Goal: Task Accomplishment & Management: Complete application form

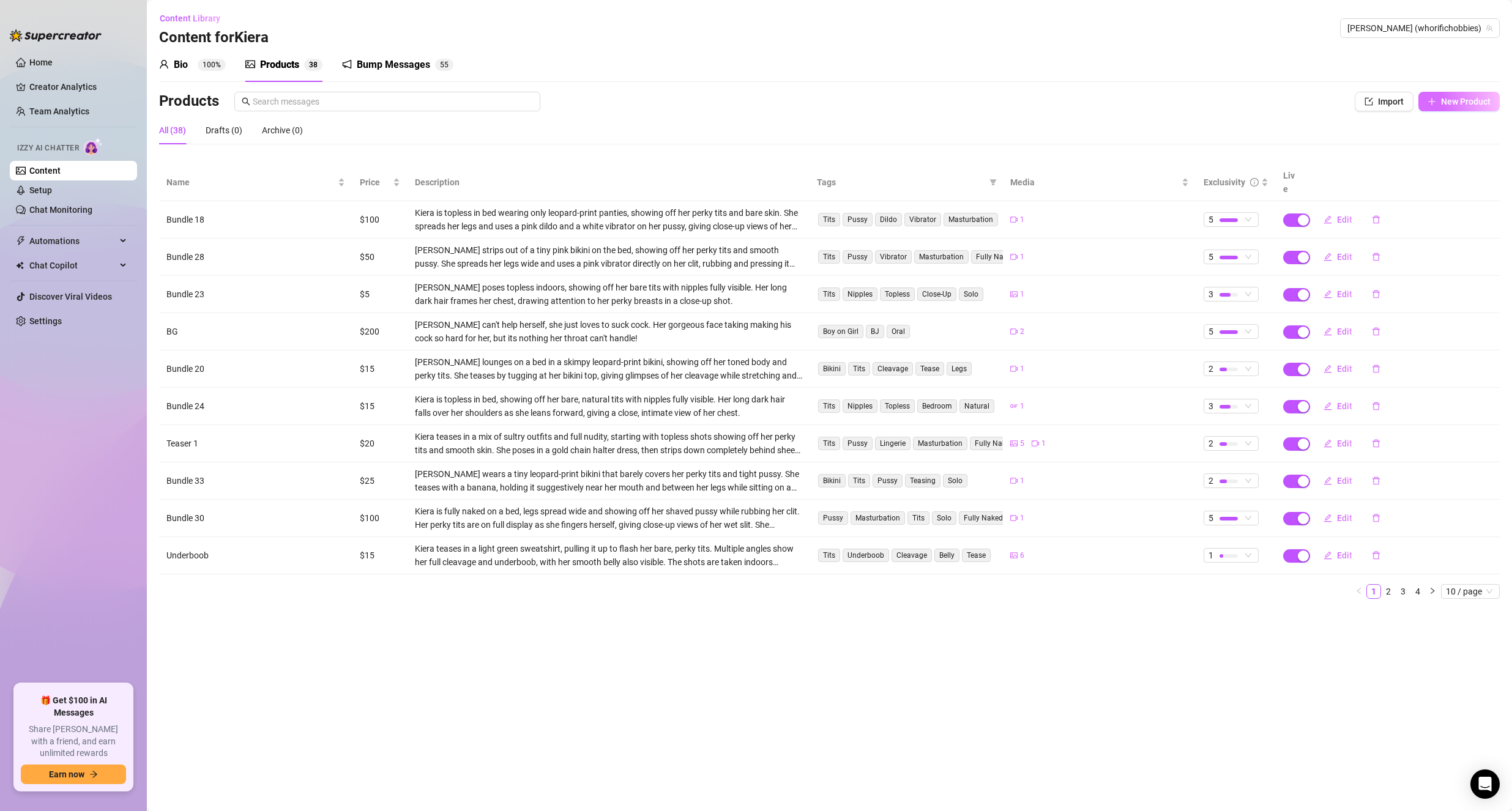
click at [1438, 101] on button "New Product" at bounding box center [1459, 101] width 82 height 19
type textarea "Type your message here..."
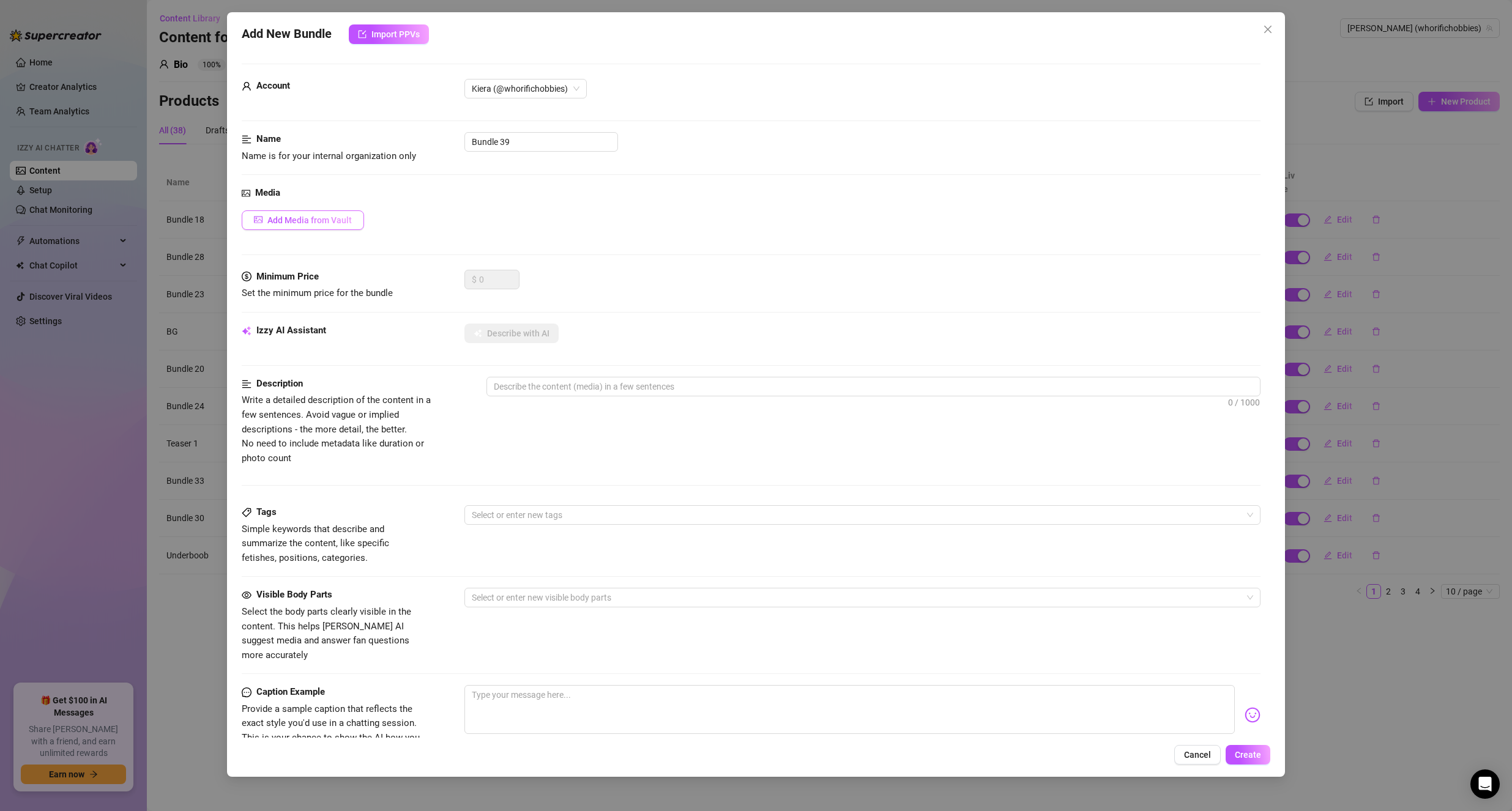
click at [331, 218] on span "Add Media from Vault" at bounding box center [309, 220] width 84 height 10
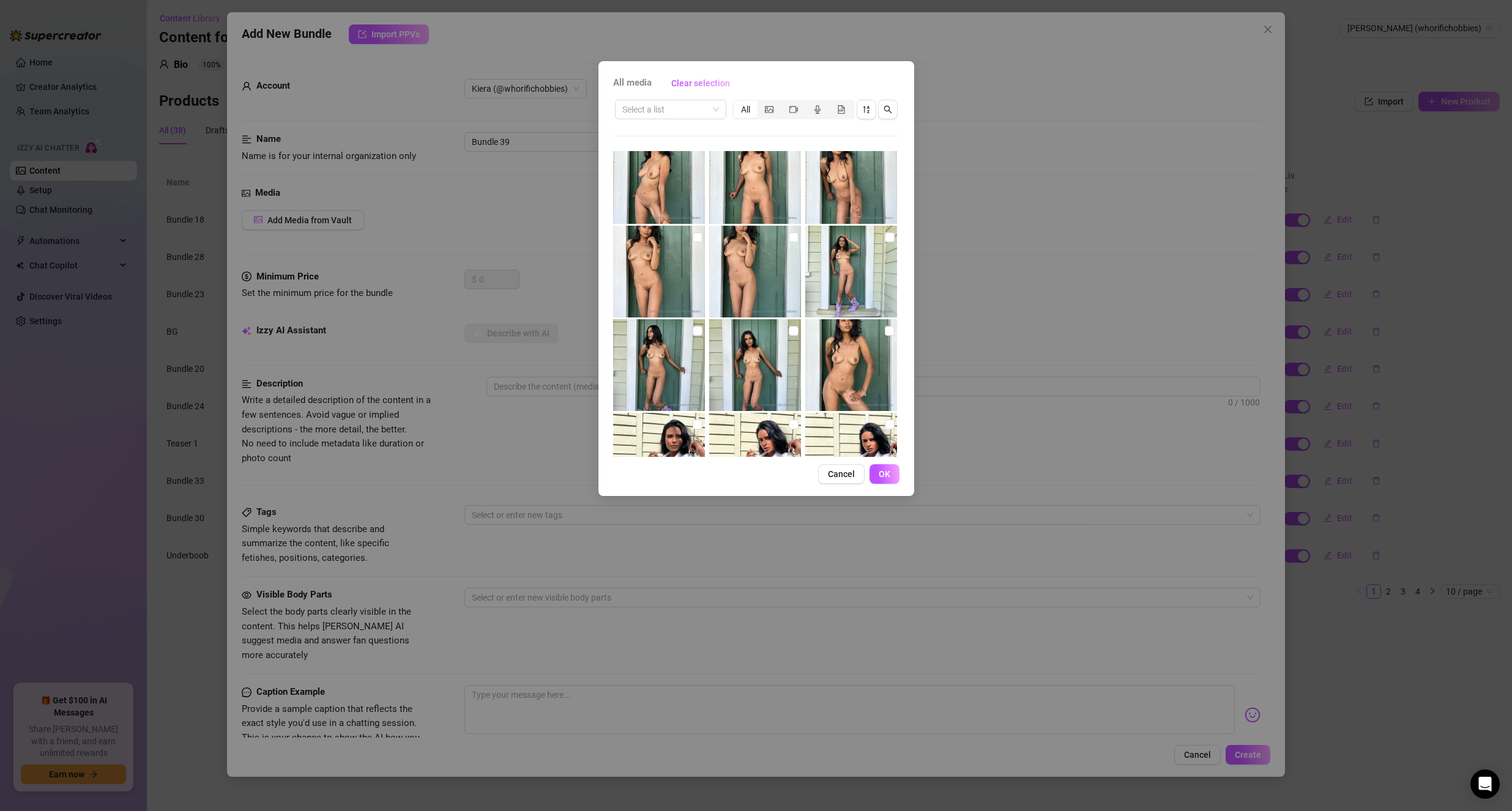
scroll to position [3761, 0]
click at [884, 329] on input "checkbox" at bounding box center [889, 331] width 10 height 10
checkbox input "true"
click at [790, 329] on input "checkbox" at bounding box center [794, 331] width 10 height 10
checkbox input "true"
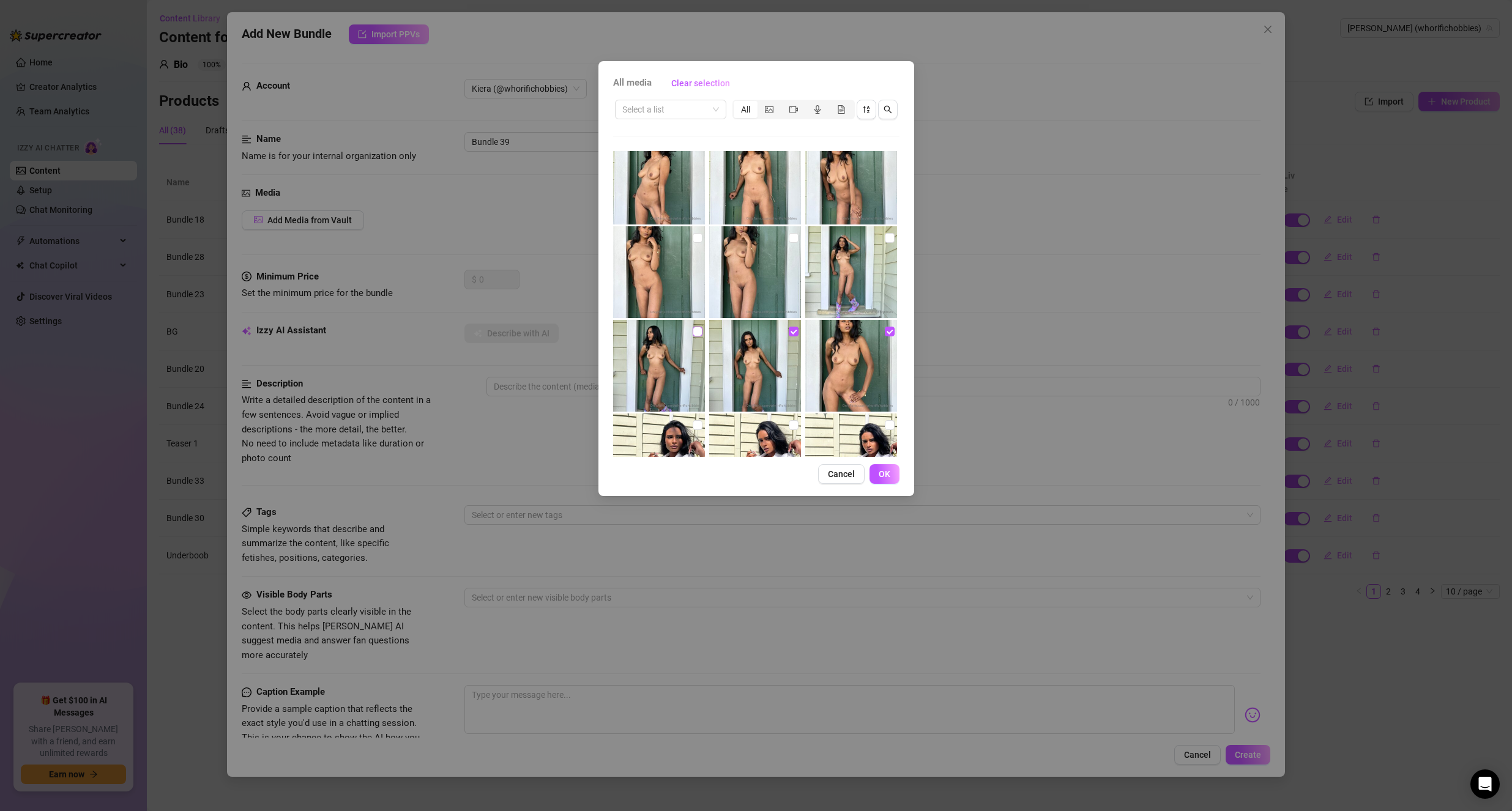
click at [697, 329] on input "checkbox" at bounding box center [697, 331] width 10 height 10
checkbox input "true"
click at [694, 236] on input "checkbox" at bounding box center [697, 238] width 10 height 10
checkbox input "true"
click at [789, 239] on input "checkbox" at bounding box center [794, 238] width 10 height 10
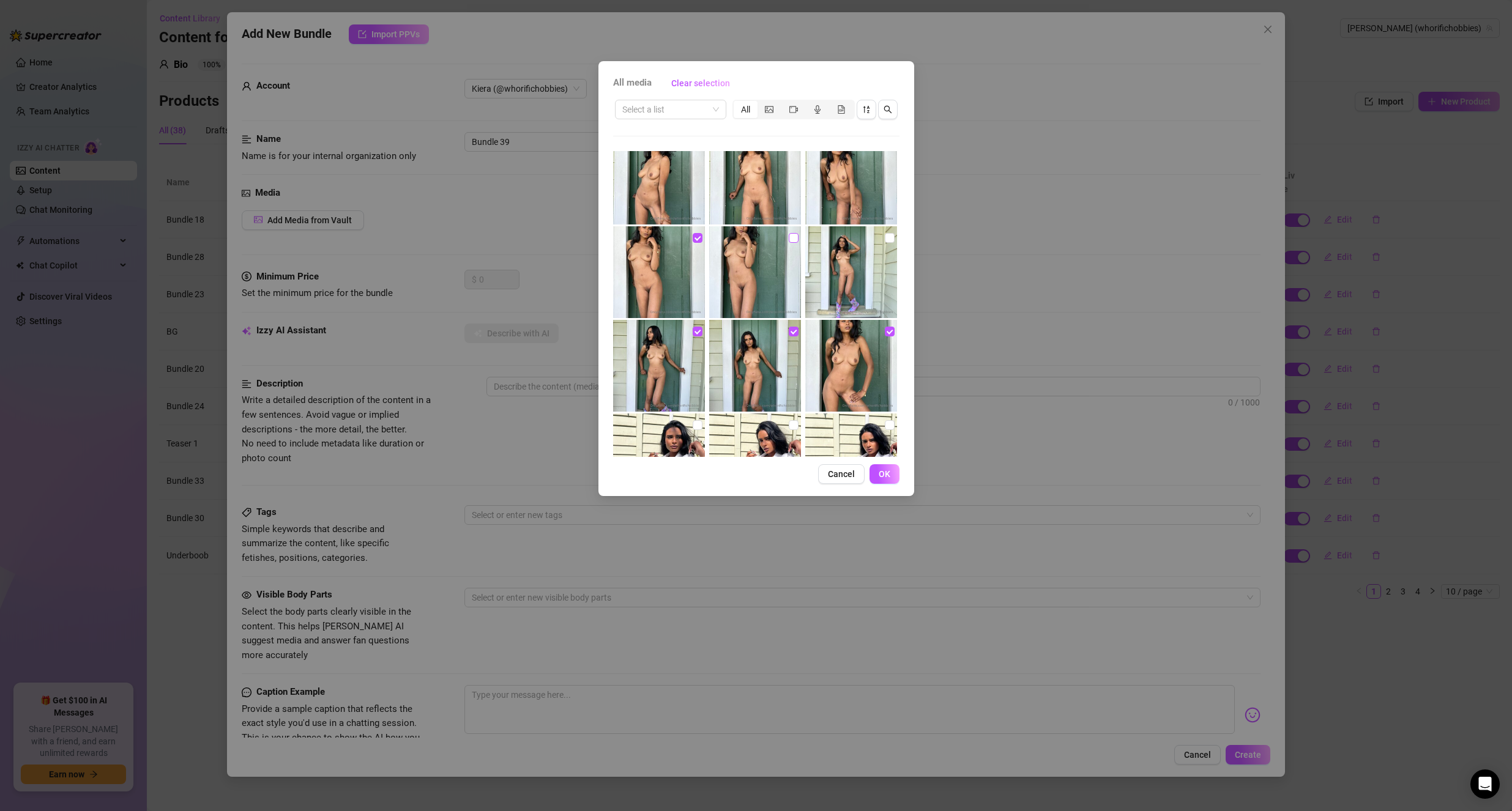
checkbox input "true"
click at [884, 238] on input "checkbox" at bounding box center [889, 238] width 10 height 10
checkbox input "true"
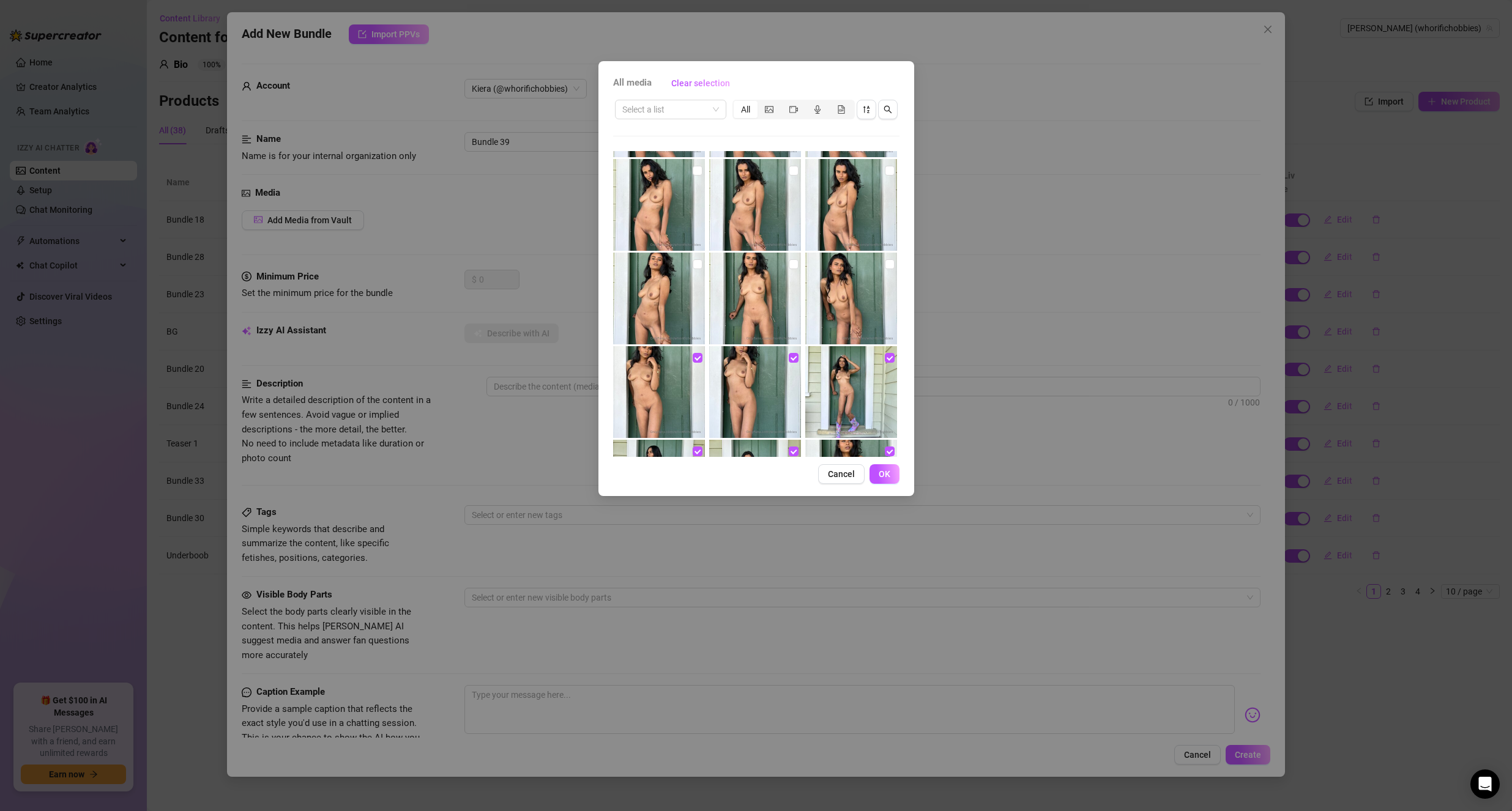
scroll to position [3639, 0]
click at [884, 263] on input "checkbox" at bounding box center [889, 266] width 10 height 10
checkbox input "true"
click at [791, 264] on input "checkbox" at bounding box center [794, 266] width 10 height 10
checkbox input "true"
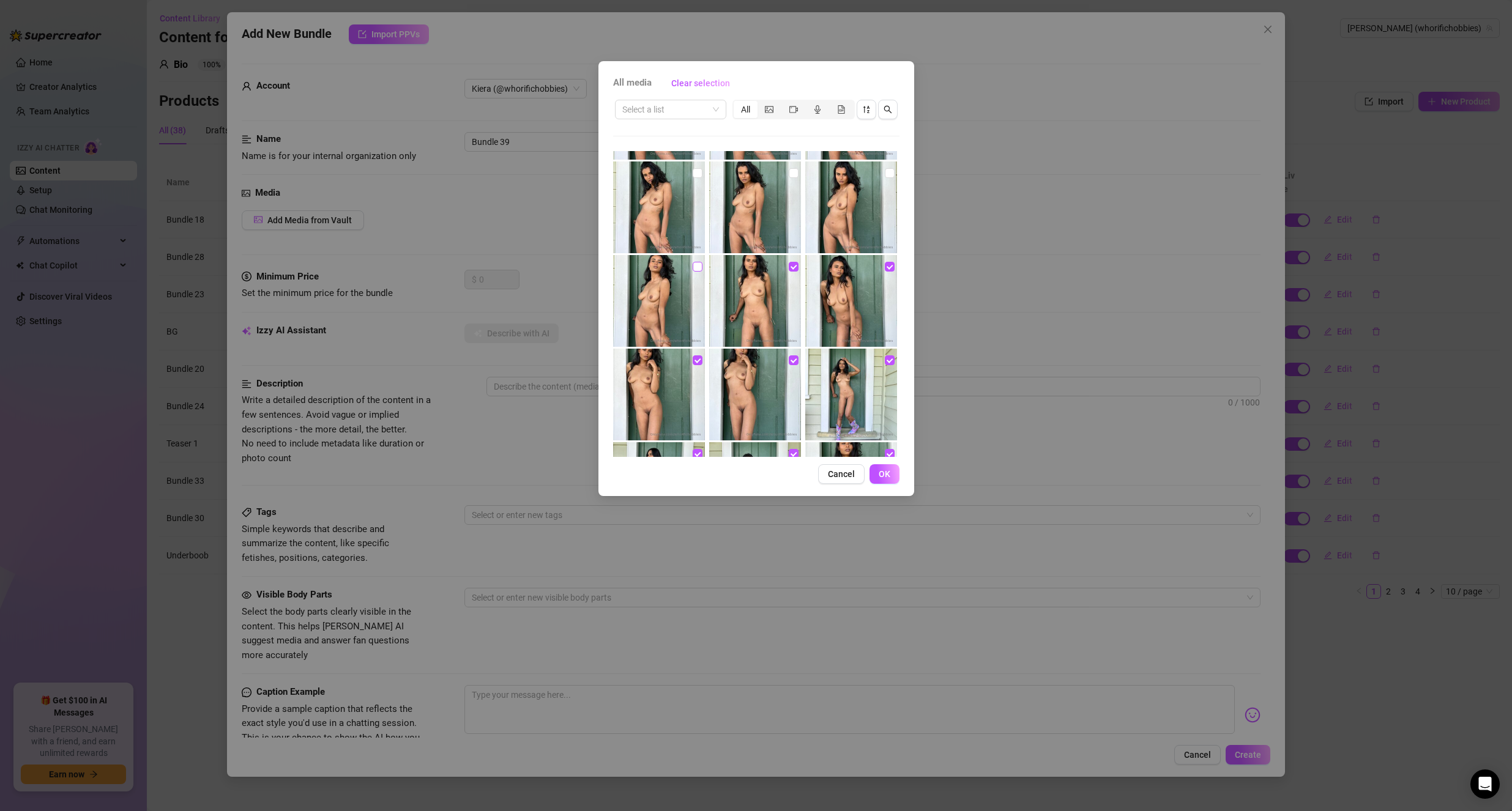
click at [693, 267] on input "checkbox" at bounding box center [697, 266] width 10 height 10
checkbox input "true"
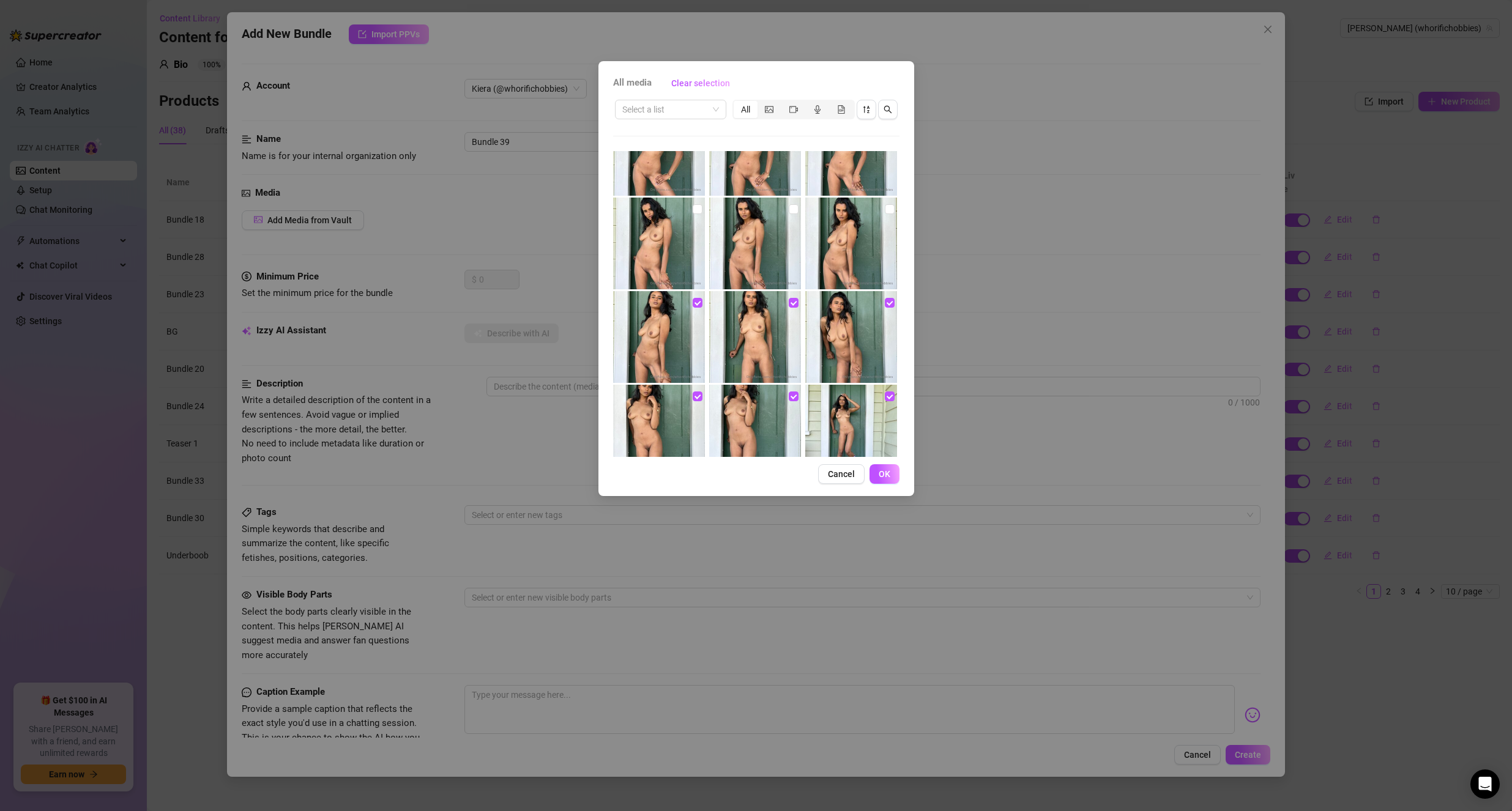
scroll to position [3517, 0]
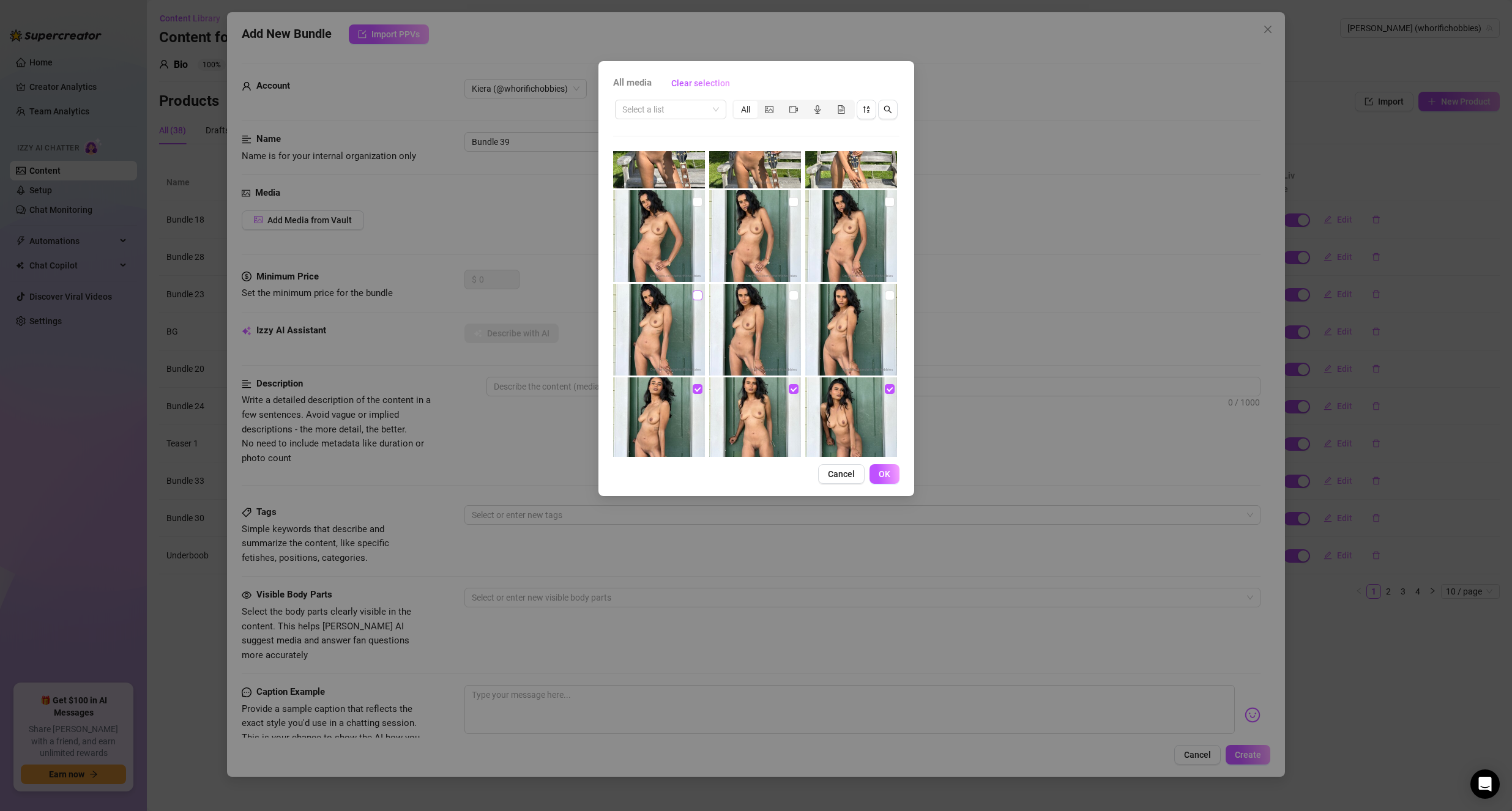
click at [693, 295] on input "checkbox" at bounding box center [697, 295] width 10 height 10
checkbox input "true"
click at [789, 297] on input "checkbox" at bounding box center [794, 295] width 10 height 10
checkbox input "true"
click at [884, 292] on input "checkbox" at bounding box center [889, 295] width 10 height 10
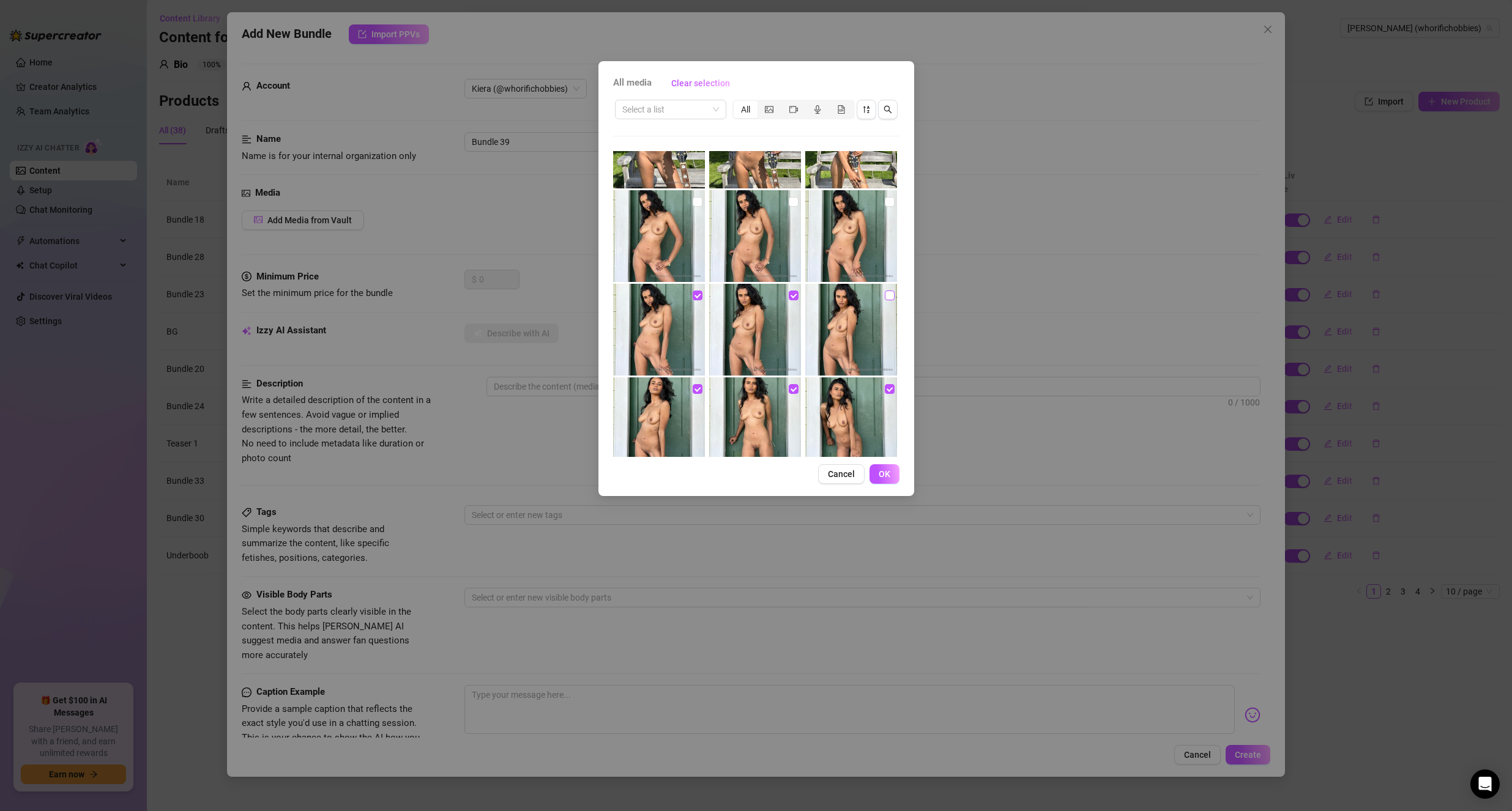
checkbox input "true"
click at [884, 201] on input "checkbox" at bounding box center [889, 202] width 10 height 10
checkbox input "true"
click at [792, 201] on input "checkbox" at bounding box center [794, 202] width 10 height 10
checkbox input "true"
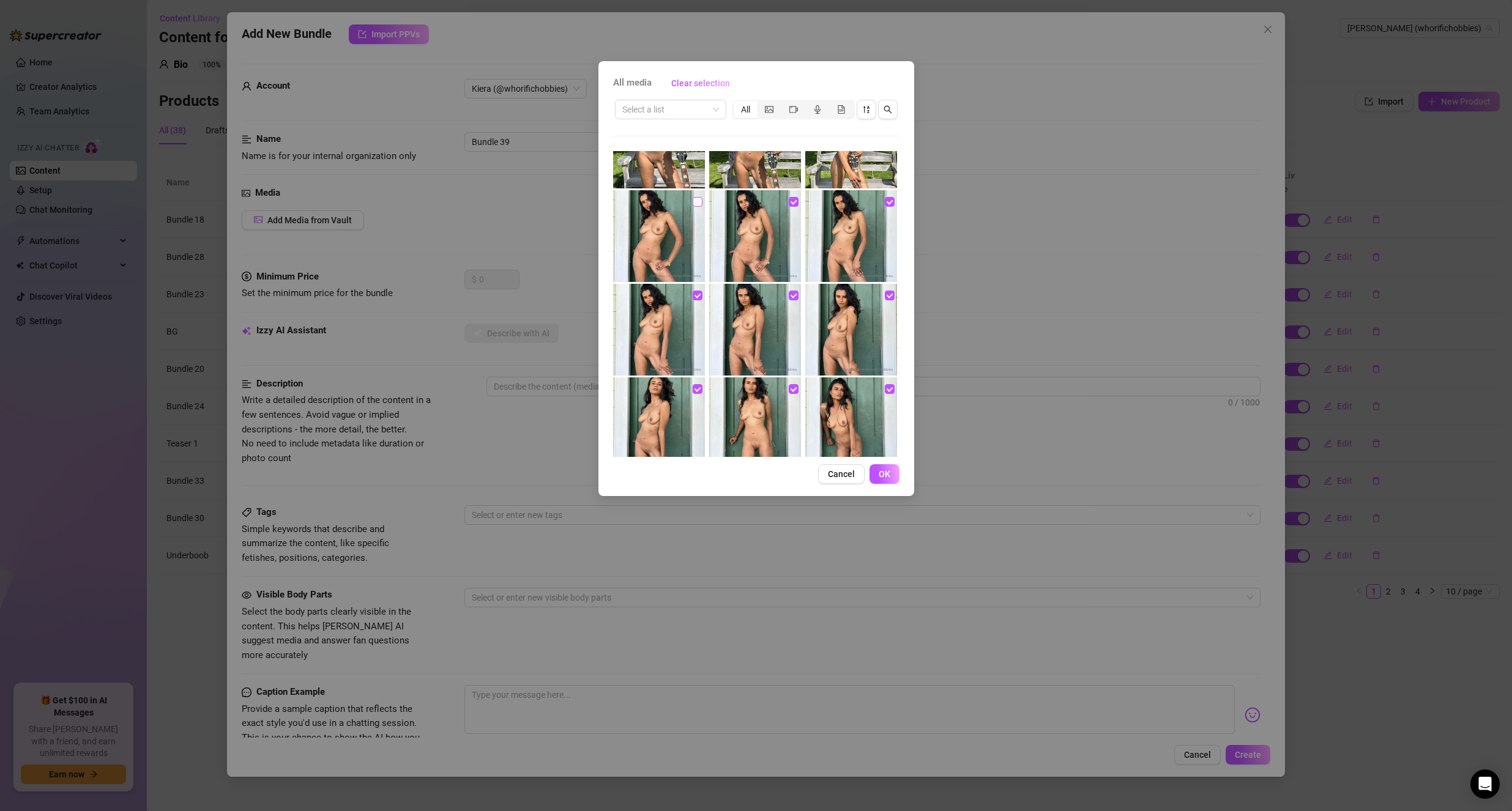
click at [697, 204] on input "checkbox" at bounding box center [697, 202] width 10 height 10
checkbox input "true"
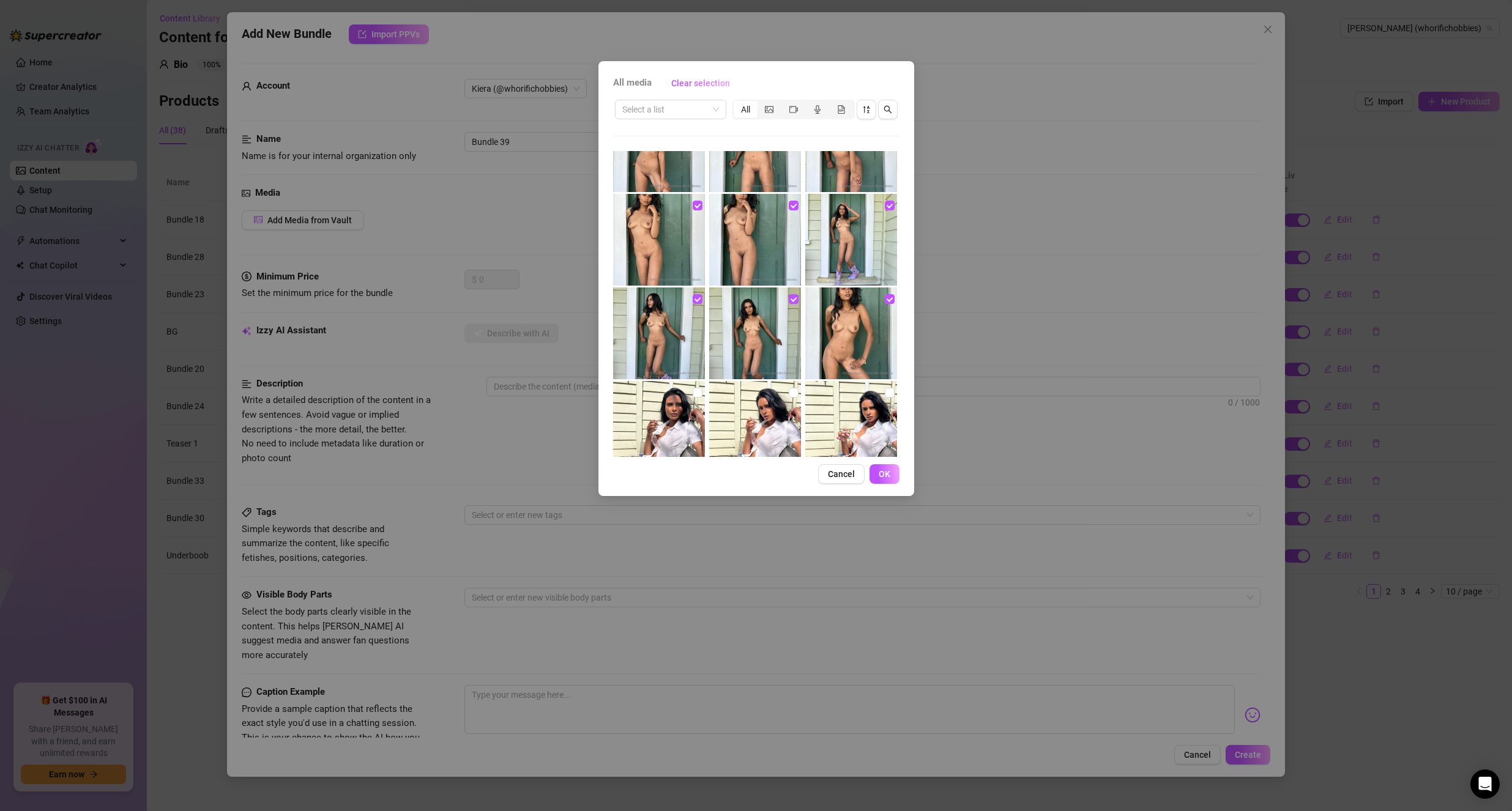
scroll to position [3822, 0]
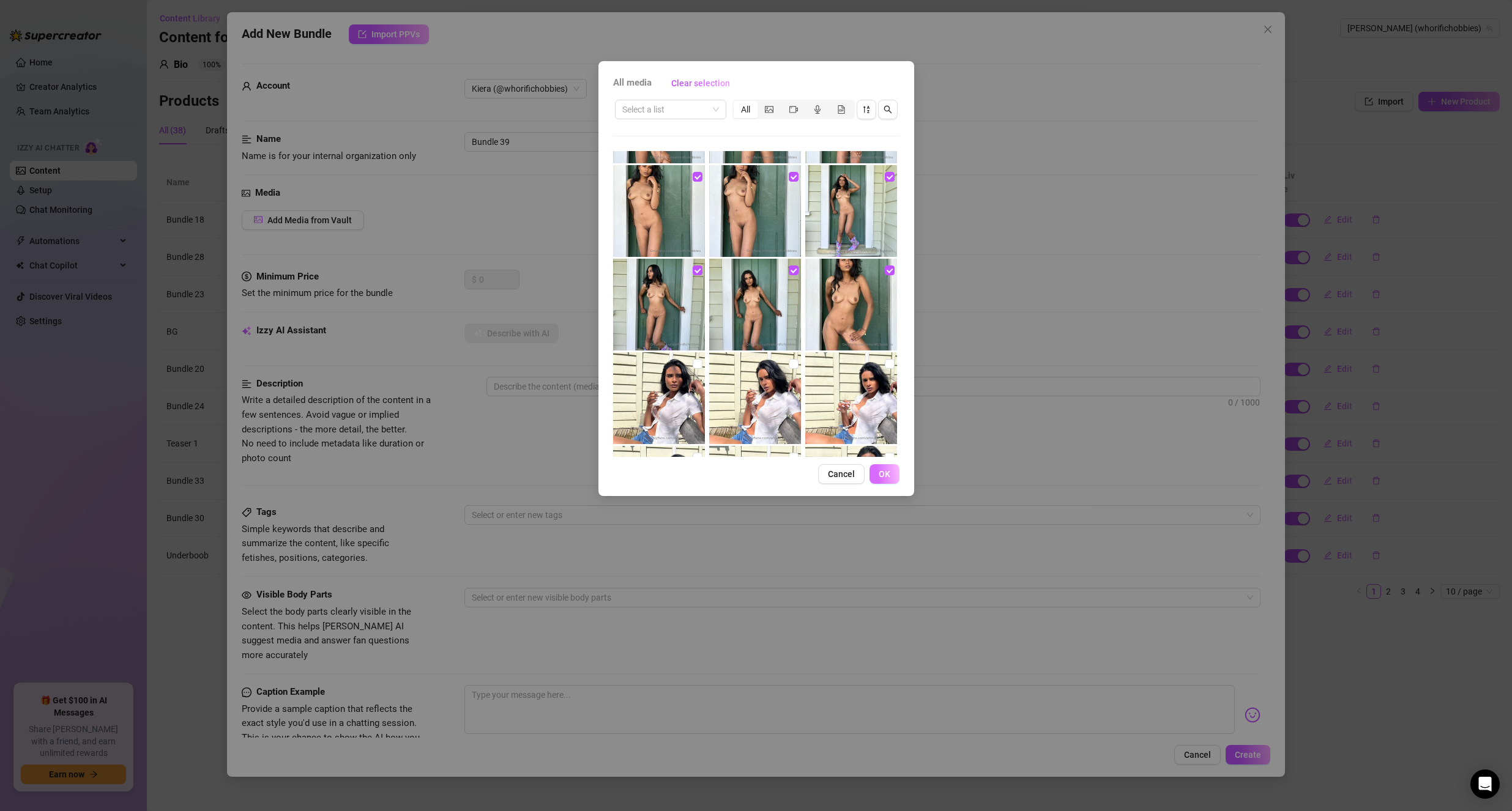
click at [884, 479] on span "OK" at bounding box center [884, 474] width 12 height 10
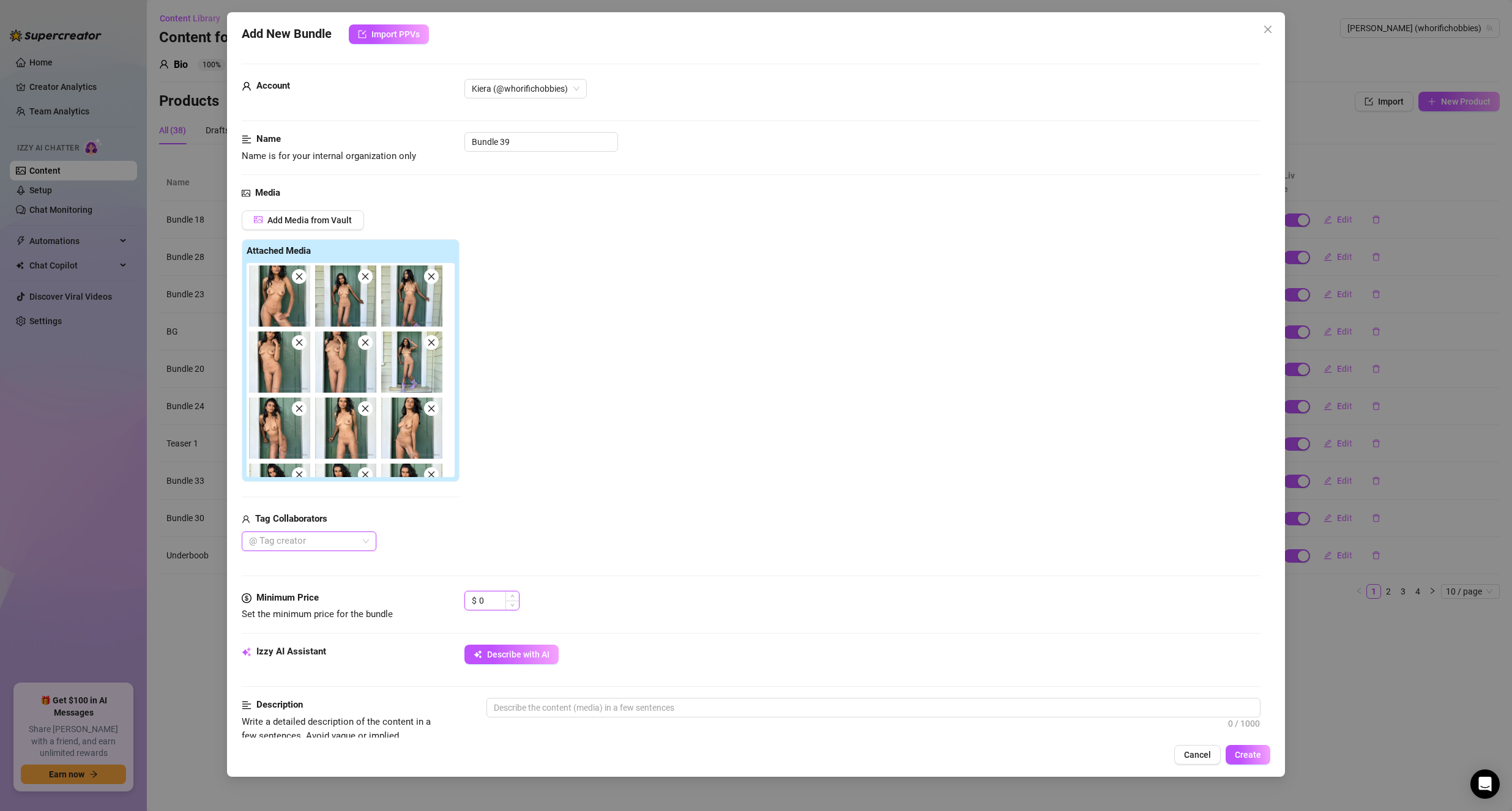
click at [480, 604] on input "0" at bounding box center [499, 601] width 40 height 19
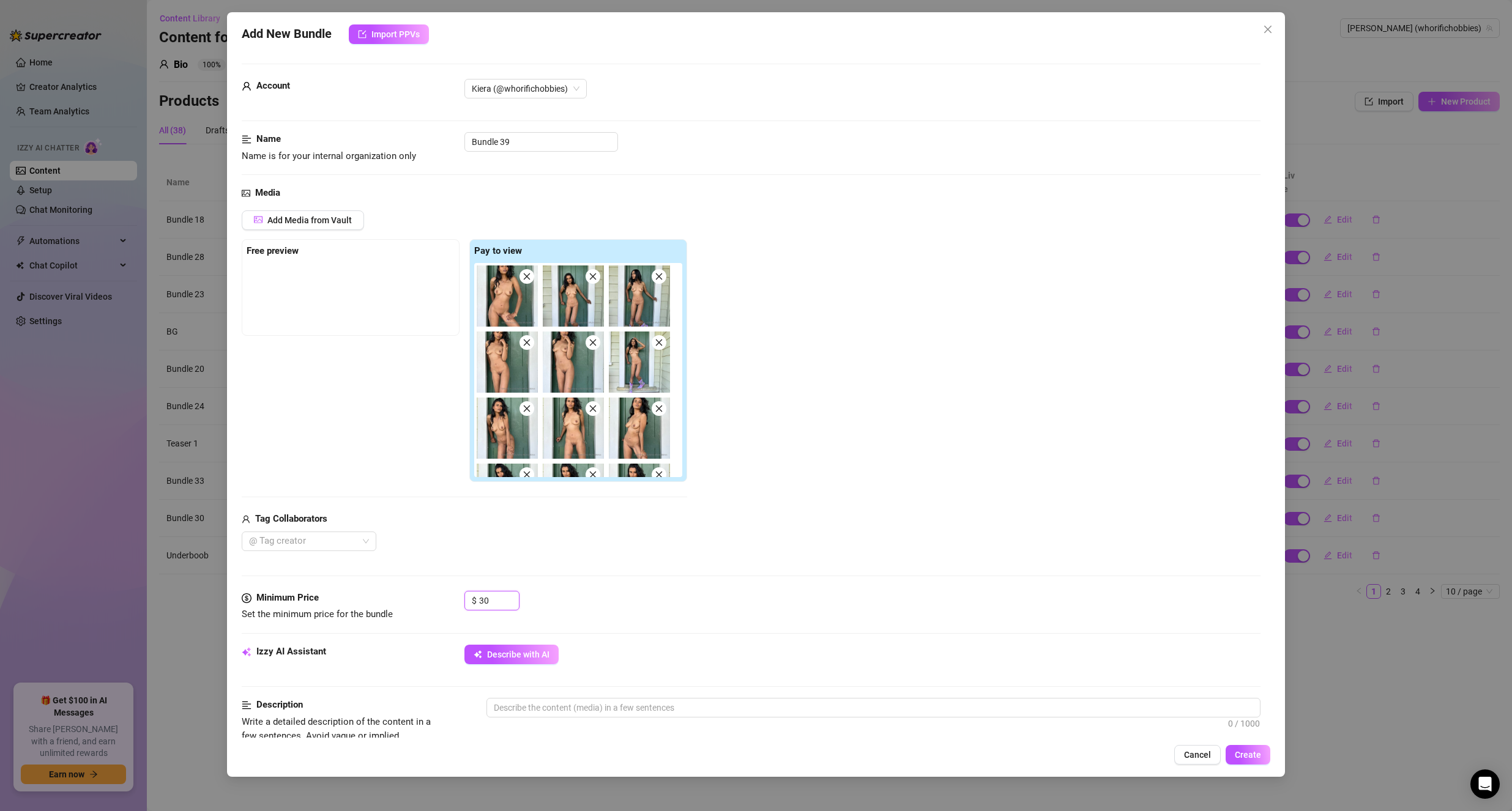
type input "30"
click at [716, 538] on div "Add Media from Vault Free preview Pay to view Tag Collaborators @ Tag creator" at bounding box center [751, 380] width 1019 height 340
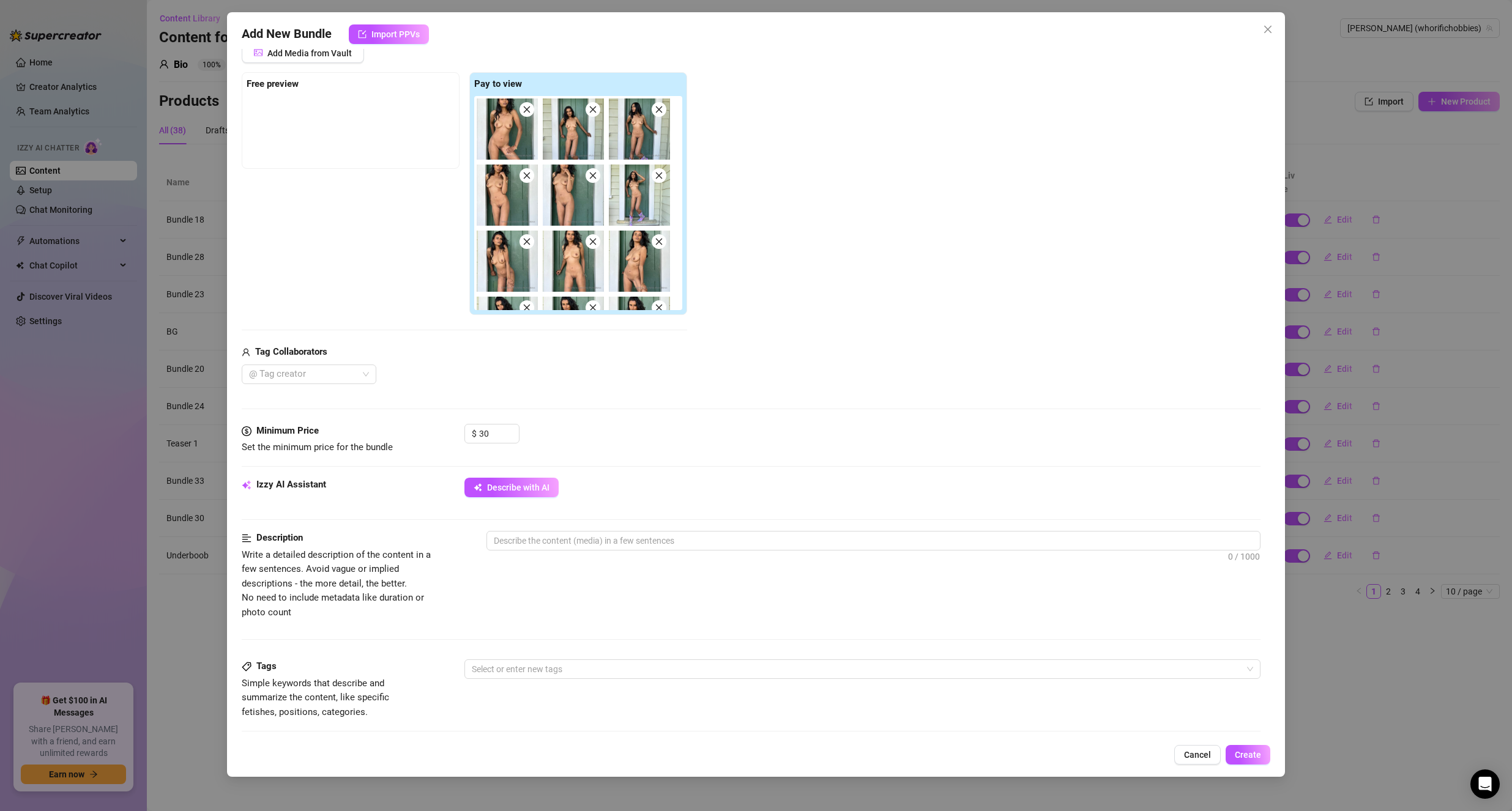
scroll to position [183, 0]
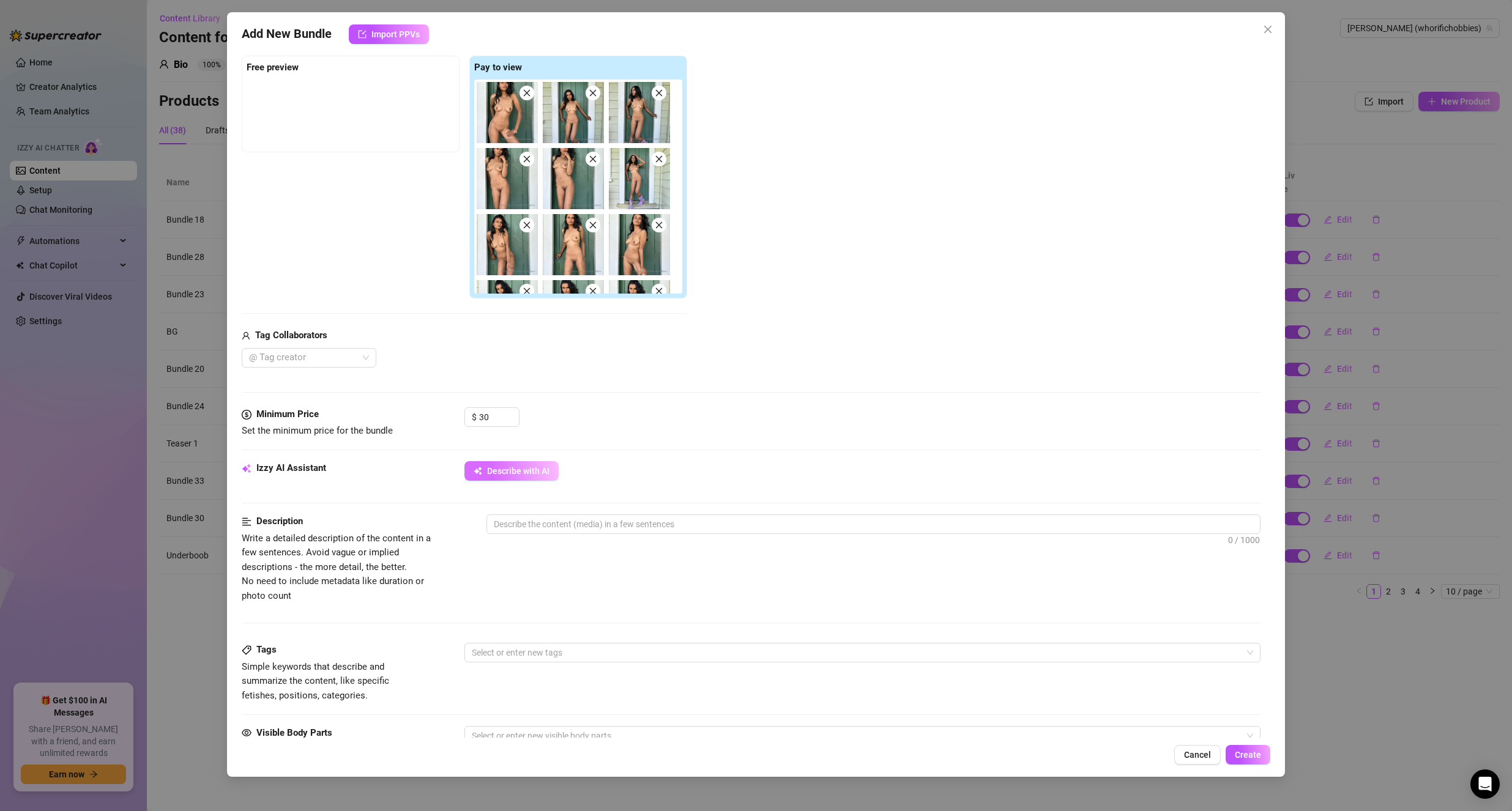
click at [513, 469] on span "Describe with AI" at bounding box center [519, 471] width 62 height 10
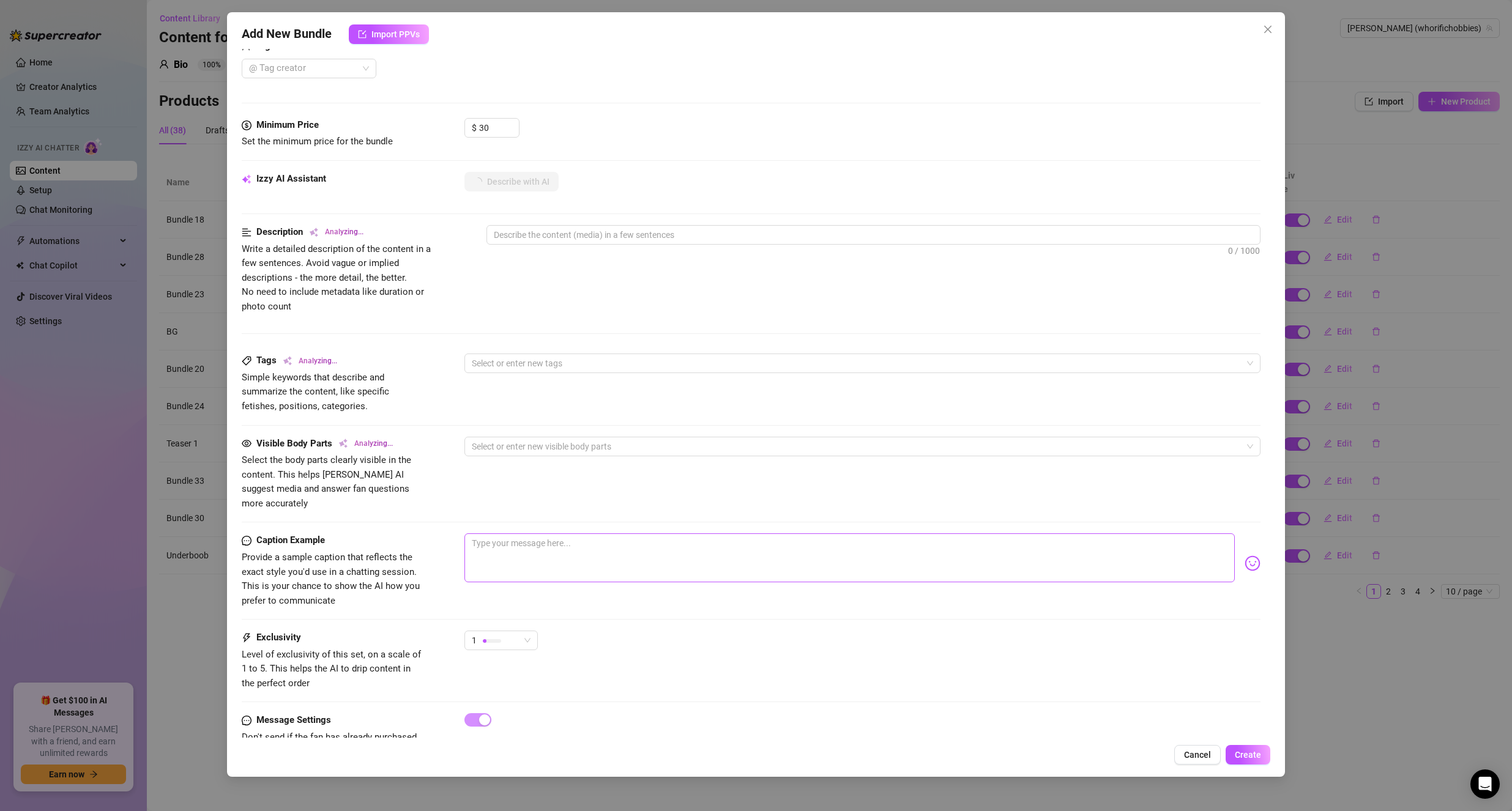
scroll to position [502, 0]
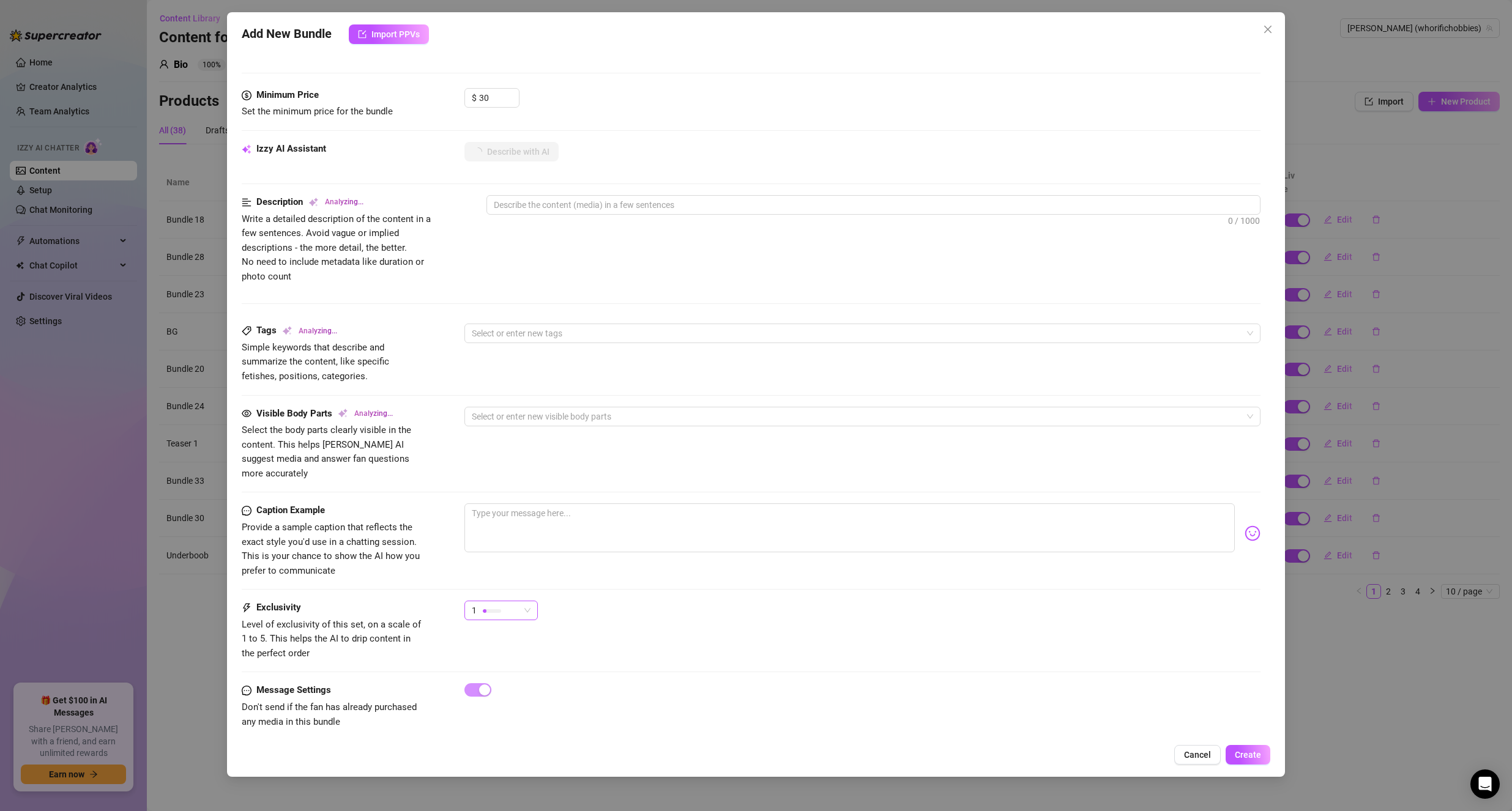
click at [519, 601] on div "1" at bounding box center [495, 611] width 48 height 19
click at [524, 645] on span "2" at bounding box center [514, 640] width 80 height 13
click at [522, 607] on div "2 2" at bounding box center [501, 616] width 74 height 31
click at [523, 603] on span "2" at bounding box center [501, 611] width 58 height 19
click at [507, 653] on span "3" at bounding box center [514, 660] width 80 height 13
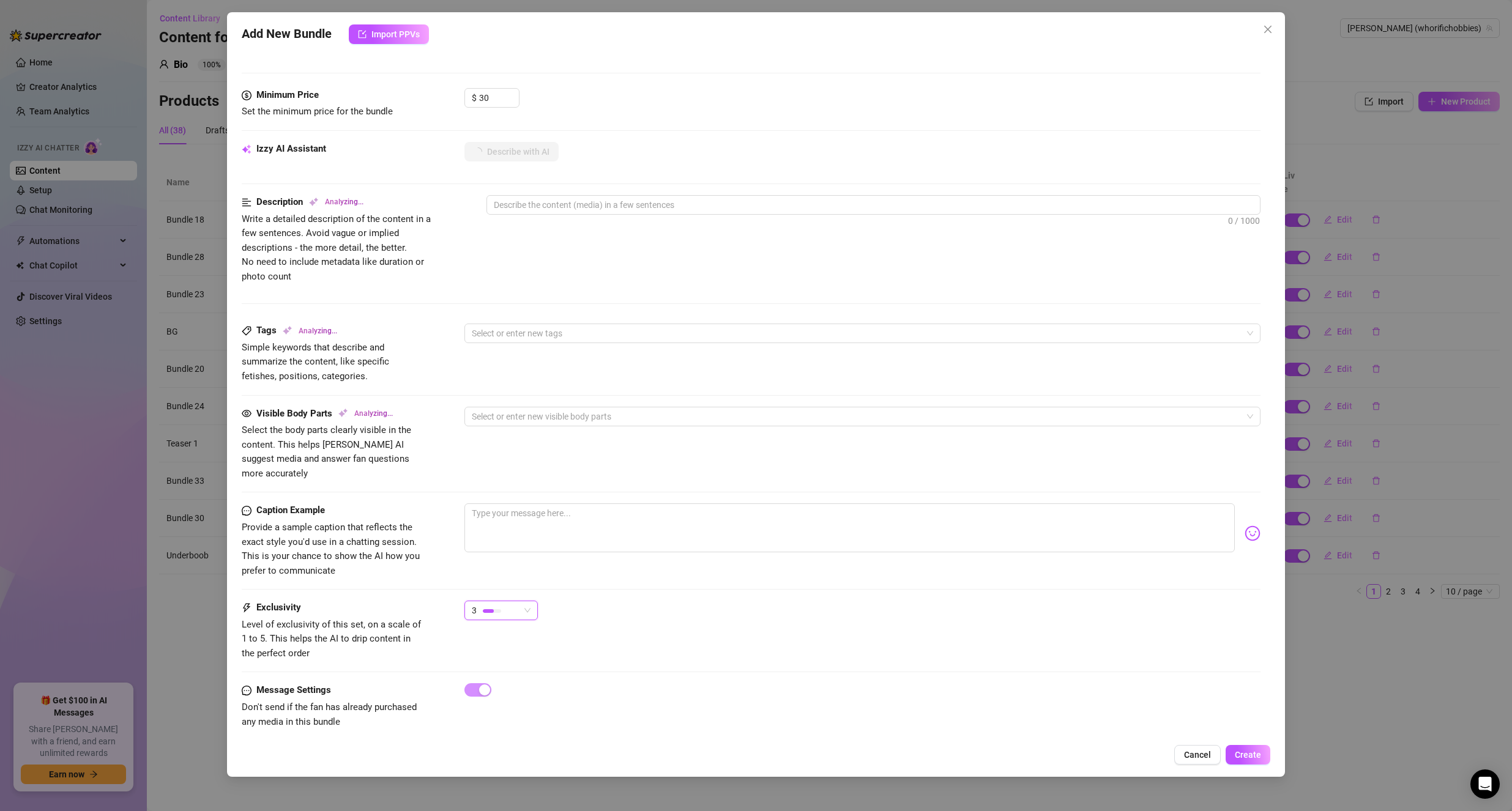
click at [578, 610] on div "3 3" at bounding box center [863, 616] width 797 height 31
type textarea "Kiera"
type textarea "Kiera poses"
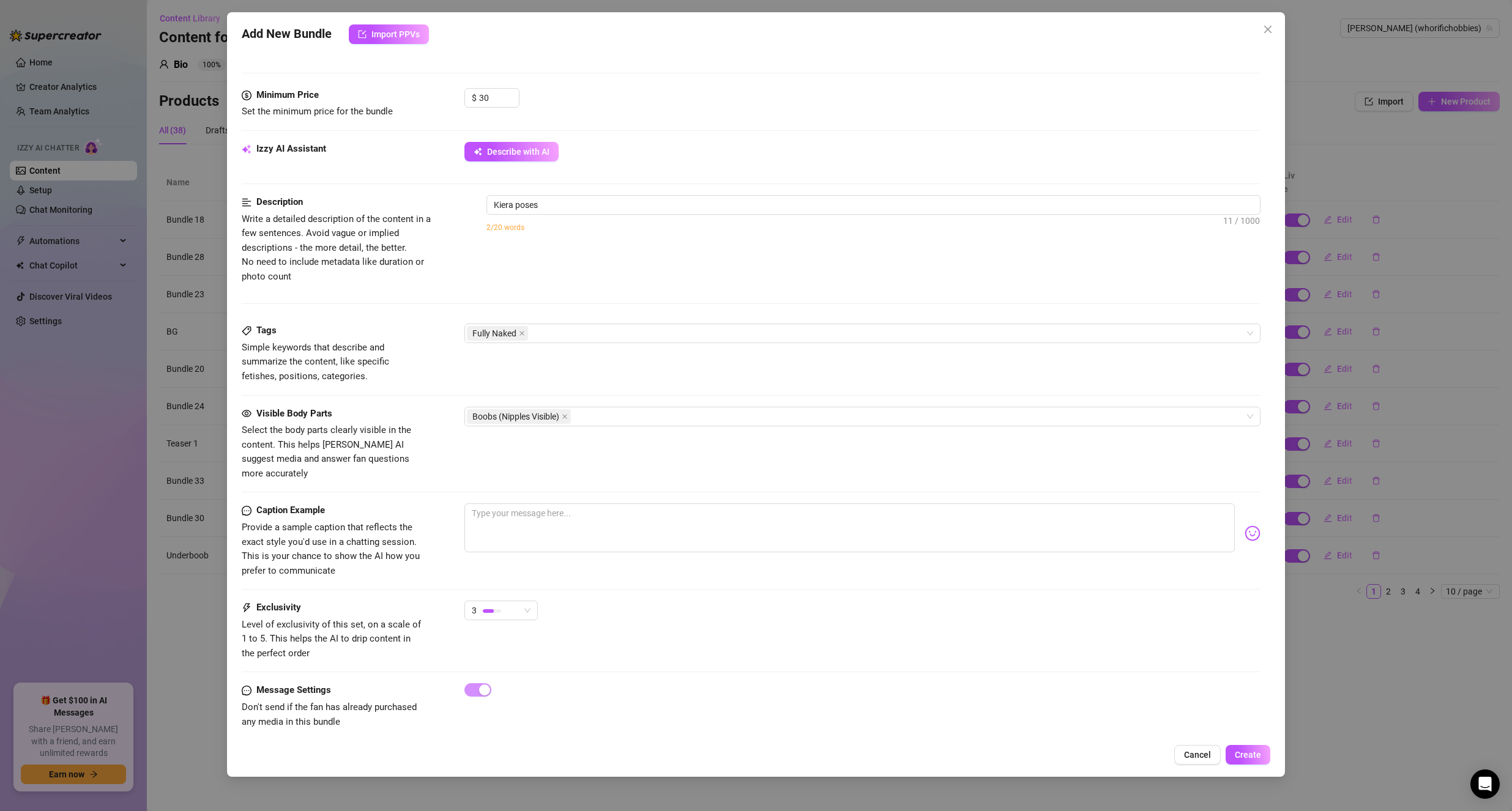
type textarea "Kiera poses fully"
type textarea "Kiera poses fully naked"
type textarea "[PERSON_NAME] poses fully naked outside"
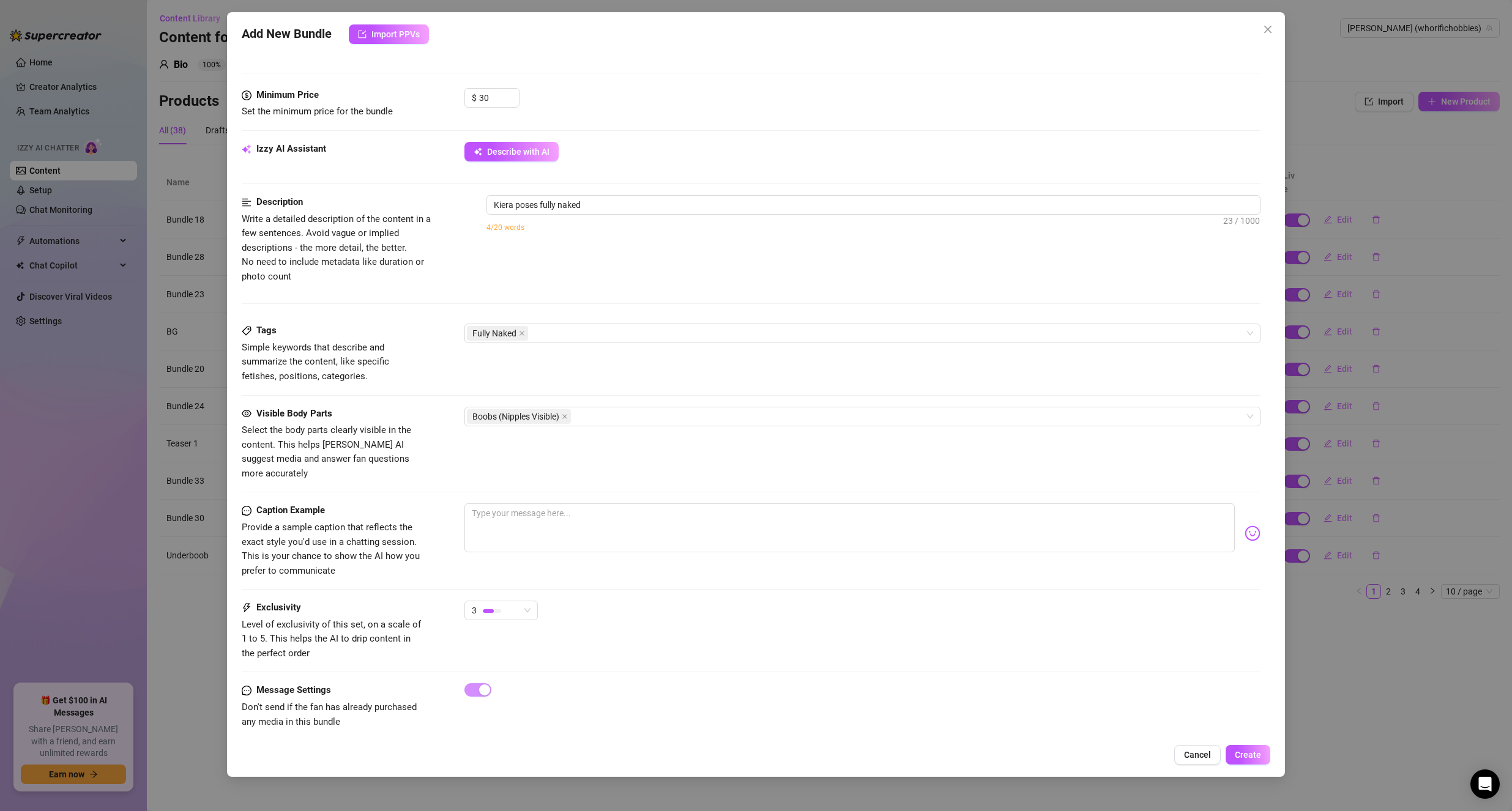
type textarea "[PERSON_NAME] poses fully naked outside"
type textarea "[PERSON_NAME] poses fully naked outside against"
type textarea "[PERSON_NAME] poses fully naked outside against a"
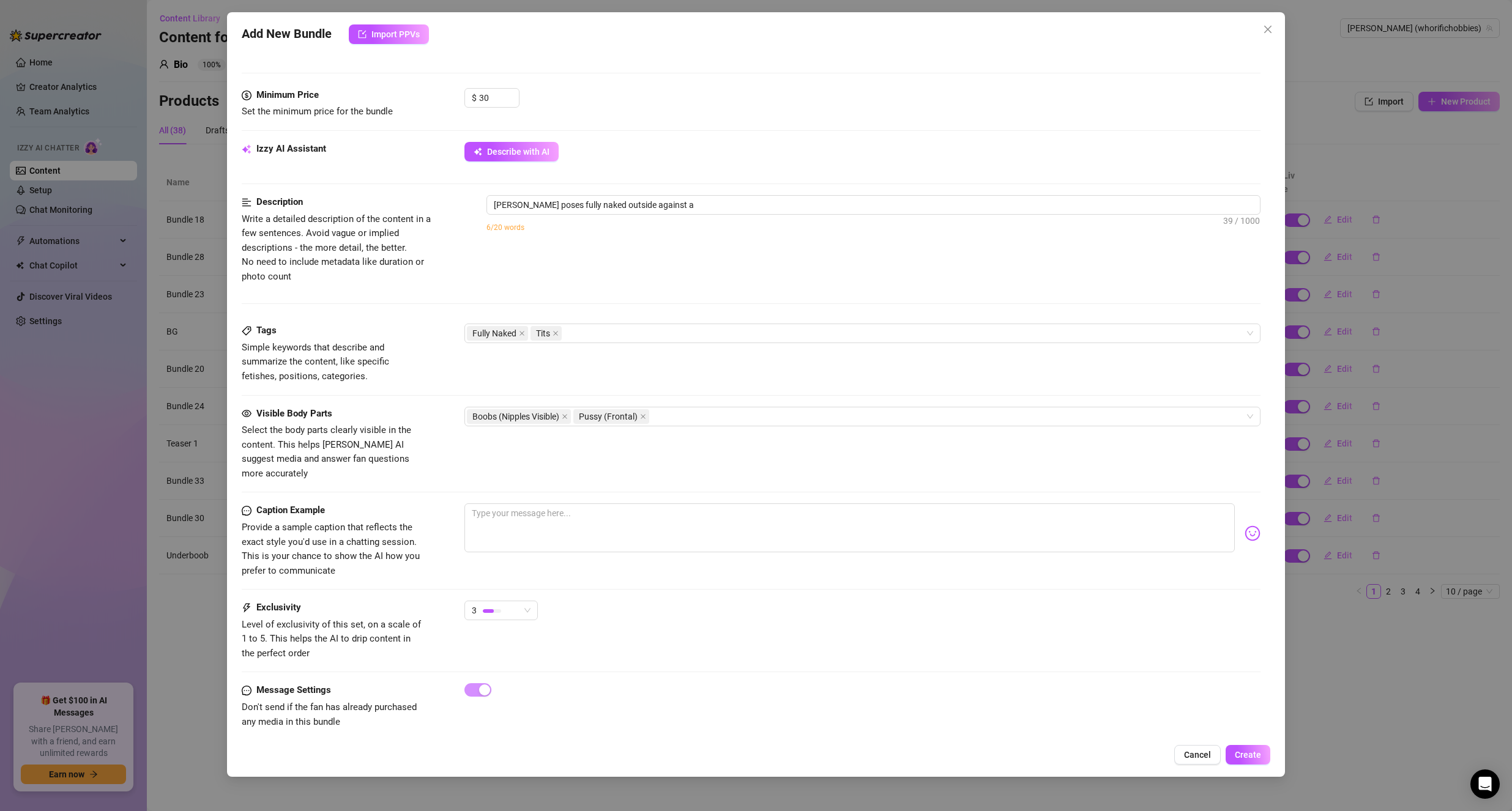
type textarea "[PERSON_NAME] poses fully naked outside against a green"
type textarea "[PERSON_NAME] poses fully naked outside against a green door,"
type textarea "[PERSON_NAME] poses fully naked outside against a green door, showing"
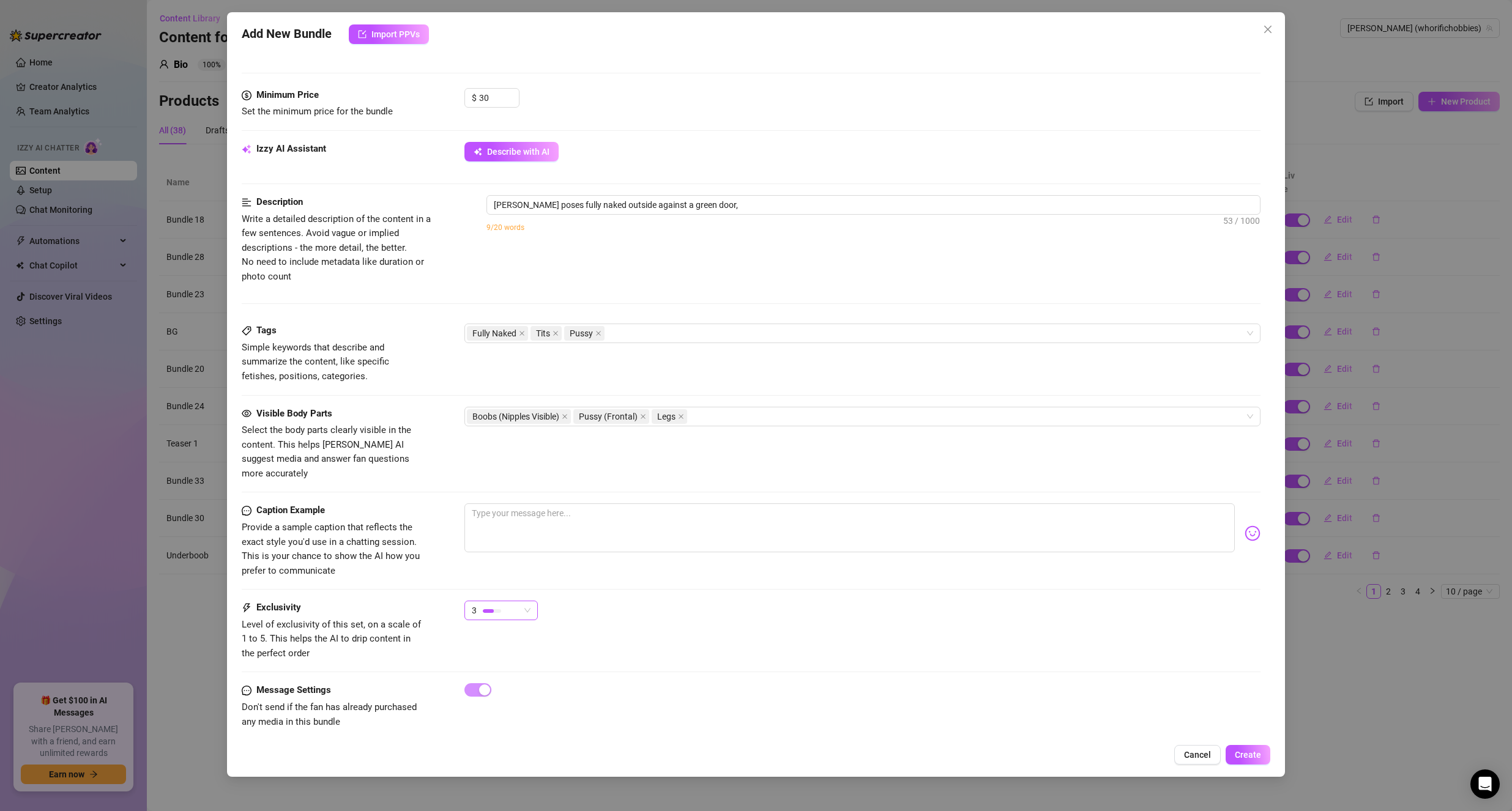
type textarea "[PERSON_NAME] poses fully naked outside against a green door, showing"
type textarea "[PERSON_NAME] poses fully naked outside against a green door, showing off"
type textarea "[PERSON_NAME] poses fully naked outside against a green door, showing off her"
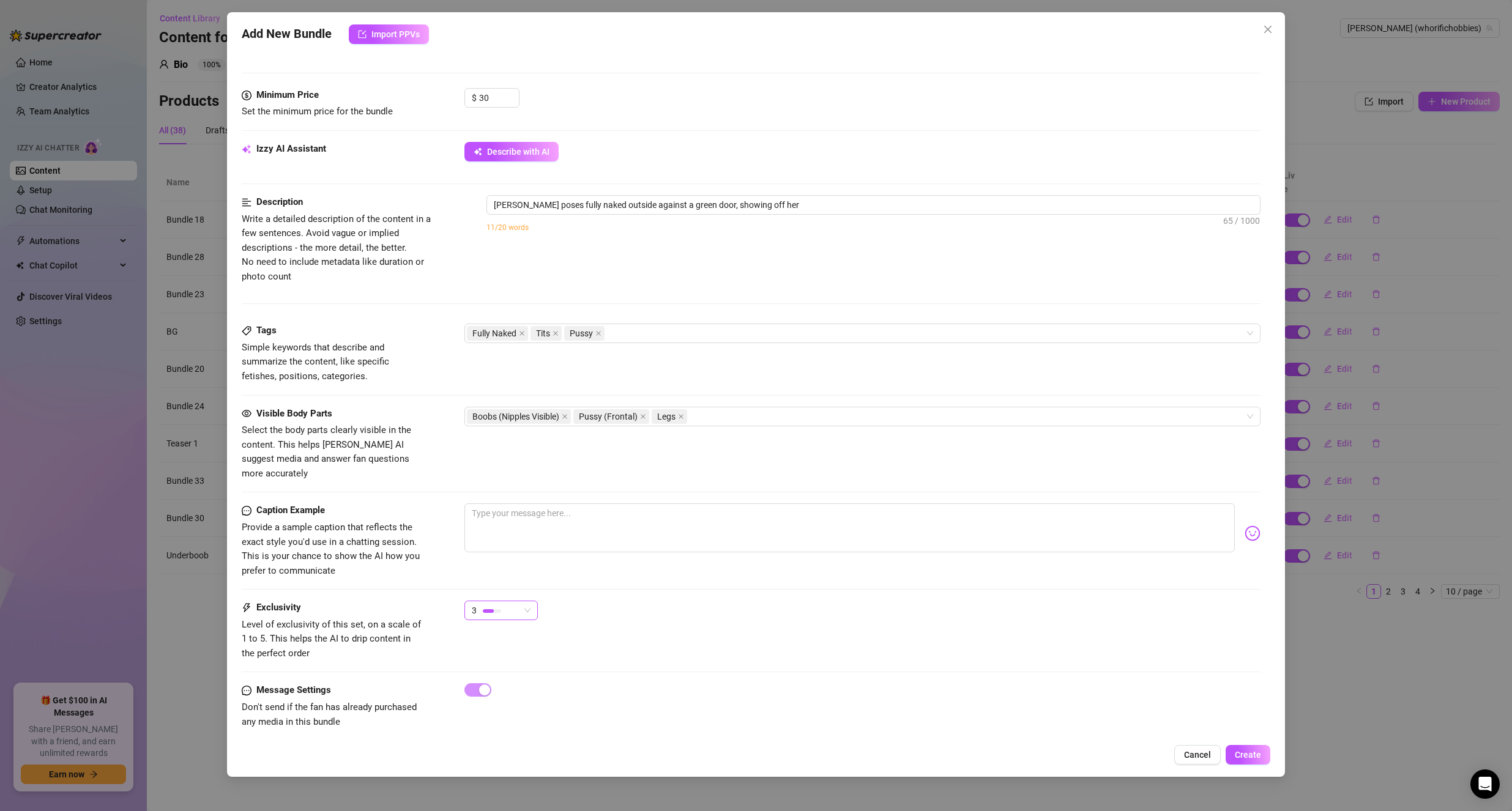
type textarea "[PERSON_NAME] poses fully naked outside against a green door, showing off her p…"
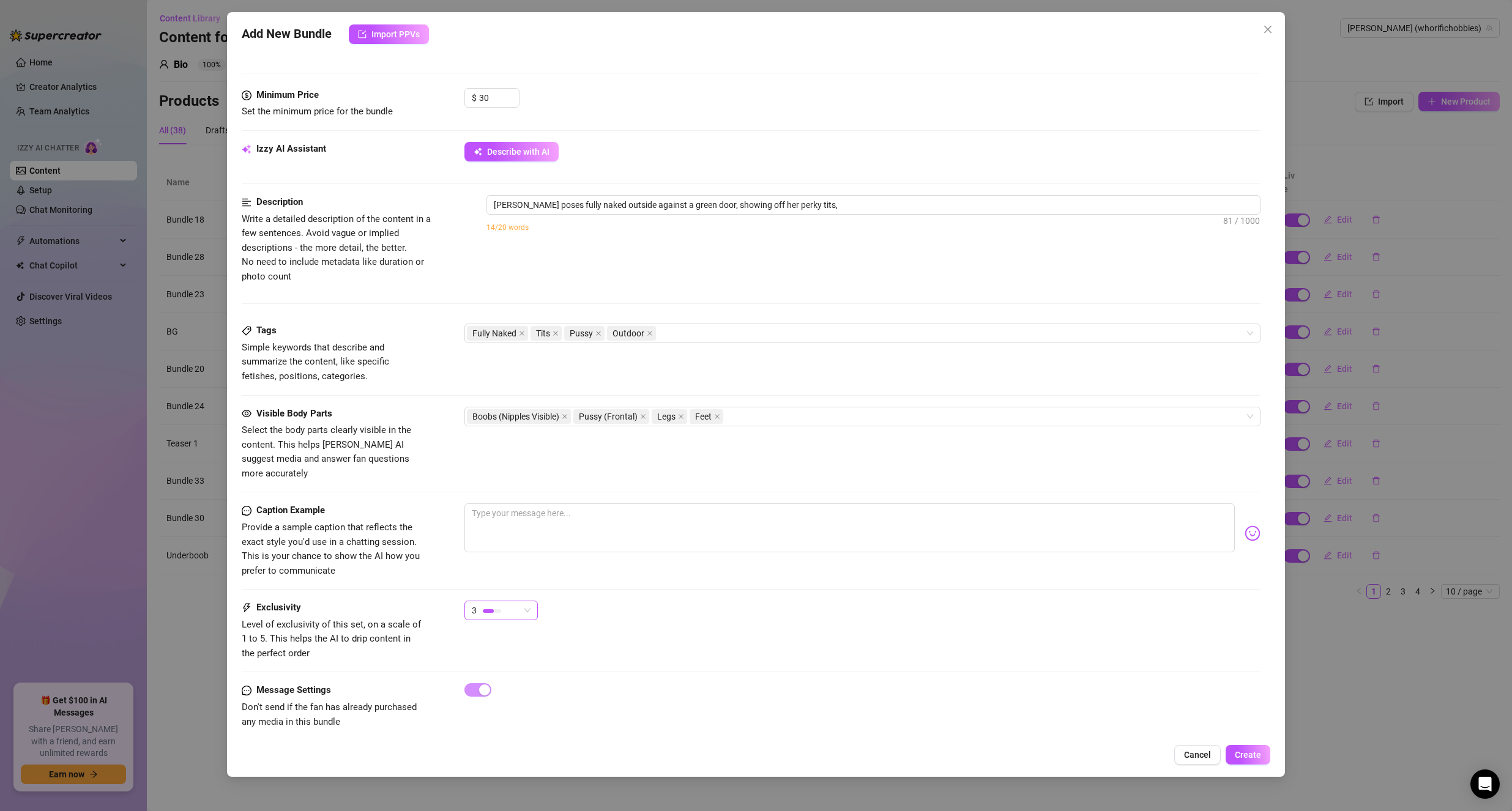
type textarea "[PERSON_NAME] poses fully naked outside against a green door, showing off her p…"
click at [519, 601] on div "3" at bounding box center [495, 611] width 48 height 19
type textarea "[PERSON_NAME] poses fully naked outside against a green door, showing off her p…"
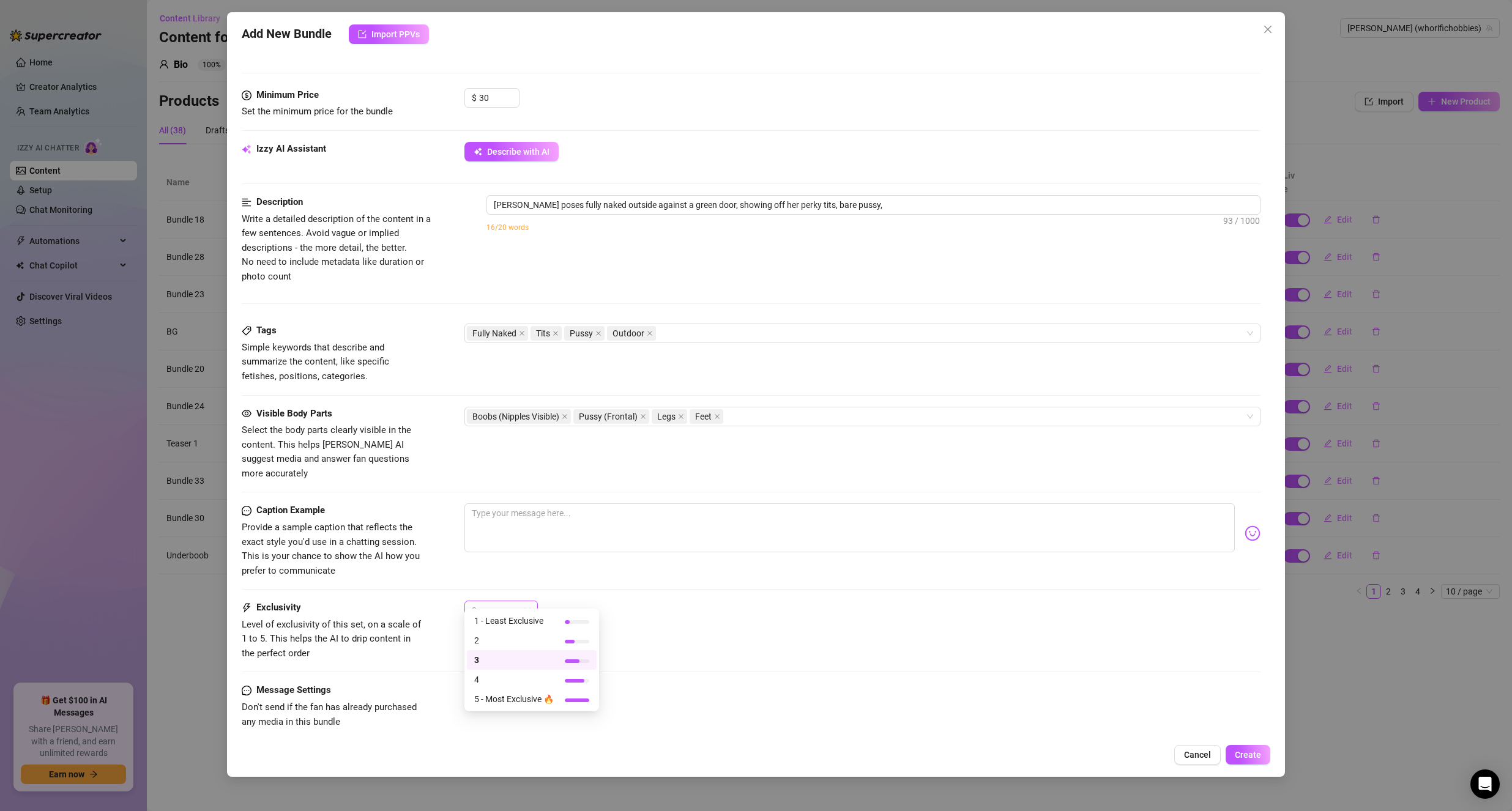
type textarea "[PERSON_NAME] poses fully naked outside against a green door, showing off her p…"
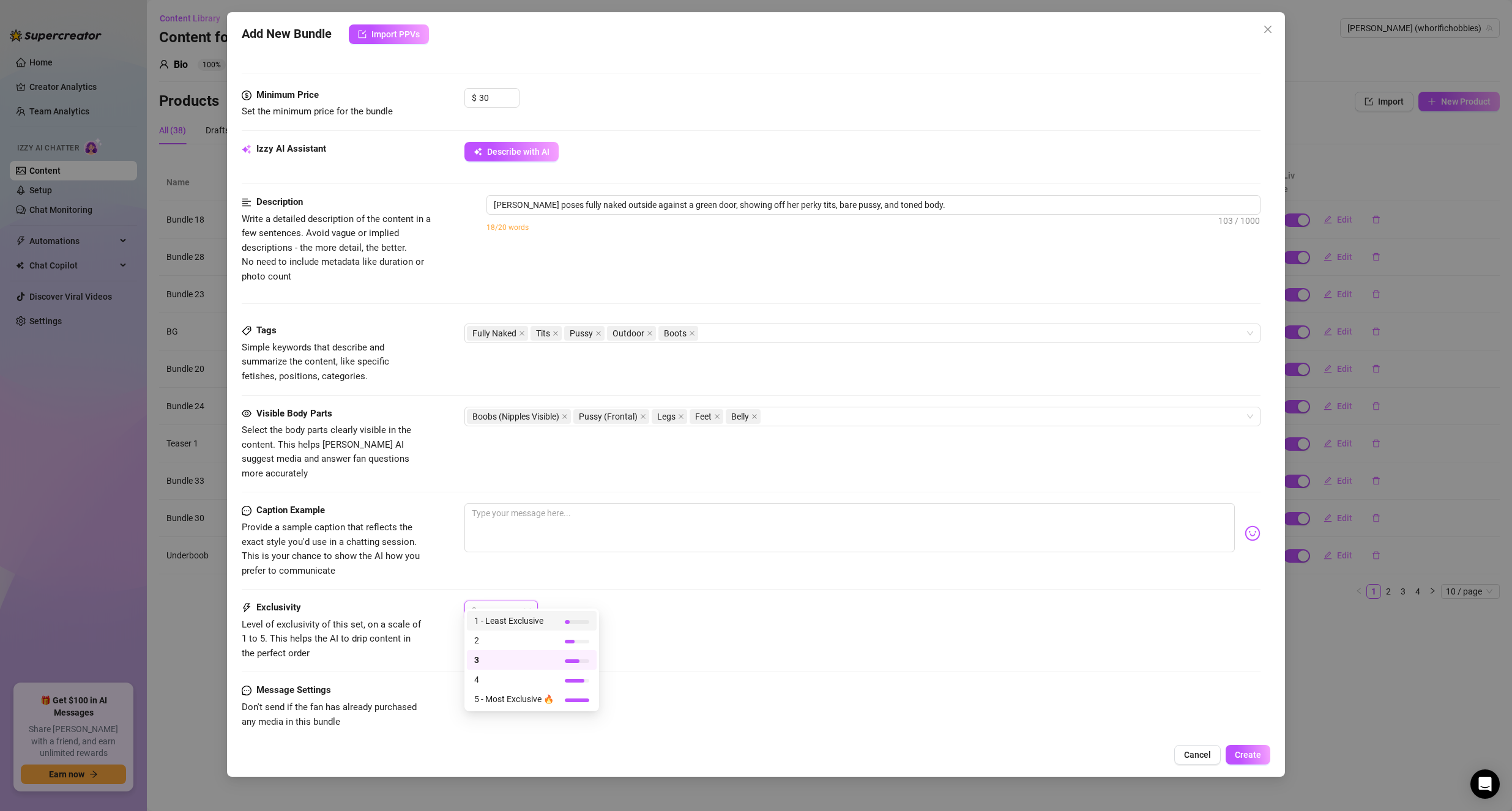
type textarea "[PERSON_NAME] poses fully naked outside against a green door, showing off her p…"
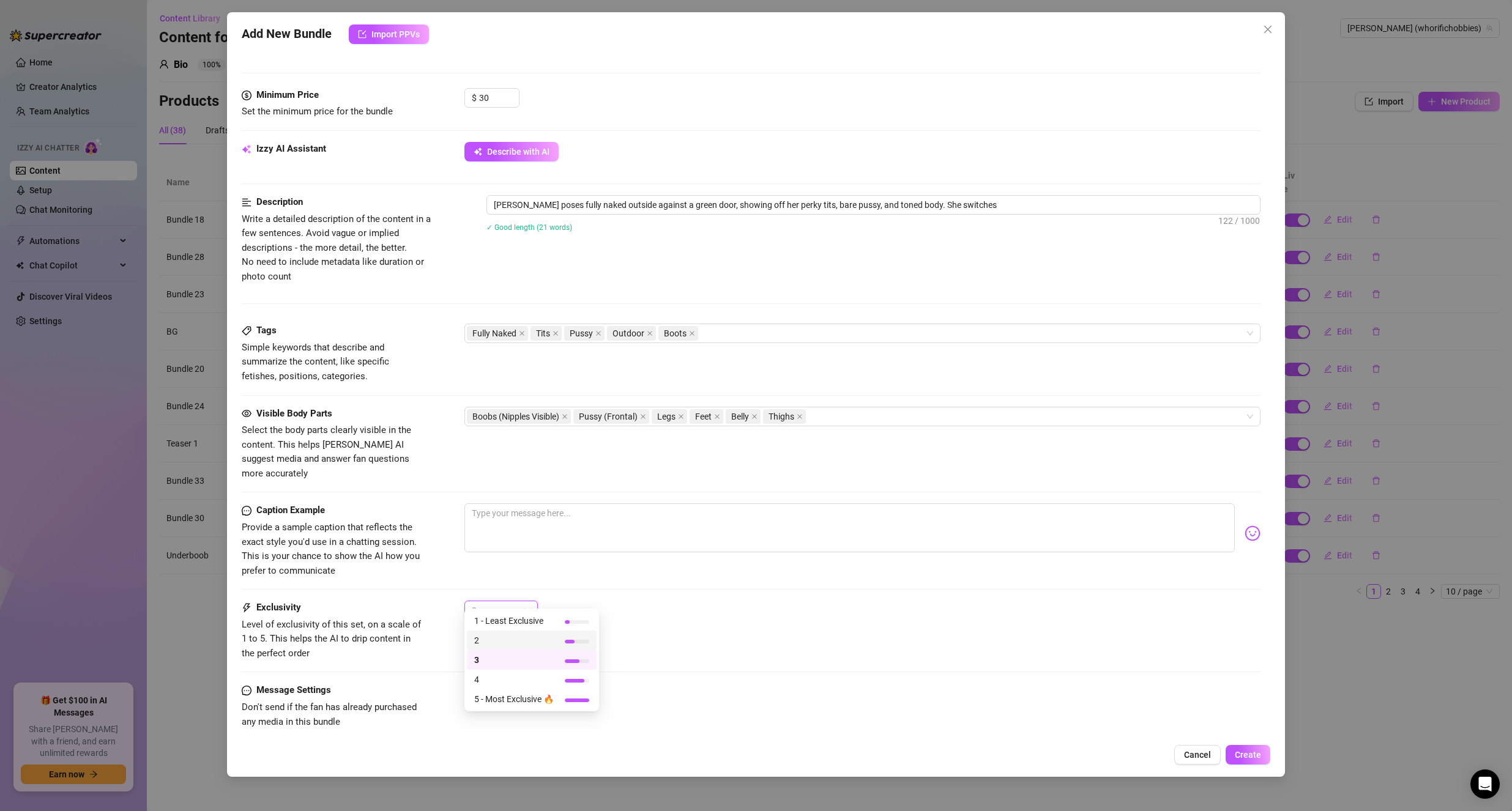
type textarea "[PERSON_NAME] poses fully naked outside against a green door, showing off her p…"
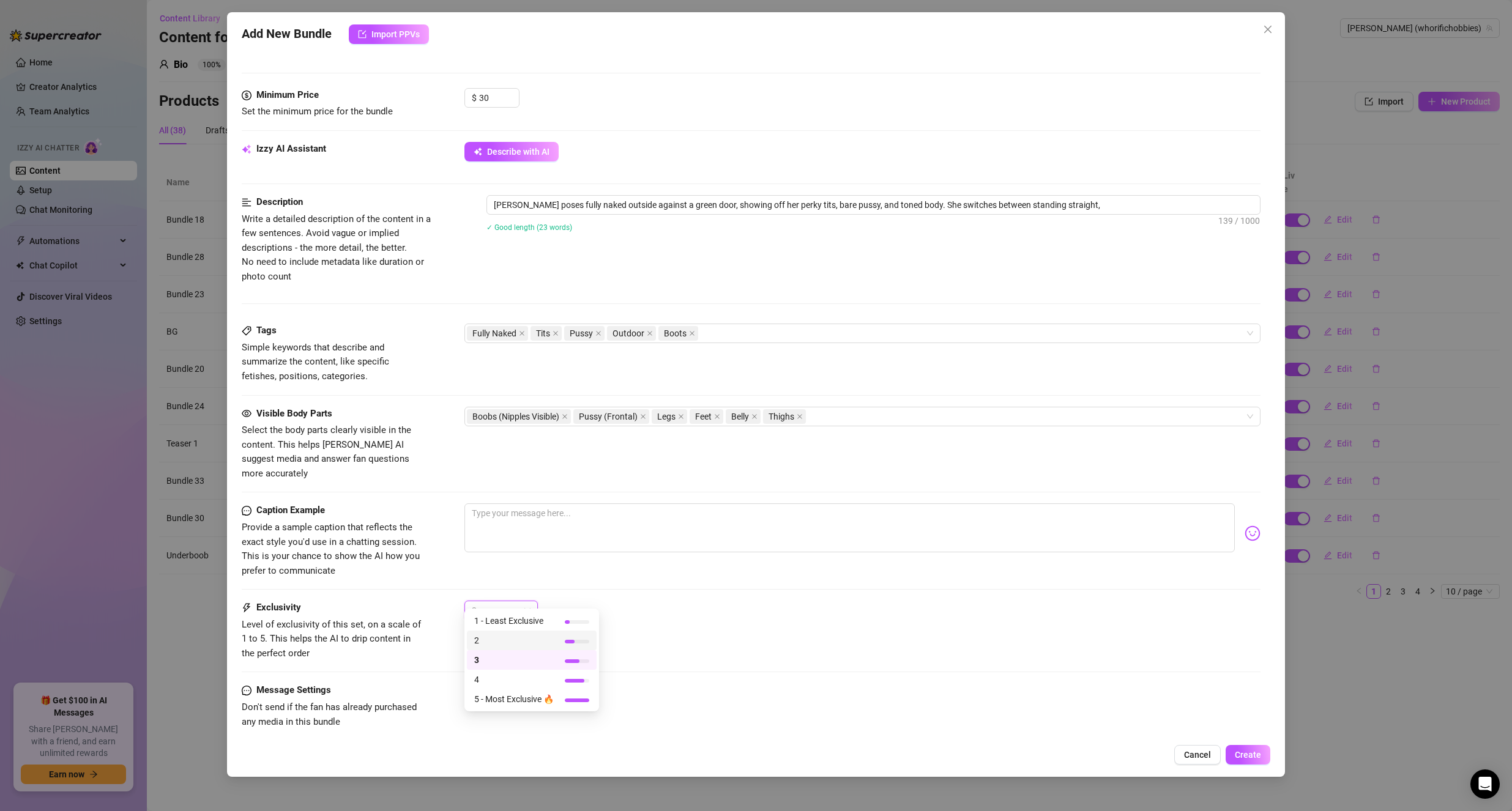
type textarea "[PERSON_NAME] poses fully naked outside against a green door, showing off her p…"
click at [507, 636] on span "2" at bounding box center [514, 640] width 80 height 13
type textarea "[PERSON_NAME] poses fully naked outside against a green door, showing off her p…"
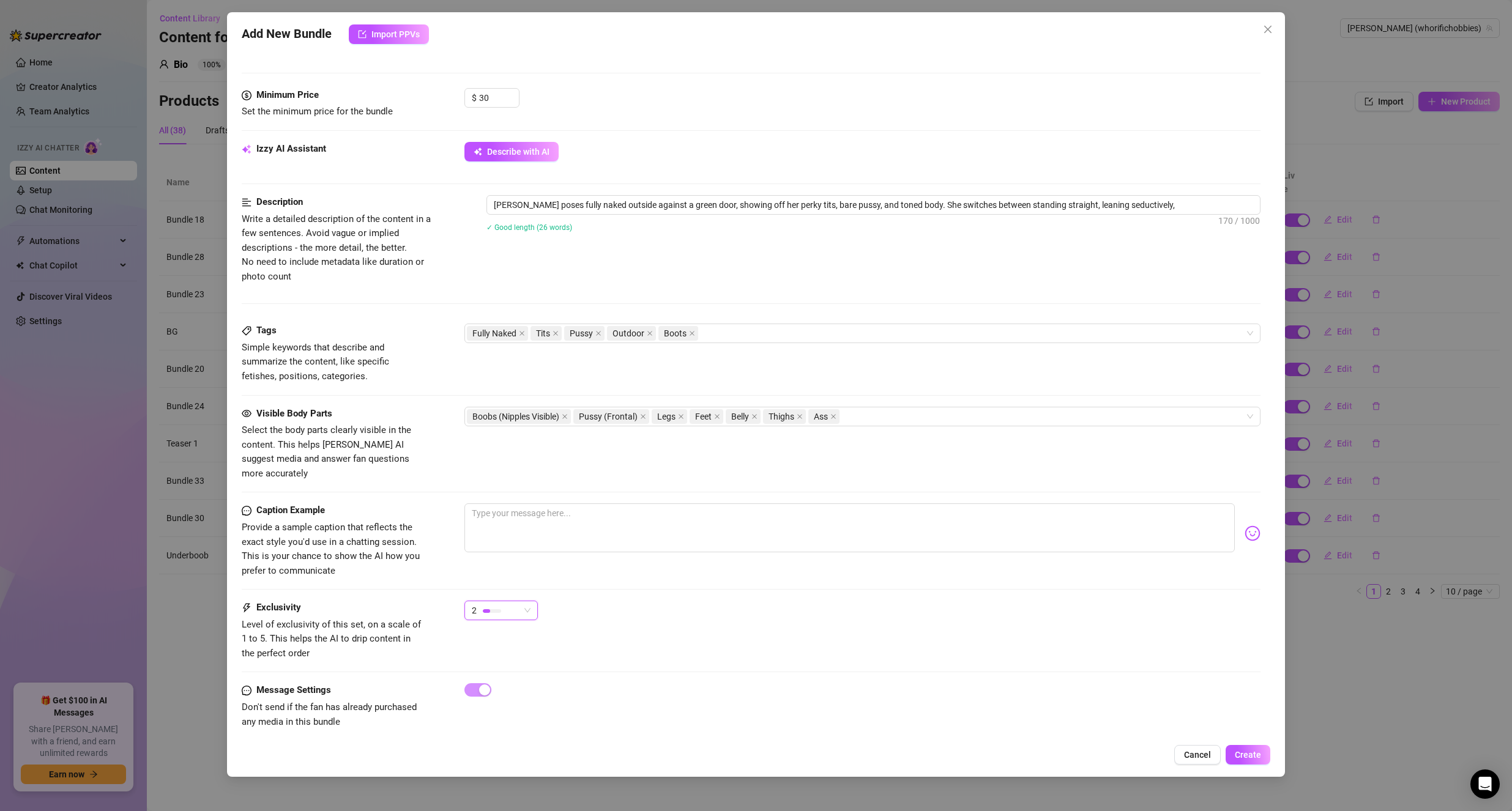
type textarea "[PERSON_NAME] poses fully naked outside against a green door, showing off her p…"
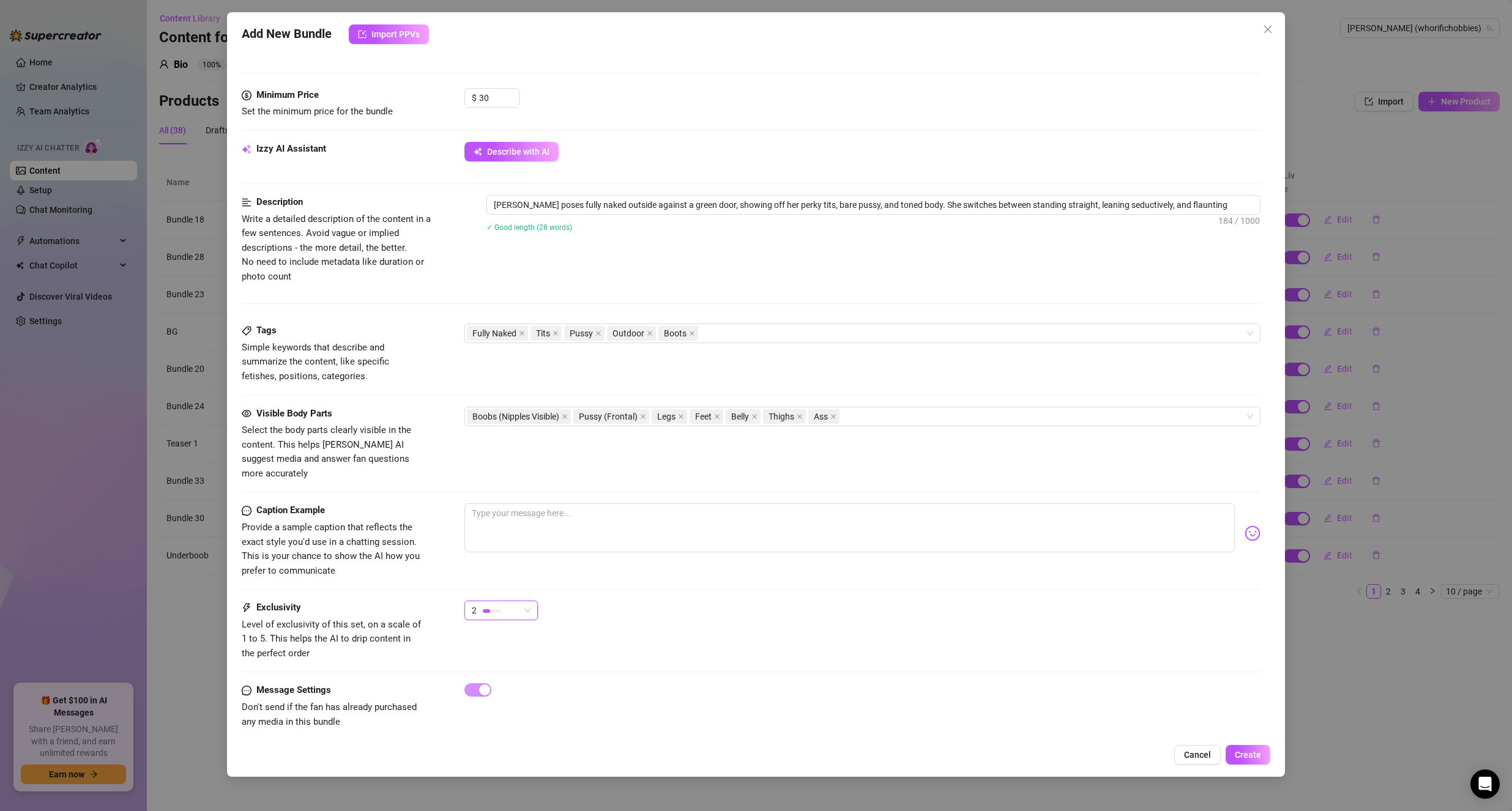
type textarea "[PERSON_NAME] poses fully naked outside against a green door, showing off her p…"
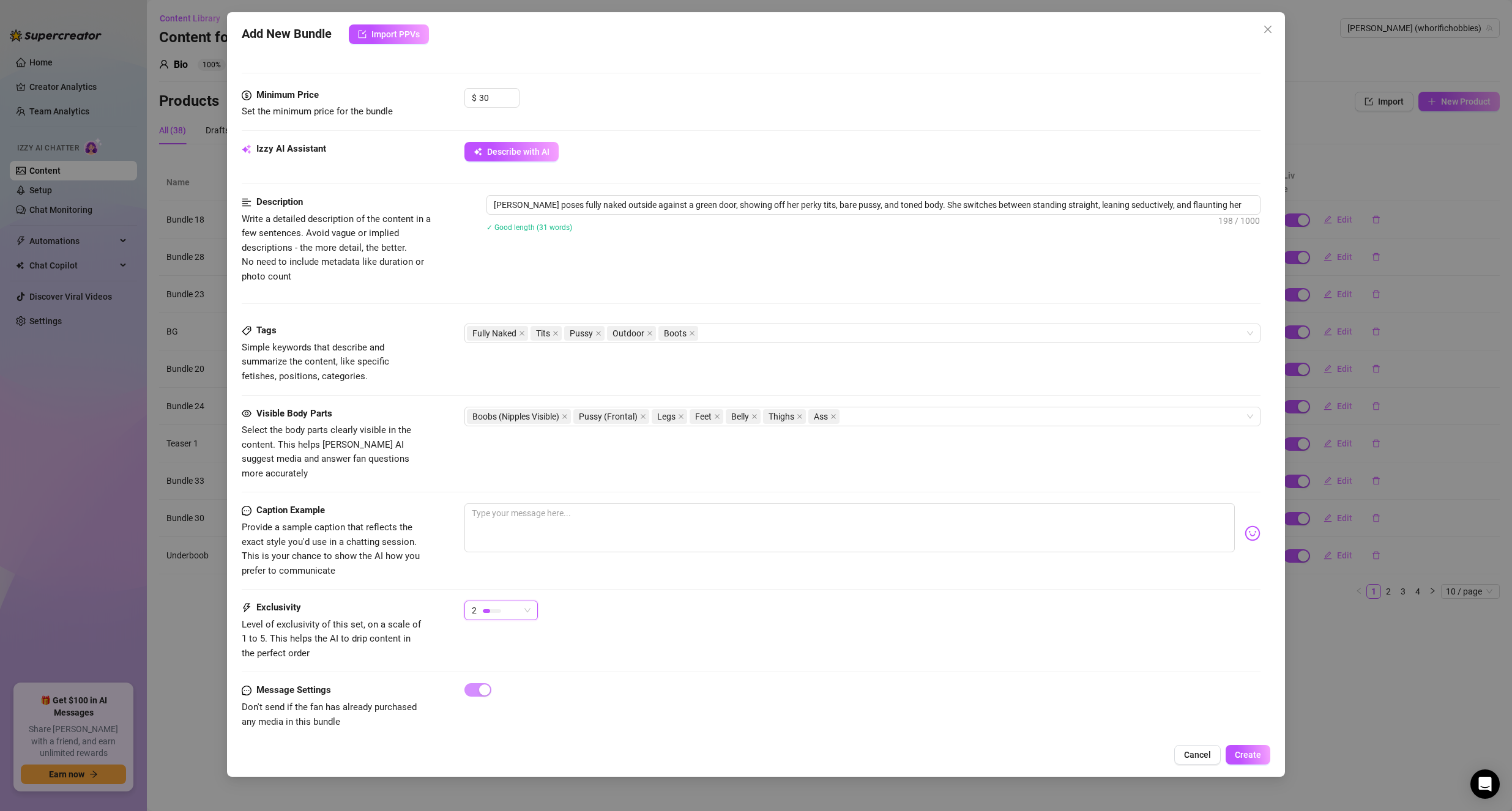
type textarea "[PERSON_NAME] poses fully naked outside against a green door, showing off her p…"
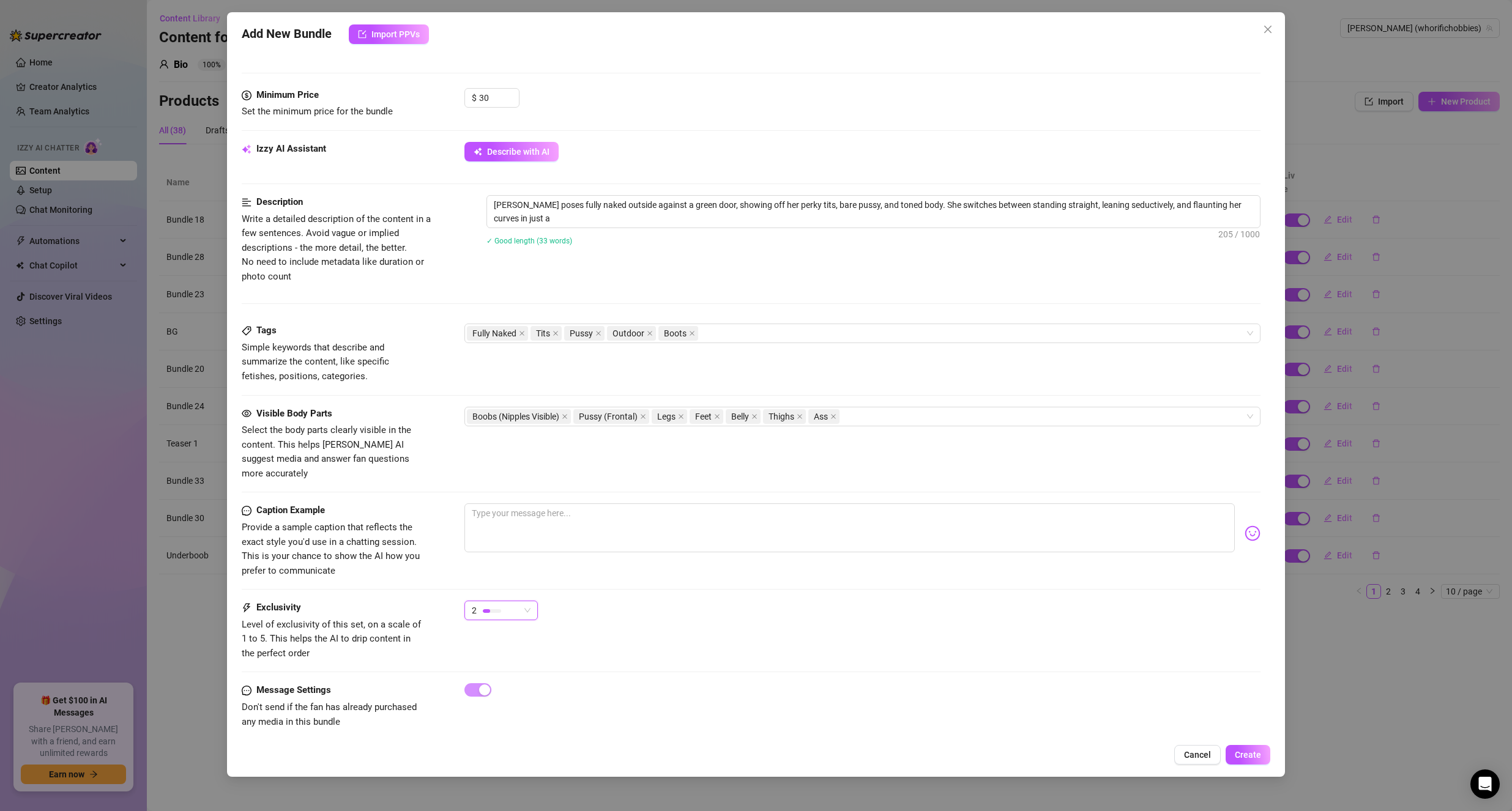
type textarea "[PERSON_NAME] poses fully naked outside against a green door, showing off her p…"
click at [637, 601] on div "2 2" at bounding box center [863, 616] width 797 height 31
type textarea "[PERSON_NAME] poses fully naked outside against a green door, showing off her p…"
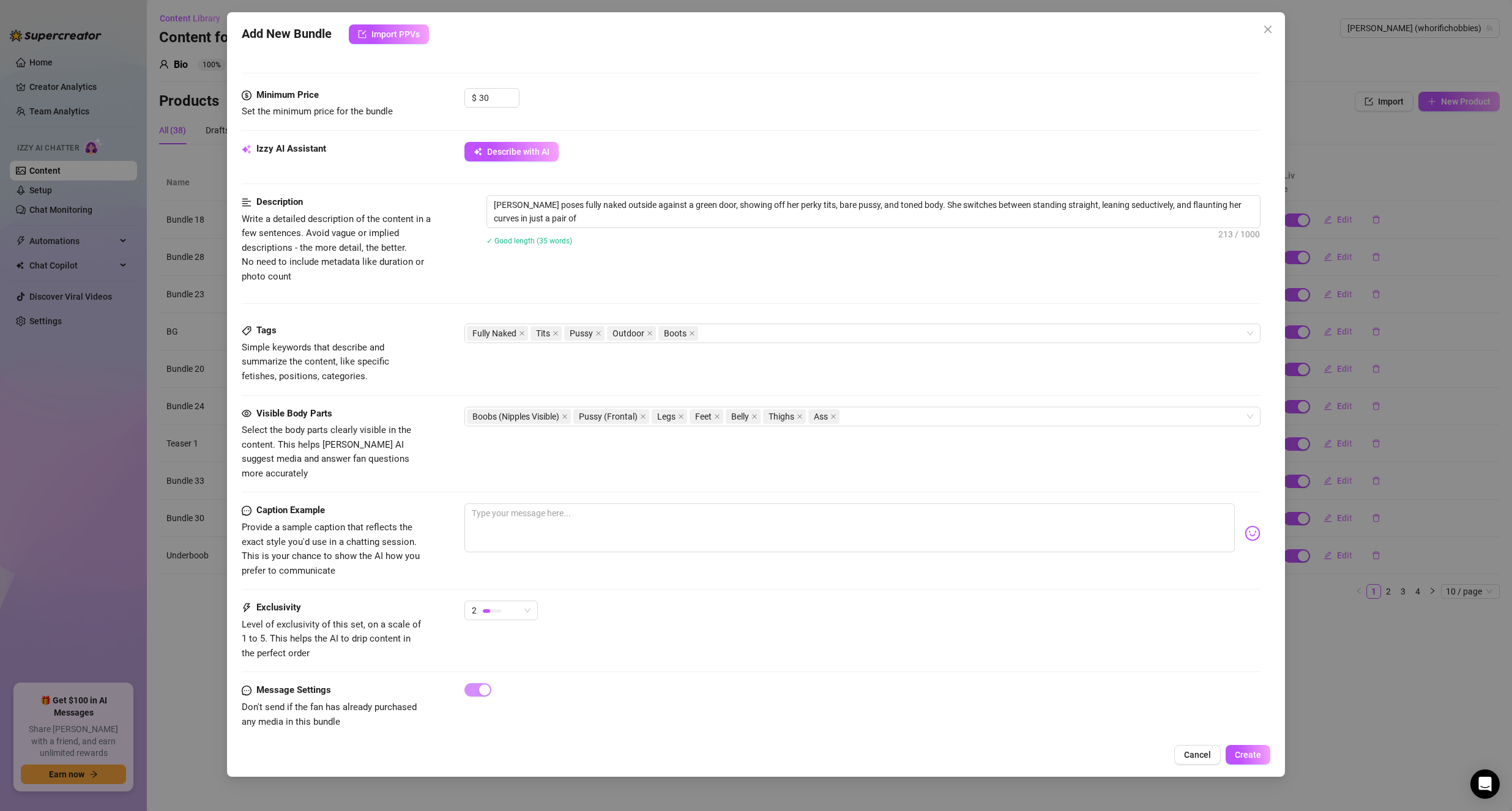
type textarea "[PERSON_NAME] poses fully naked outside against a green door, showing off her p…"
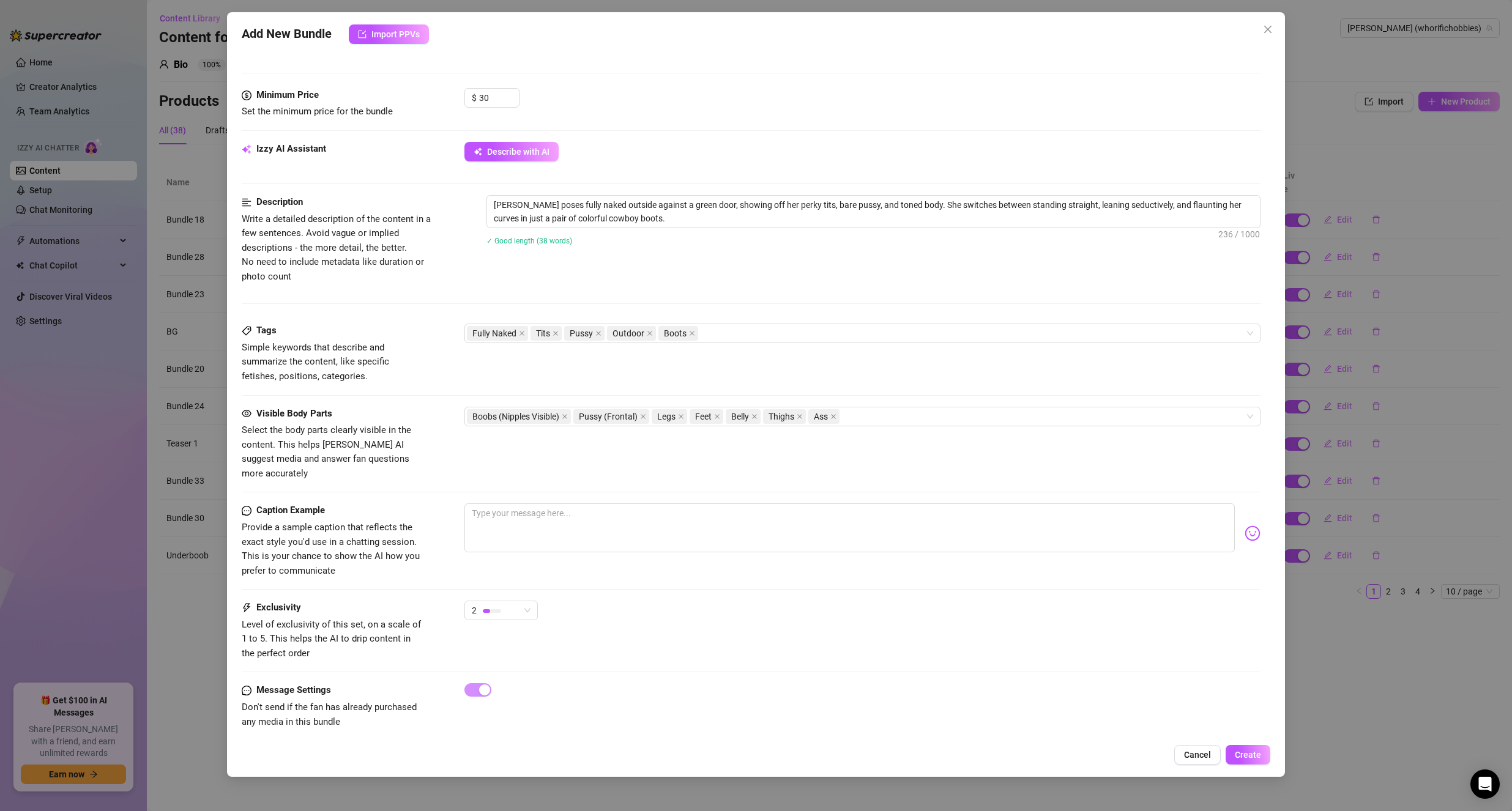
type textarea "[PERSON_NAME] poses fully naked outside against a green door, showing off her p…"
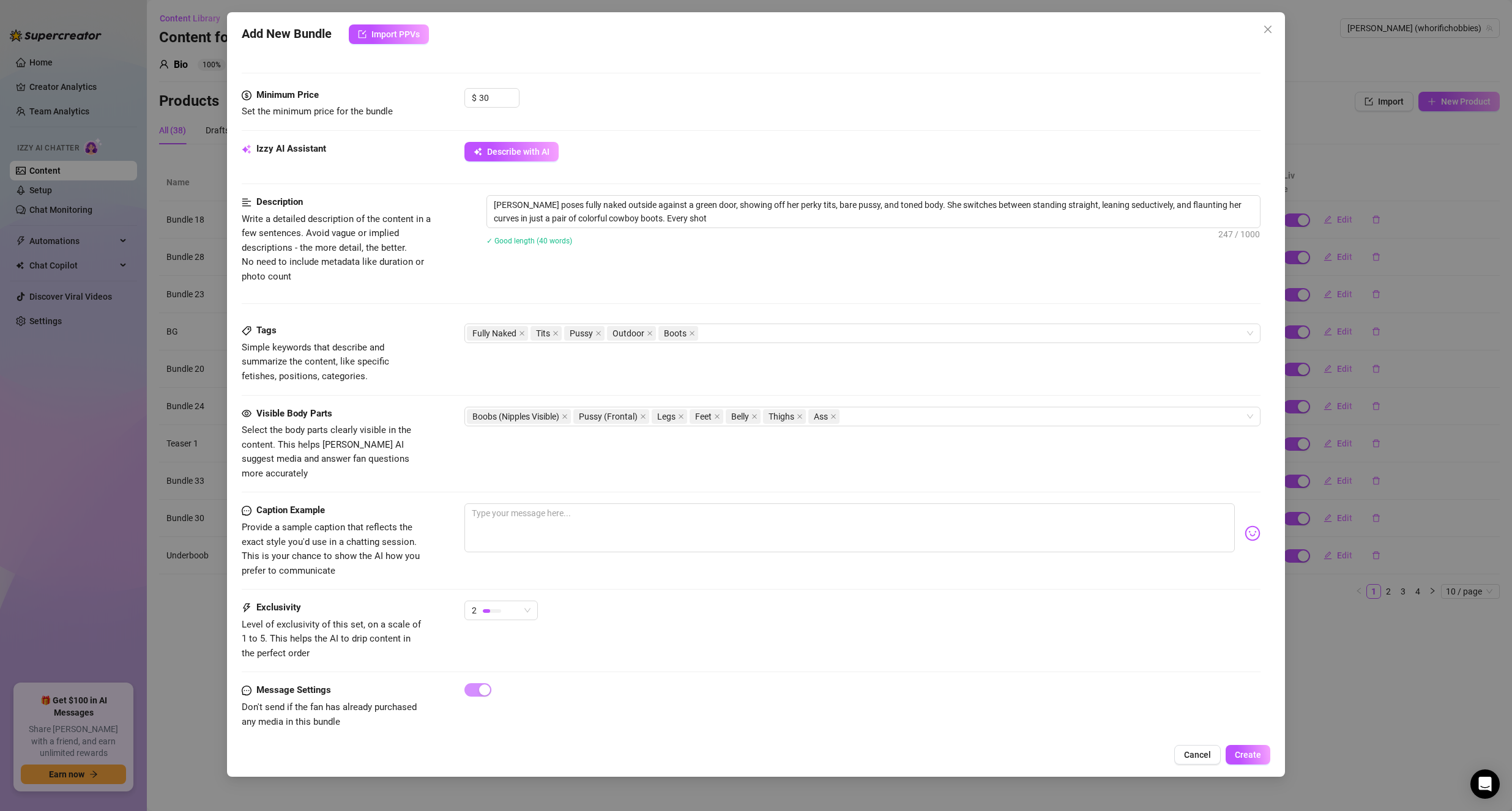
type textarea "[PERSON_NAME] poses fully naked outside against a green door, showing off her p…"
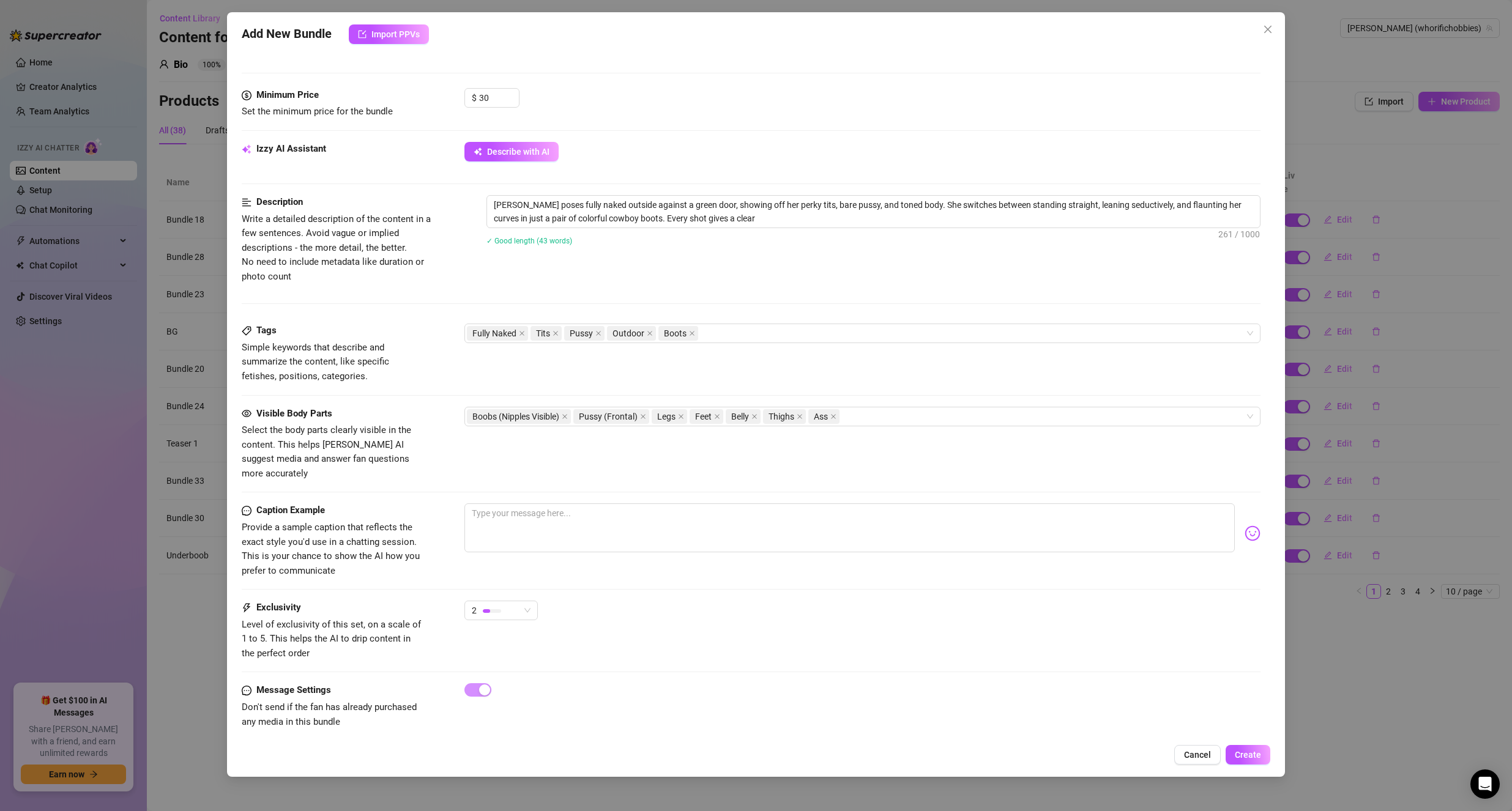
type textarea "[PERSON_NAME] poses fully naked outside against a green door, showing off her p…"
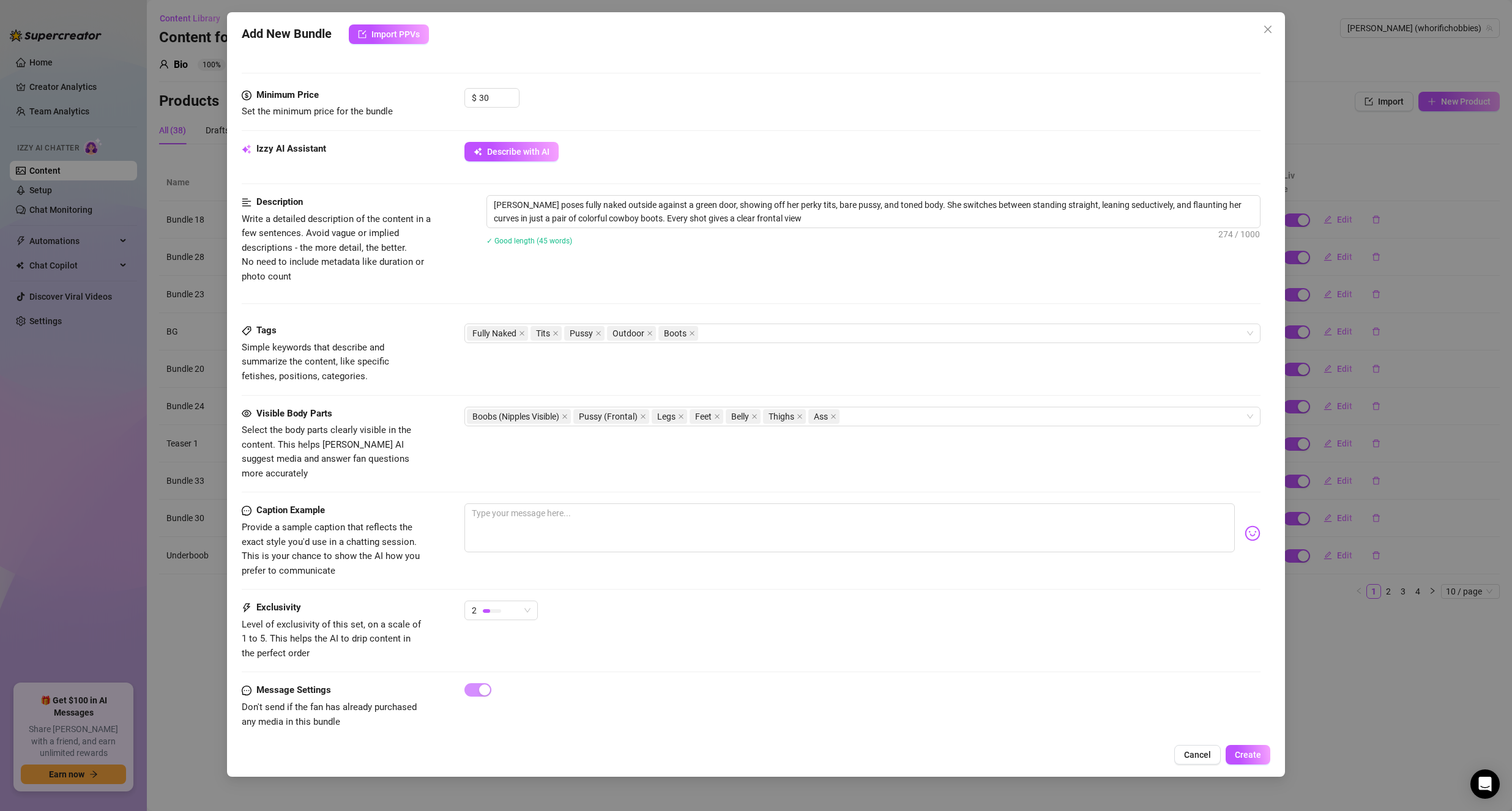
type textarea "[PERSON_NAME] poses fully naked outside against a green door, showing off her p…"
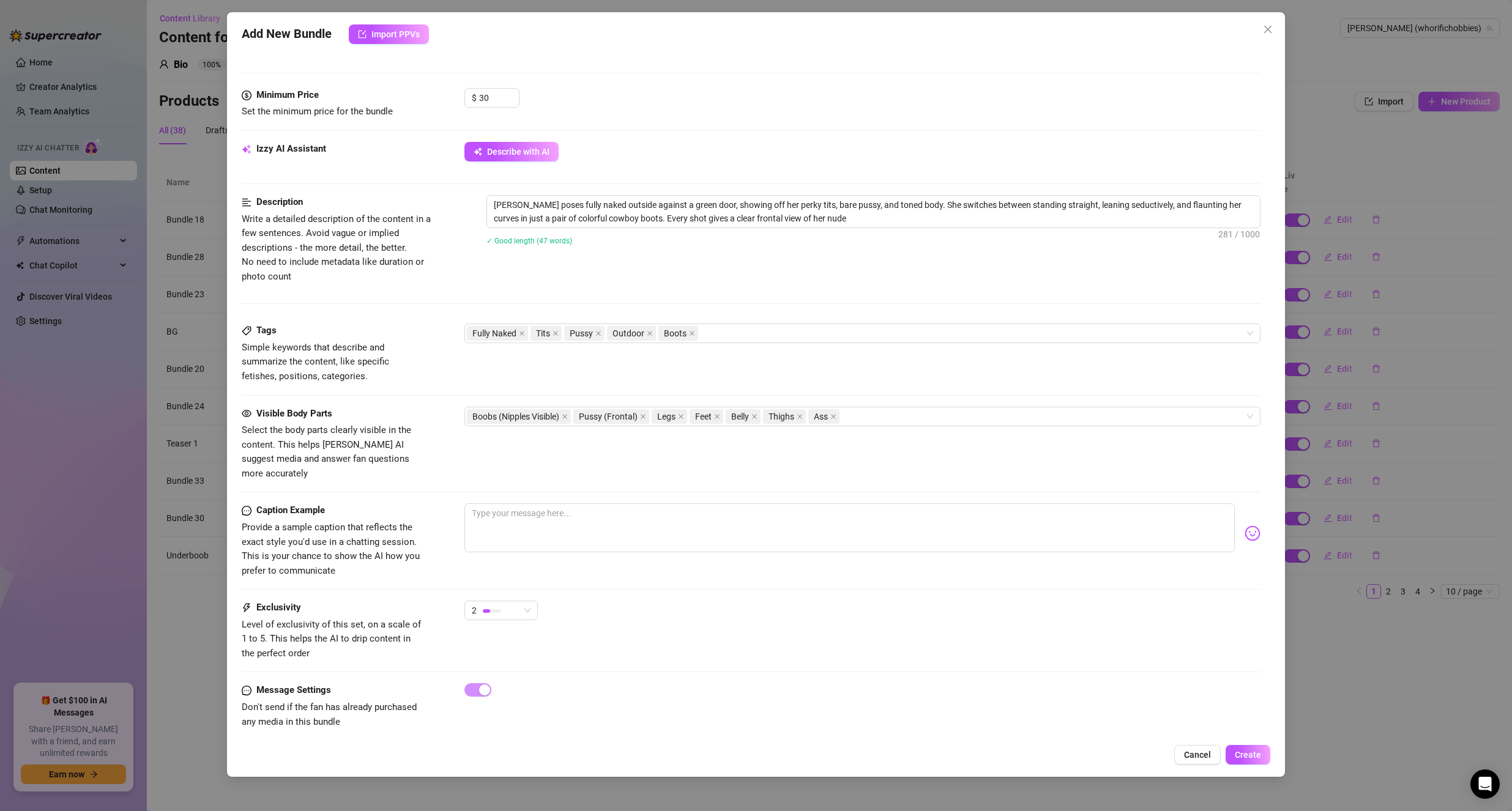
type textarea "[PERSON_NAME] poses fully naked outside against a green door, showing off her p…"
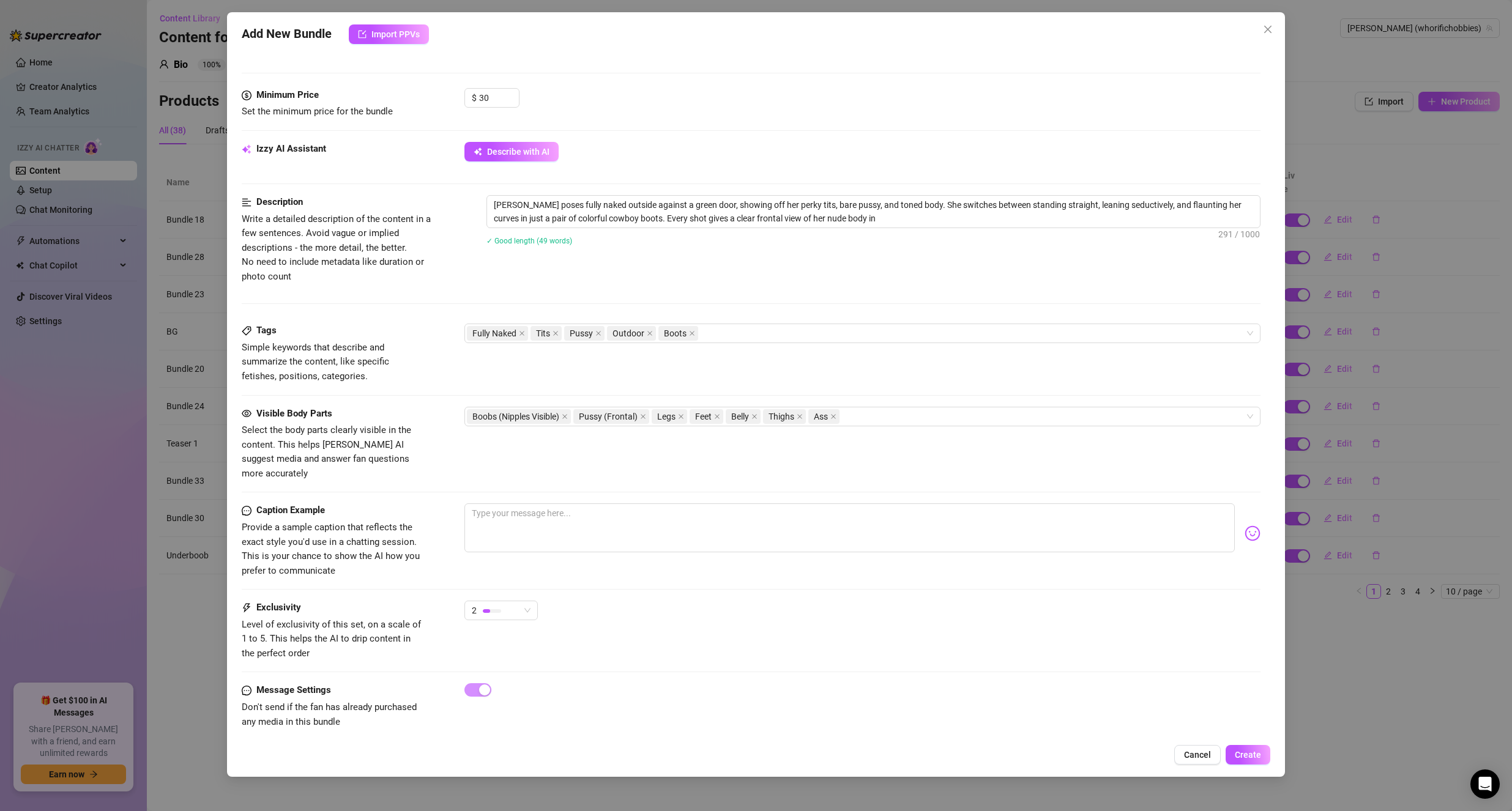
type textarea "[PERSON_NAME] poses fully naked outside against a green door, showing off her p…"
click at [609, 508] on textarea at bounding box center [849, 528] width 771 height 49
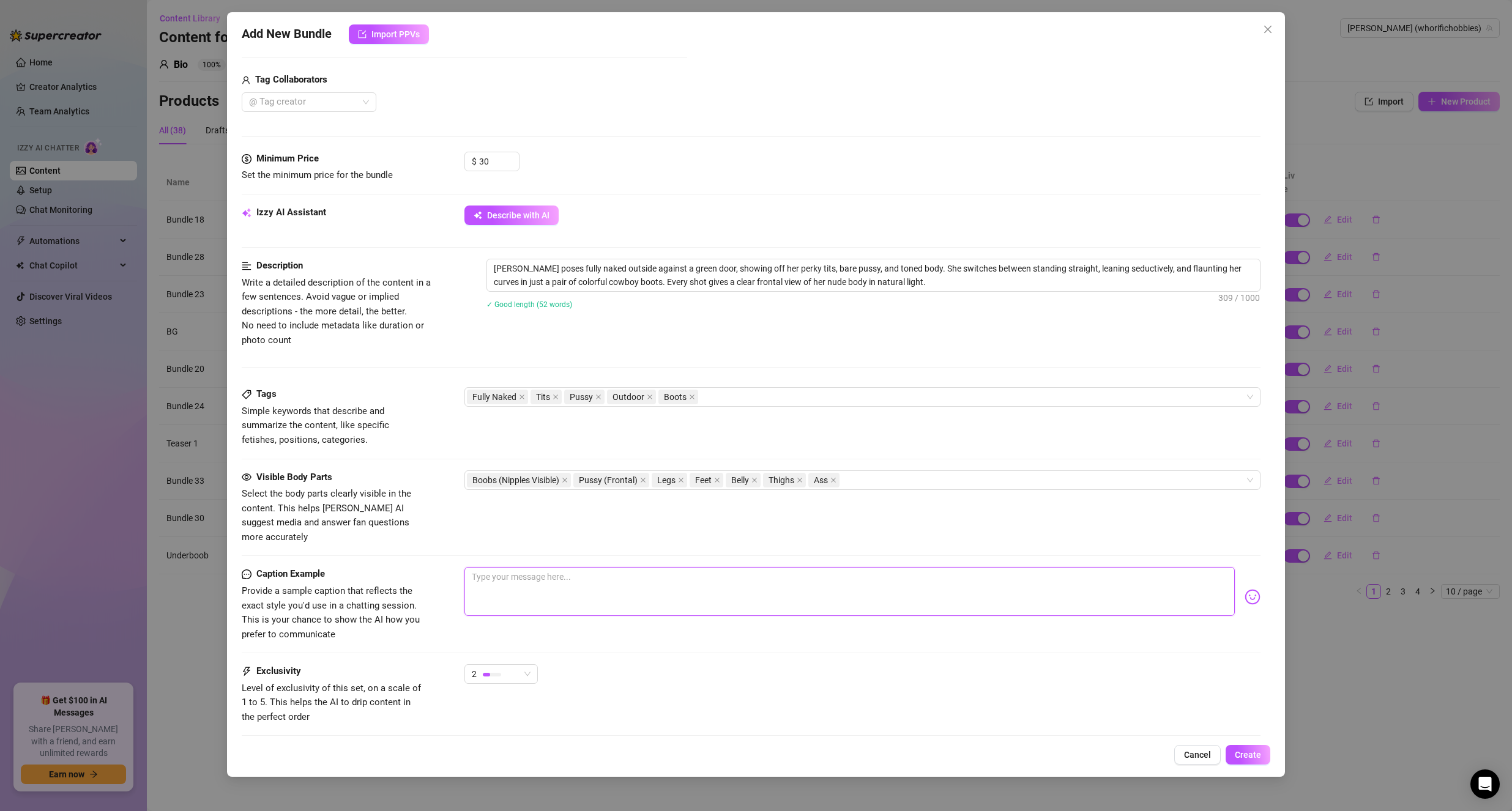
scroll to position [441, 0]
click at [778, 569] on textarea at bounding box center [849, 589] width 771 height 49
click at [1250, 750] on span "Create" at bounding box center [1248, 755] width 27 height 10
click at [647, 394] on icon "close" at bounding box center [649, 394] width 6 height 6
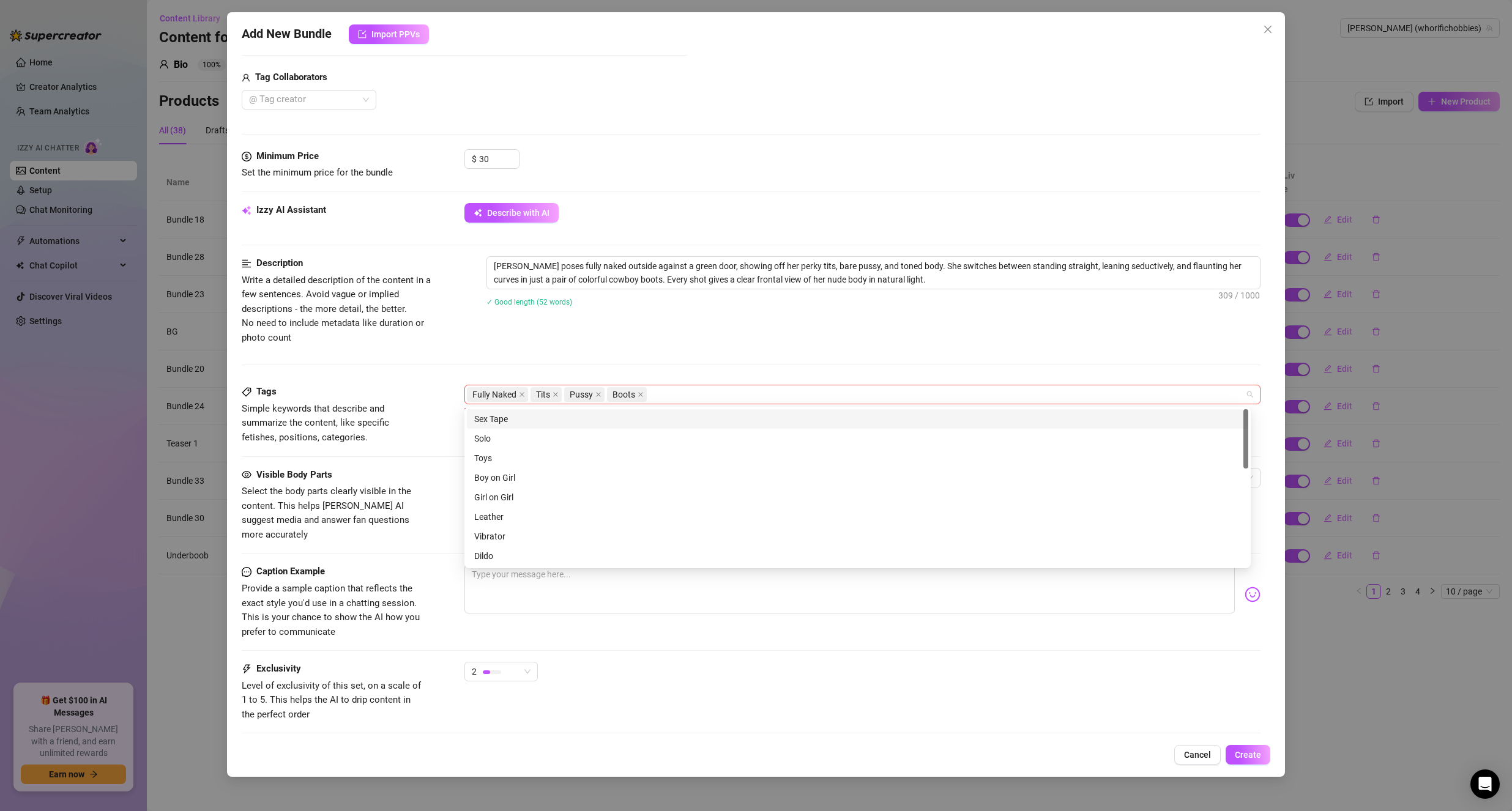
click at [689, 399] on div "Fully Naked Tits Pussy Boots" at bounding box center [856, 394] width 779 height 17
click at [779, 617] on div "Caption Example Provide a sample caption that reflects the exact style you'd us…" at bounding box center [751, 602] width 1019 height 74
click at [1236, 753] on span "Create" at bounding box center [1248, 755] width 27 height 10
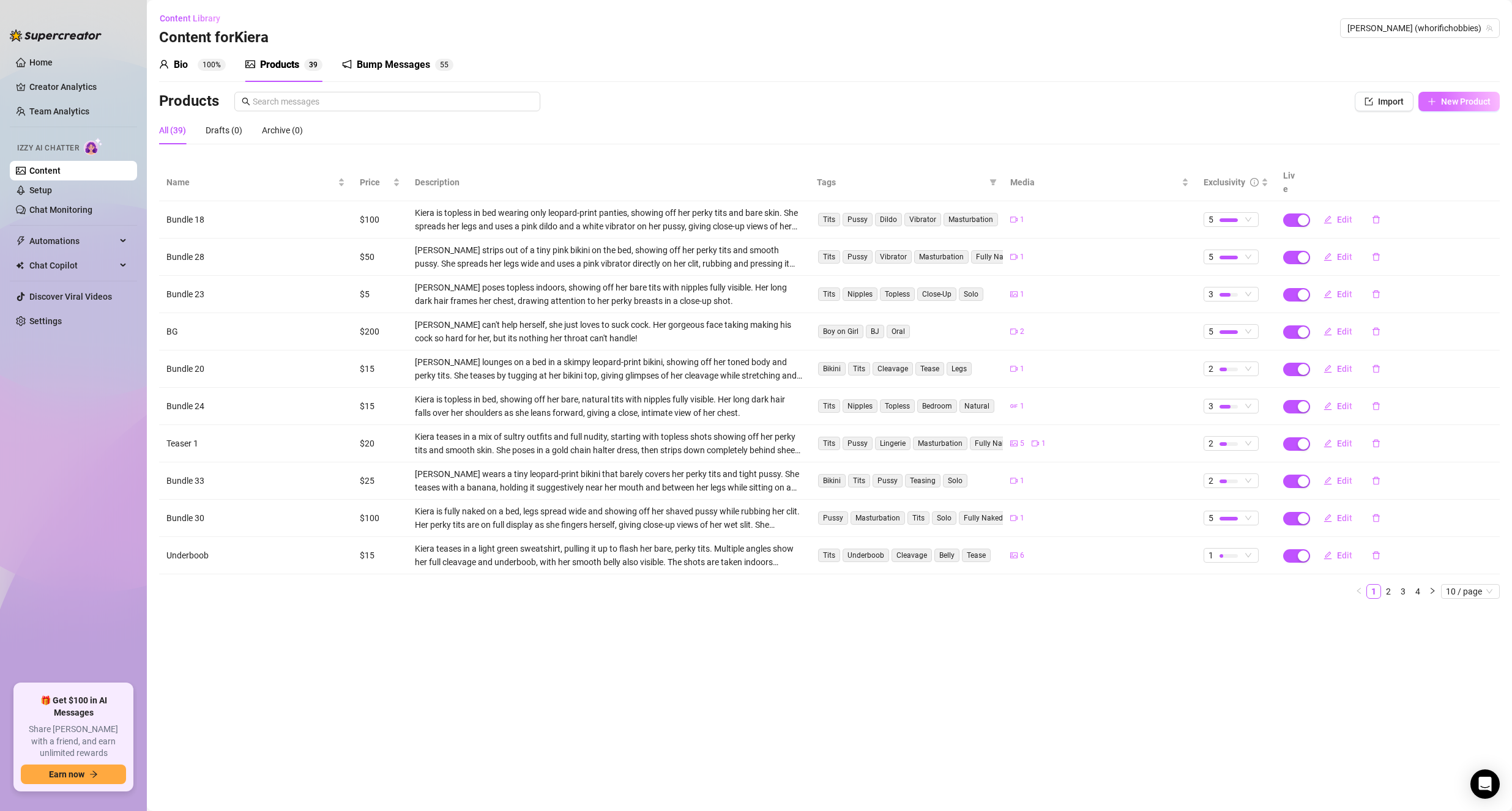
click at [1438, 106] on button "New Product" at bounding box center [1459, 101] width 82 height 19
type textarea "Type your message here..."
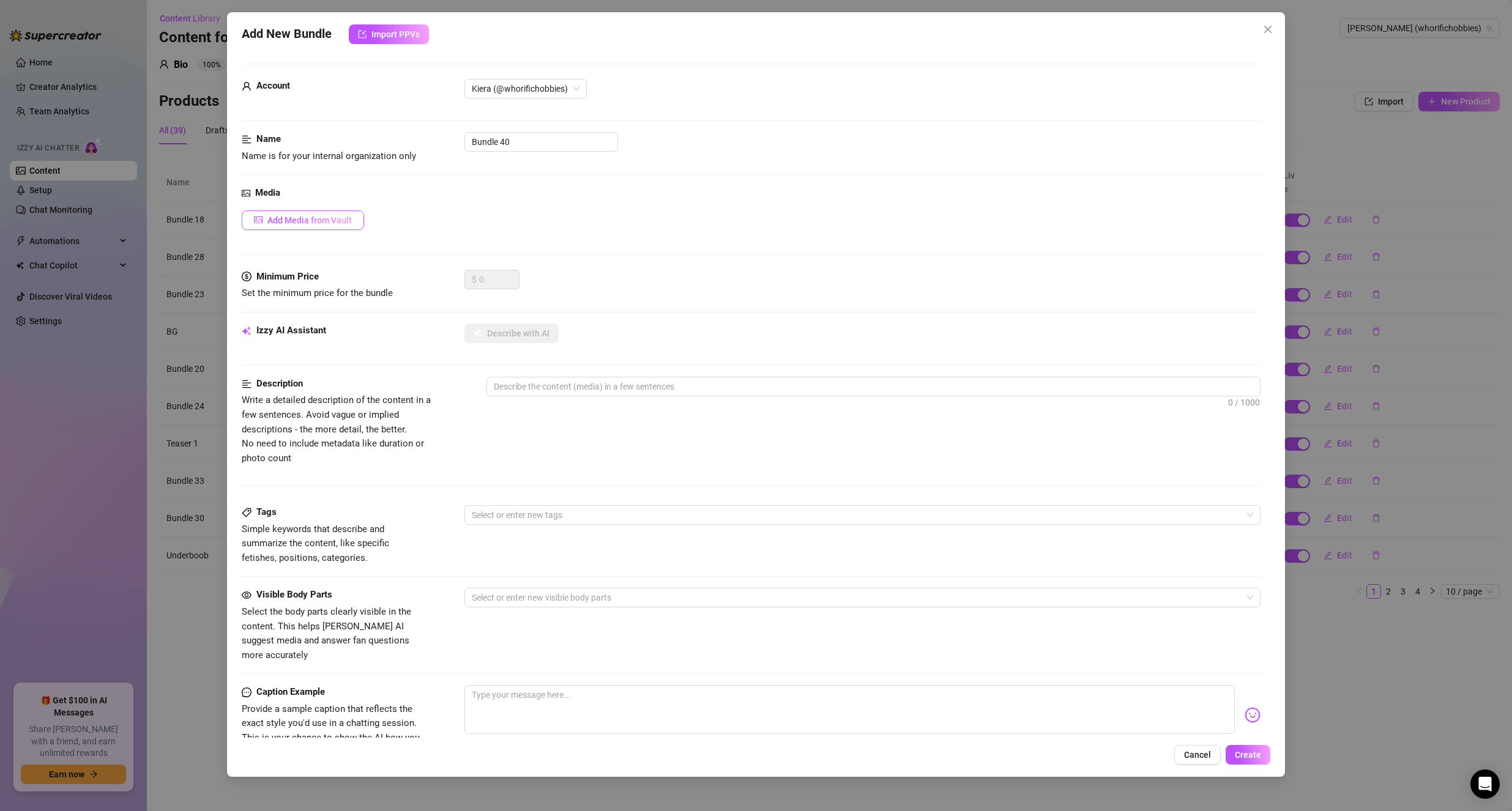
click at [341, 214] on button "Add Media from Vault" at bounding box center [303, 220] width 122 height 19
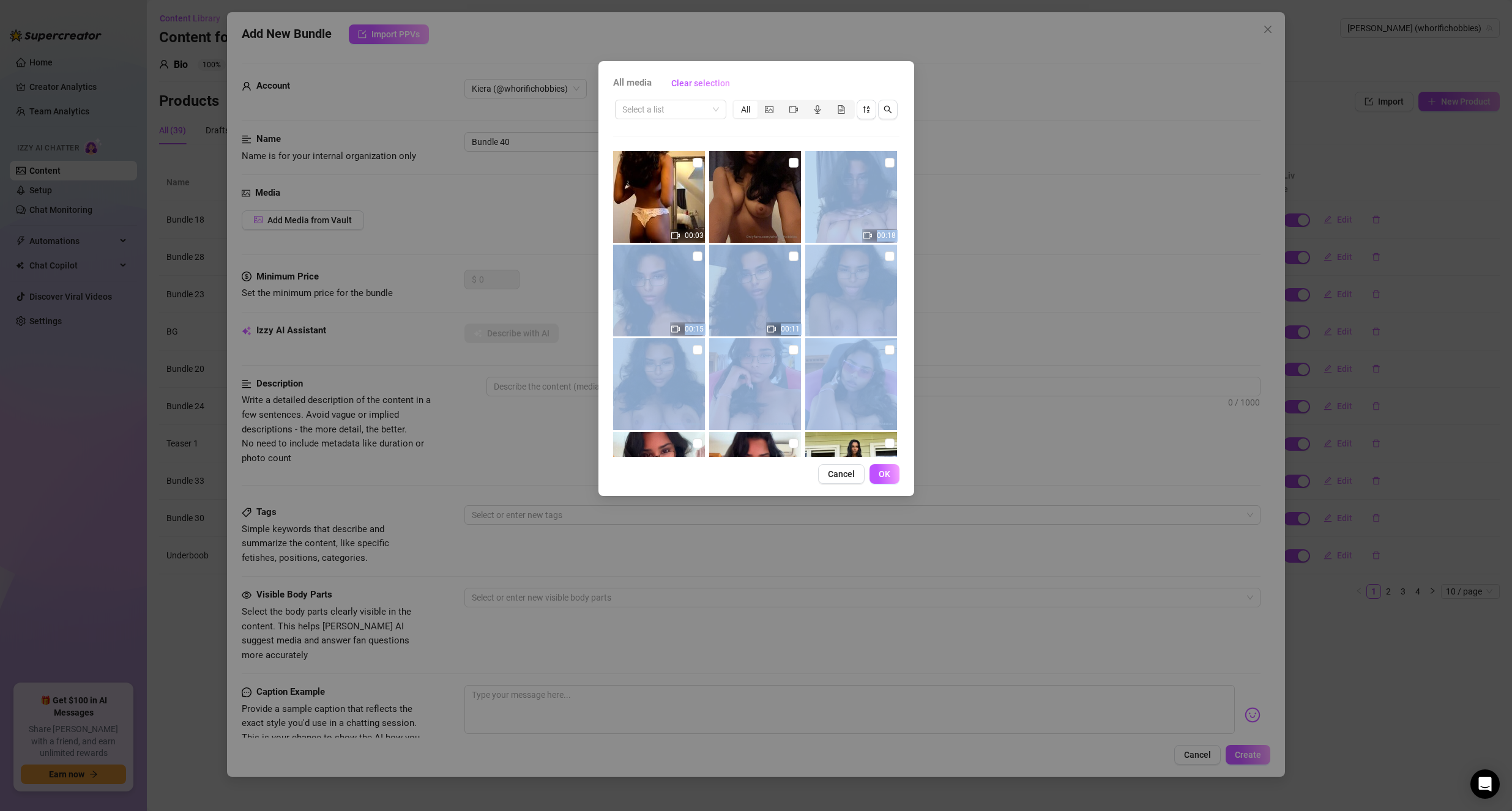
drag, startPoint x: 899, startPoint y: 169, endPoint x: 928, endPoint y: 356, distance: 189.2
click at [928, 356] on div "All media Clear selection Select a list All 00:03 00:18 00:15 00:11 00:04 00:15…" at bounding box center [756, 406] width 1512 height 811
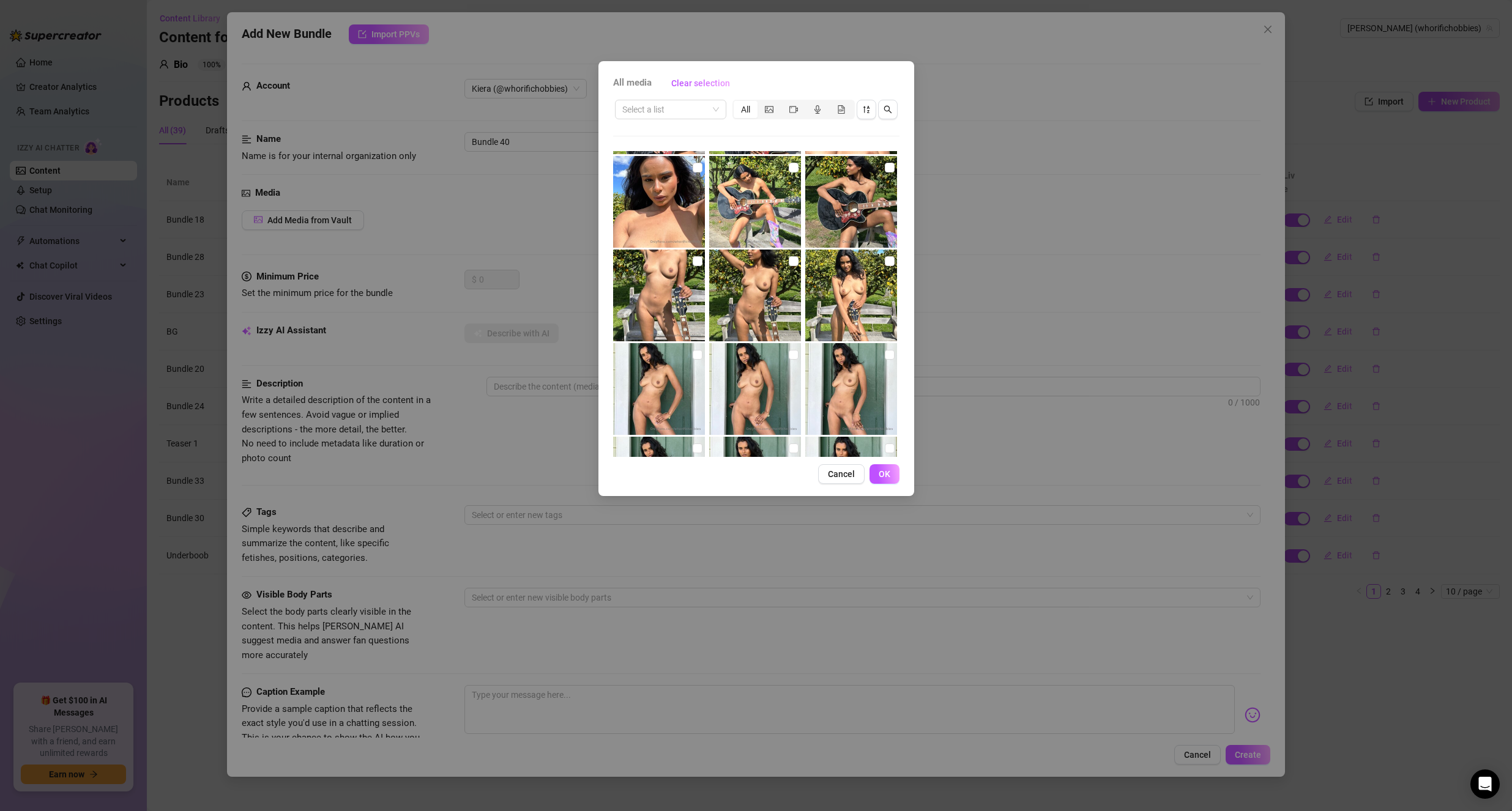
scroll to position [3377, 0]
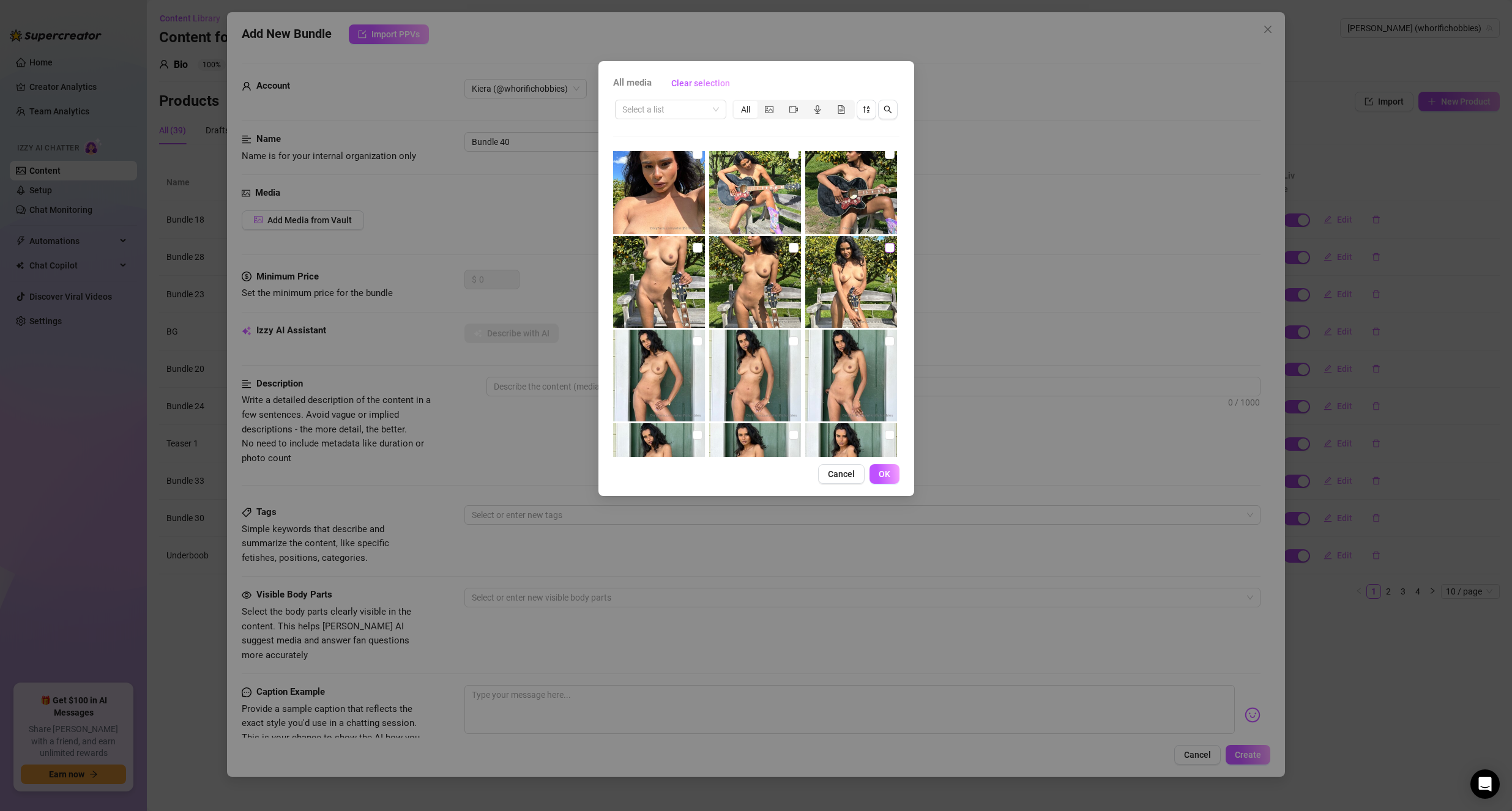
click at [884, 246] on input "checkbox" at bounding box center [889, 248] width 10 height 10
checkbox input "true"
click at [790, 241] on label at bounding box center [794, 248] width 10 height 13
click at [790, 243] on input "checkbox" at bounding box center [794, 248] width 10 height 10
checkbox input "true"
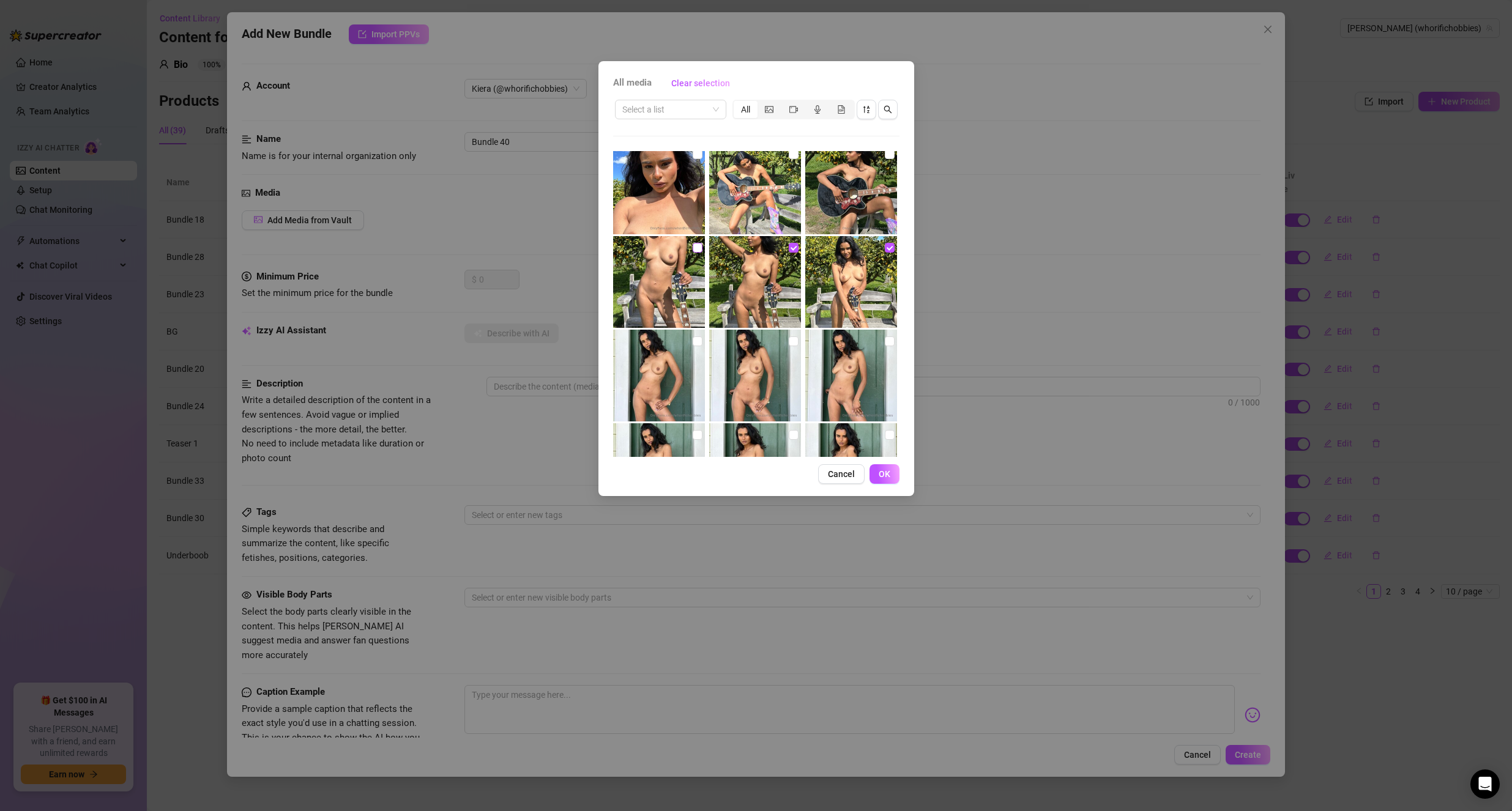
click at [695, 248] on input "checkbox" at bounding box center [697, 248] width 10 height 10
checkbox input "true"
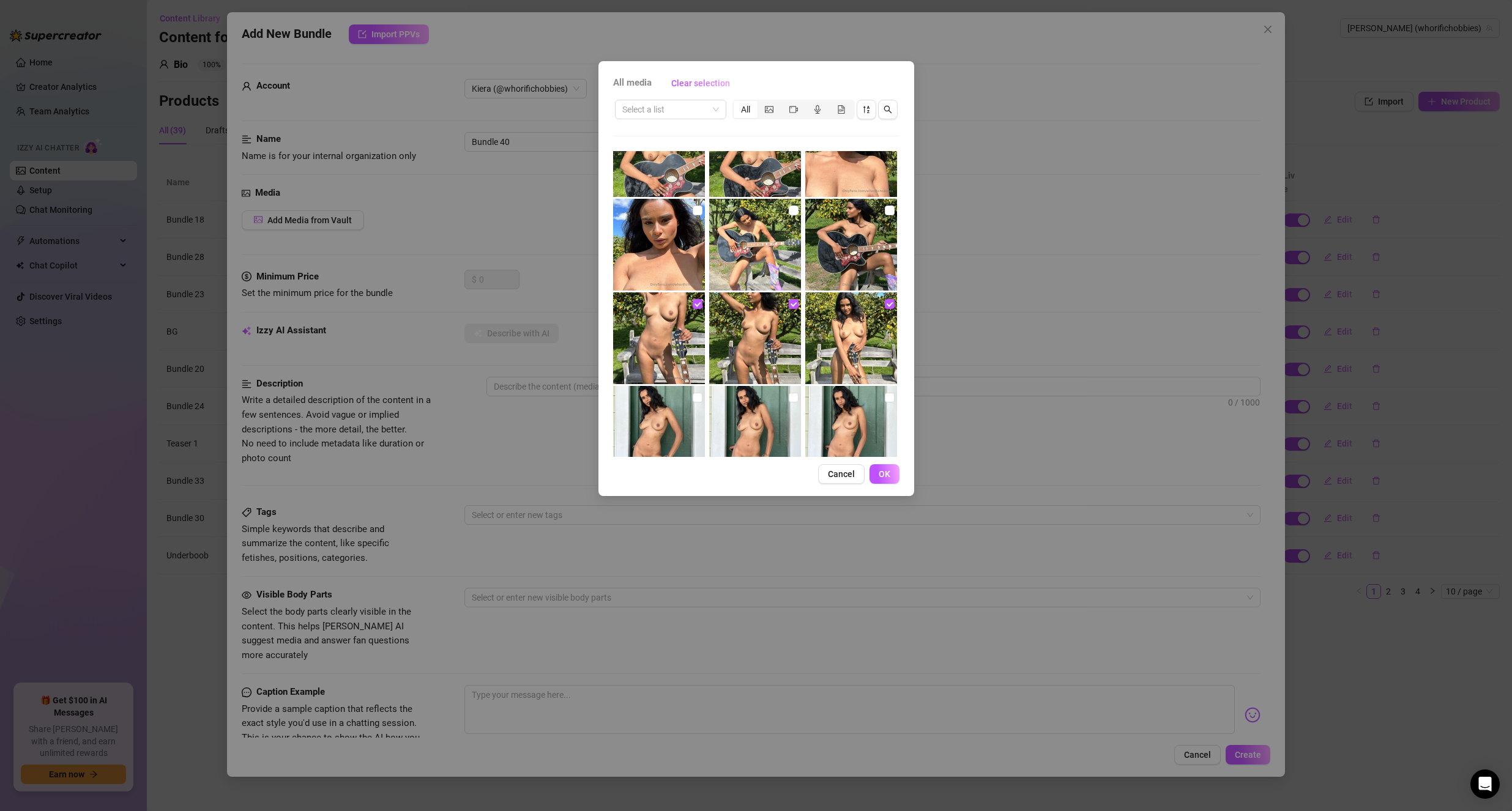
scroll to position [3316, 0]
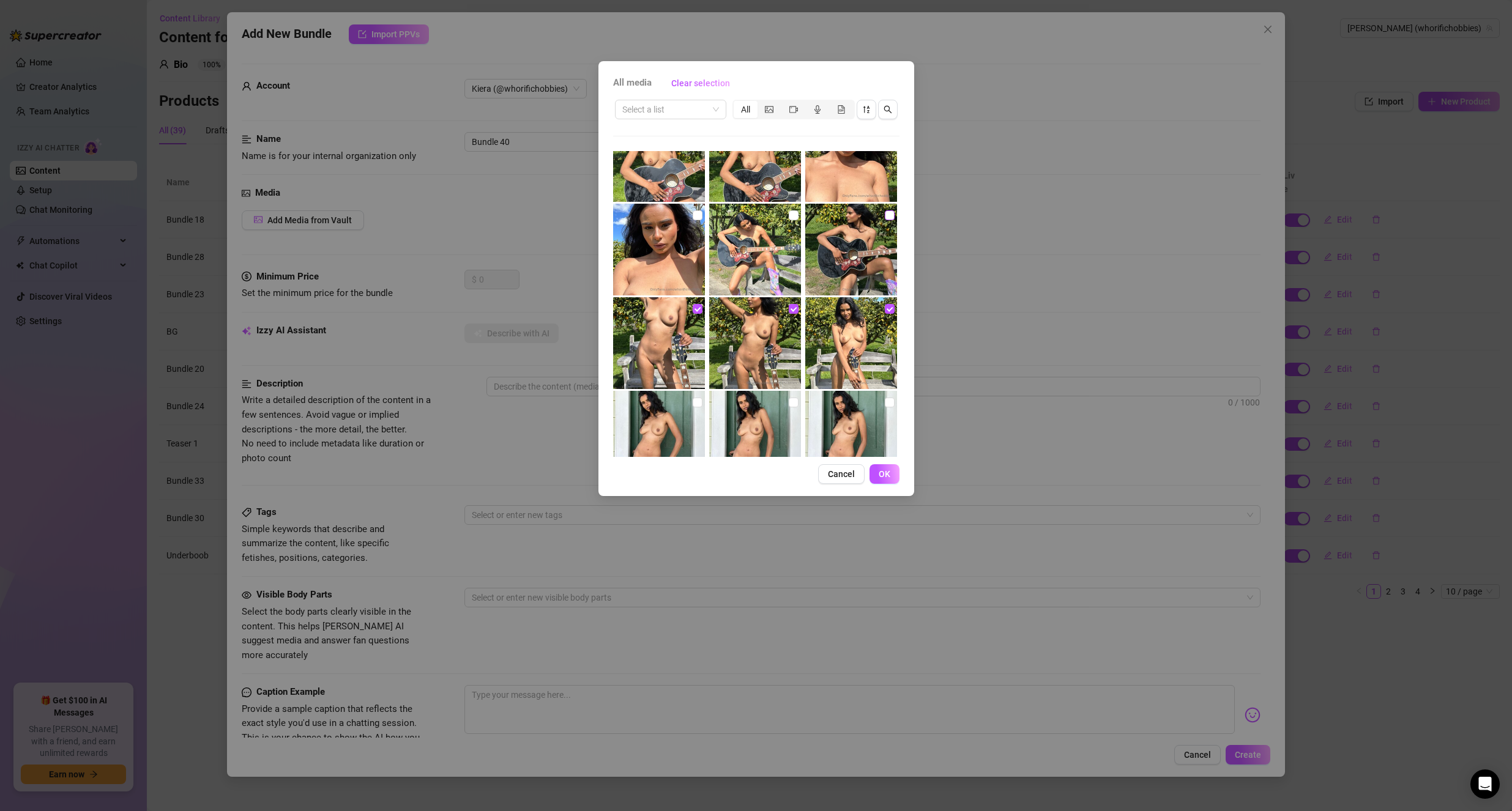
click at [884, 212] on input "checkbox" at bounding box center [889, 215] width 10 height 10
checkbox input "true"
click at [789, 211] on input "checkbox" at bounding box center [794, 215] width 10 height 10
checkbox input "true"
click at [695, 220] on input "checkbox" at bounding box center [697, 215] width 10 height 10
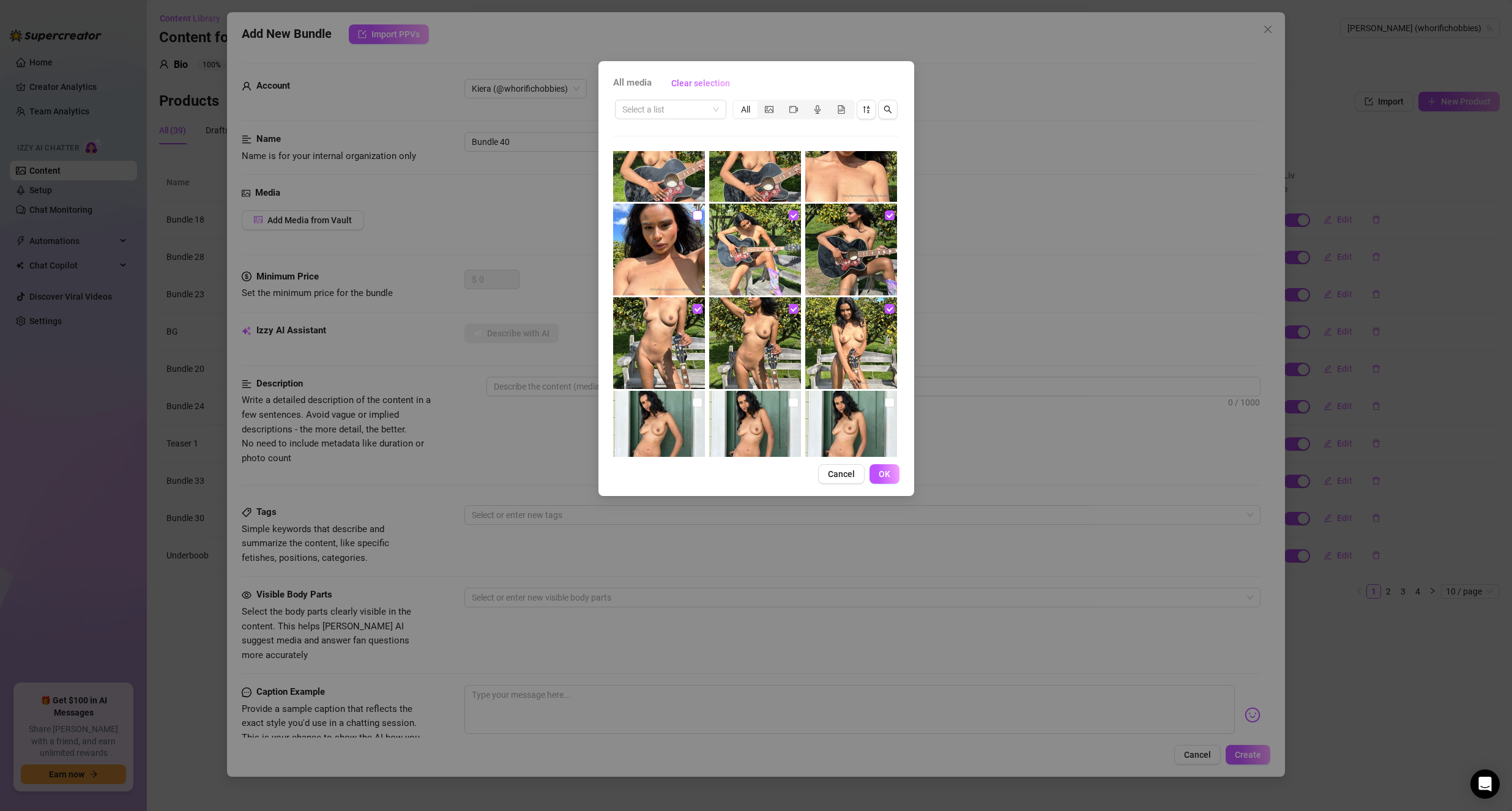
checkbox input "true"
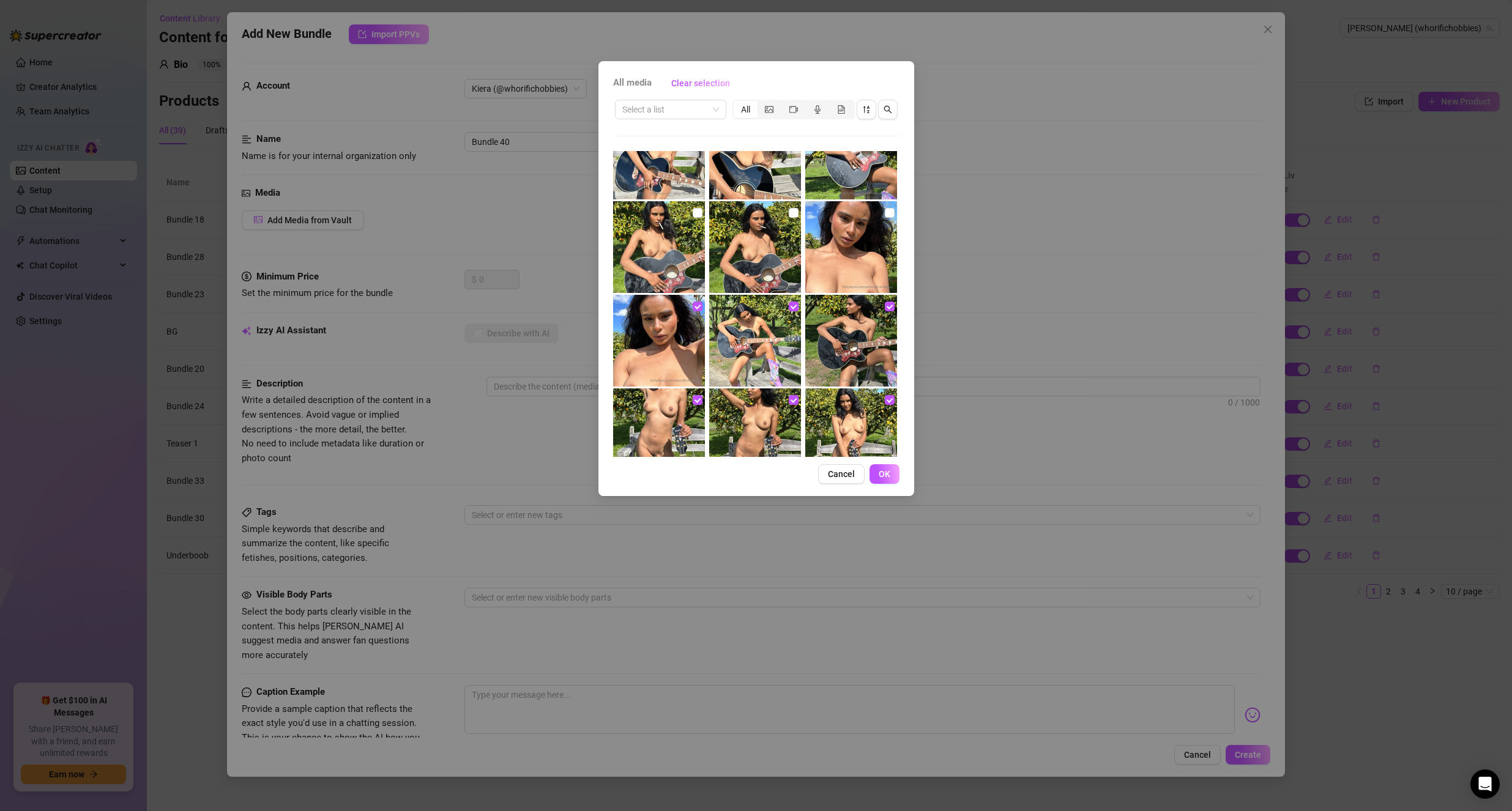
scroll to position [3194, 0]
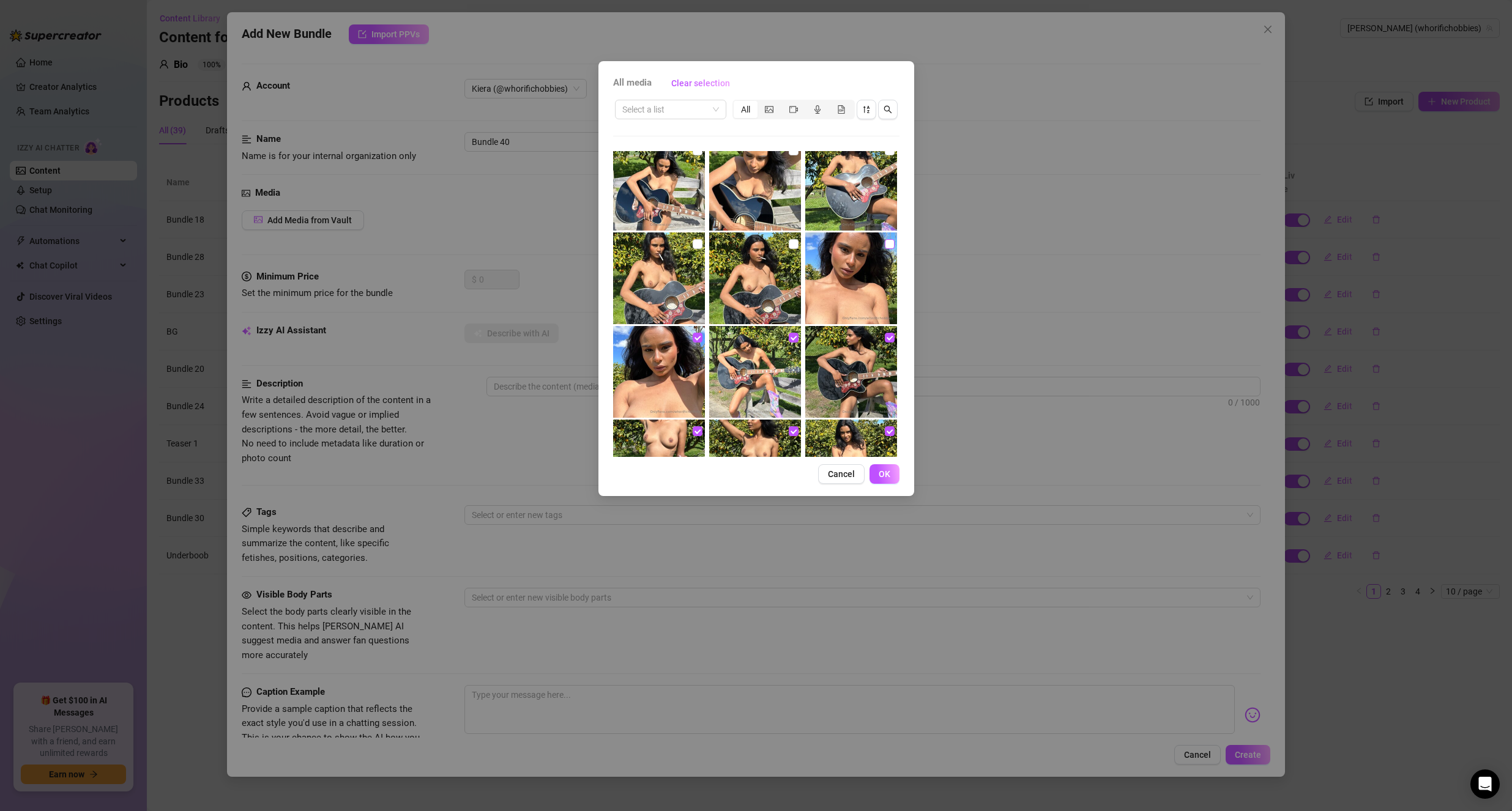
click at [884, 244] on input "checkbox" at bounding box center [889, 244] width 10 height 10
checkbox input "true"
click at [790, 241] on input "checkbox" at bounding box center [794, 244] width 10 height 10
checkbox input "true"
click at [689, 241] on img at bounding box center [659, 278] width 92 height 92
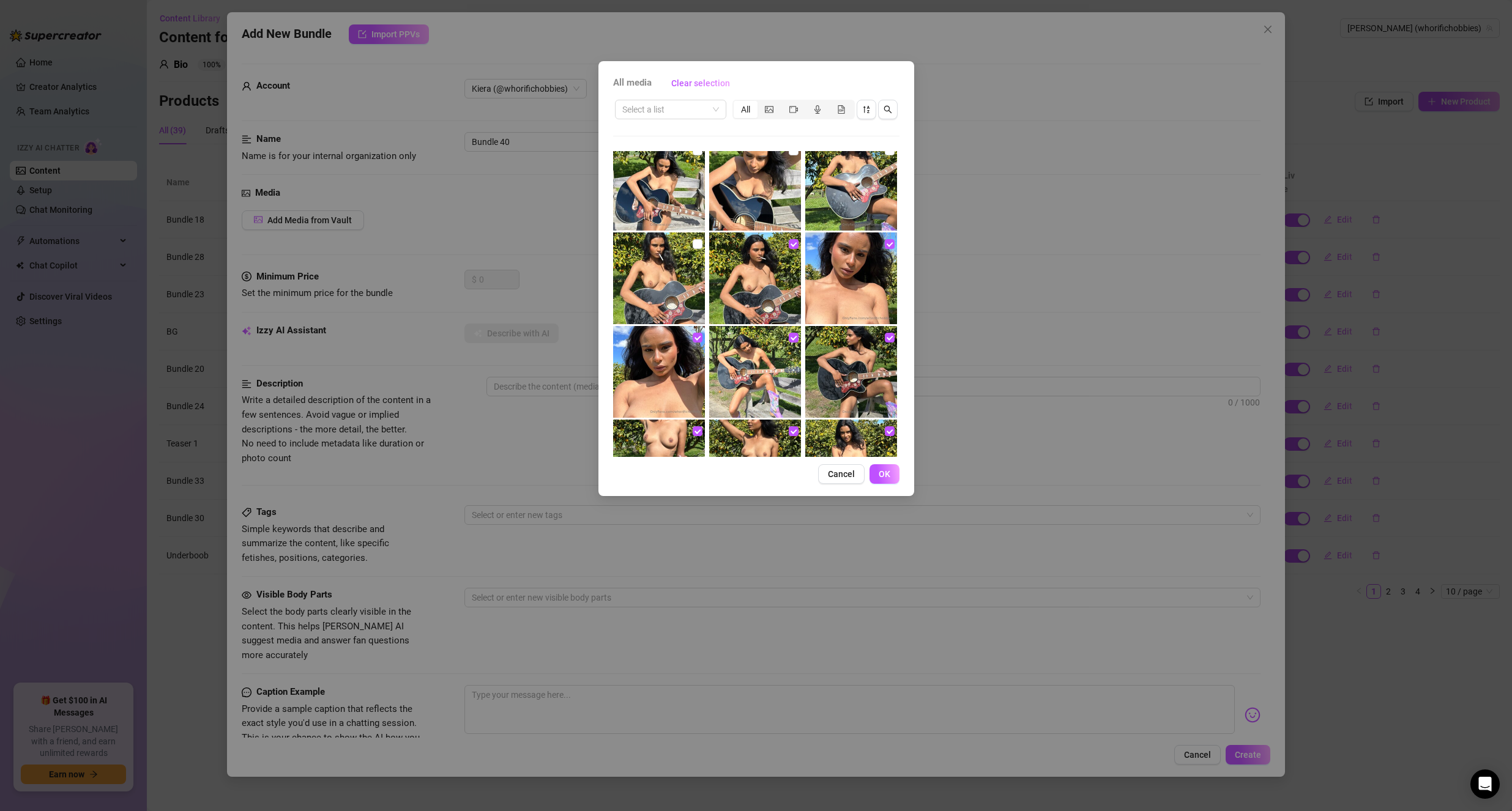
checkbox input "true"
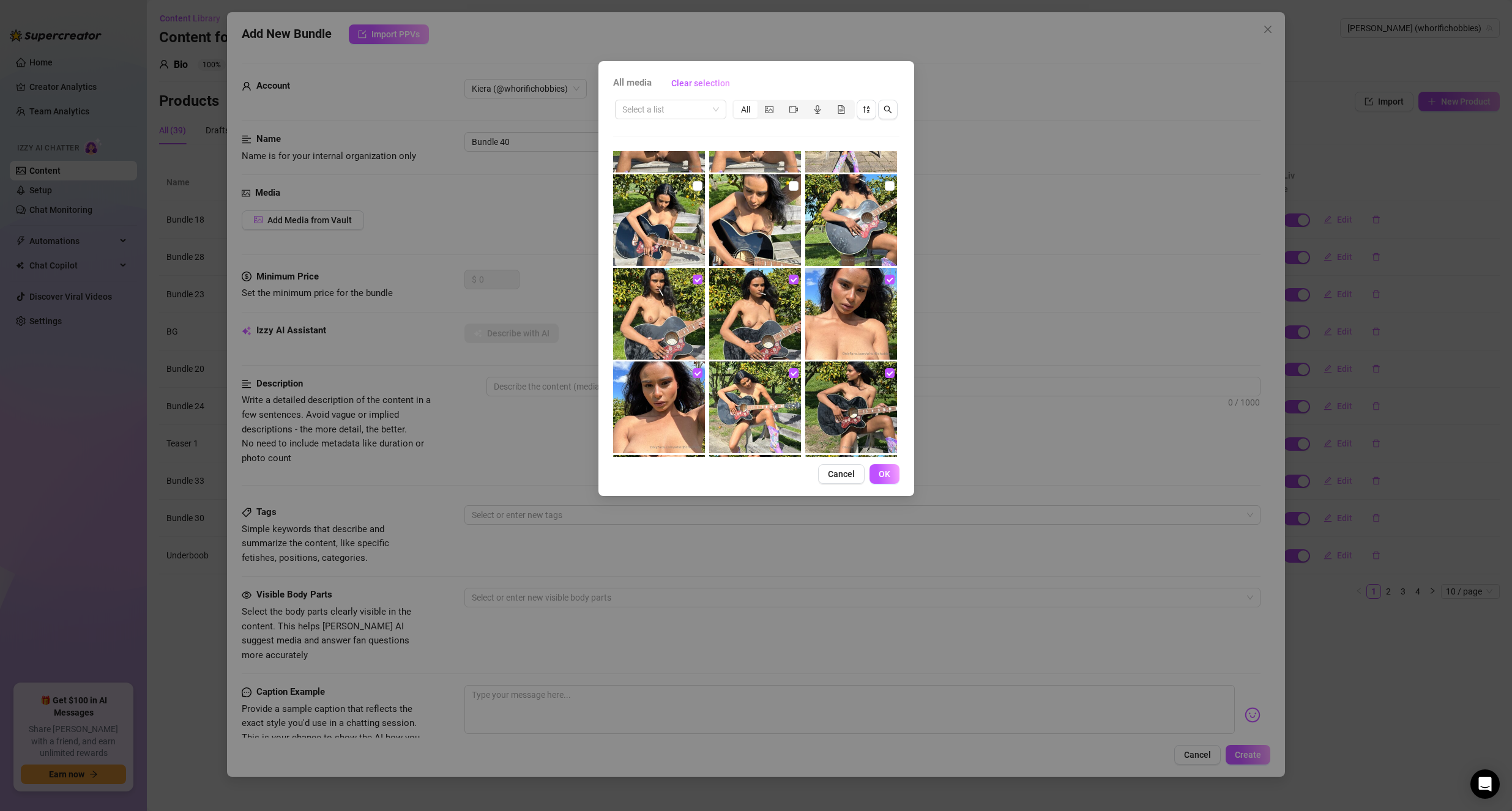
scroll to position [3010, 0]
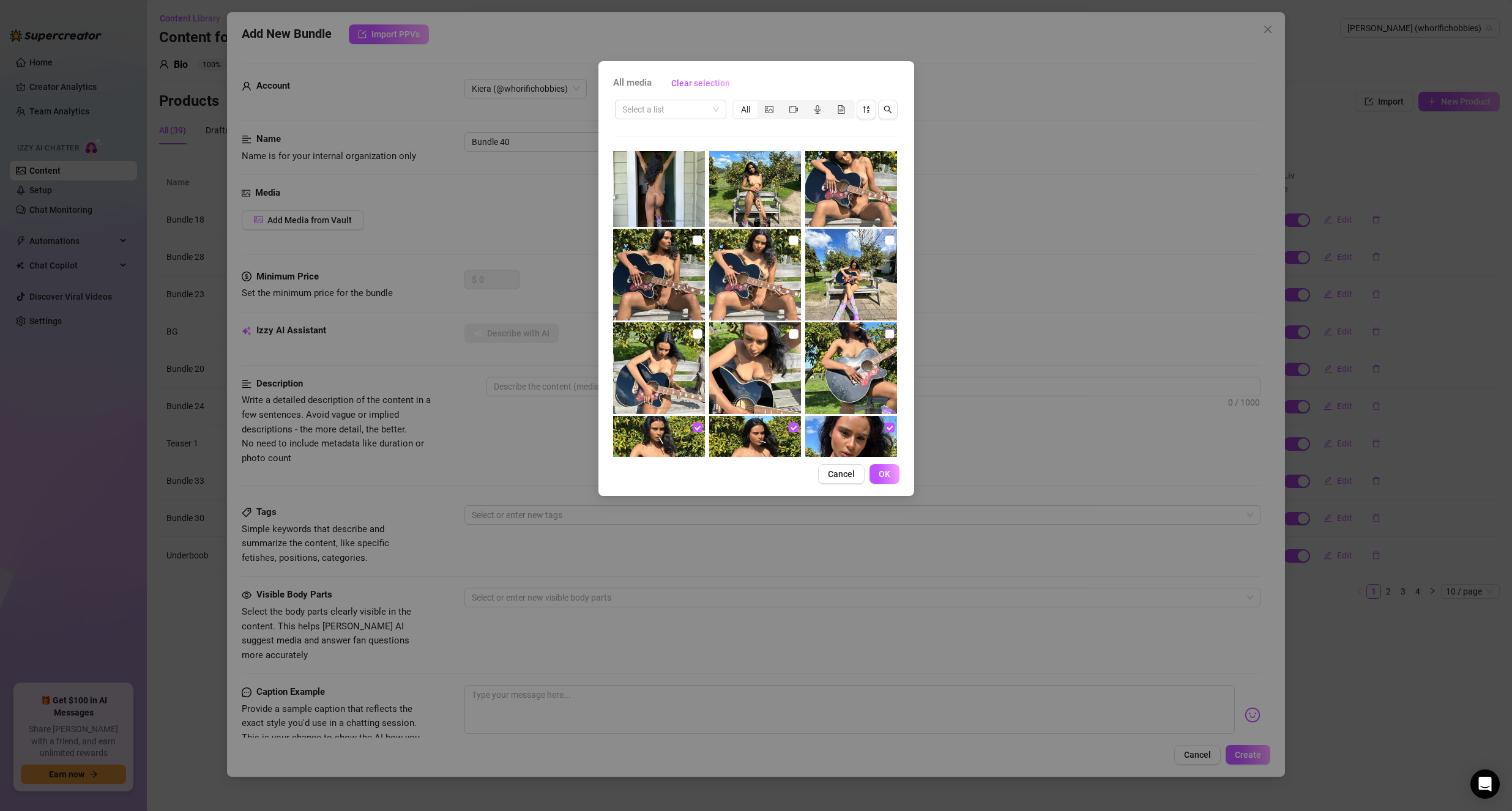
click at [884, 333] on input "checkbox" at bounding box center [889, 334] width 10 height 10
checkbox input "true"
click at [792, 331] on input "checkbox" at bounding box center [794, 334] width 10 height 10
checkbox input "true"
click at [693, 334] on input "checkbox" at bounding box center [697, 334] width 10 height 10
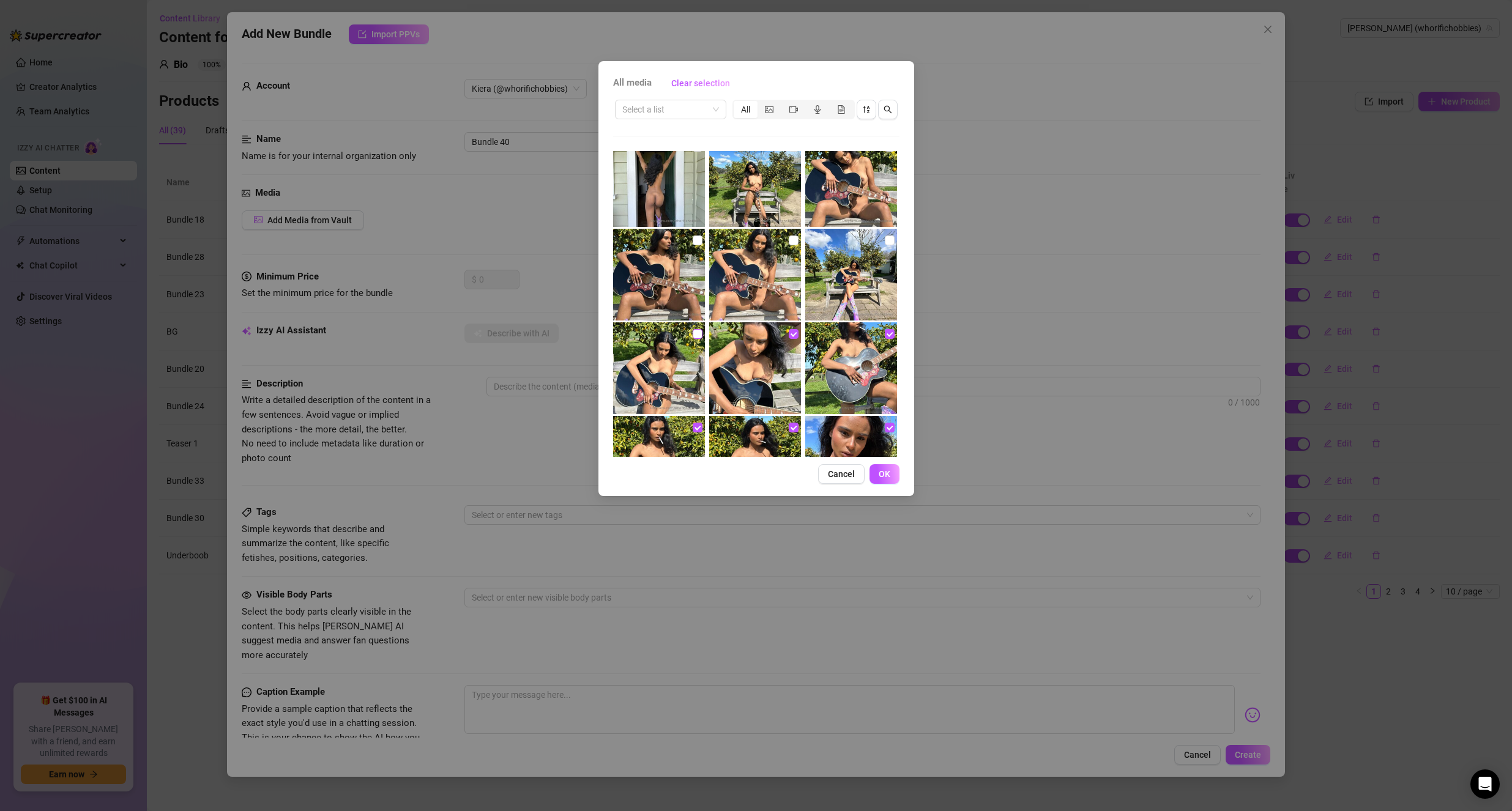
checkbox input "true"
click at [695, 244] on input "checkbox" at bounding box center [697, 240] width 10 height 10
checkbox input "true"
click at [792, 244] on input "checkbox" at bounding box center [794, 240] width 10 height 10
checkbox input "true"
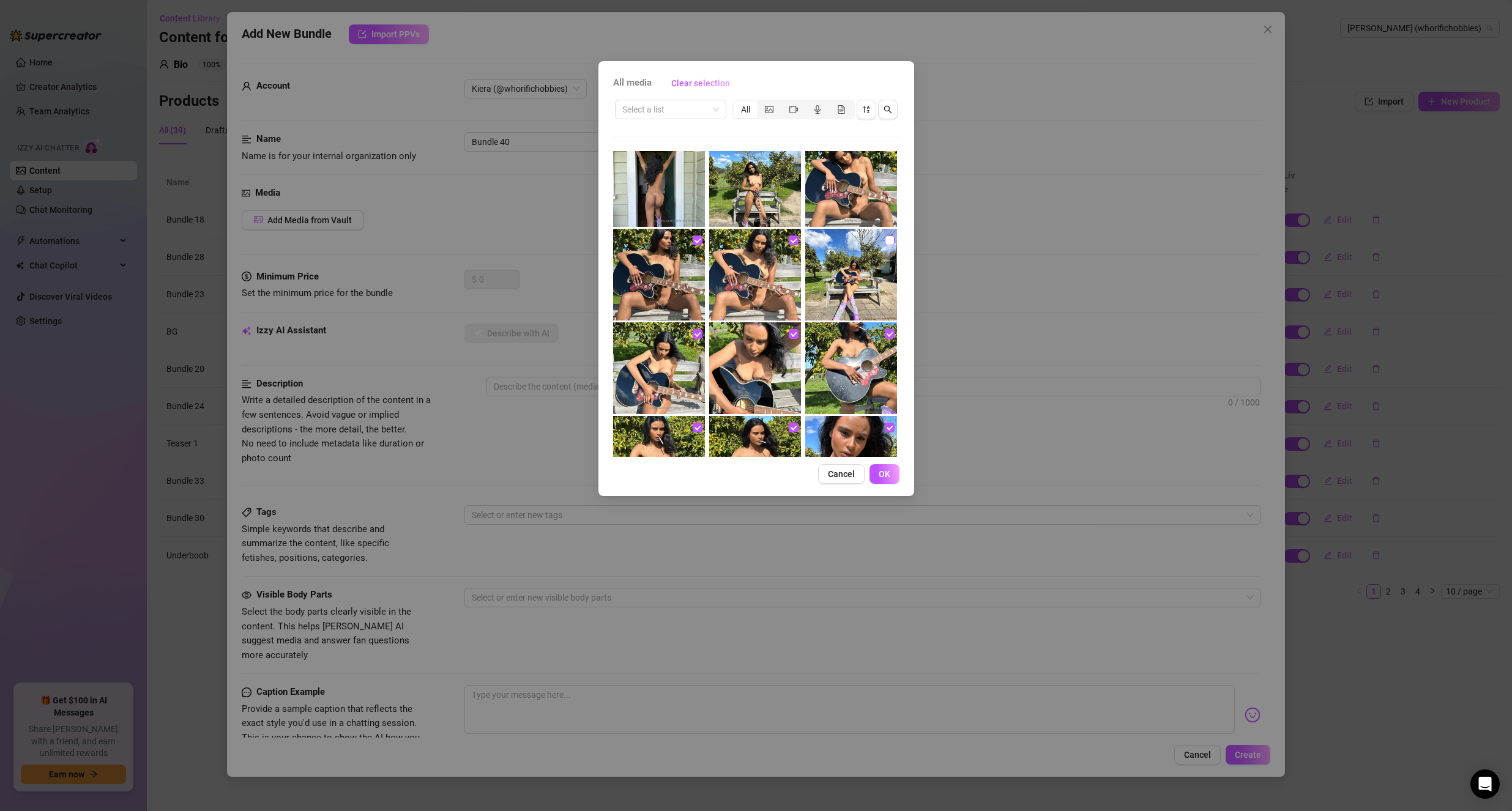
click at [884, 240] on input "checkbox" at bounding box center [889, 240] width 10 height 10
checkbox input "true"
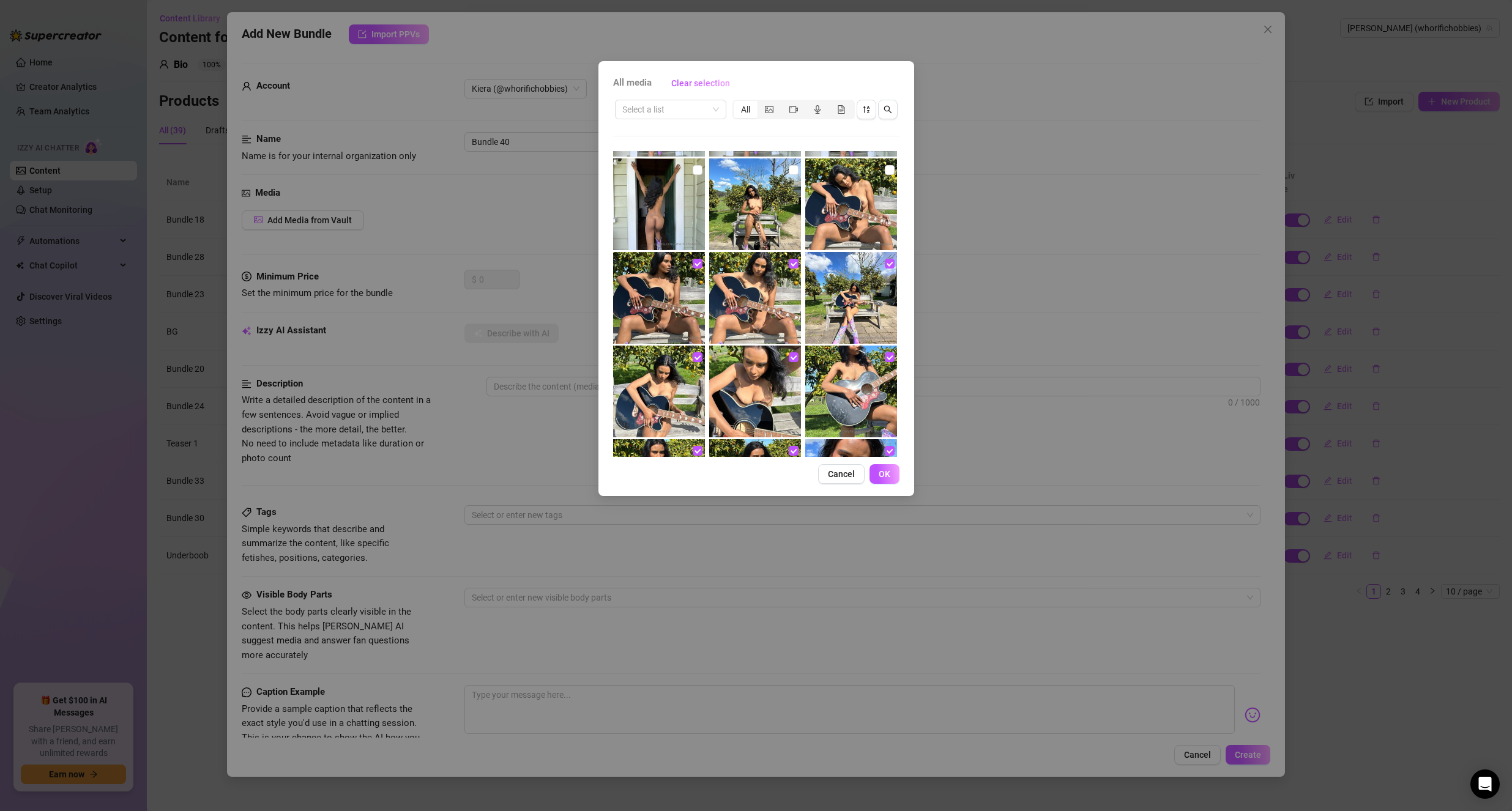
scroll to position [2949, 0]
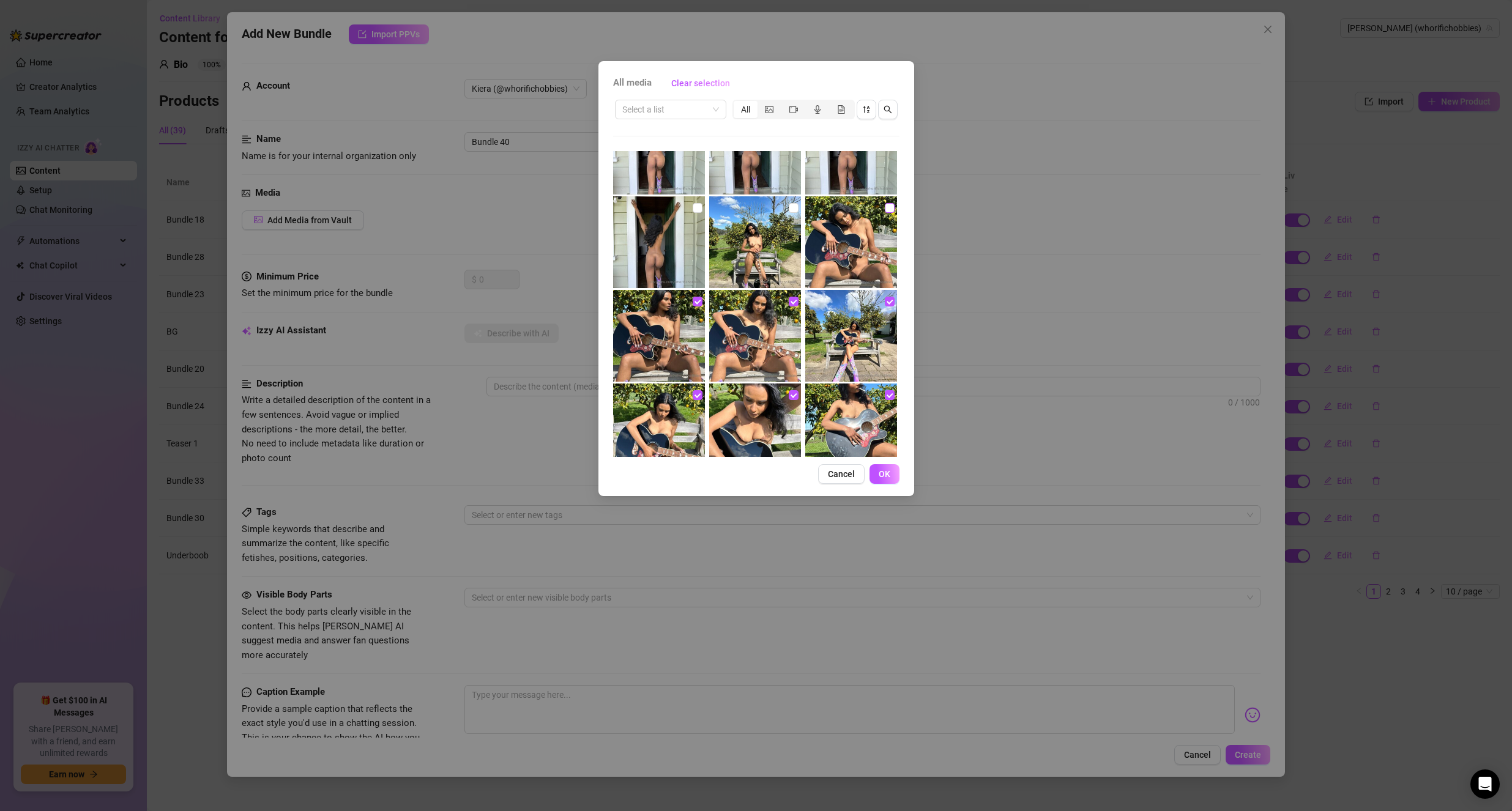
click at [884, 207] on input "checkbox" at bounding box center [889, 208] width 10 height 10
checkbox input "true"
click at [789, 210] on input "checkbox" at bounding box center [794, 208] width 10 height 10
checkbox input "true"
click at [884, 467] on button "OK" at bounding box center [884, 473] width 30 height 19
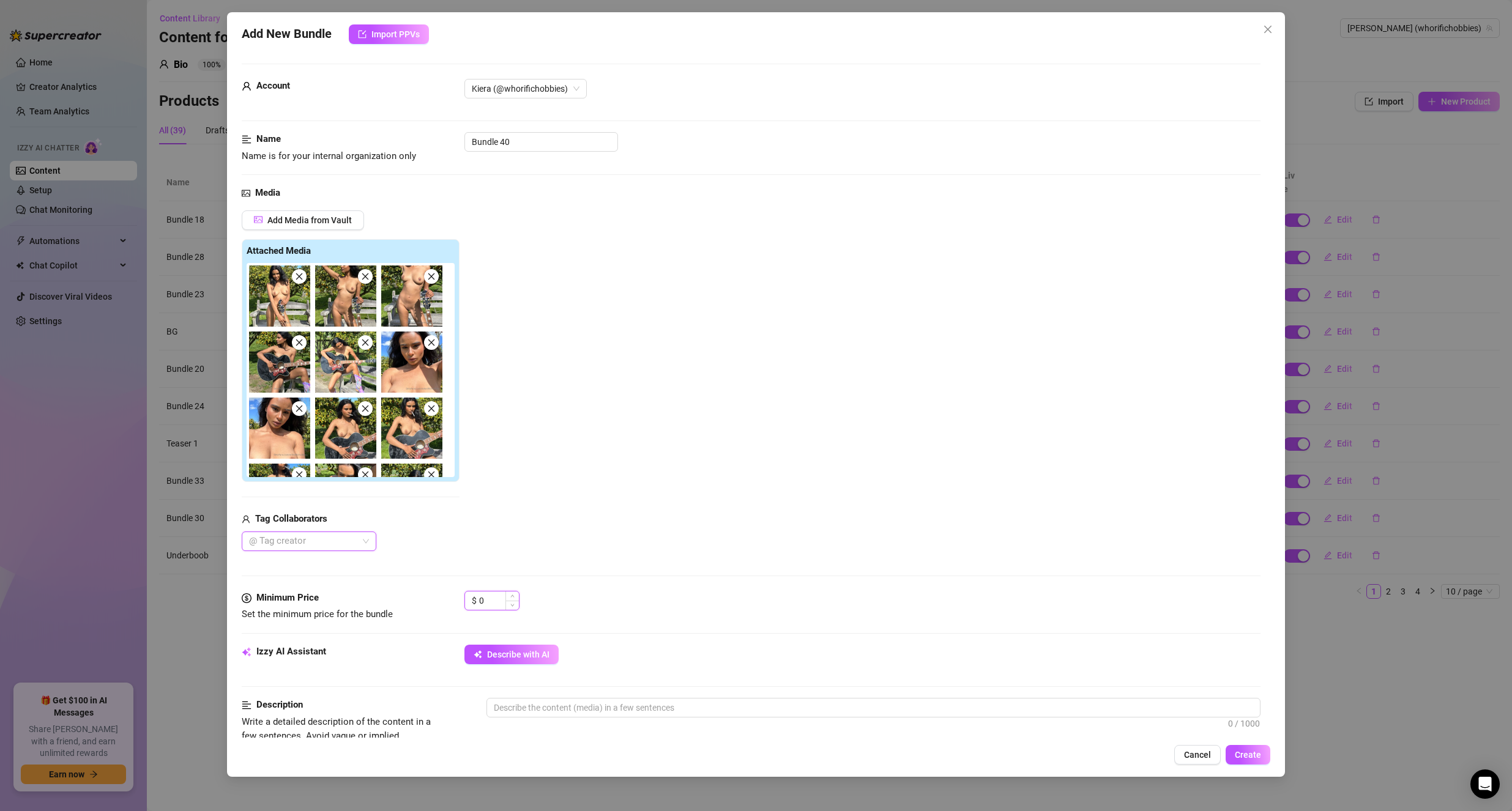
click at [493, 591] on input "0" at bounding box center [499, 601] width 40 height 19
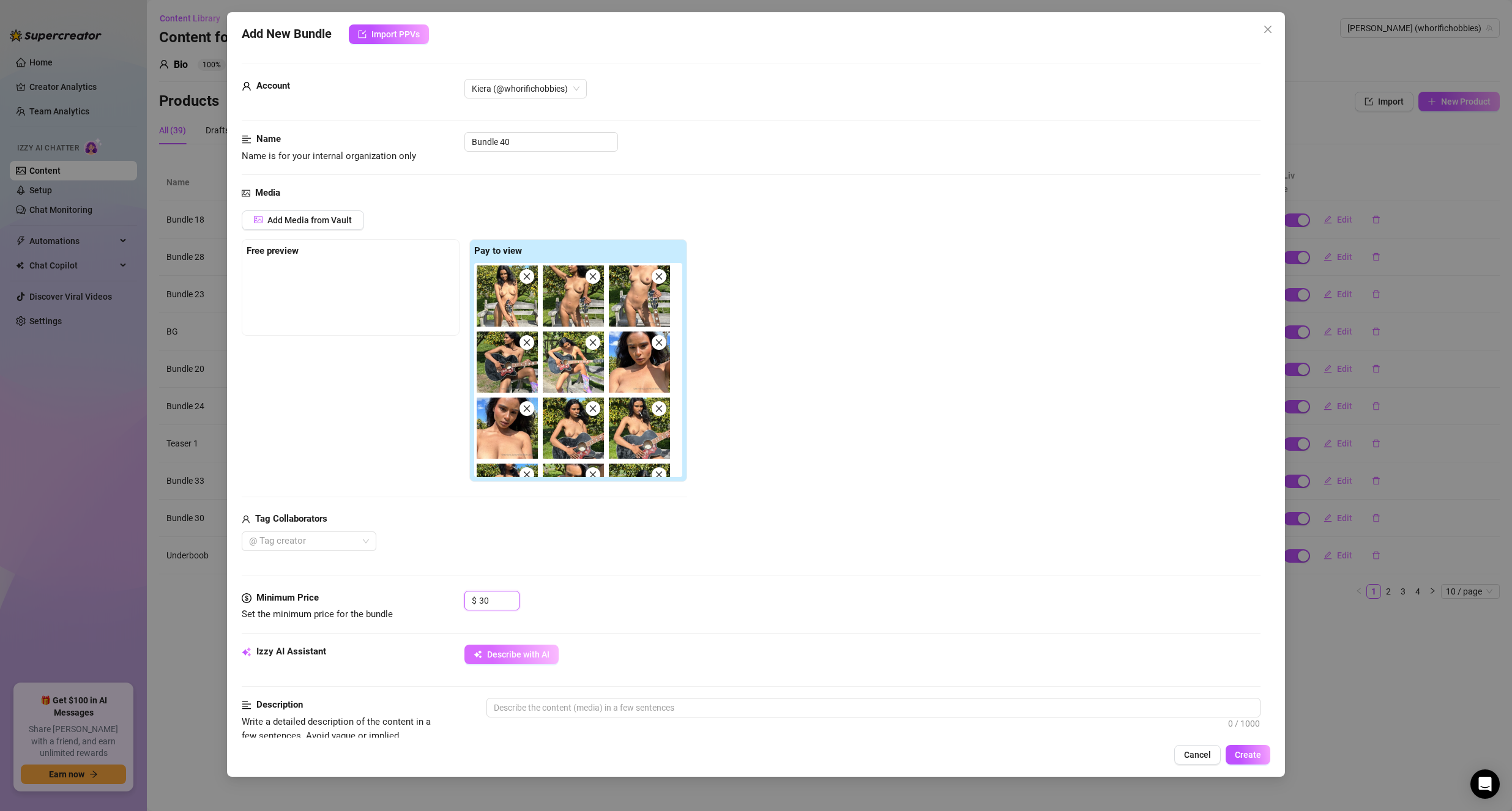
type input "30"
click at [518, 656] on span "Describe with AI" at bounding box center [519, 654] width 62 height 10
type textarea "Kiera"
type textarea "Kiera poses"
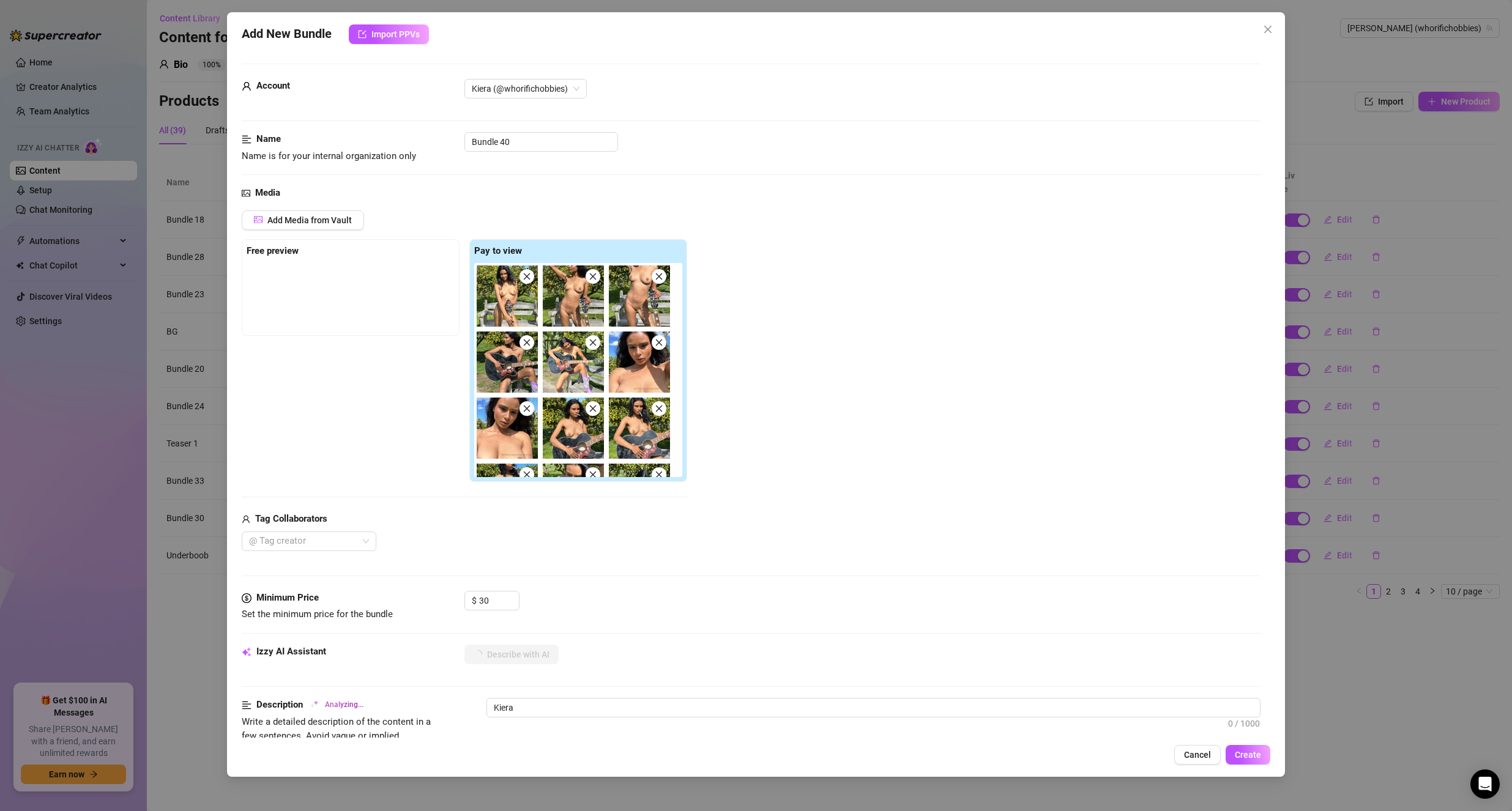
type textarea "Kiera poses"
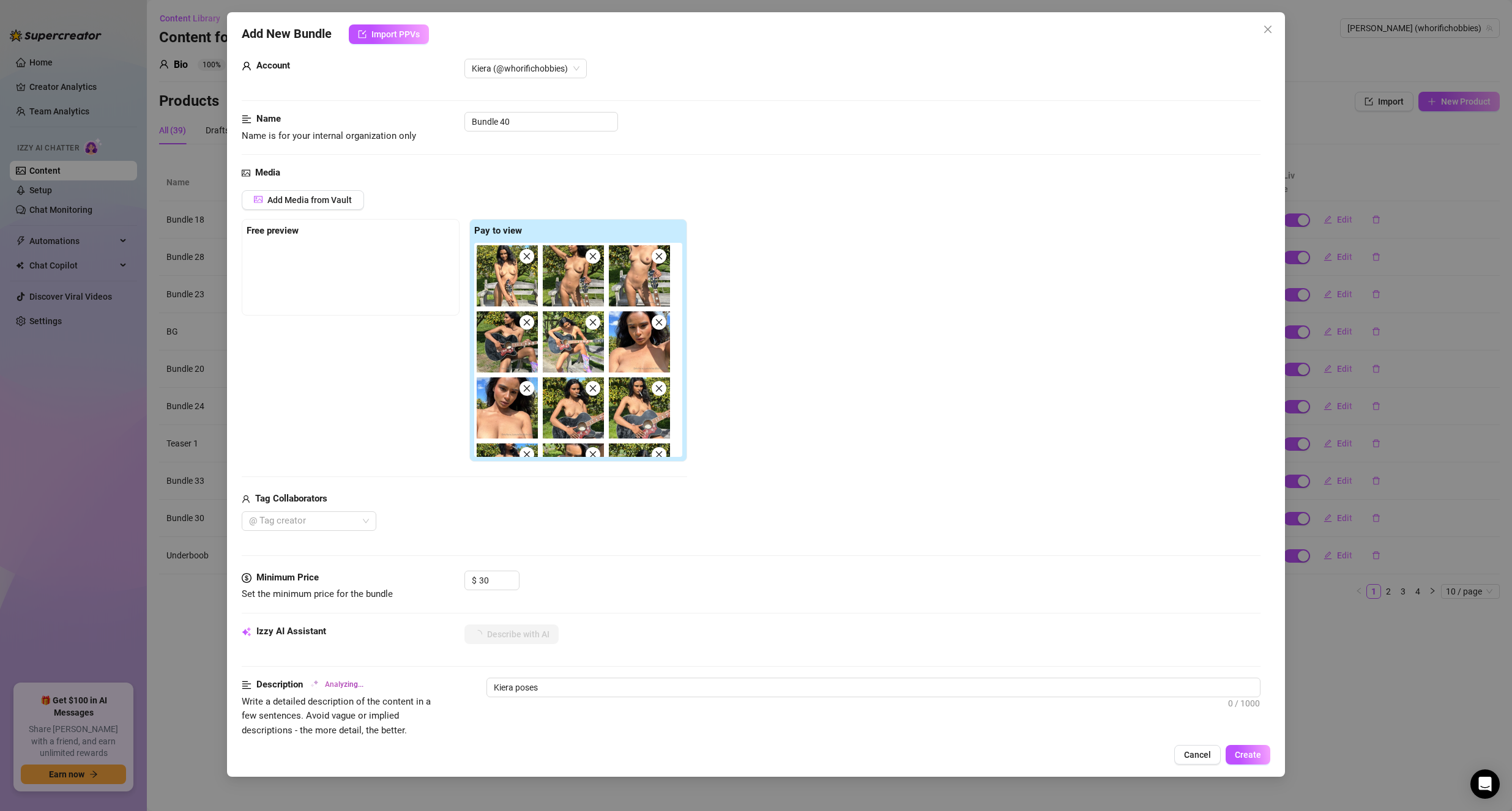
type textarea "Kiera poses fully"
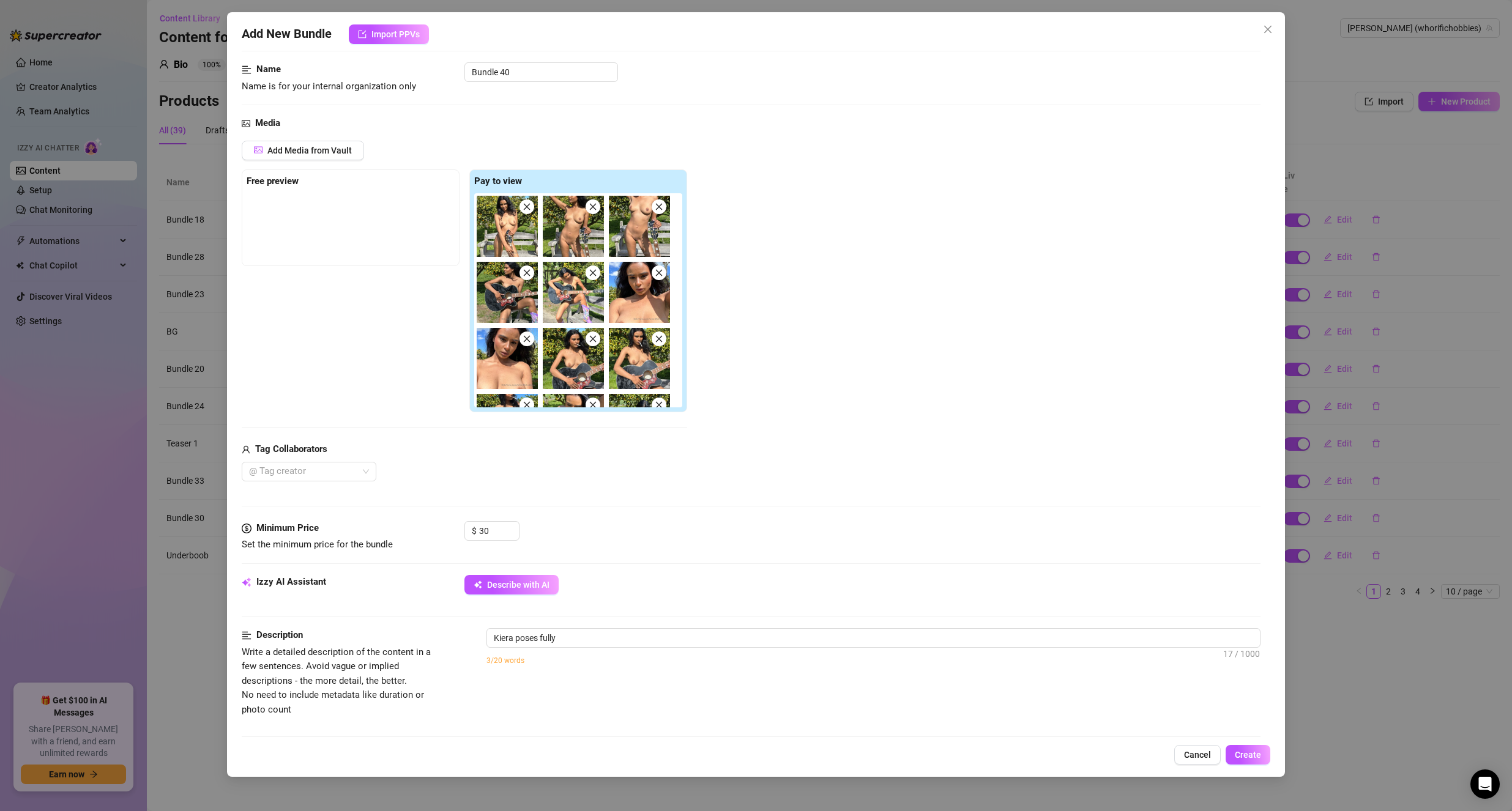
type textarea "Kiera poses fully naked"
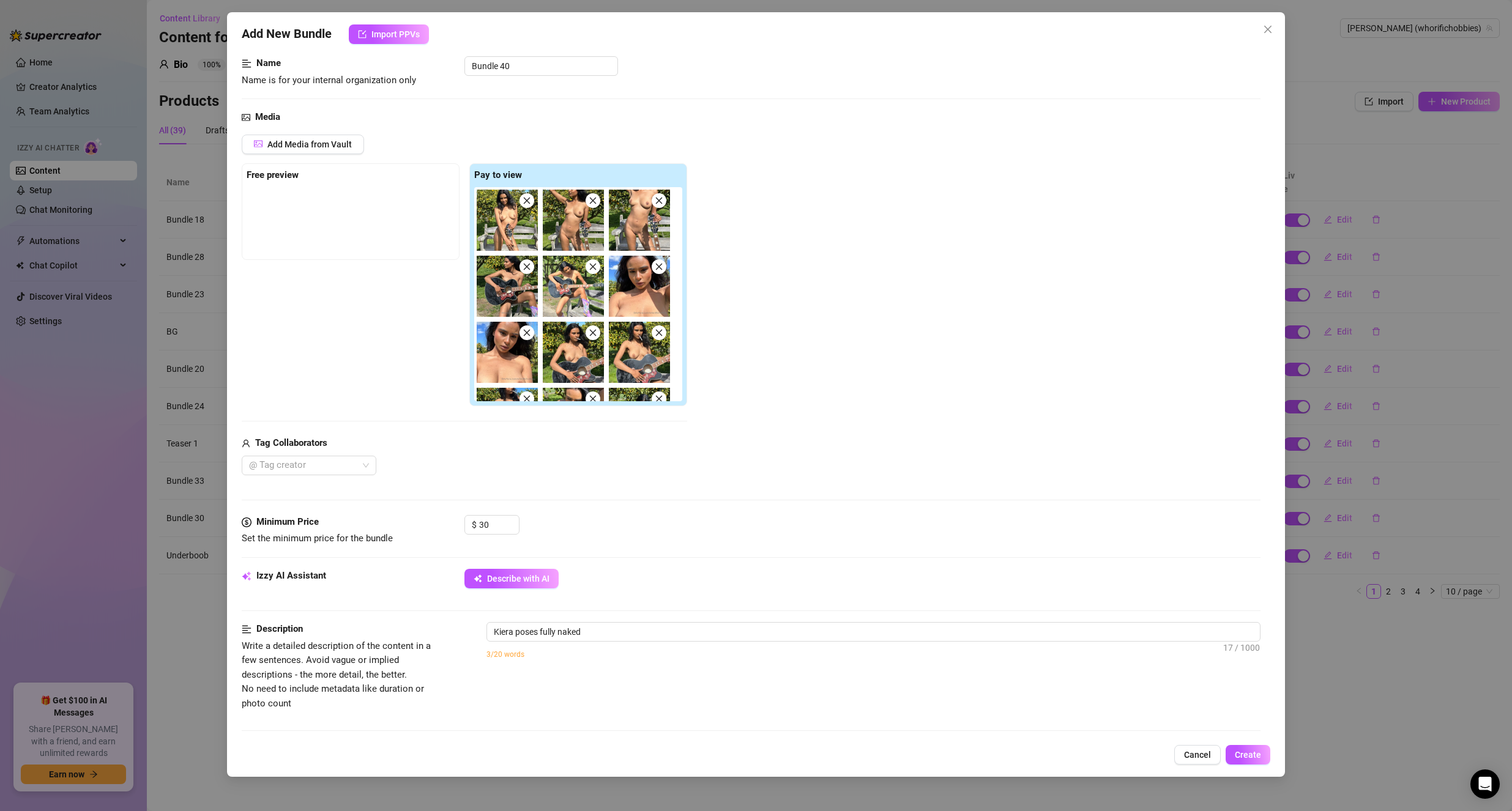
type textarea "Kiera poses fully naked outdoors"
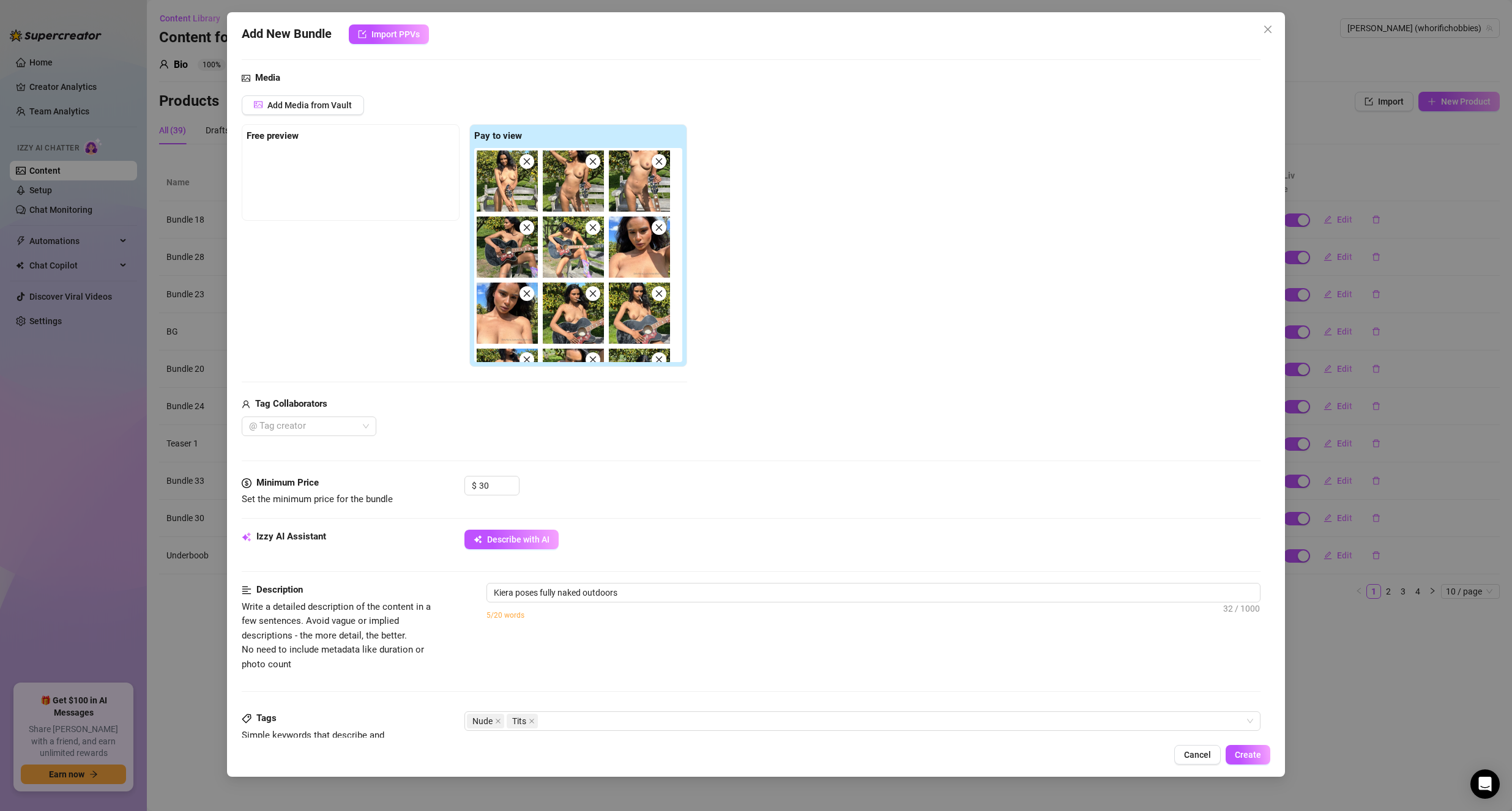
scroll to position [122, 0]
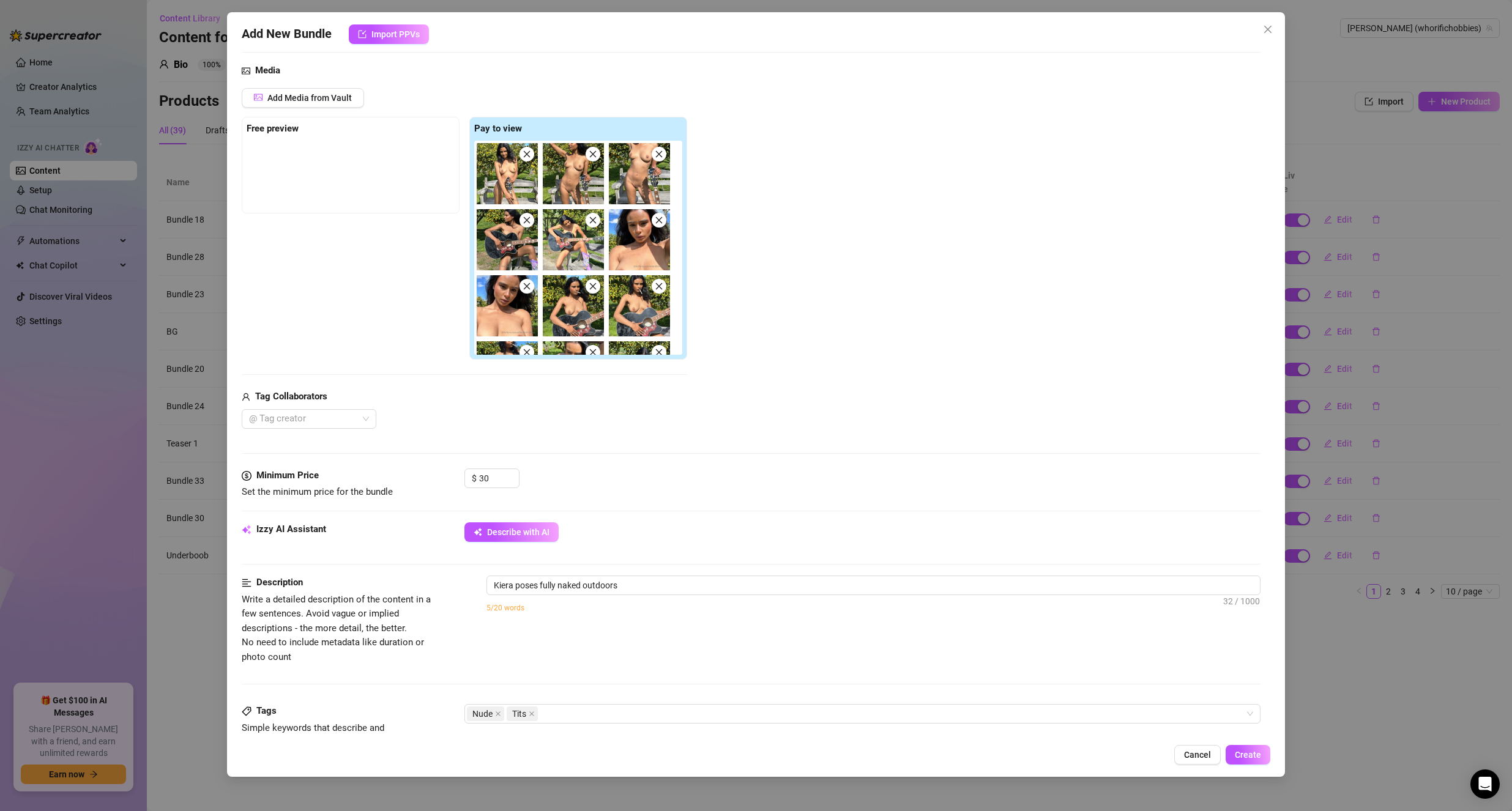
type textarea "Kiera poses fully naked outdoors on"
type textarea "Kiera poses fully naked outdoors on a"
type textarea "Kiera poses fully naked outdoors on a sunny"
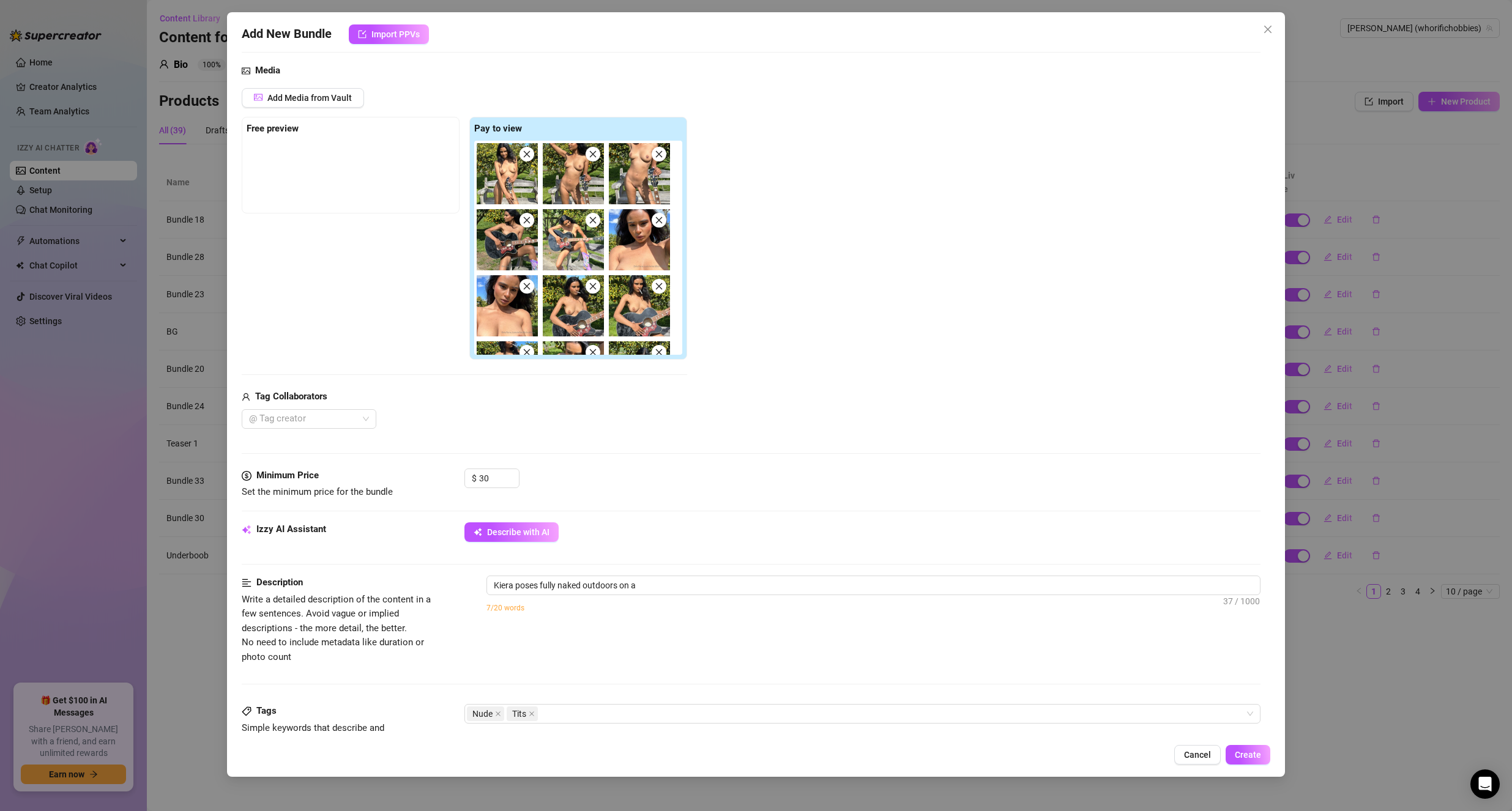
type textarea "Kiera poses fully naked outdoors on a sunny"
type textarea "Kiera poses fully naked outdoors on a sunny day,"
type textarea "[PERSON_NAME] poses fully naked outdoors on a sunny day, showing"
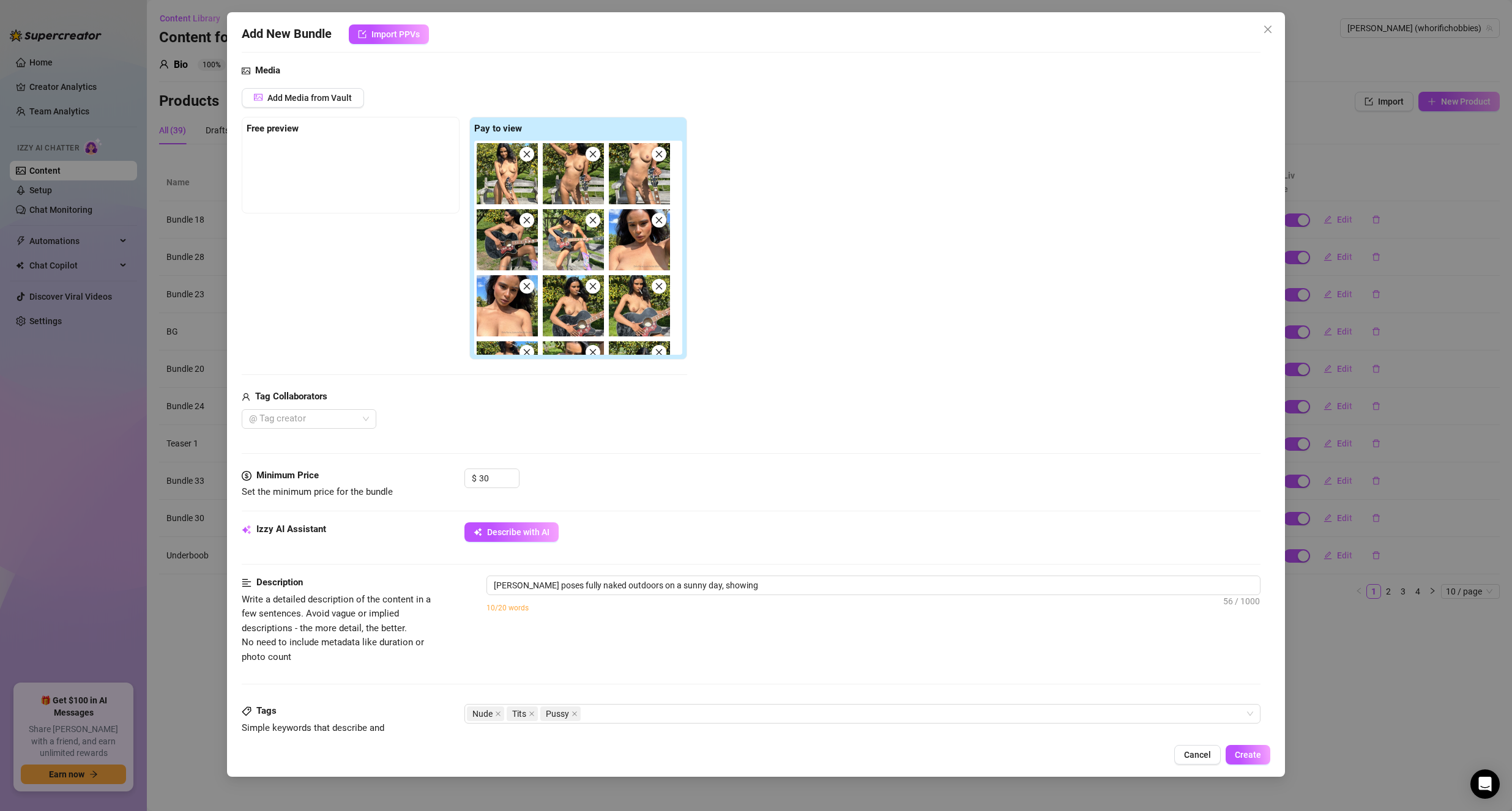
type textarea "[PERSON_NAME] poses fully naked outdoors on a sunny day, showing off"
type textarea "[PERSON_NAME] poses fully naked outdoors on a sunny day, showing off her"
type textarea "[PERSON_NAME] poses fully naked outdoors on a sunny day, showing off her perky"
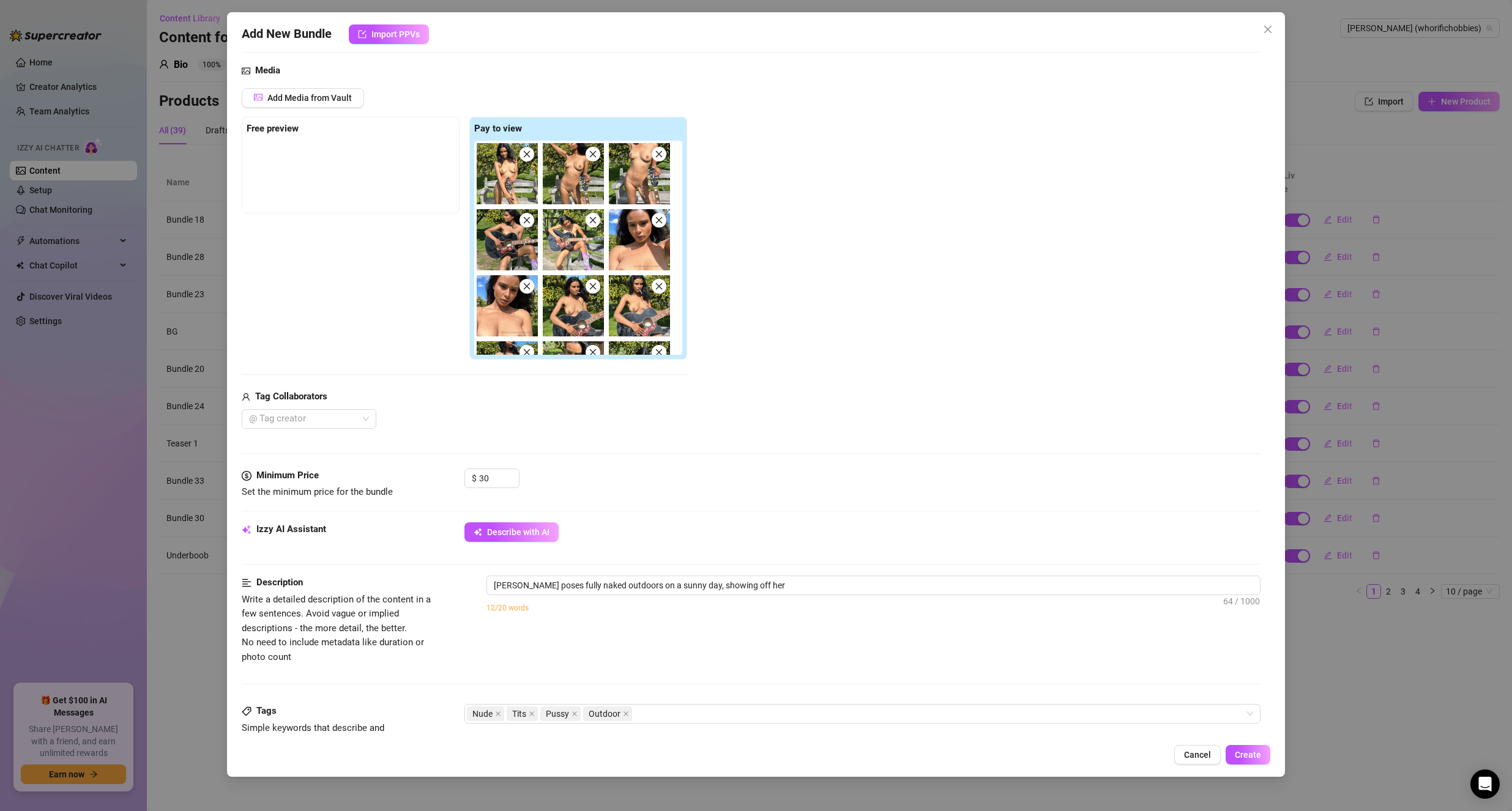
type textarea "[PERSON_NAME] poses fully naked outdoors on a sunny day, showing off her perky"
type textarea "[PERSON_NAME] poses fully naked outdoors on a sunny day, showing off her perky …"
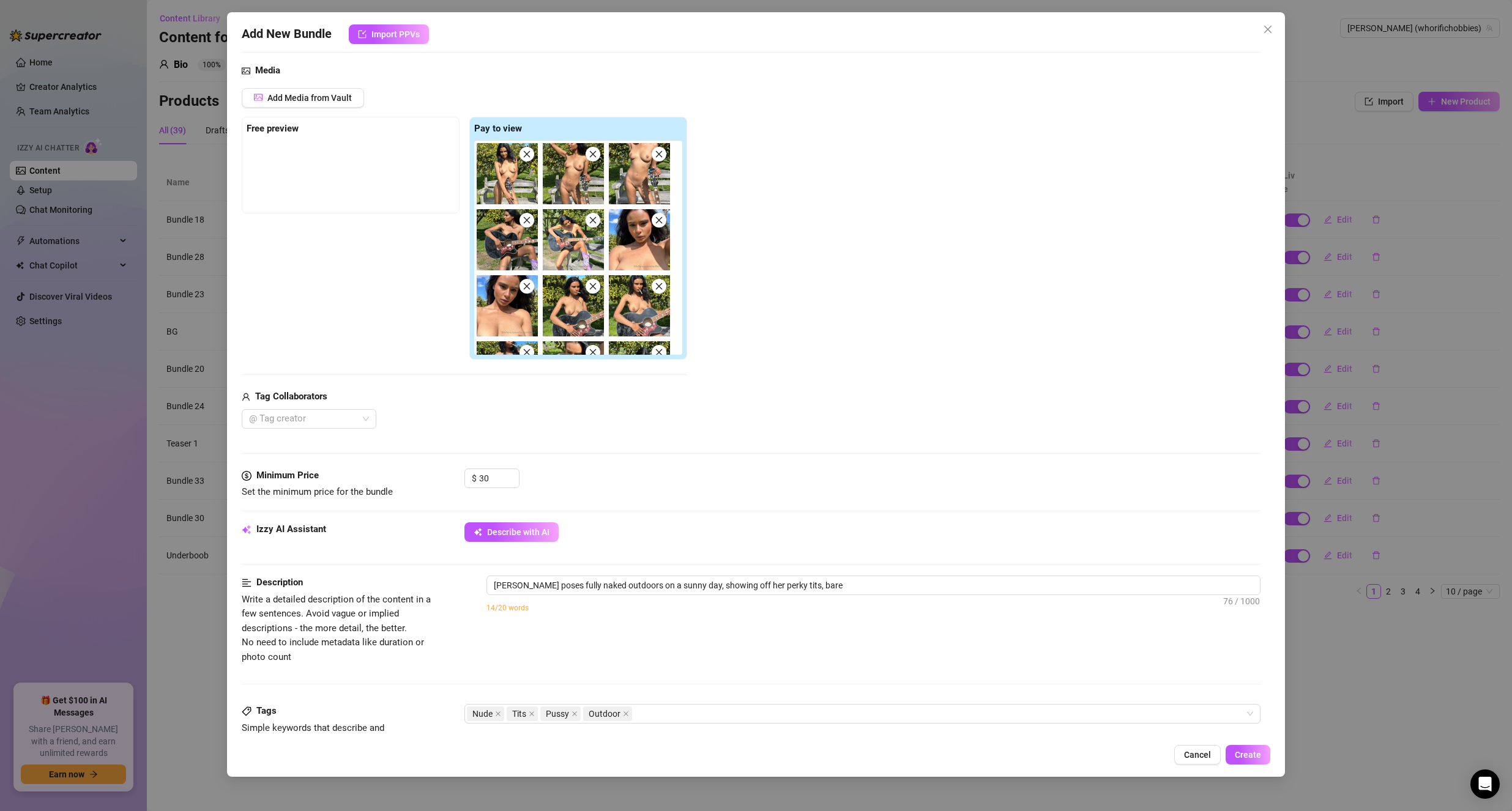
type textarea "[PERSON_NAME] poses fully naked outdoors on a sunny day, showing off her perky …"
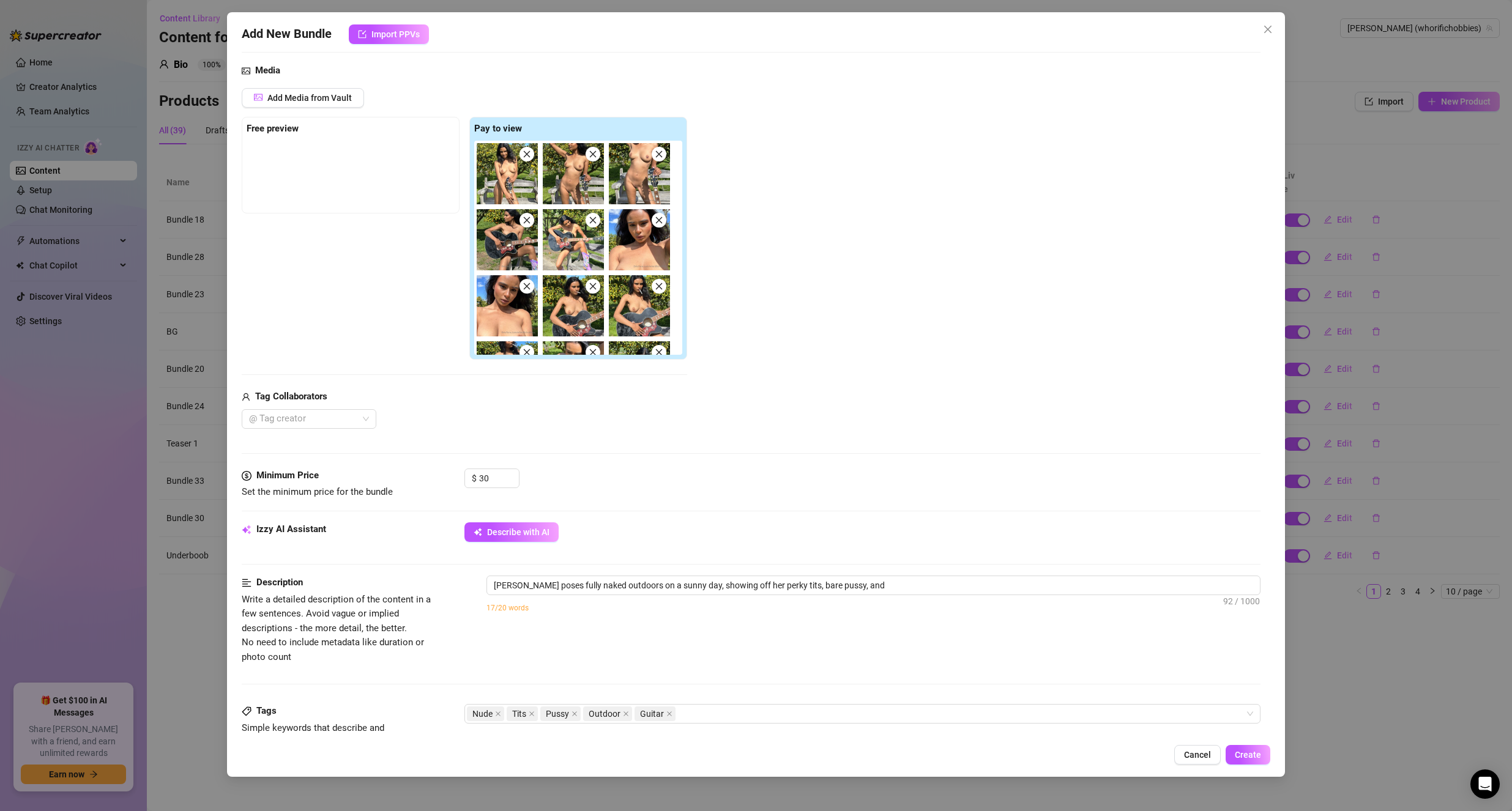
type textarea "[PERSON_NAME] poses fully naked outdoors on a sunny day, showing off her perky …"
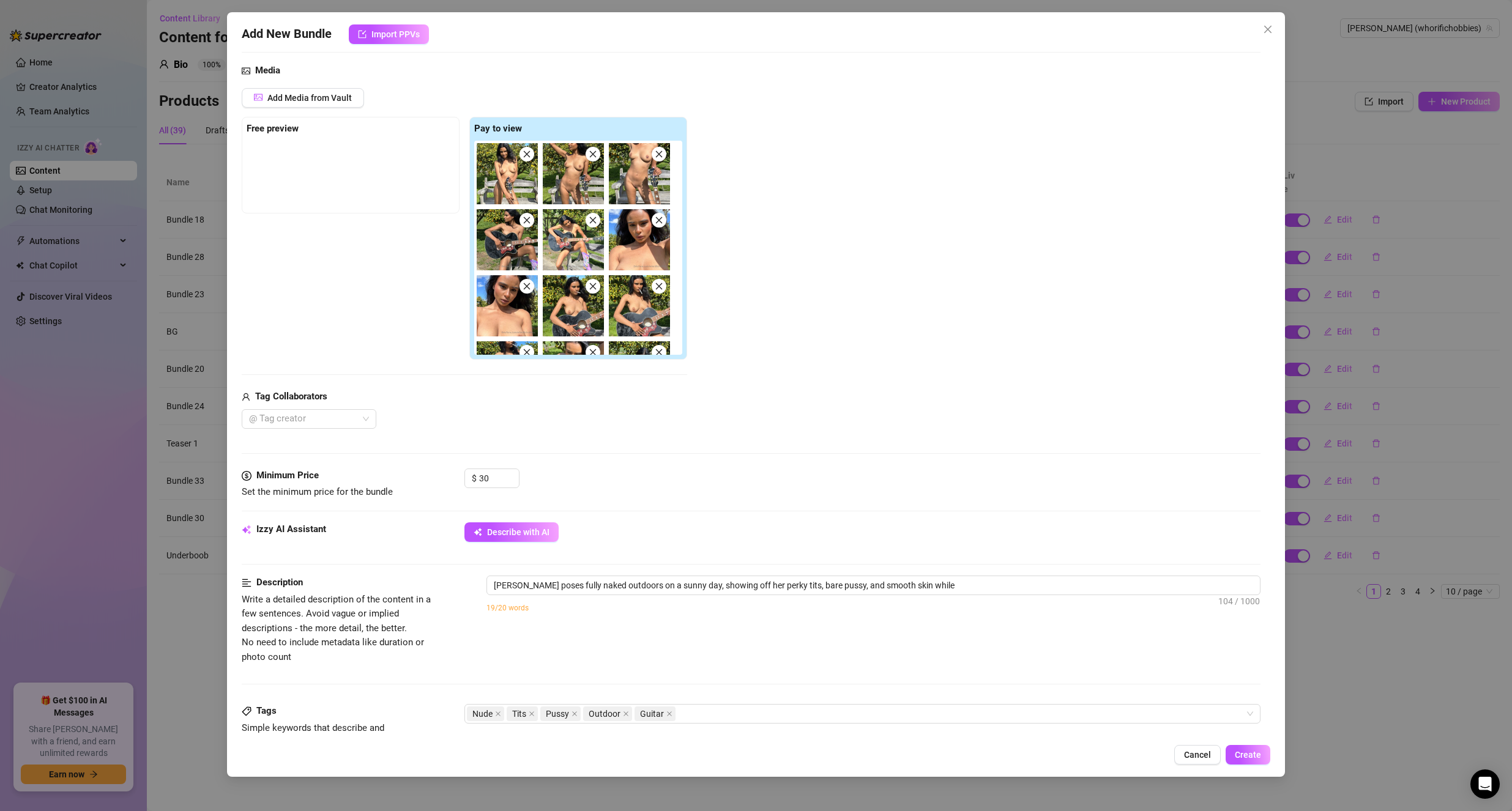
type textarea "[PERSON_NAME] poses fully naked outdoors on a sunny day, showing off her perky …"
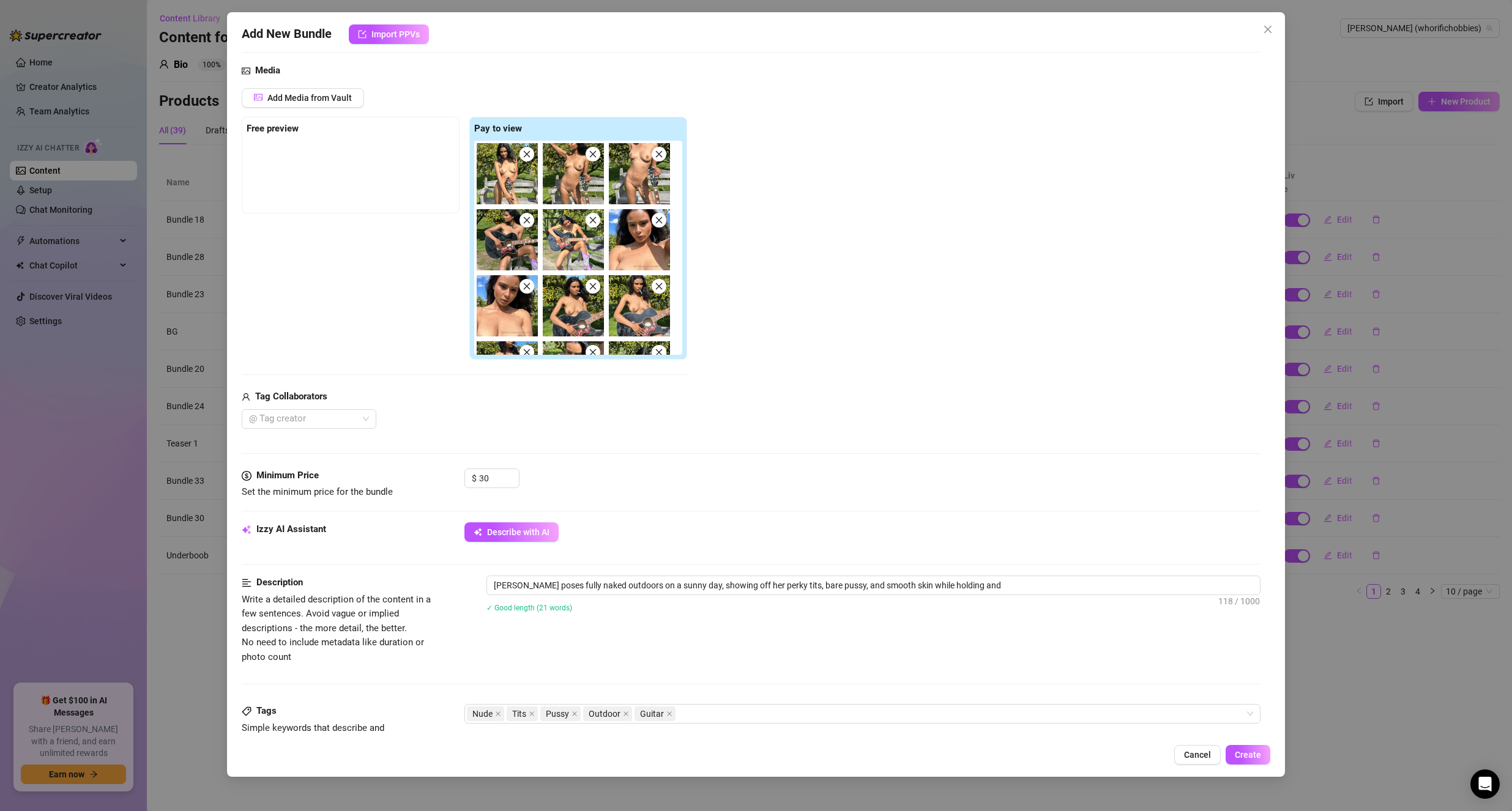
type textarea "[PERSON_NAME] poses fully naked outdoors on a sunny day, showing off her perky …"
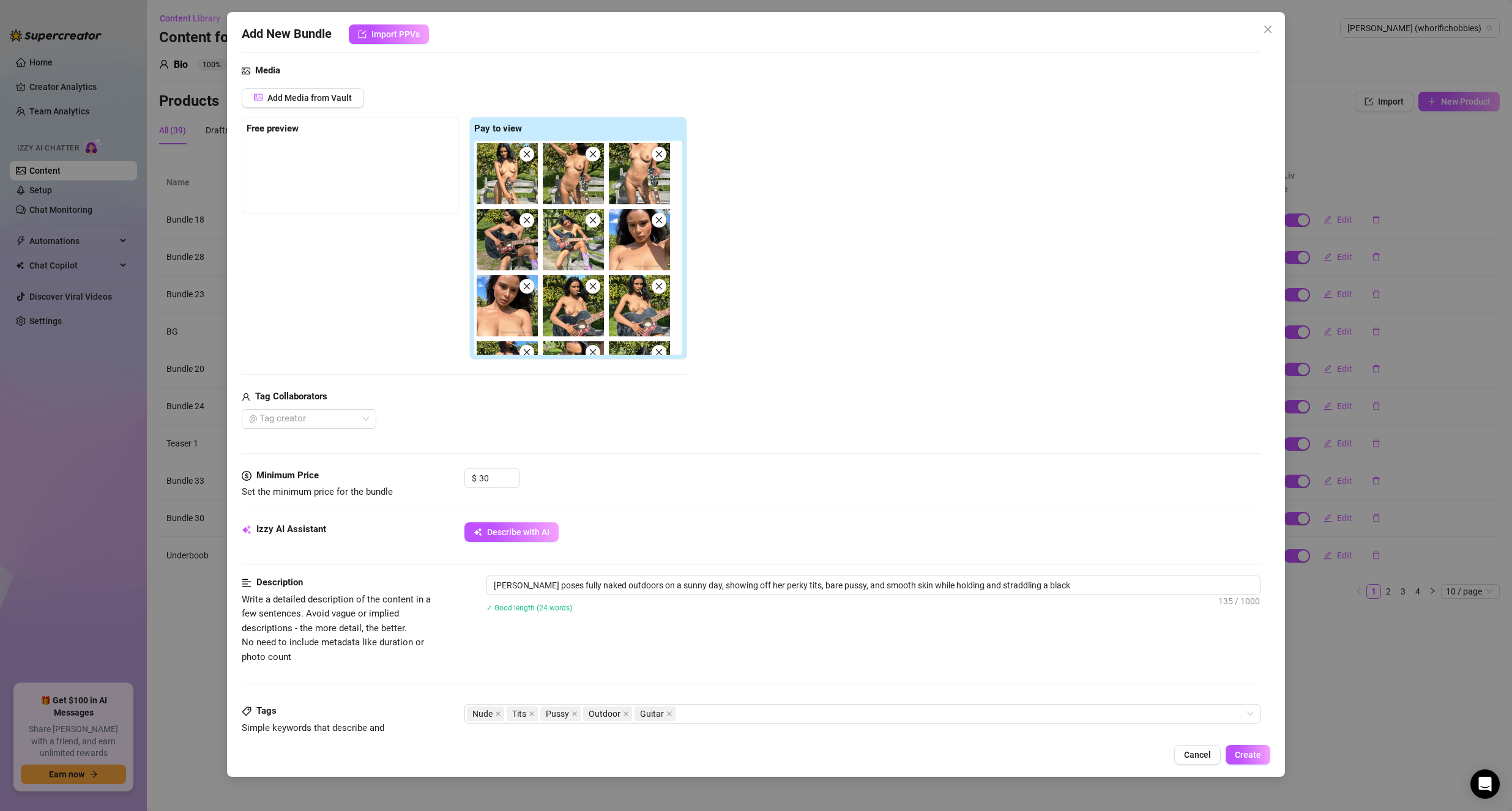
type textarea "[PERSON_NAME] poses fully naked outdoors on a sunny day, showing off her perky …"
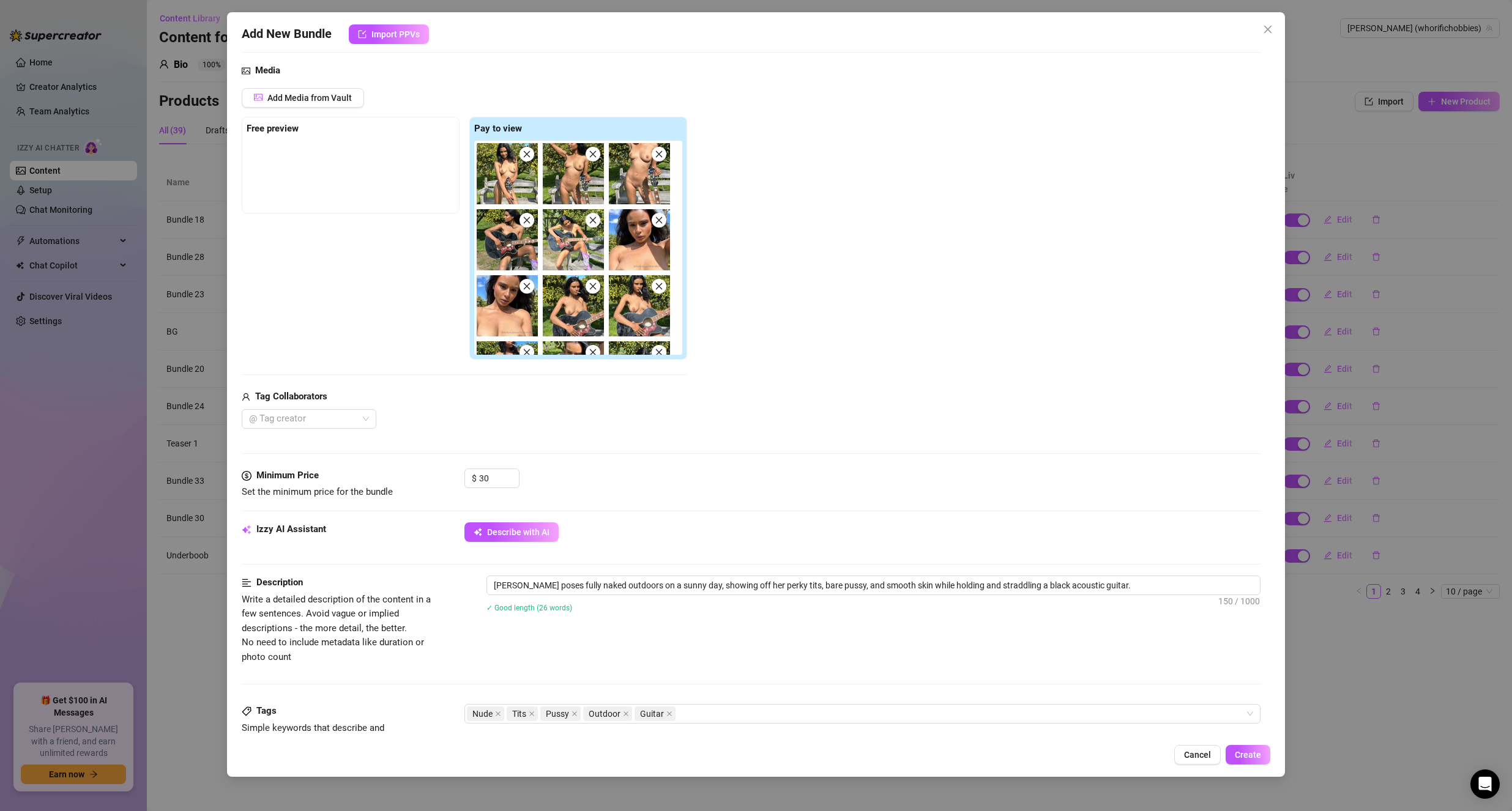
type textarea "[PERSON_NAME] poses fully naked outdoors on a sunny day, showing off her perky …"
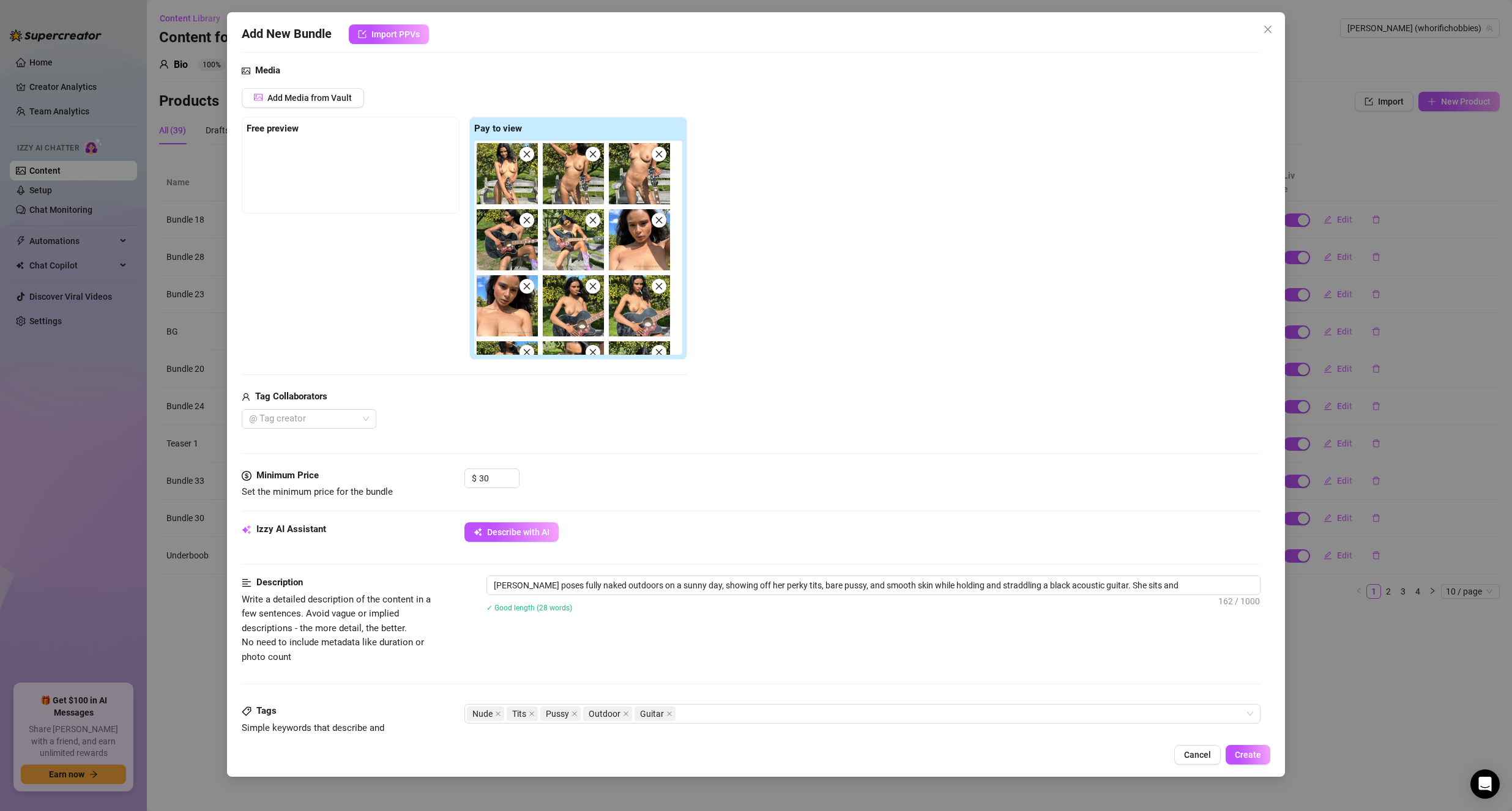
type textarea "[PERSON_NAME] poses fully naked outdoors on a sunny day, showing off her perky …"
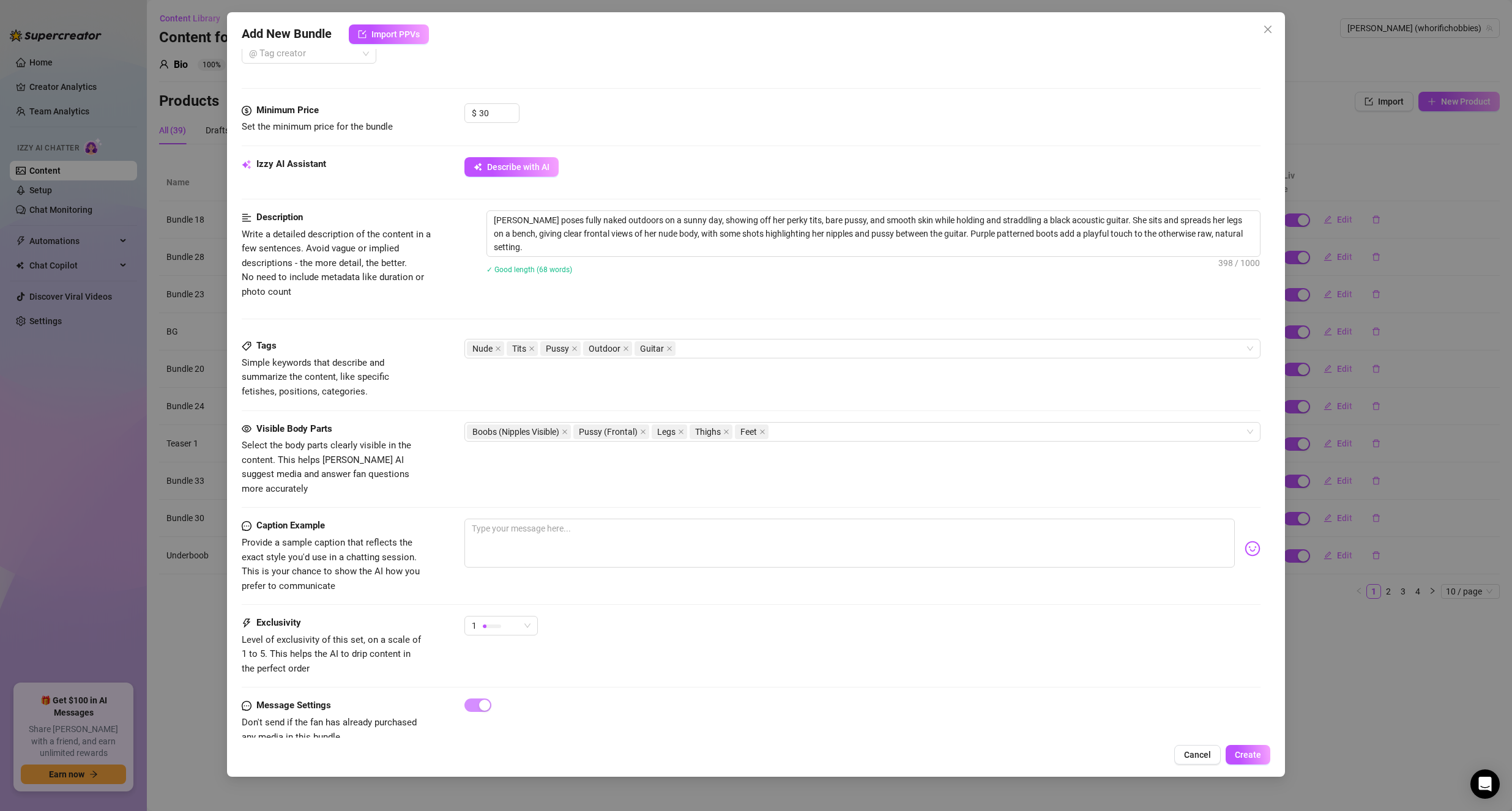
scroll to position [489, 0]
click at [626, 346] on icon "close" at bounding box center [626, 346] width 6 height 6
click at [505, 615] on div "1" at bounding box center [495, 624] width 48 height 19
click at [509, 658] on span "2" at bounding box center [514, 654] width 80 height 13
click at [687, 630] on div "Exclusivity Level of exclusivity of this set, on a scale of 1 to 5. This helps …" at bounding box center [751, 644] width 1019 height 60
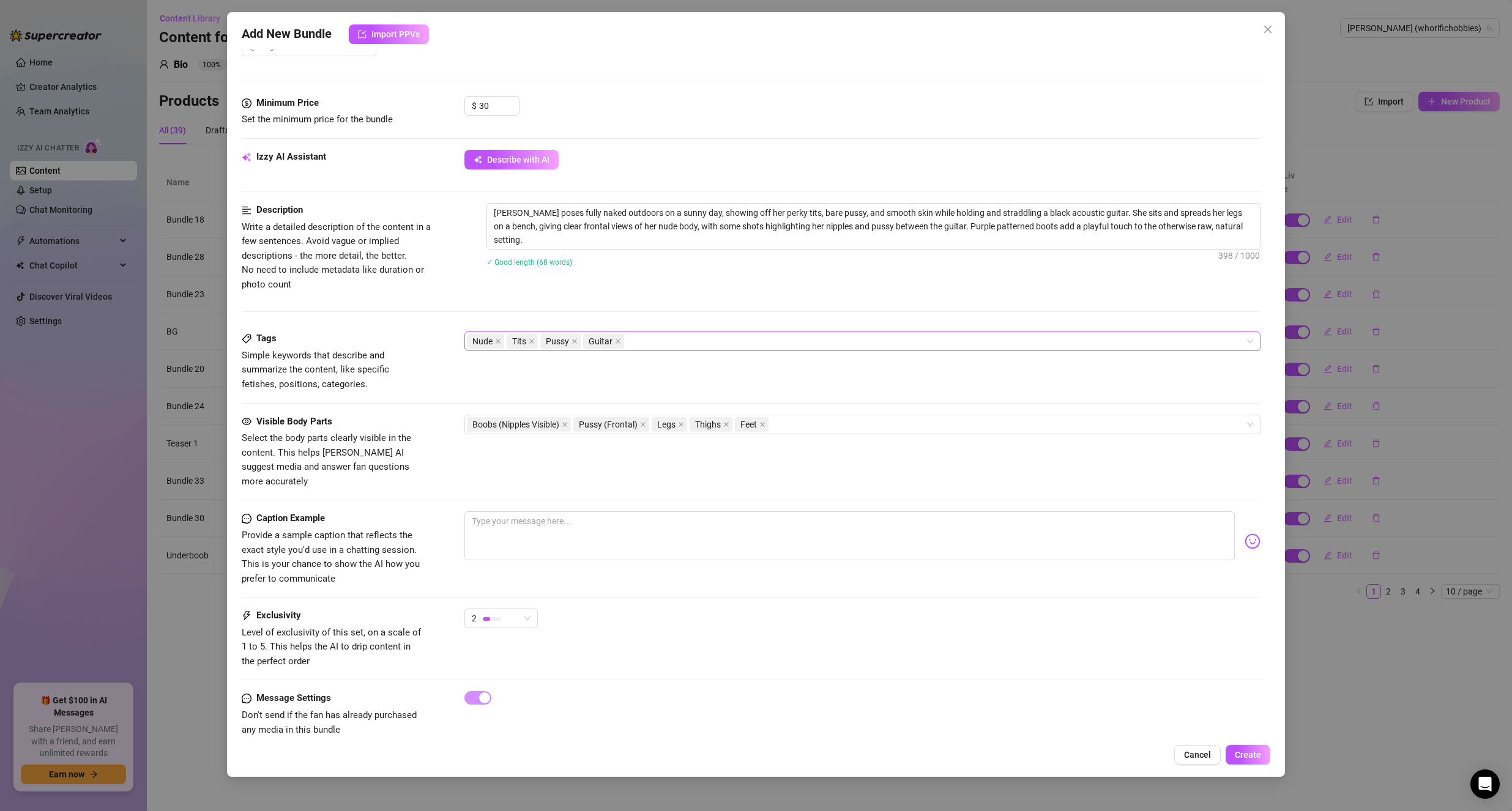
scroll to position [502, 0]
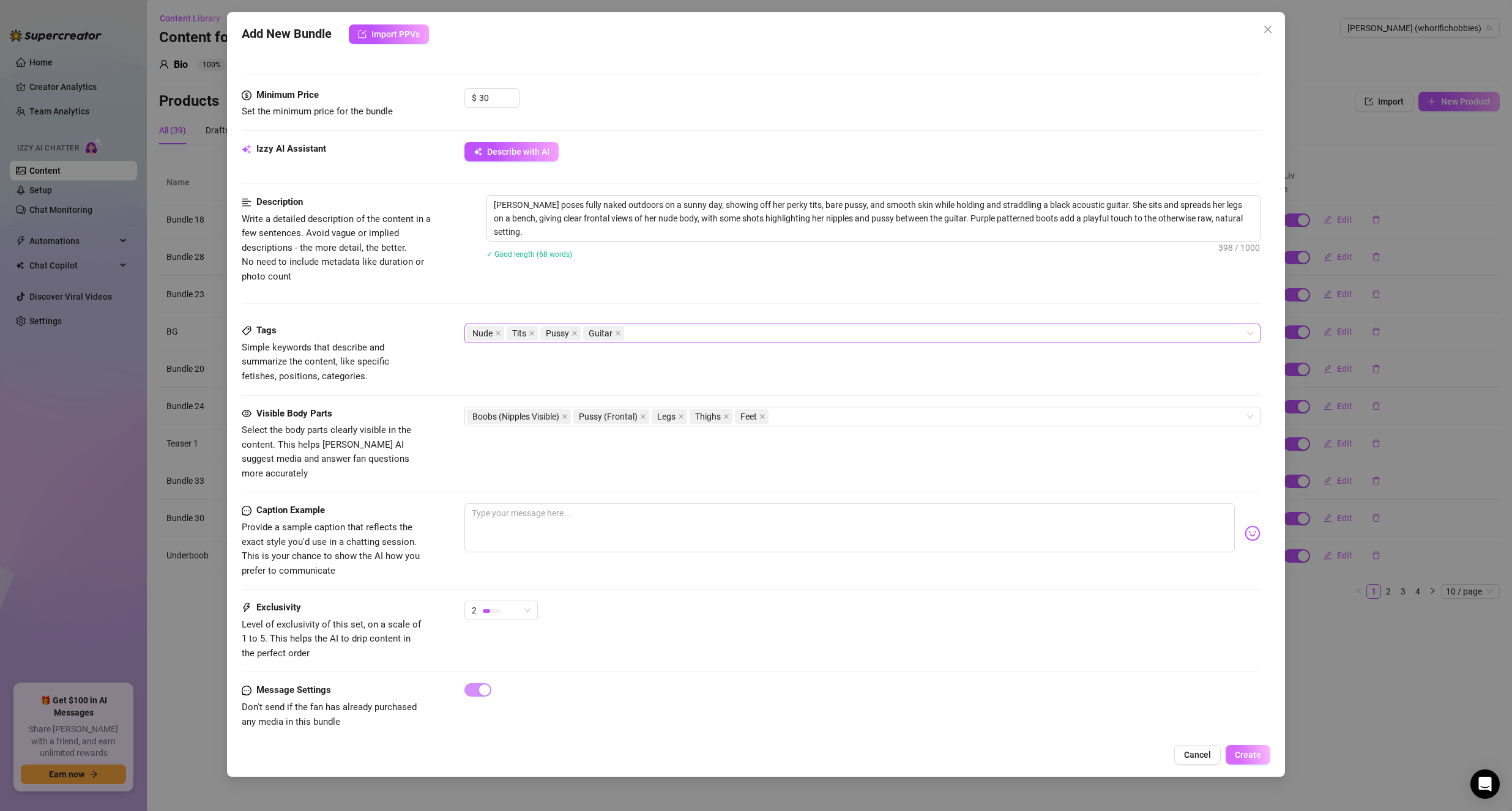
click at [1234, 752] on button "Create" at bounding box center [1248, 754] width 44 height 19
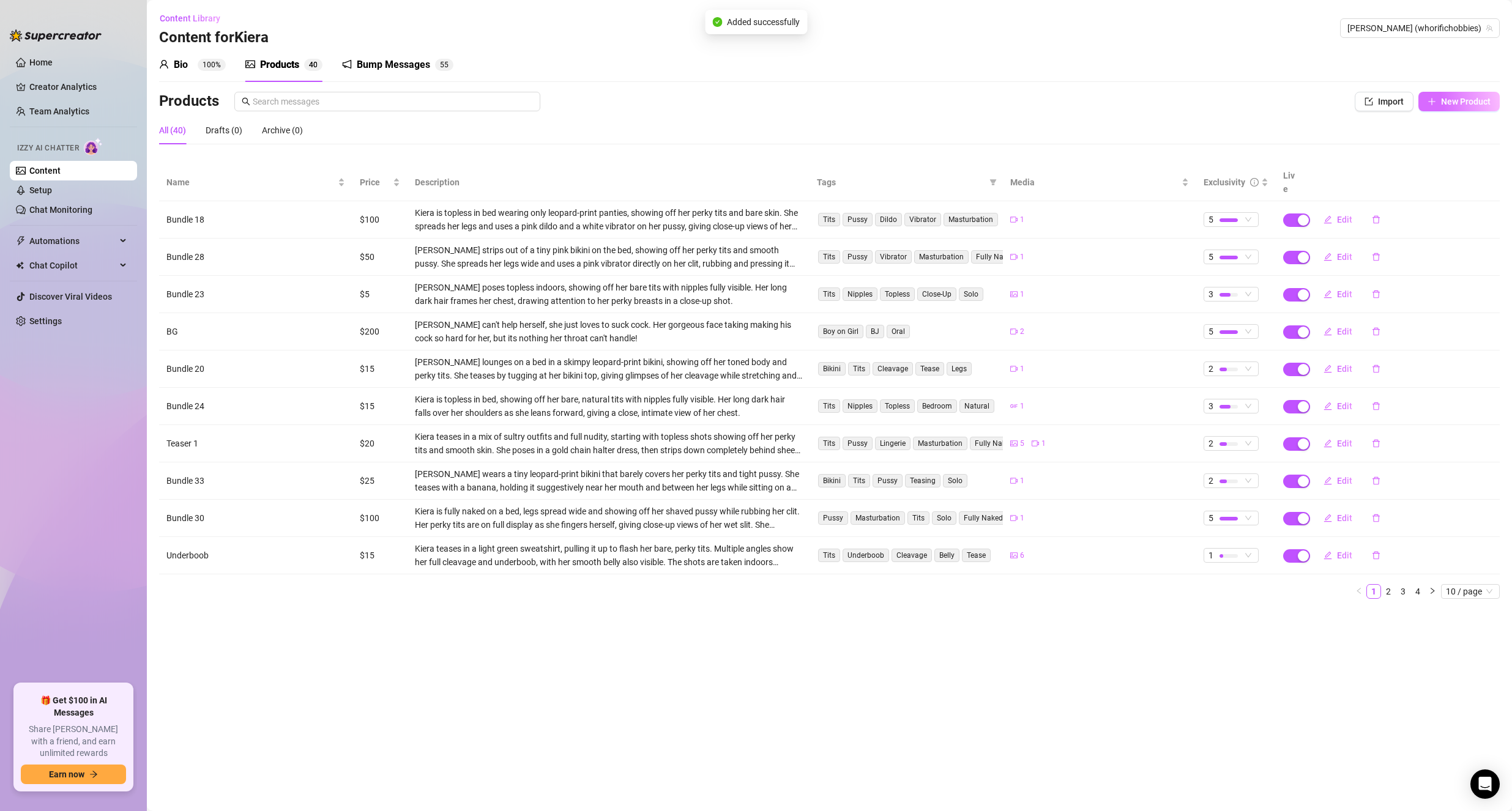
click at [1471, 103] on span "New Product" at bounding box center [1466, 102] width 50 height 10
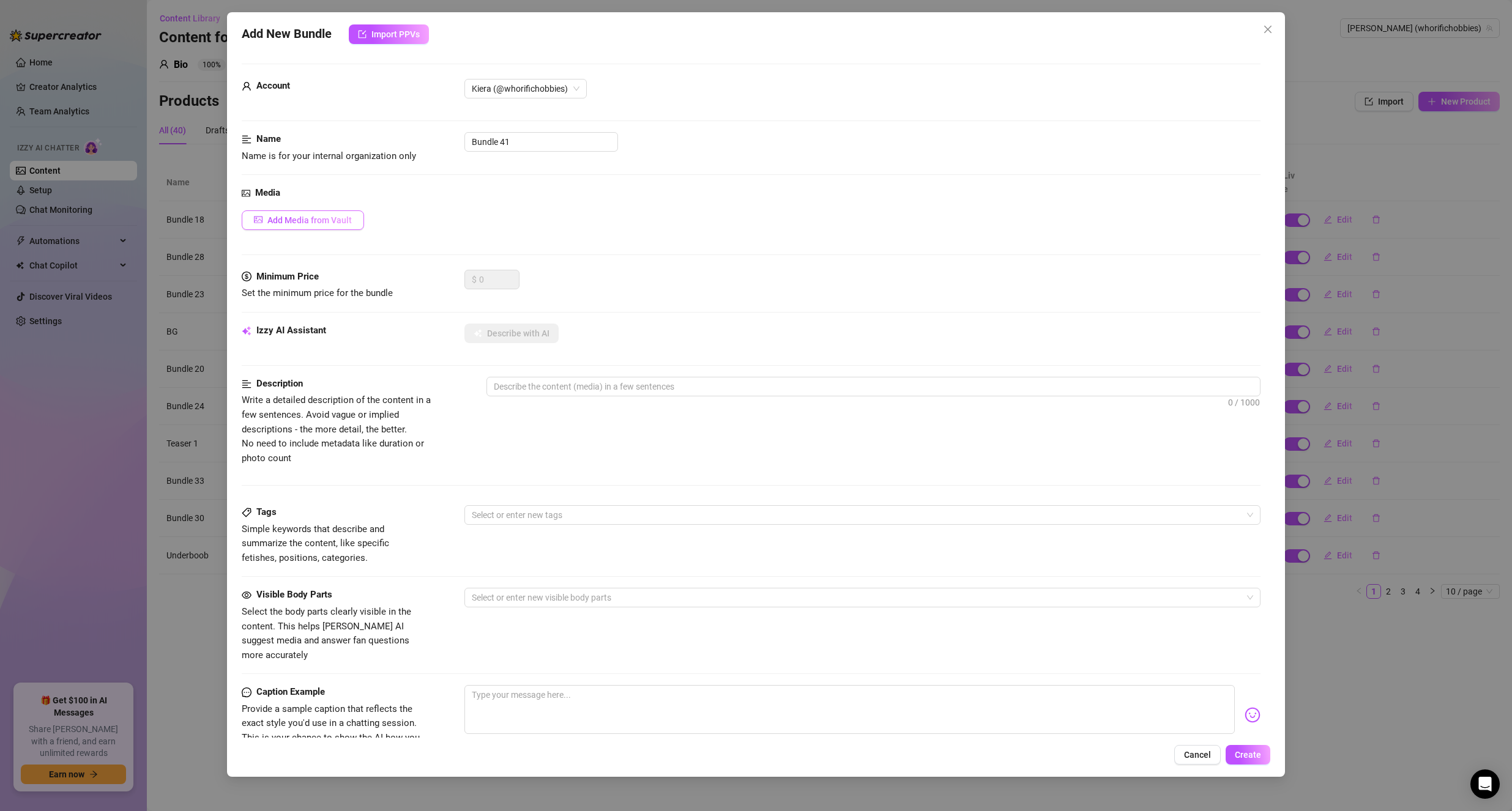
click at [307, 222] on span "Add Media from Vault" at bounding box center [309, 220] width 84 height 10
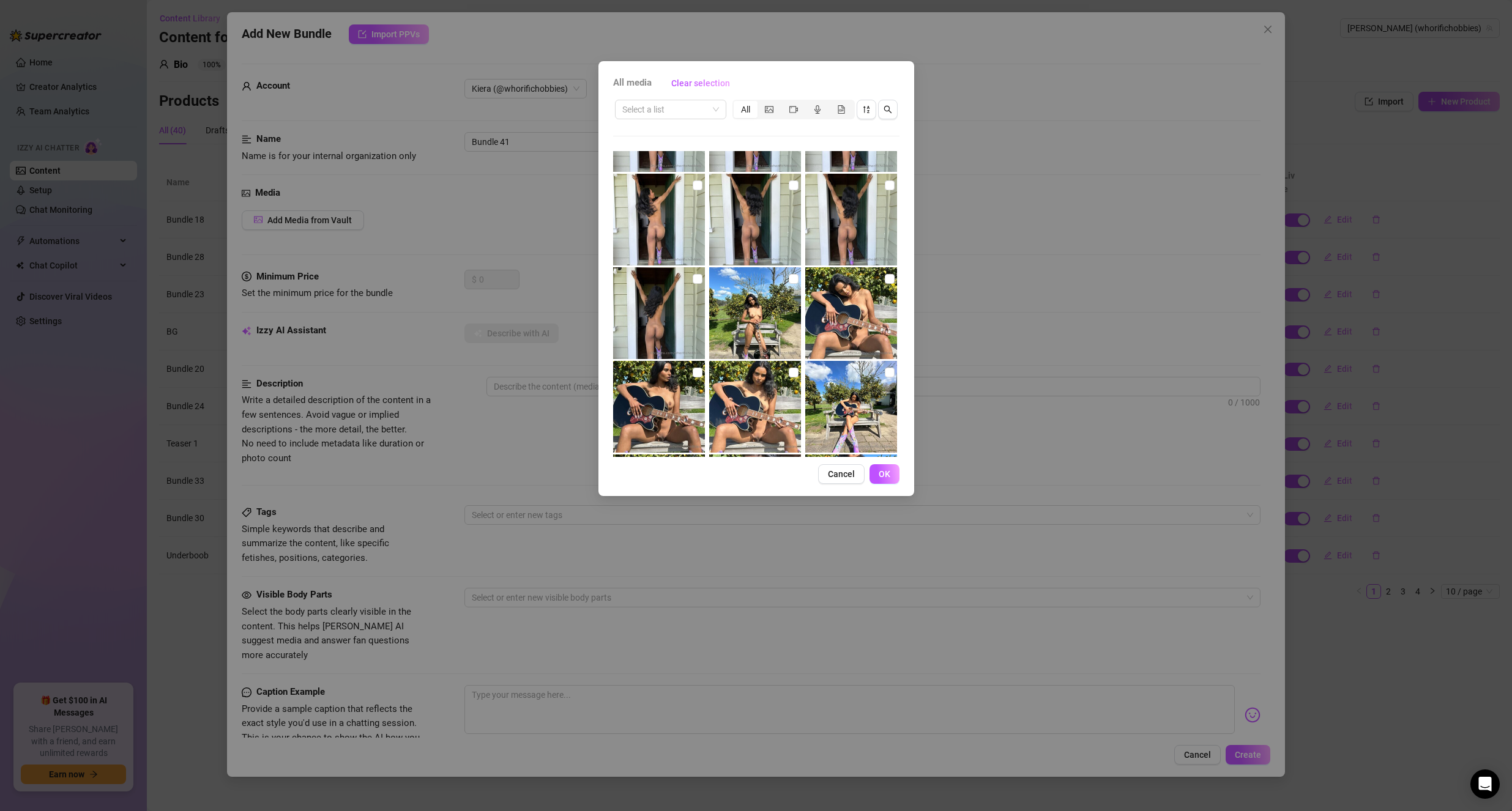
scroll to position [2935, 0]
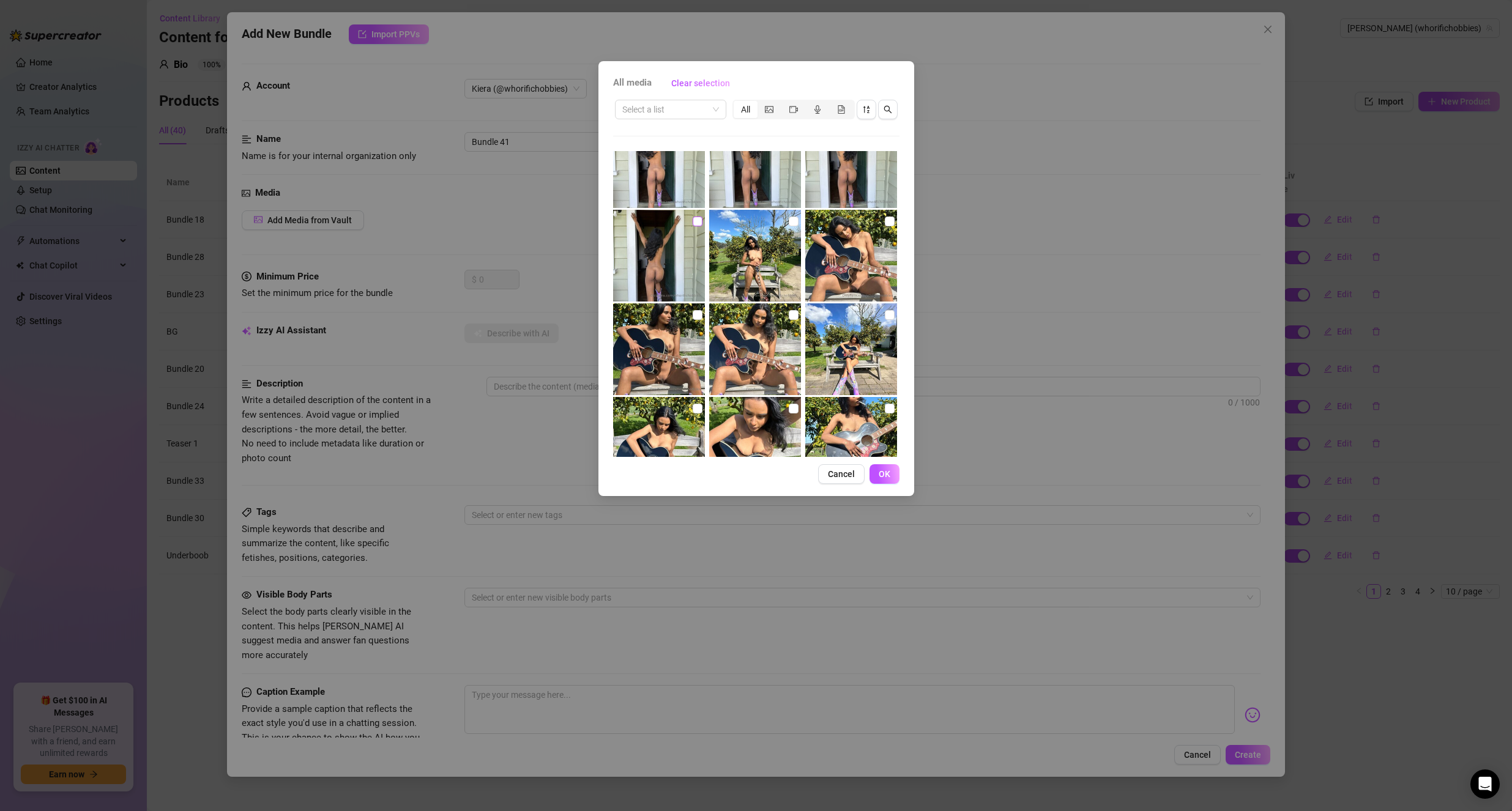
click at [696, 225] on input "checkbox" at bounding box center [697, 221] width 10 height 10
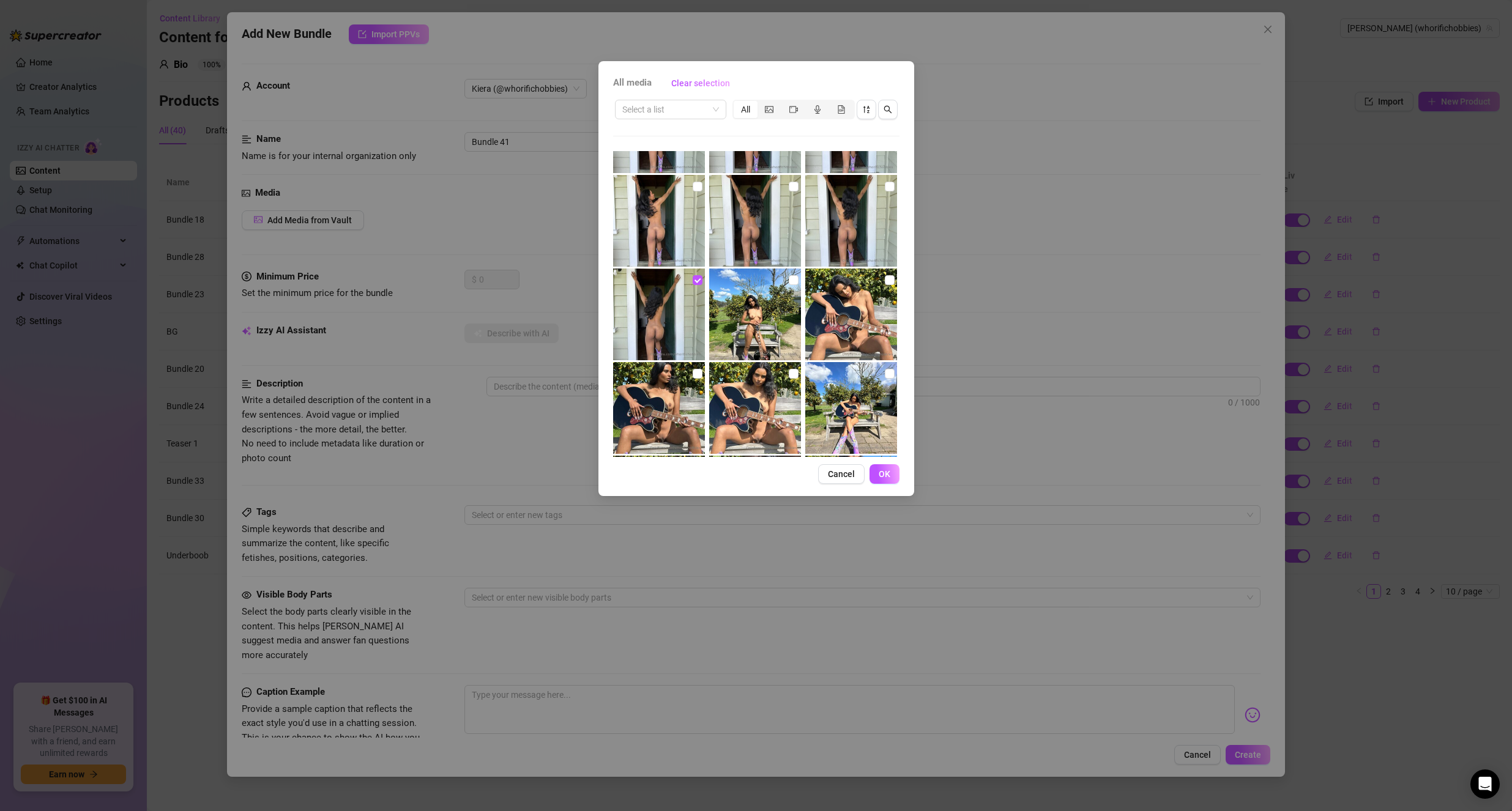
scroll to position [2874, 0]
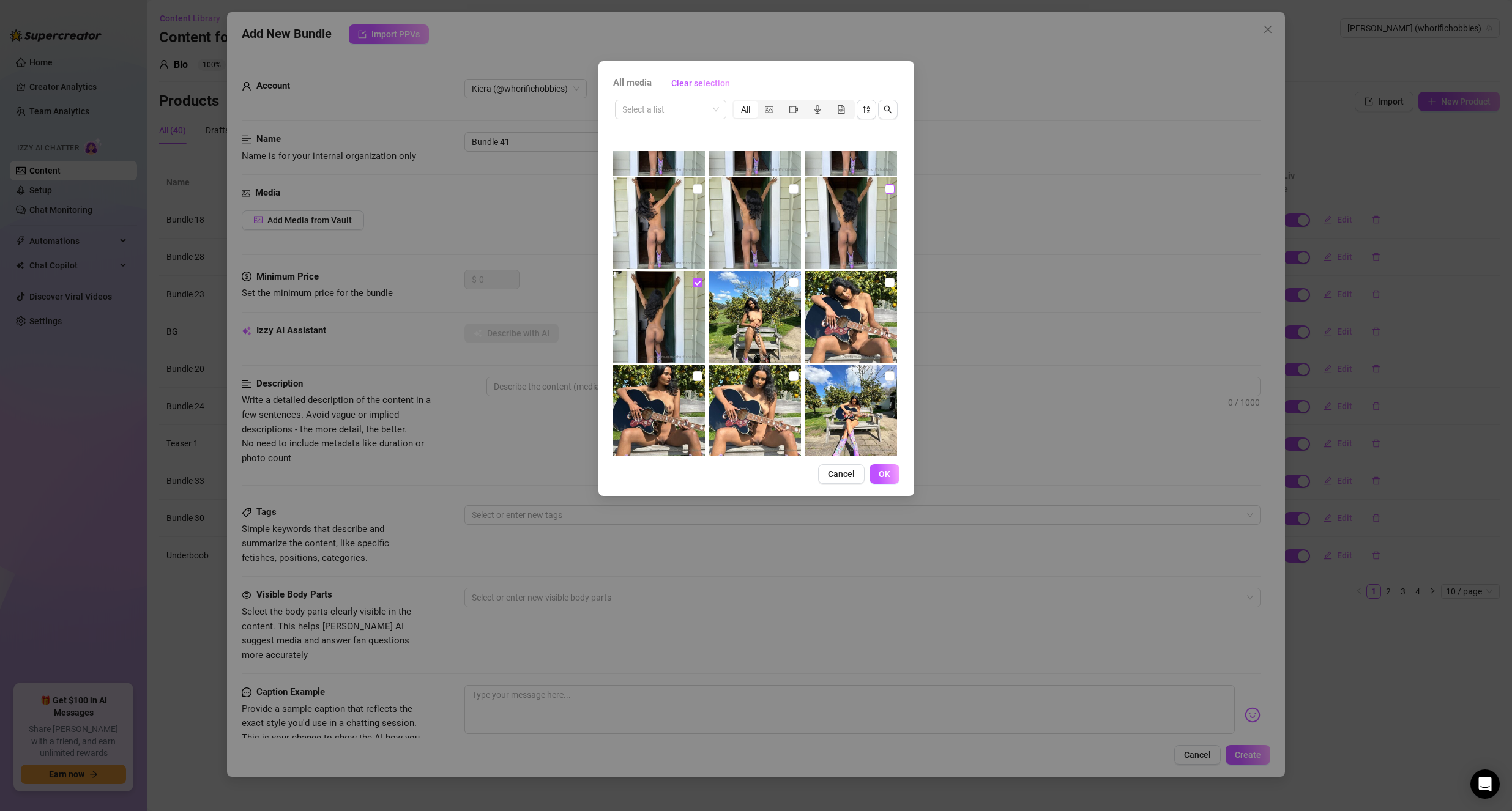
click at [884, 191] on input "checkbox" at bounding box center [889, 188] width 10 height 10
click at [792, 188] on input "checkbox" at bounding box center [794, 188] width 10 height 10
click at [697, 188] on input "checkbox" at bounding box center [697, 188] width 10 height 10
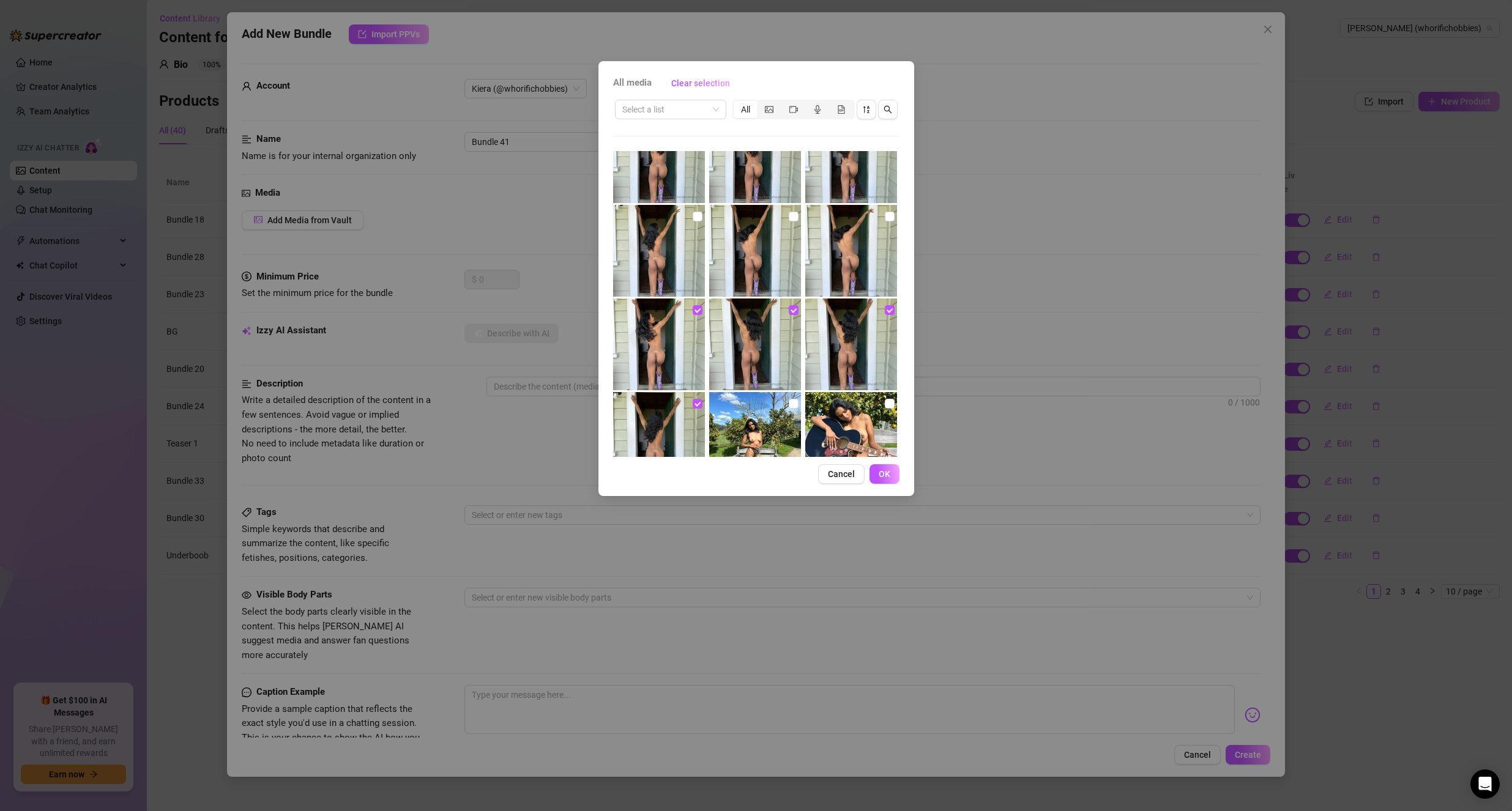
scroll to position [2752, 0]
click at [884, 214] on input "checkbox" at bounding box center [889, 218] width 10 height 10
click at [792, 214] on input "checkbox" at bounding box center [794, 218] width 10 height 10
click at [693, 218] on input "checkbox" at bounding box center [697, 218] width 10 height 10
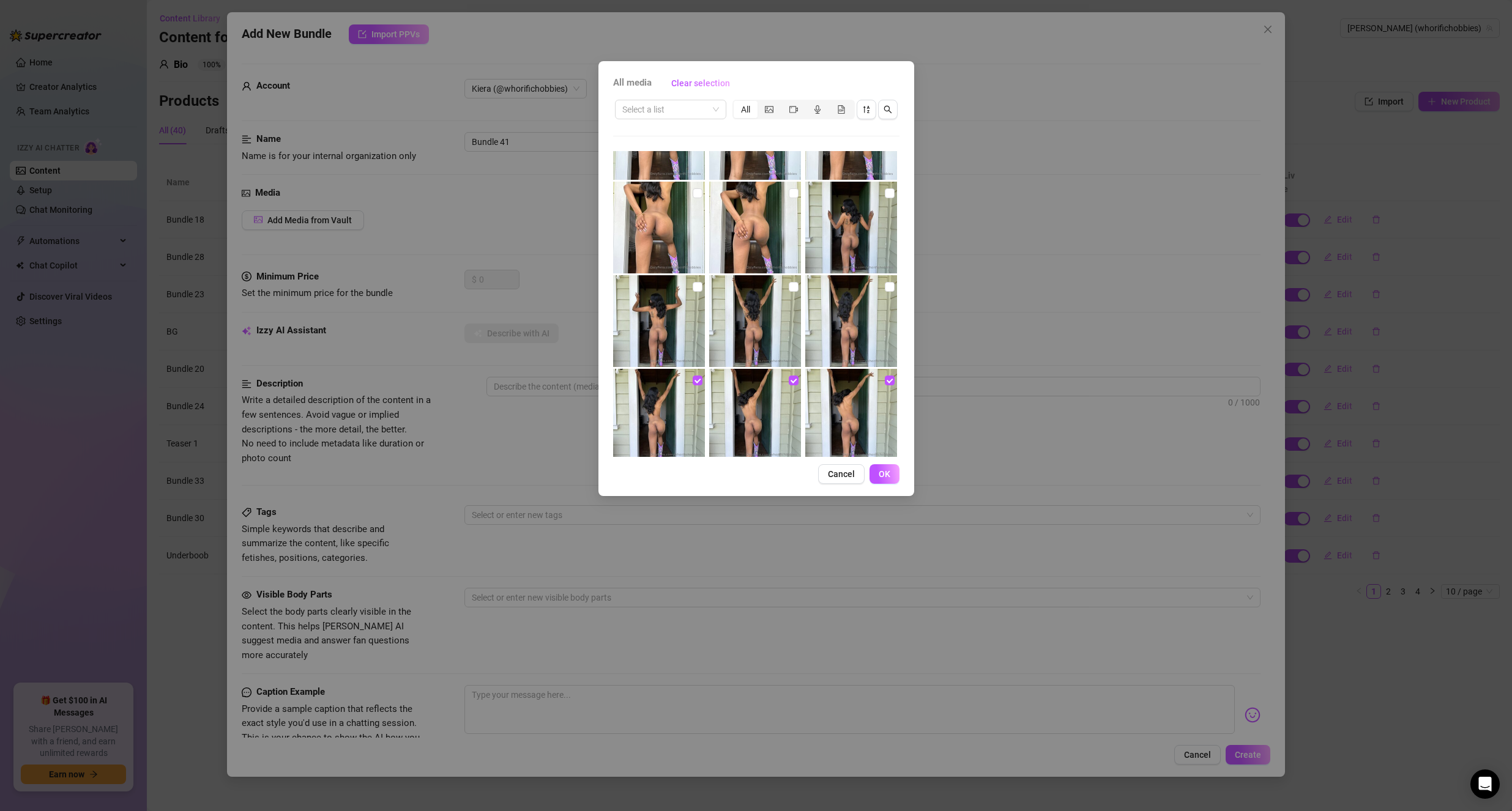
scroll to position [2568, 0]
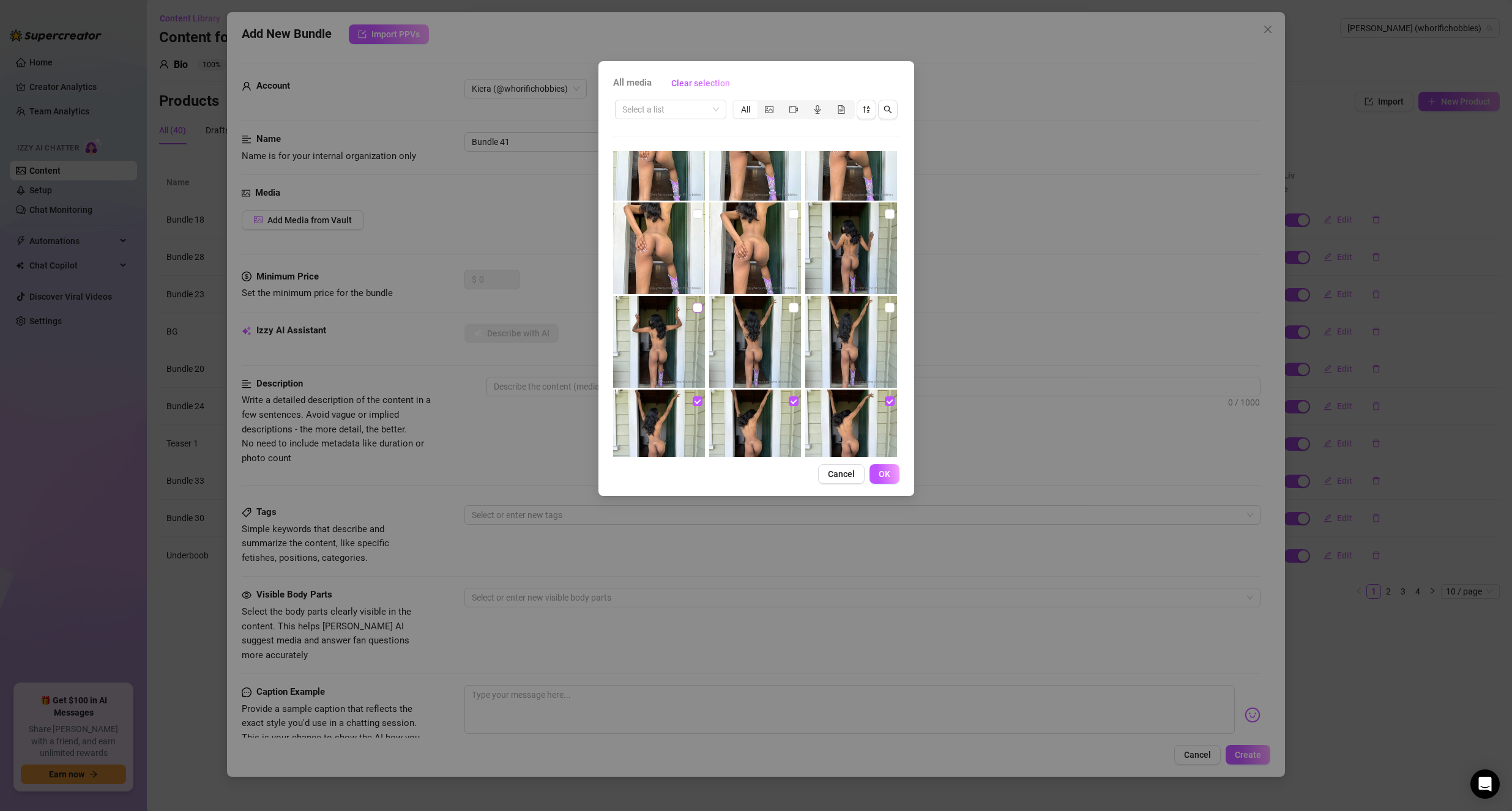
click at [695, 311] on input "checkbox" at bounding box center [697, 307] width 10 height 10
click at [789, 306] on input "checkbox" at bounding box center [794, 307] width 10 height 10
click at [884, 307] on input "checkbox" at bounding box center [889, 307] width 10 height 10
click at [884, 212] on input "checkbox" at bounding box center [889, 214] width 10 height 10
drag, startPoint x: 791, startPoint y: 210, endPoint x: 776, endPoint y: 215, distance: 15.8
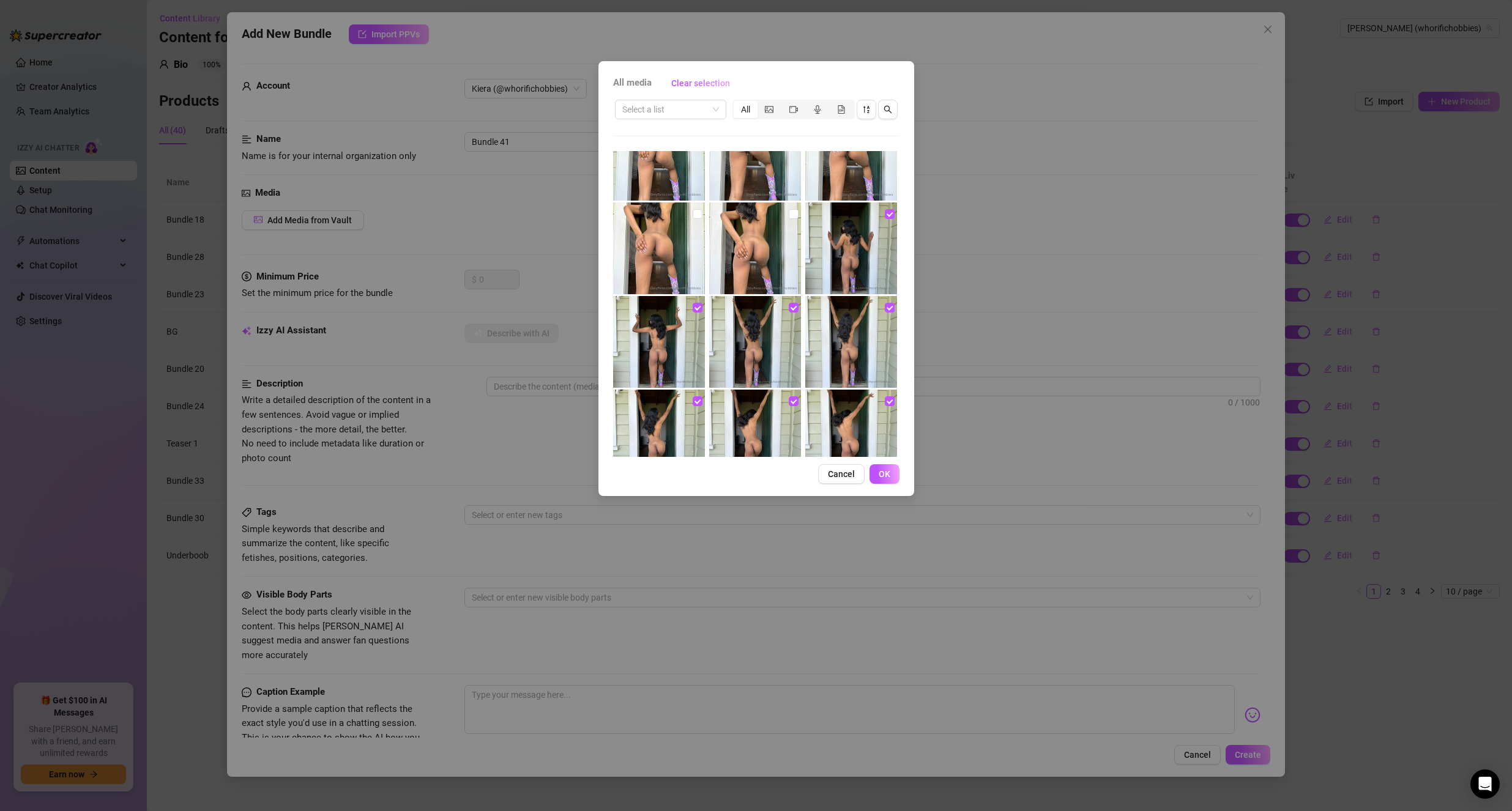
click at [791, 211] on input "checkbox" at bounding box center [794, 214] width 10 height 10
click at [689, 220] on img at bounding box center [659, 248] width 92 height 92
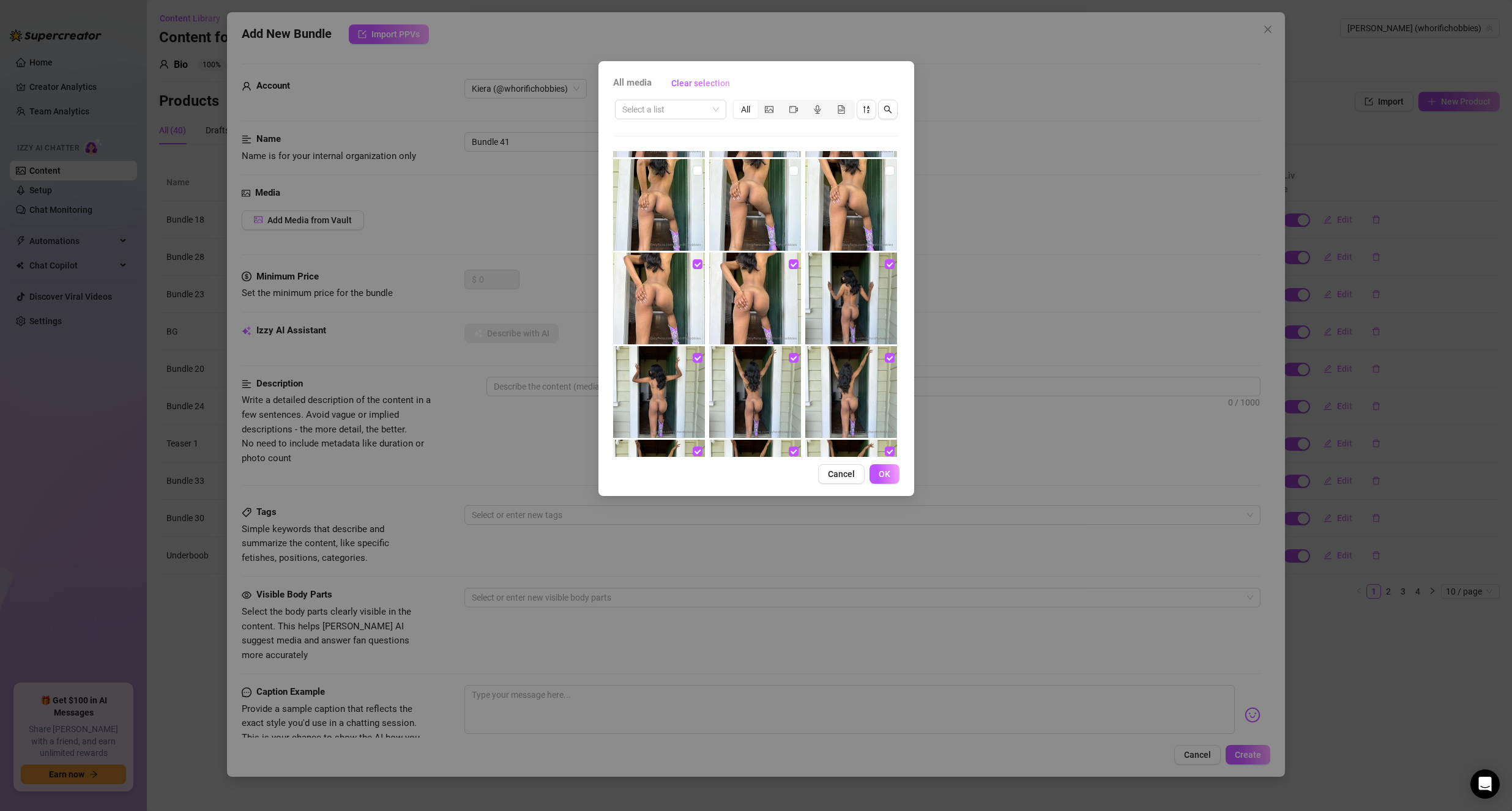
scroll to position [2385, 0]
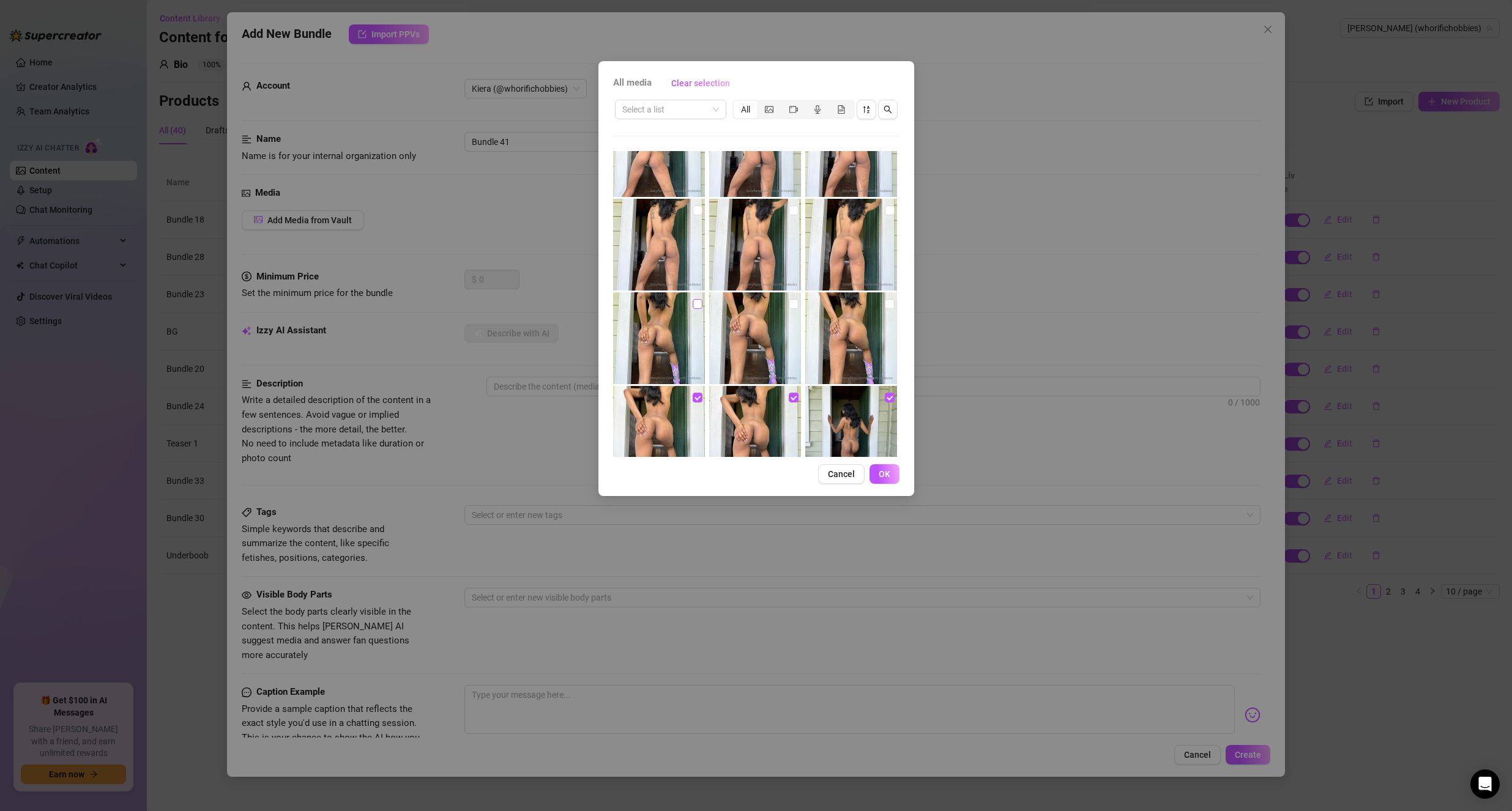
click at [698, 303] on input "checkbox" at bounding box center [697, 304] width 10 height 10
click at [791, 300] on input "checkbox" at bounding box center [794, 304] width 10 height 10
click at [877, 304] on img at bounding box center [851, 338] width 92 height 92
click at [884, 213] on input "checkbox" at bounding box center [889, 210] width 10 height 10
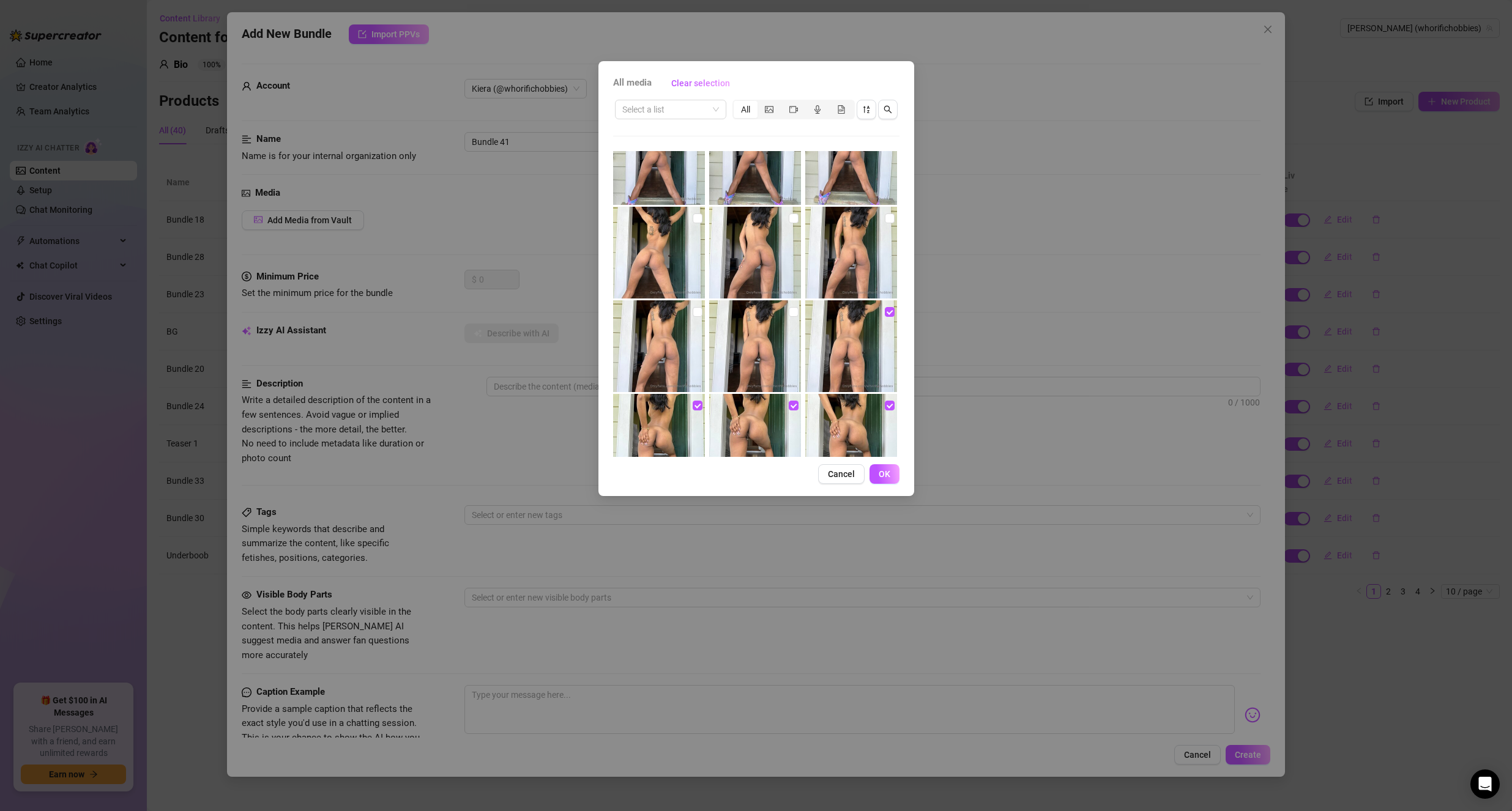
scroll to position [2263, 0]
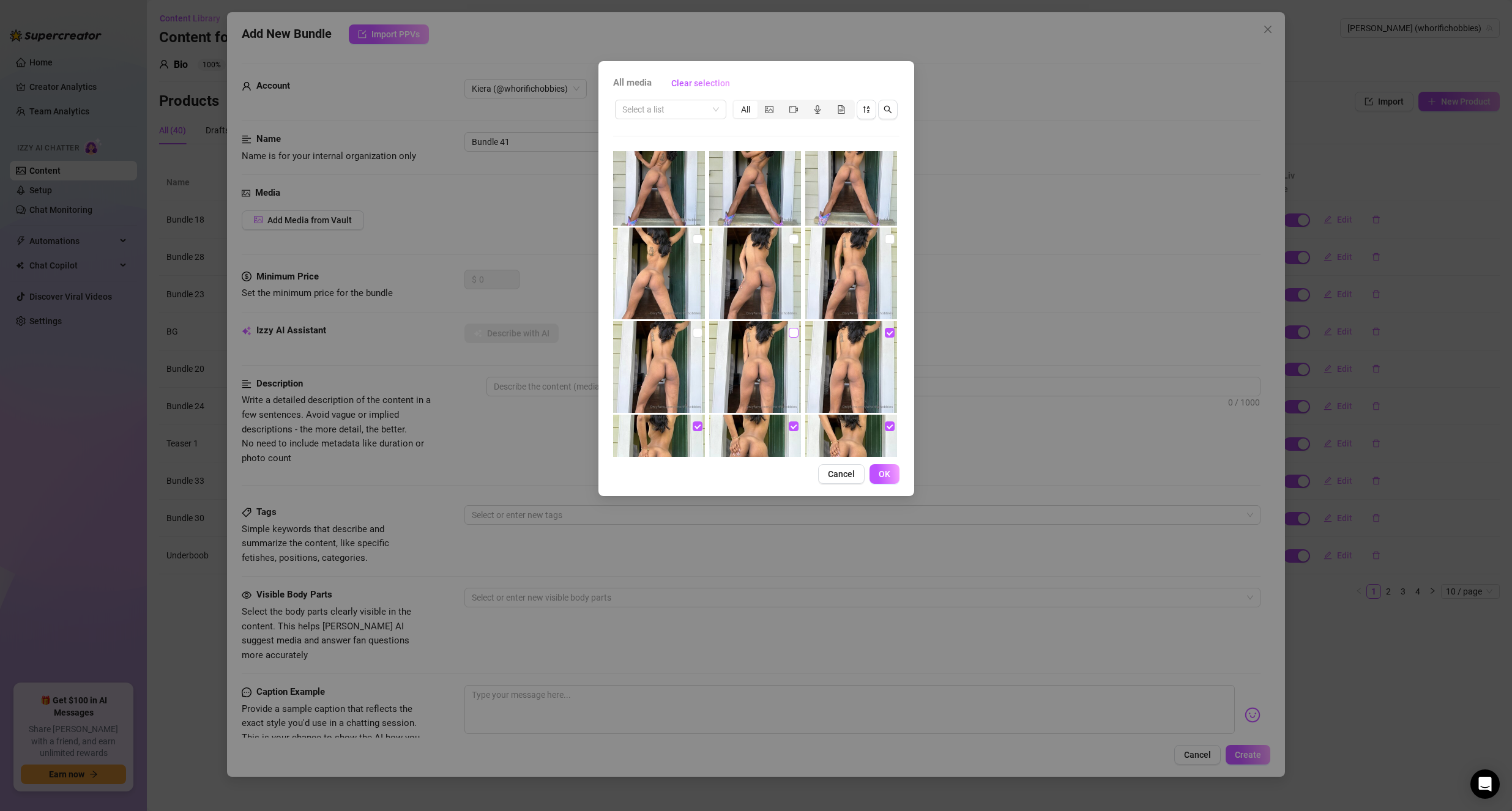
click at [789, 329] on input "checkbox" at bounding box center [794, 332] width 10 height 10
click at [693, 331] on input "checkbox" at bounding box center [697, 332] width 10 height 10
click at [696, 244] on input "checkbox" at bounding box center [697, 239] width 10 height 10
click at [792, 241] on input "checkbox" at bounding box center [794, 239] width 10 height 10
click at [884, 238] on input "checkbox" at bounding box center [889, 239] width 10 height 10
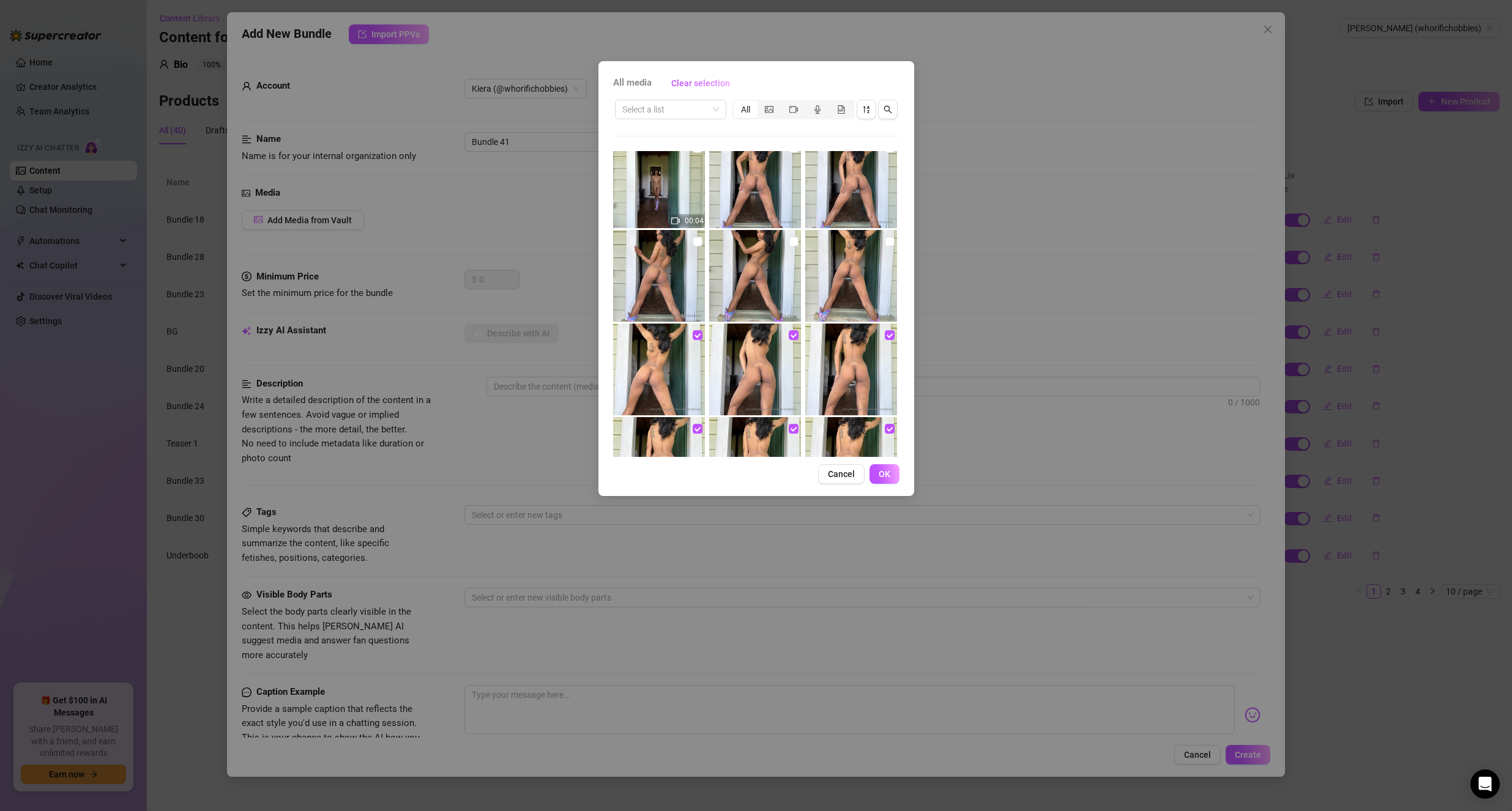
scroll to position [2140, 0]
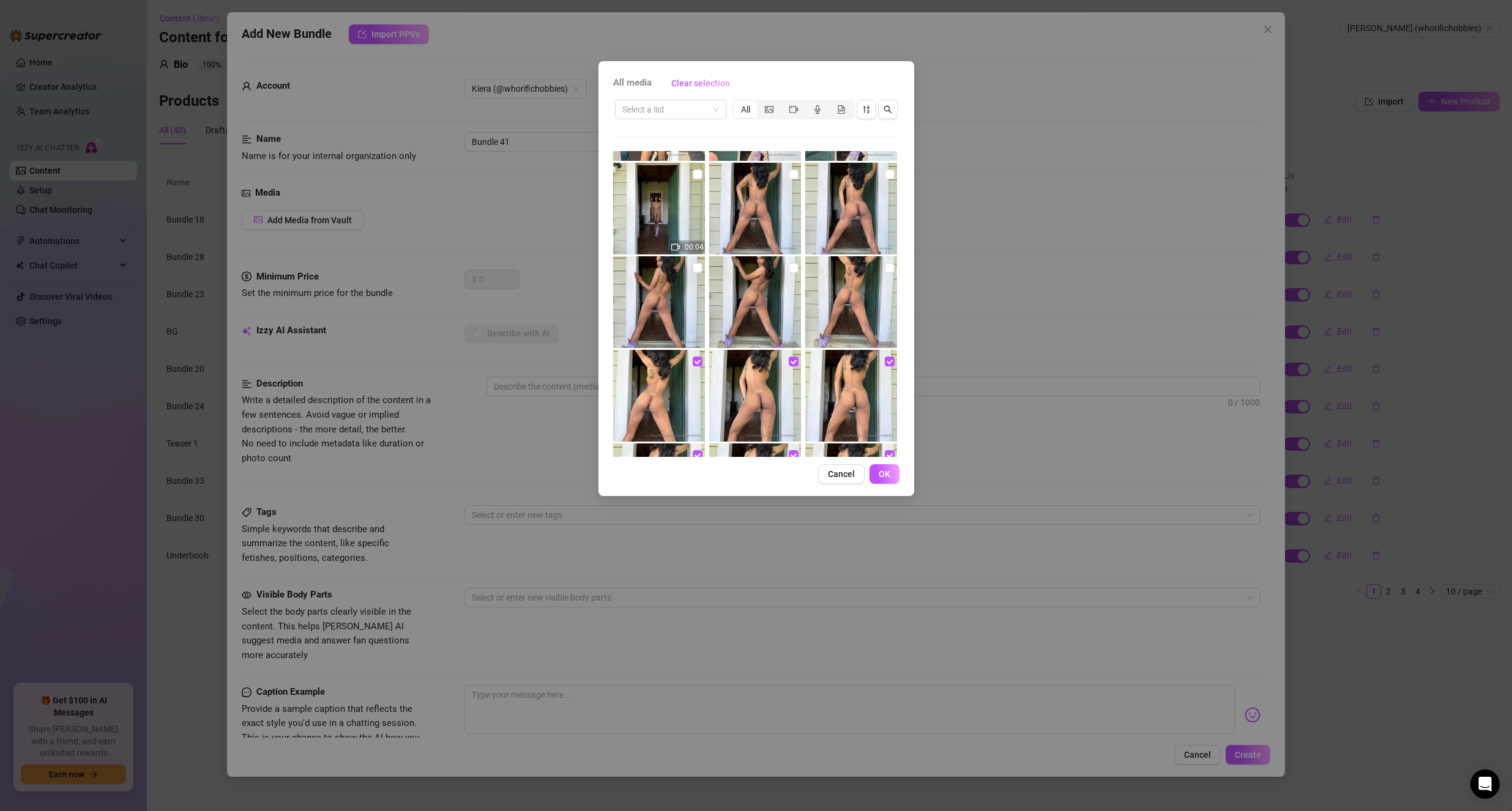
drag, startPoint x: 879, startPoint y: 265, endPoint x: 869, endPoint y: 267, distance: 10.2
click at [884, 265] on input "checkbox" at bounding box center [889, 267] width 10 height 10
click at [789, 268] on input "checkbox" at bounding box center [794, 267] width 10 height 10
click at [695, 271] on input "checkbox" at bounding box center [697, 267] width 10 height 10
click at [789, 178] on input "checkbox" at bounding box center [794, 174] width 10 height 10
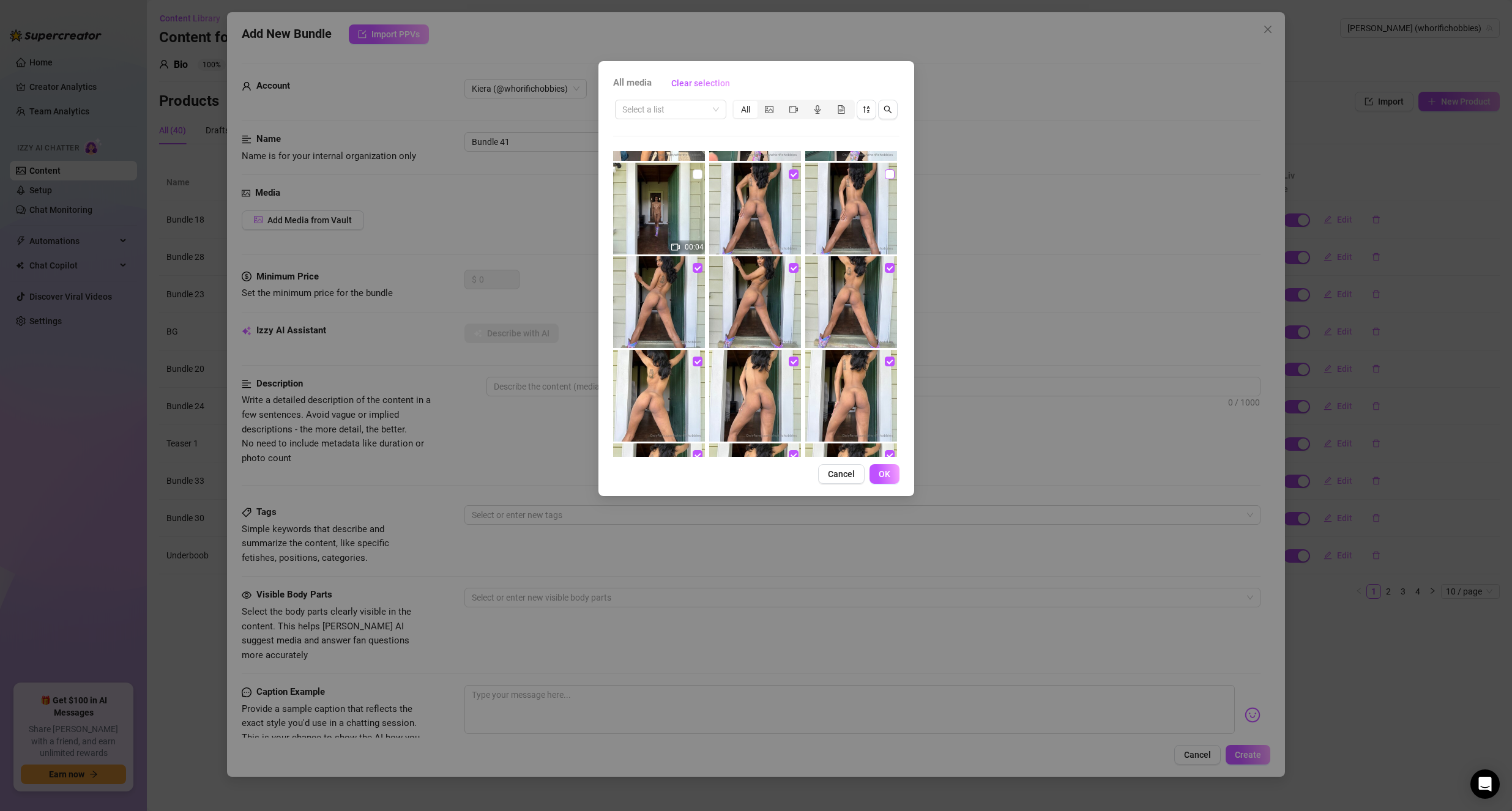
click at [884, 176] on input "checkbox" at bounding box center [889, 174] width 10 height 10
click at [881, 475] on span "OK" at bounding box center [884, 474] width 12 height 10
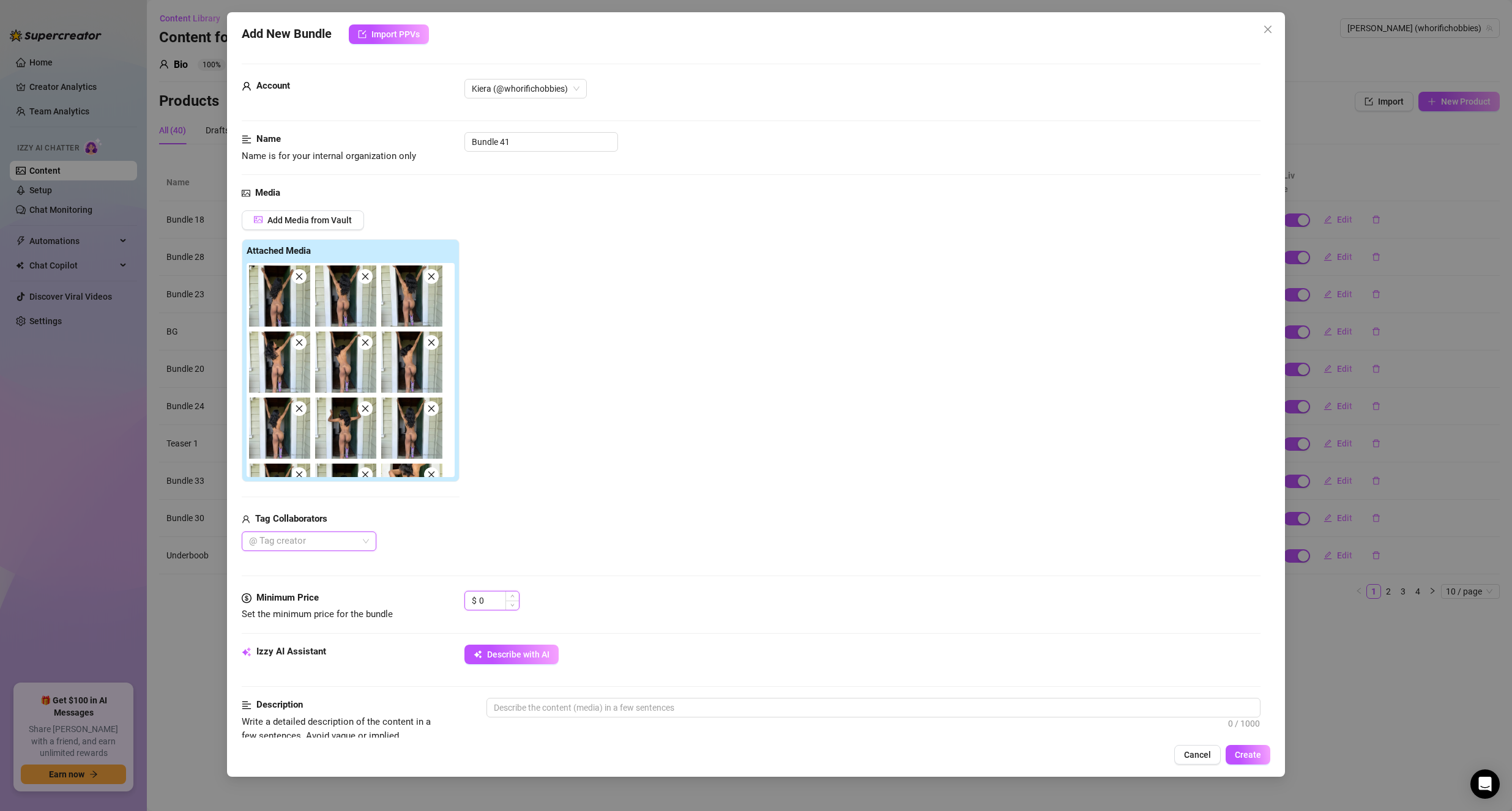
click at [497, 600] on input "0" at bounding box center [499, 601] width 40 height 19
click at [497, 599] on input "0" at bounding box center [499, 601] width 40 height 19
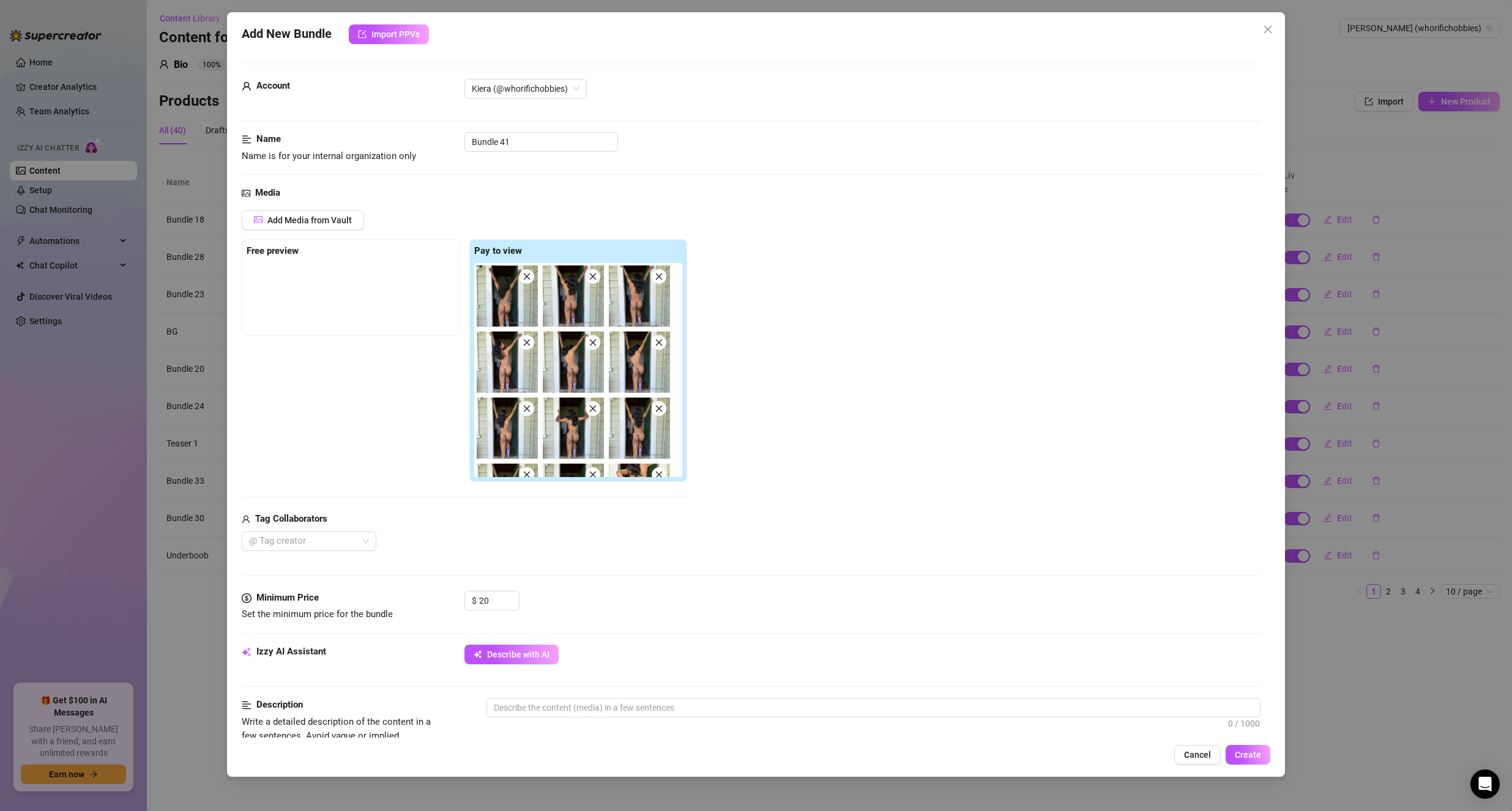
click at [760, 494] on div "Add Media from Vault Free preview Pay to view Tag Collaborators @ Tag creator" at bounding box center [751, 380] width 1019 height 340
drag, startPoint x: 509, startPoint y: 293, endPoint x: 325, endPoint y: 291, distance: 184.0
click at [325, 291] on div "Free preview Pay to view" at bounding box center [464, 360] width 446 height 244
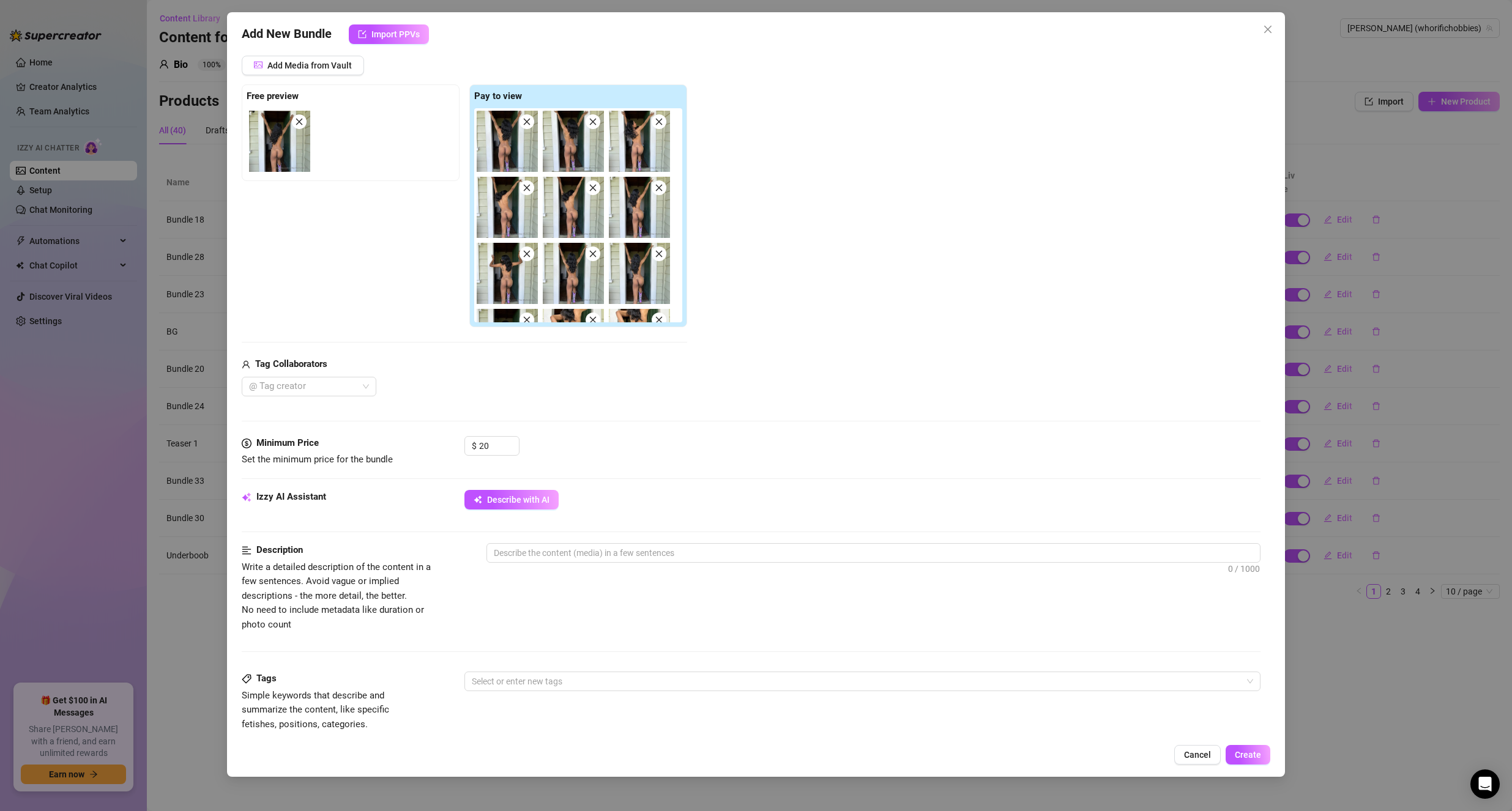
scroll to position [183, 0]
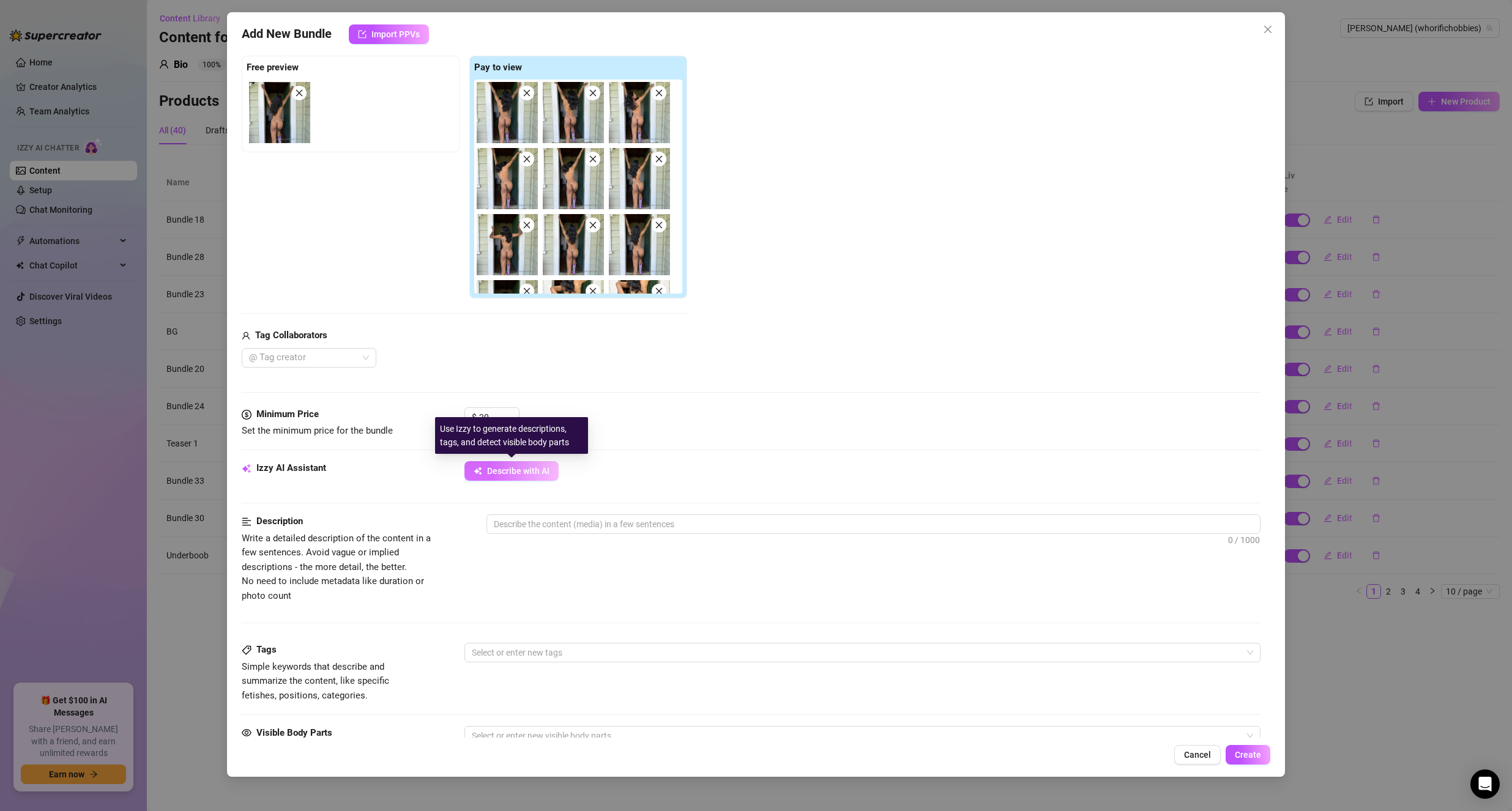
click at [522, 466] on span "Describe with AI" at bounding box center [519, 471] width 62 height 10
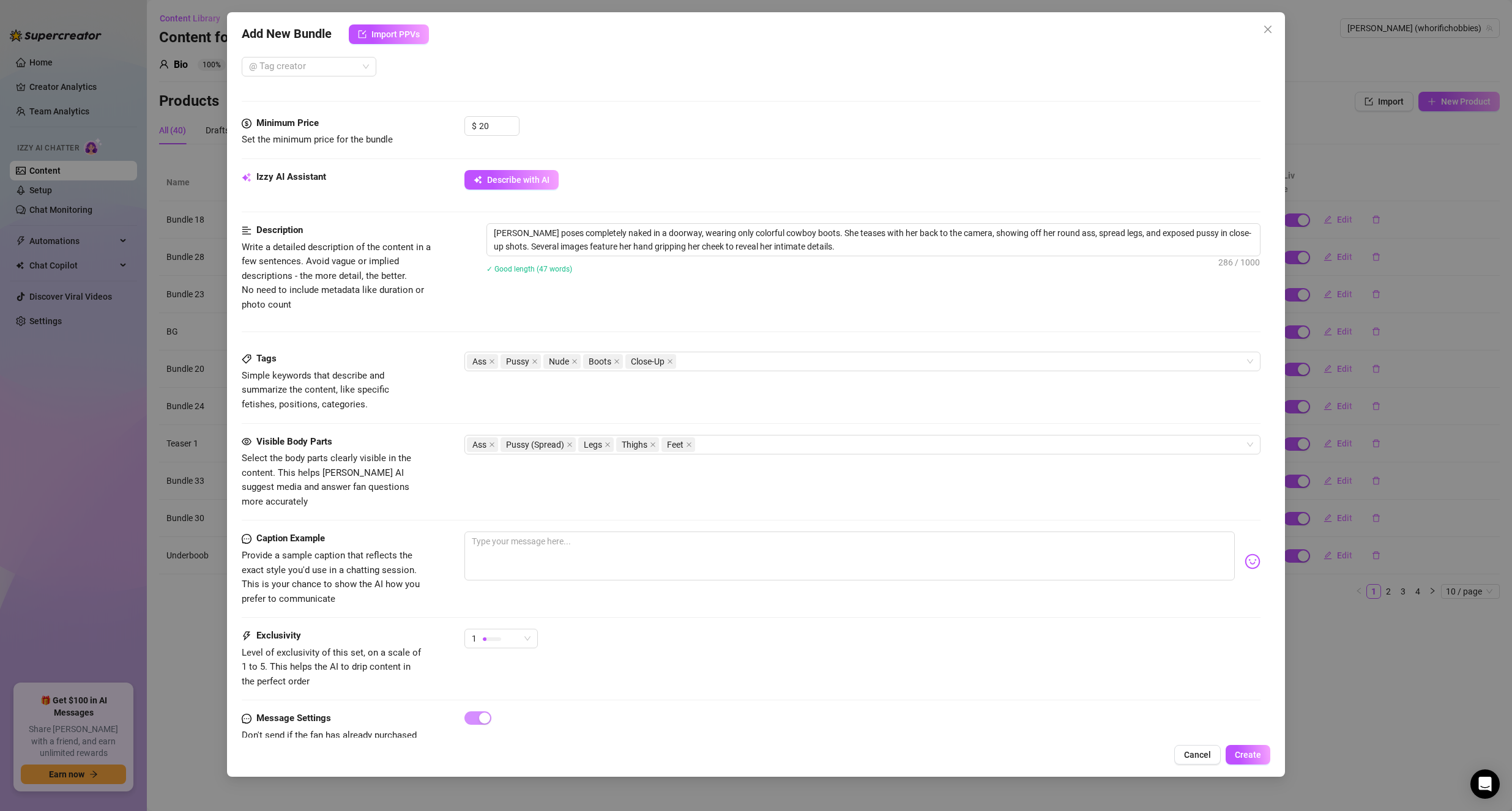
scroll to position [489, 0]
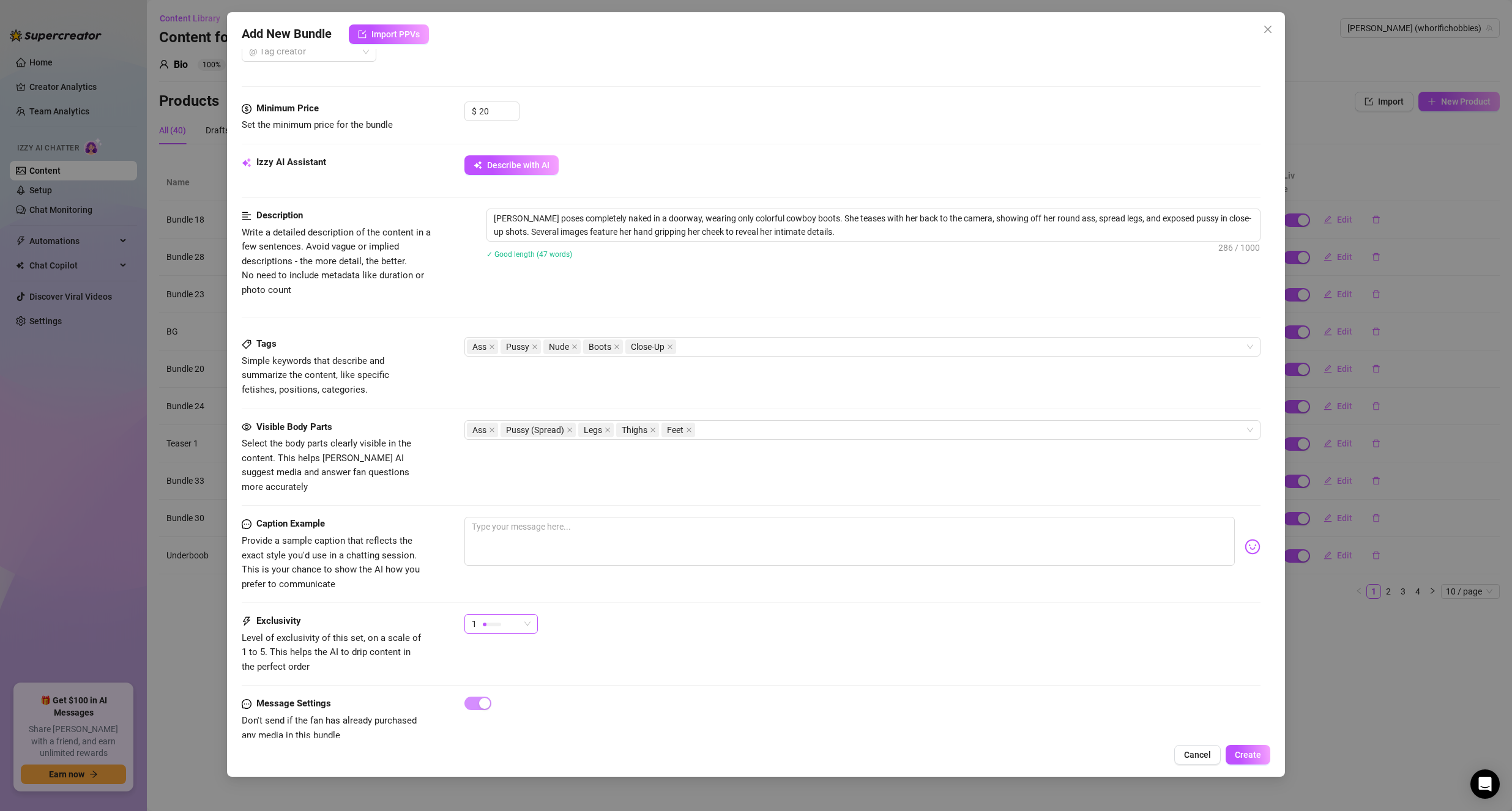
click at [495, 623] on div at bounding box center [492, 625] width 19 height 4
click at [499, 652] on span "2" at bounding box center [514, 654] width 80 height 13
click at [665, 614] on div "2 2" at bounding box center [863, 629] width 797 height 31
click at [1244, 750] on span "Create" at bounding box center [1248, 755] width 27 height 10
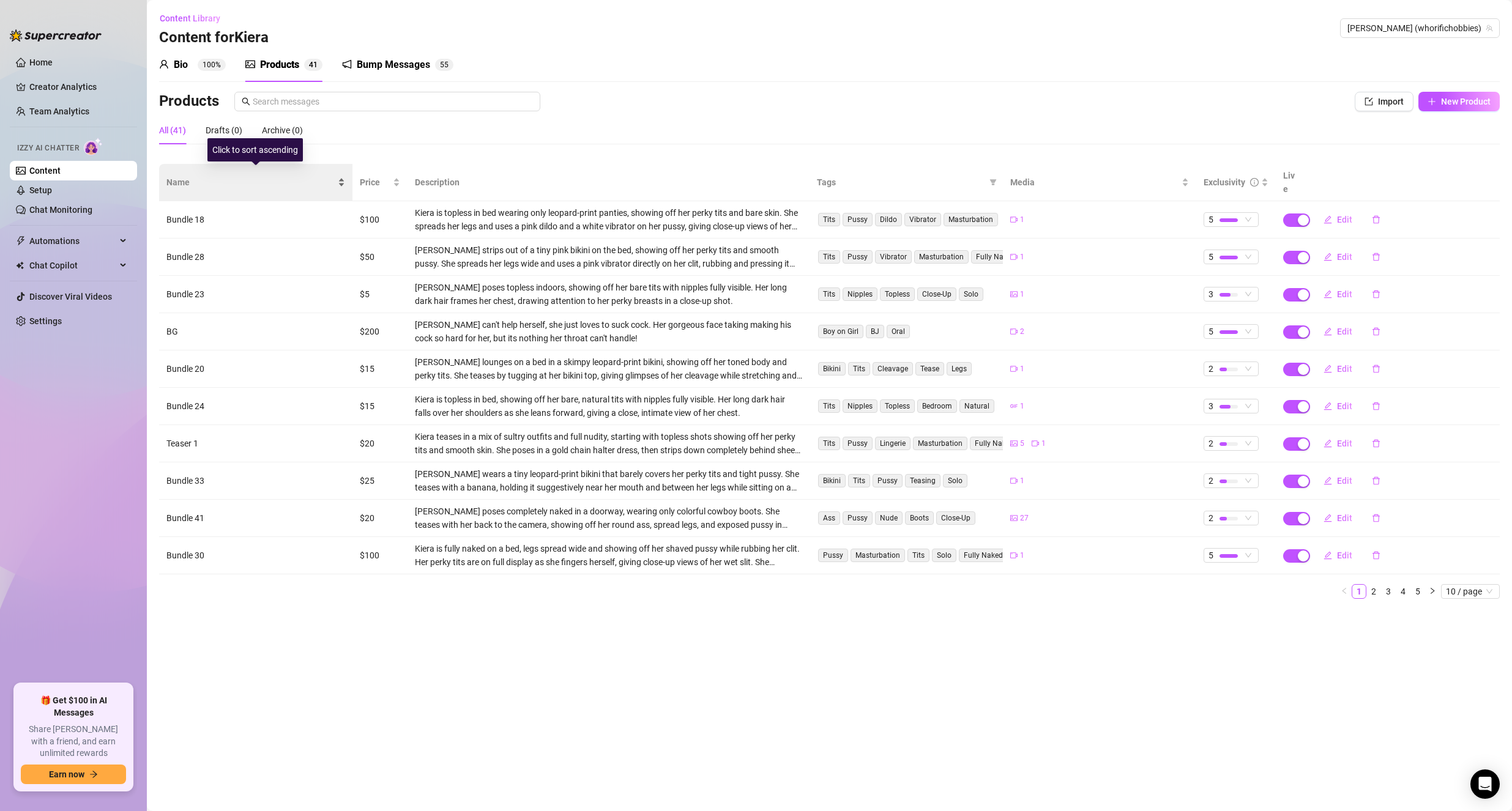
click at [277, 183] on div "Name" at bounding box center [256, 182] width 179 height 13
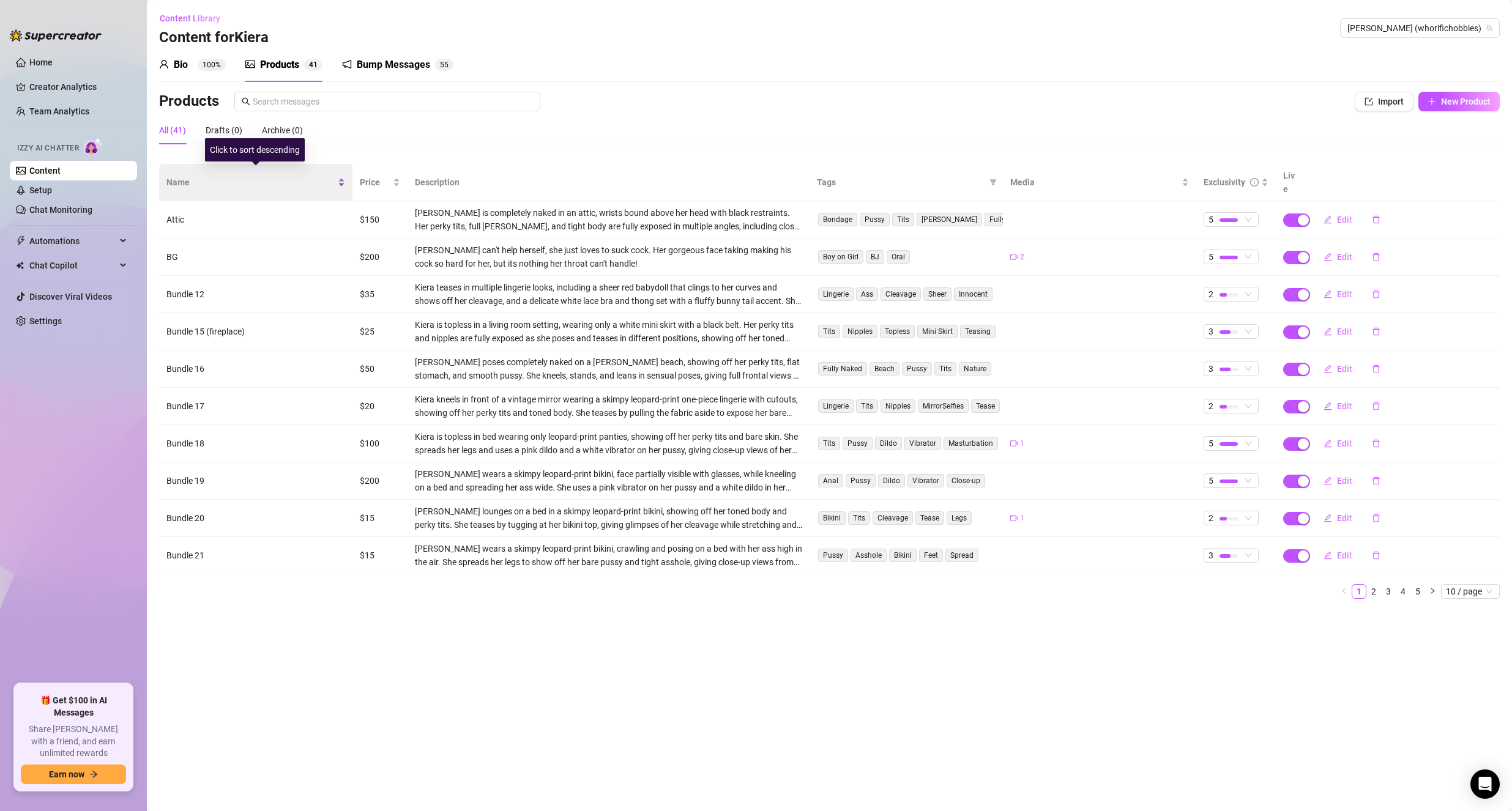
click at [277, 183] on div "Name" at bounding box center [256, 182] width 179 height 13
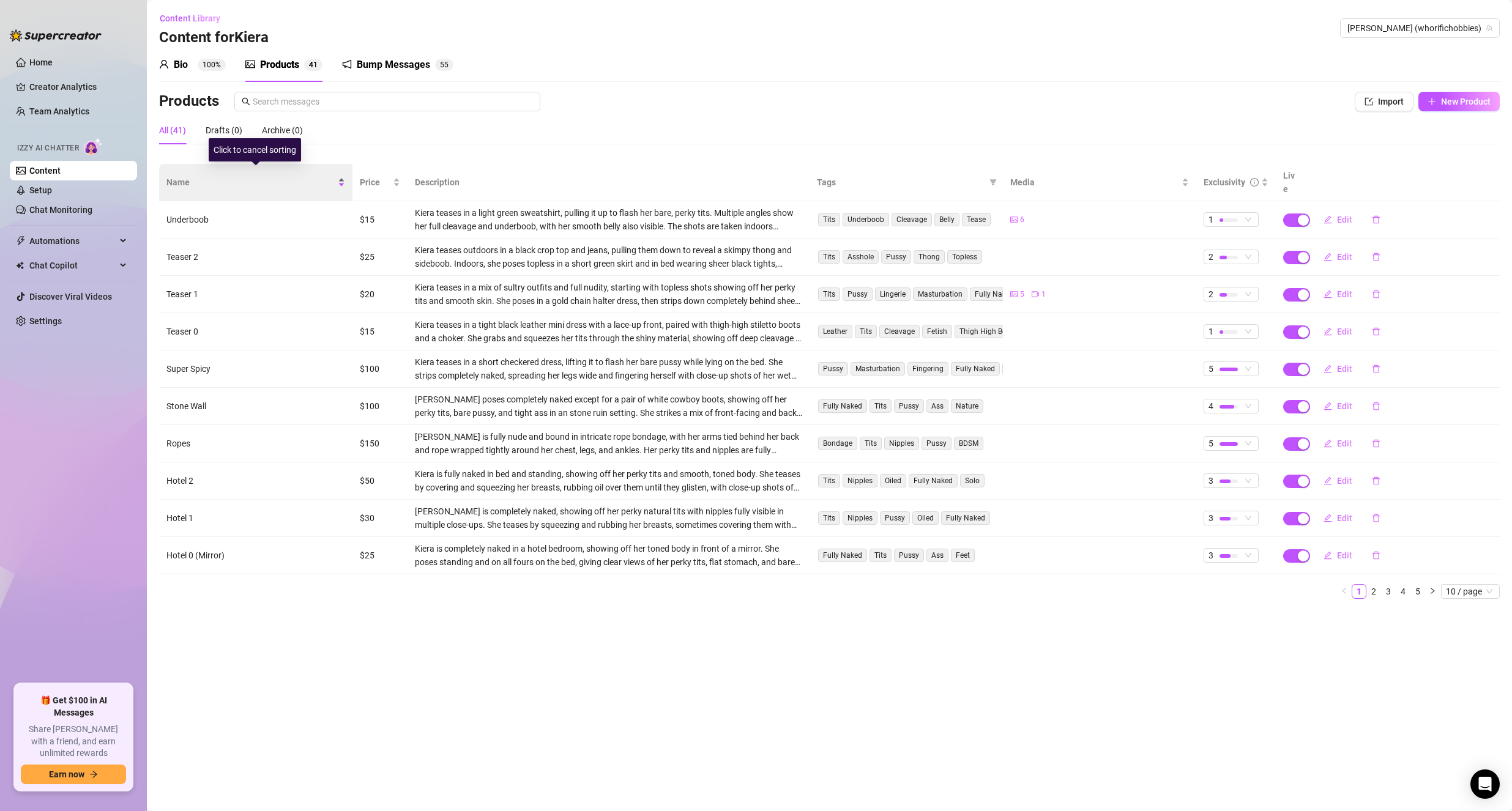
click at [277, 183] on div "Name" at bounding box center [256, 182] width 179 height 13
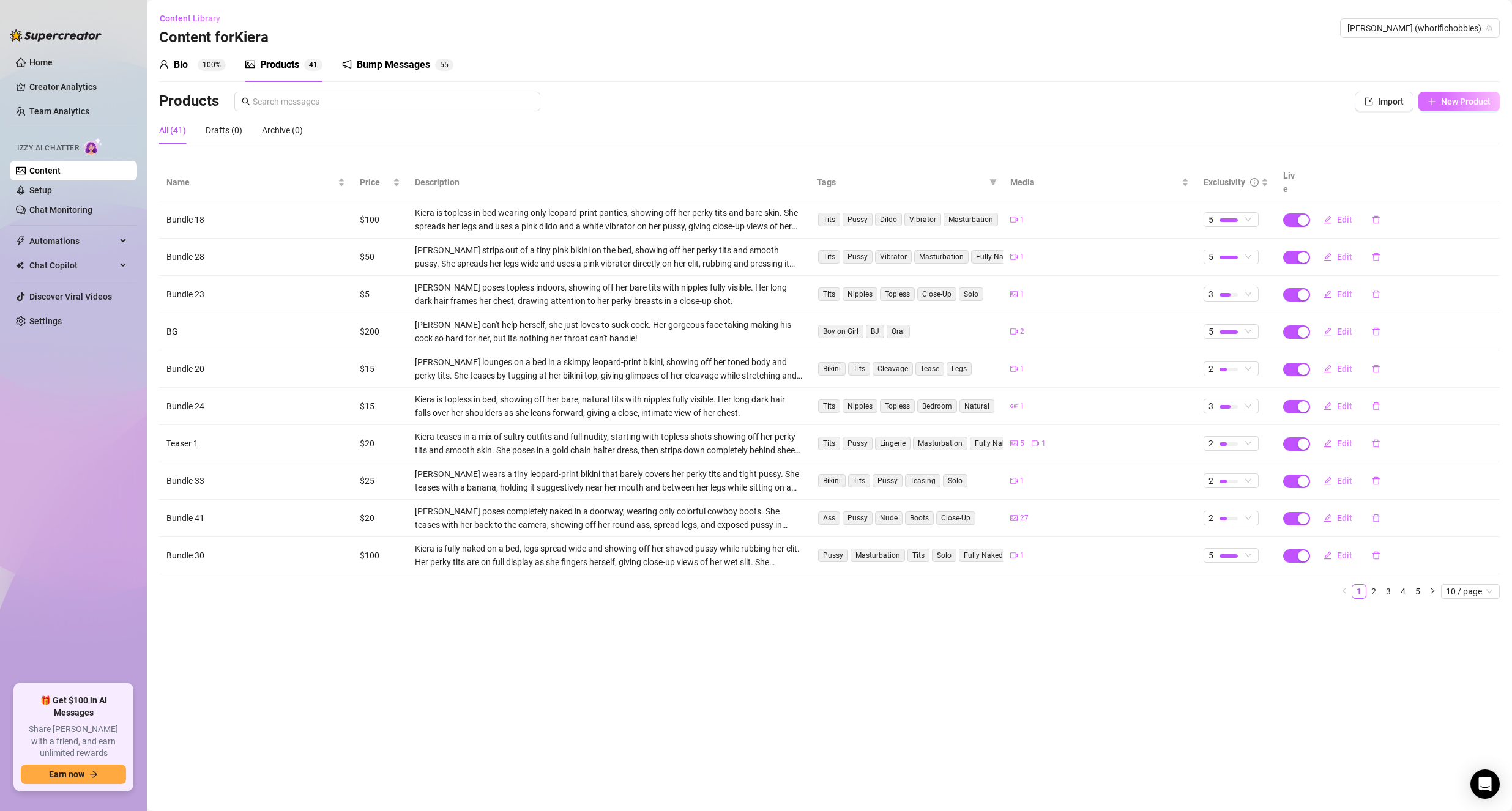
click at [1452, 106] on span "New Product" at bounding box center [1466, 102] width 50 height 10
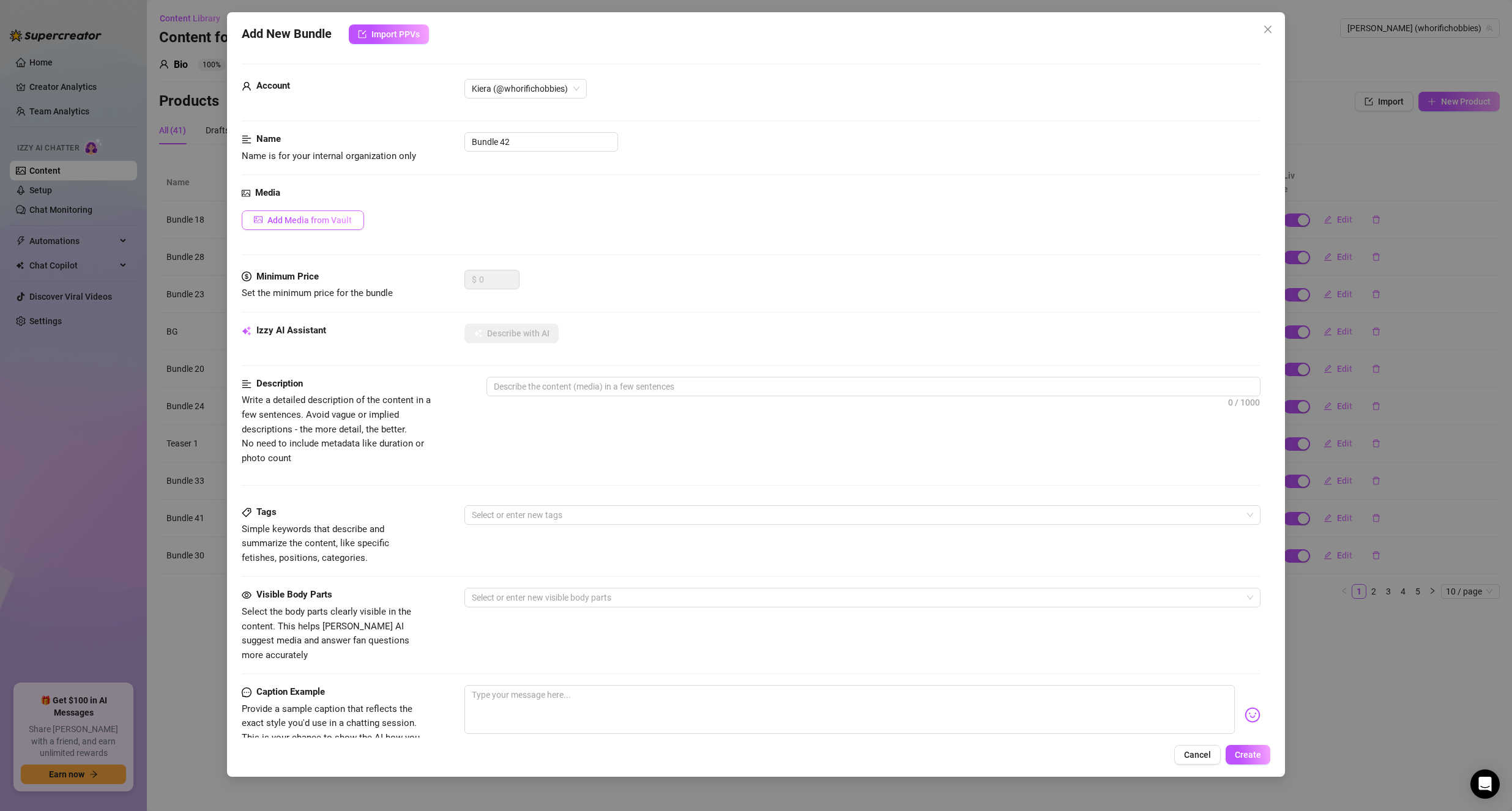
click at [316, 220] on span "Add Media from Vault" at bounding box center [309, 220] width 84 height 10
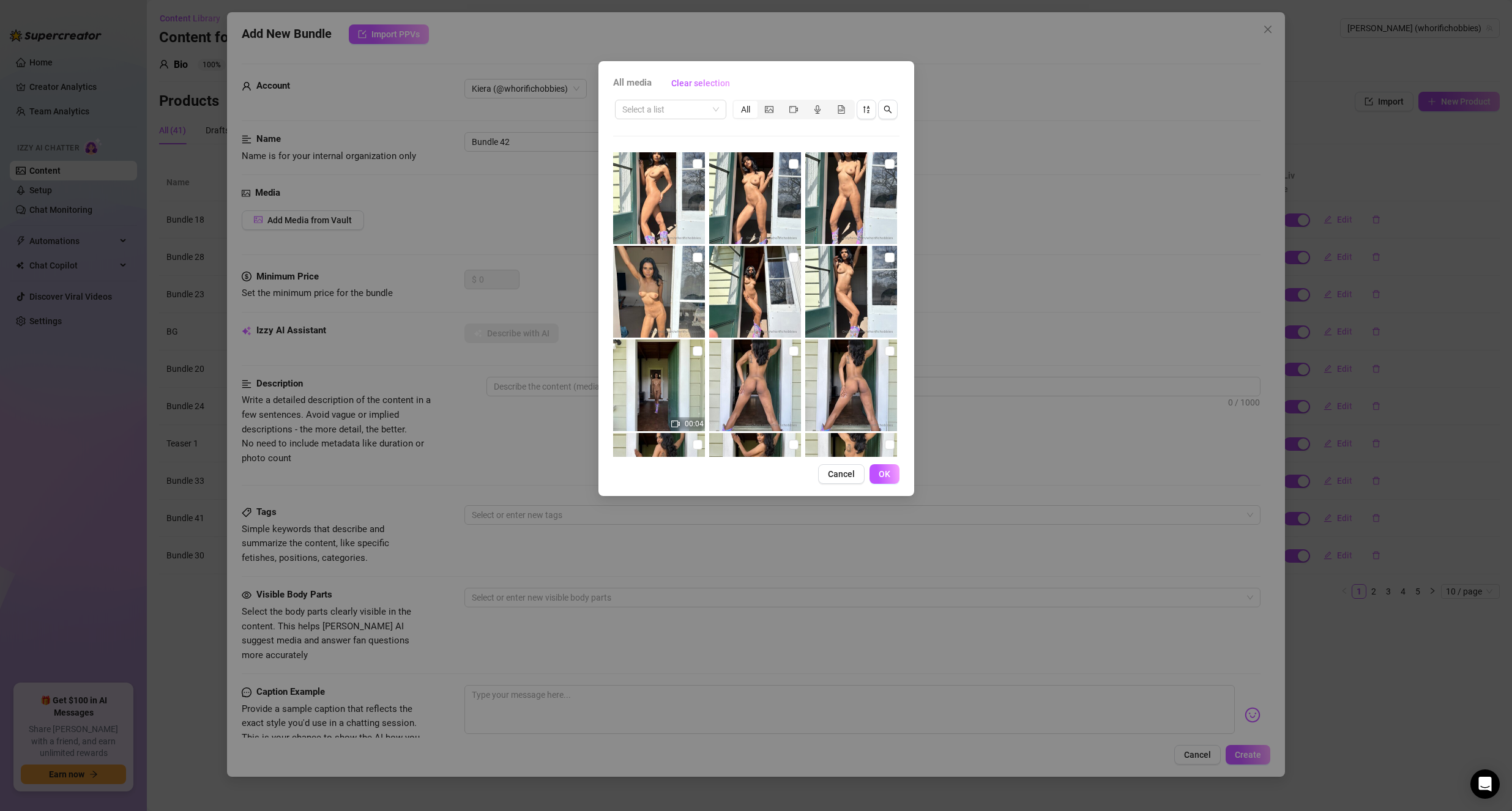
scroll to position [1957, 0]
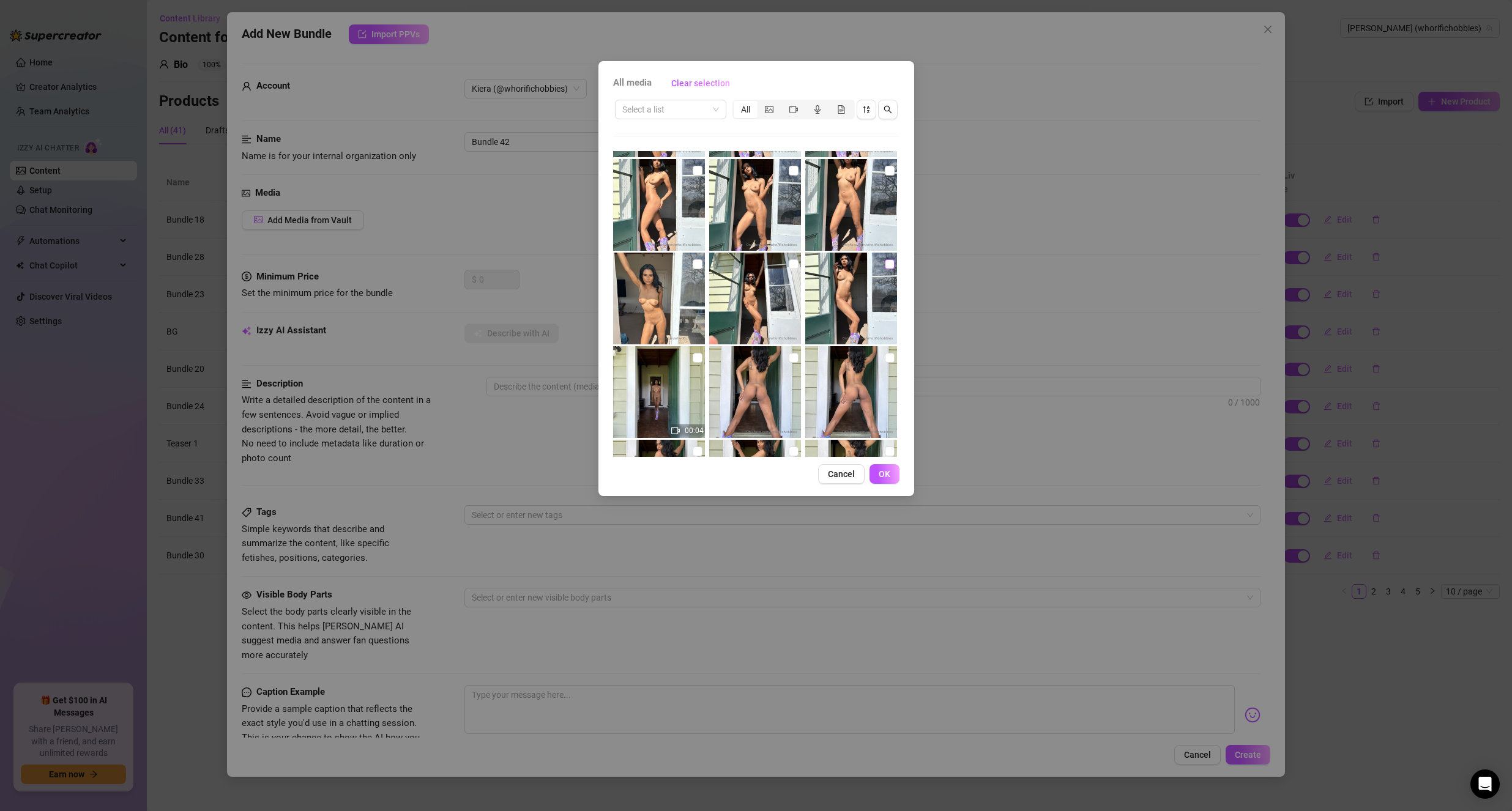
click at [884, 262] on input "checkbox" at bounding box center [889, 264] width 10 height 10
click at [789, 263] on input "checkbox" at bounding box center [794, 264] width 10 height 10
click at [697, 265] on input "checkbox" at bounding box center [697, 264] width 10 height 10
click at [884, 171] on input "checkbox" at bounding box center [889, 171] width 10 height 10
click at [790, 170] on input "checkbox" at bounding box center [794, 171] width 10 height 10
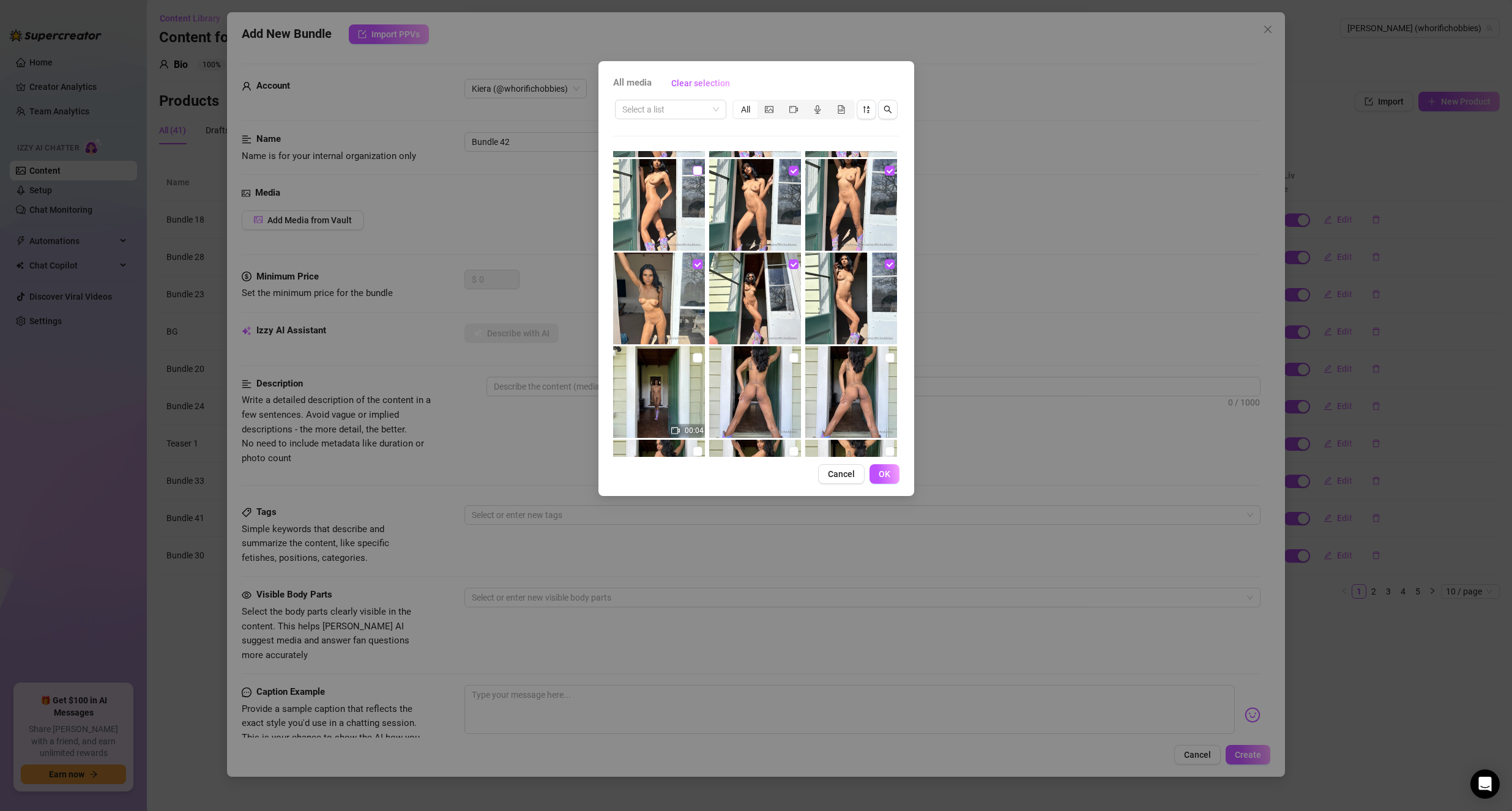
click at [699, 171] on input "checkbox" at bounding box center [697, 171] width 10 height 10
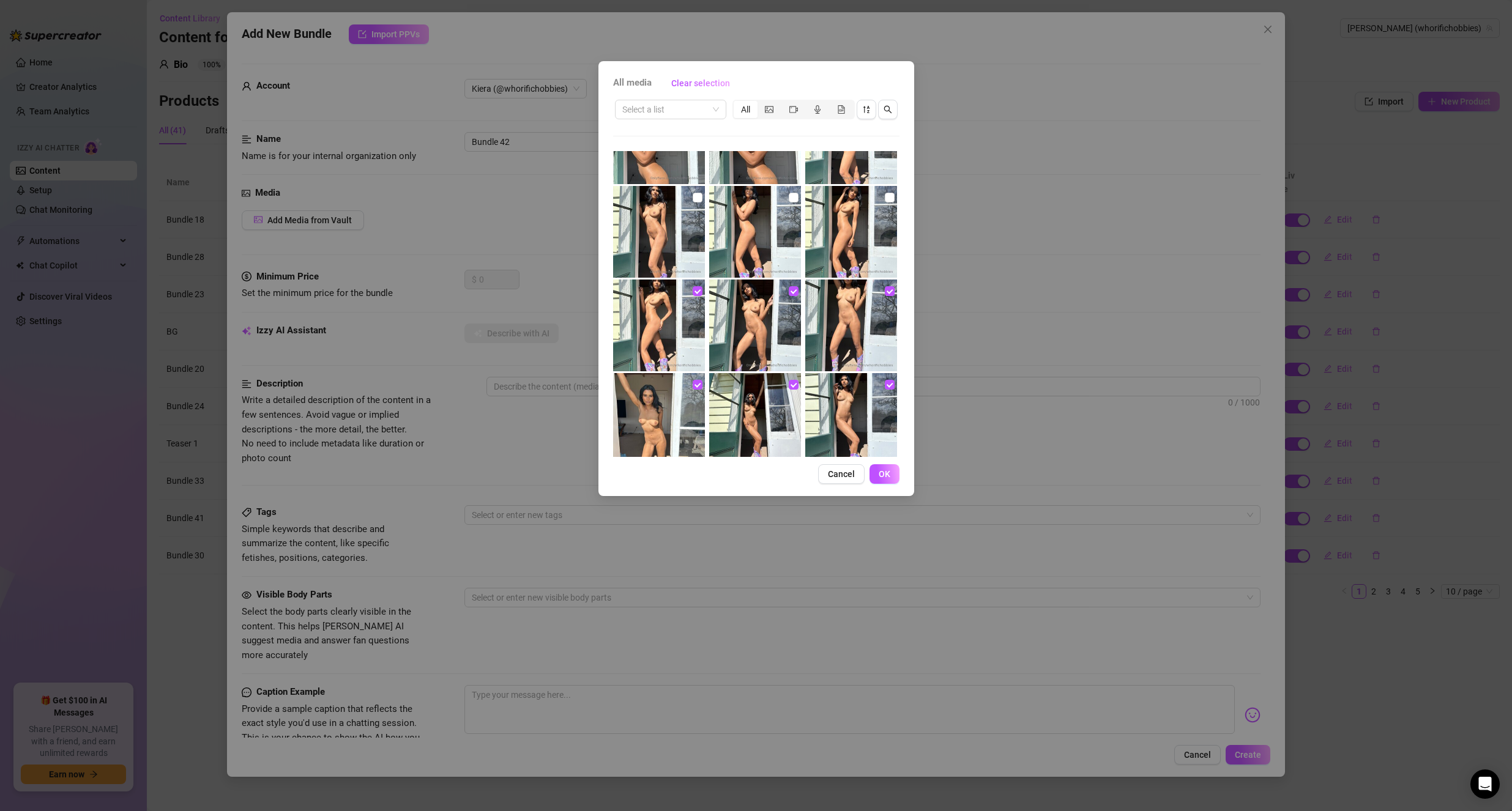
scroll to position [1835, 0]
click at [884, 201] on input "checkbox" at bounding box center [889, 199] width 10 height 10
click at [789, 199] on input "checkbox" at bounding box center [794, 199] width 10 height 10
click at [697, 199] on input "checkbox" at bounding box center [697, 199] width 10 height 10
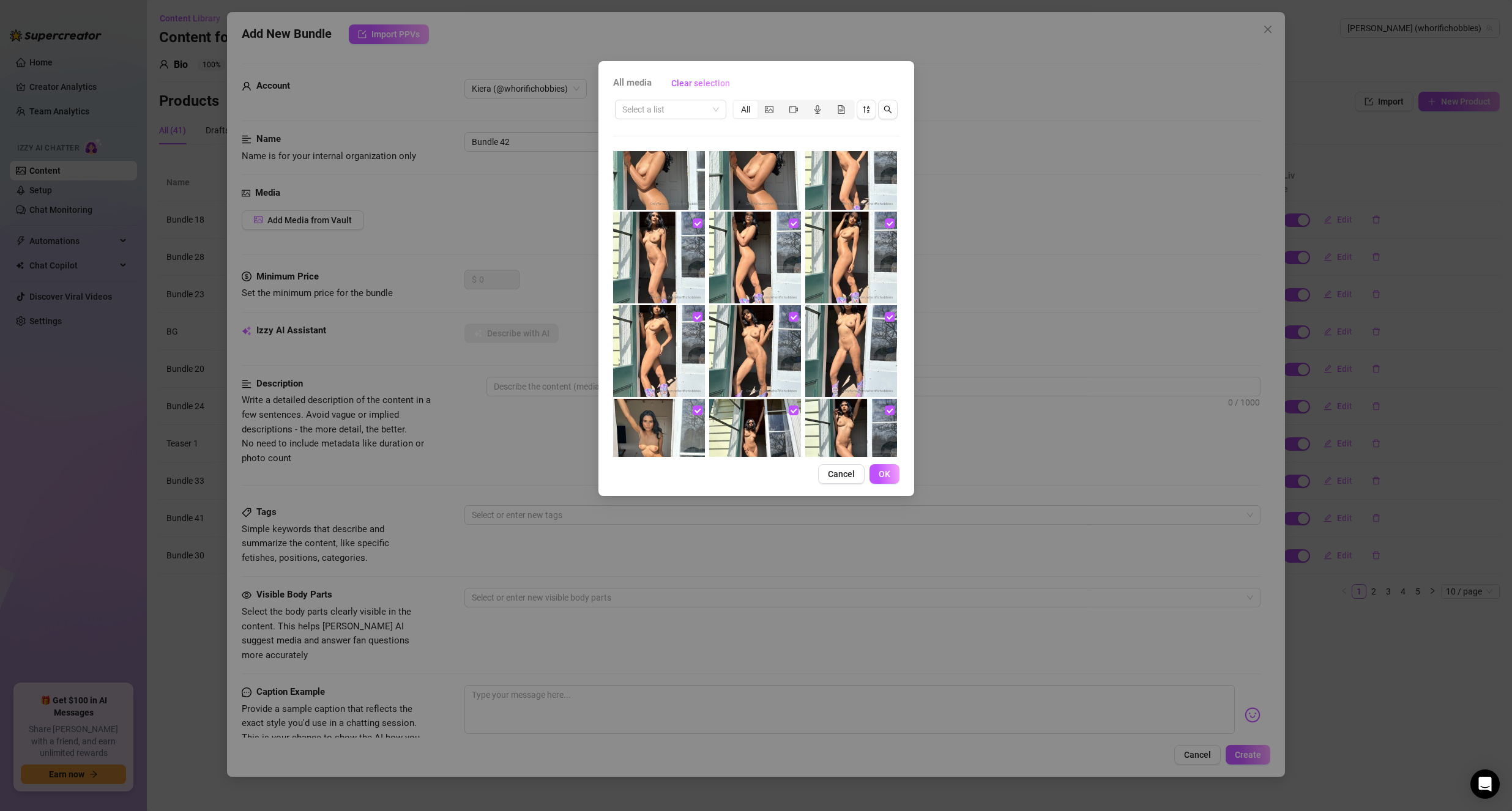
scroll to position [1712, 0]
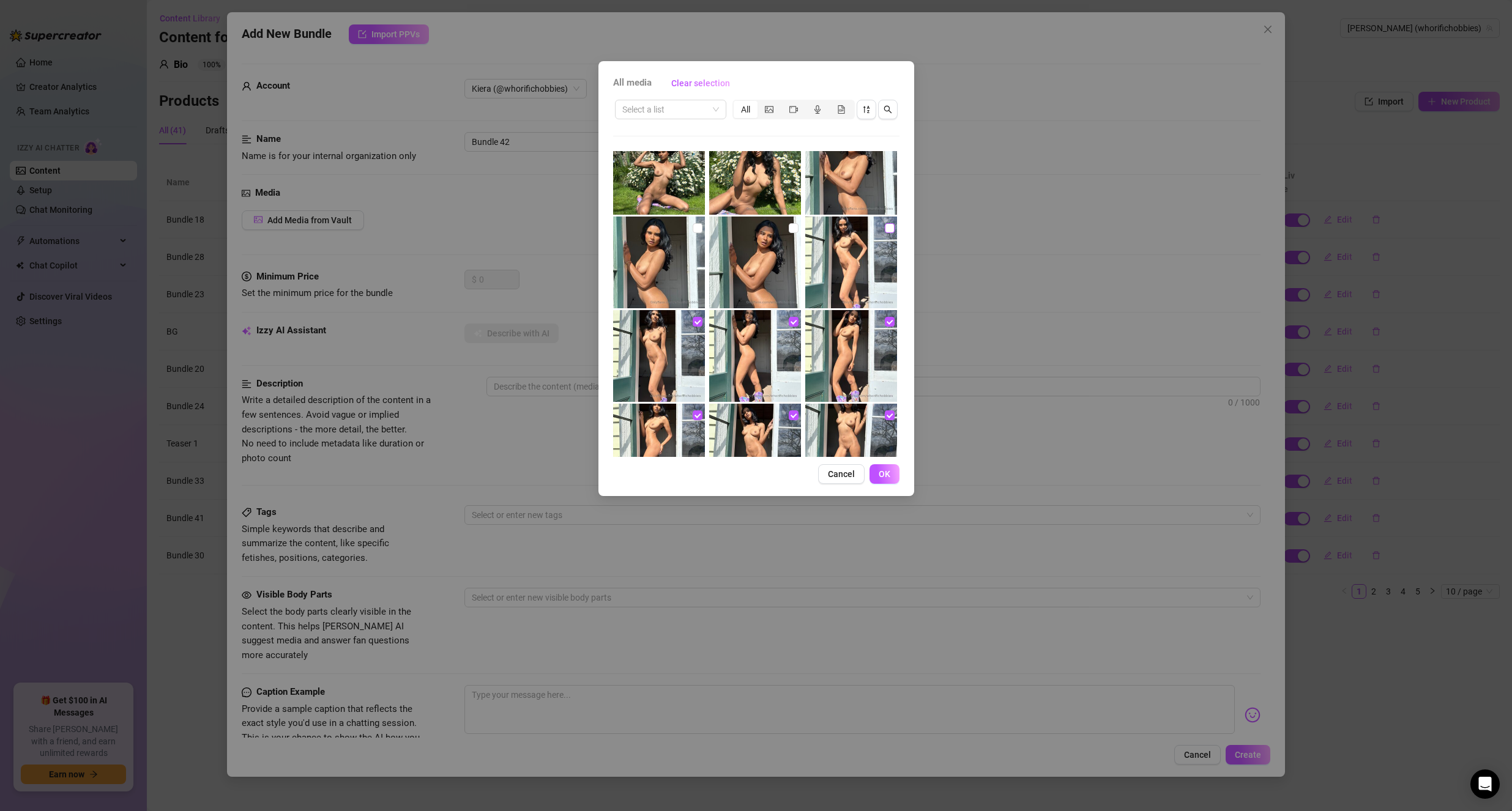
click at [884, 232] on input "checkbox" at bounding box center [889, 228] width 10 height 10
click at [792, 225] on input "checkbox" at bounding box center [794, 228] width 10 height 10
click at [695, 226] on input "checkbox" at bounding box center [697, 228] width 10 height 10
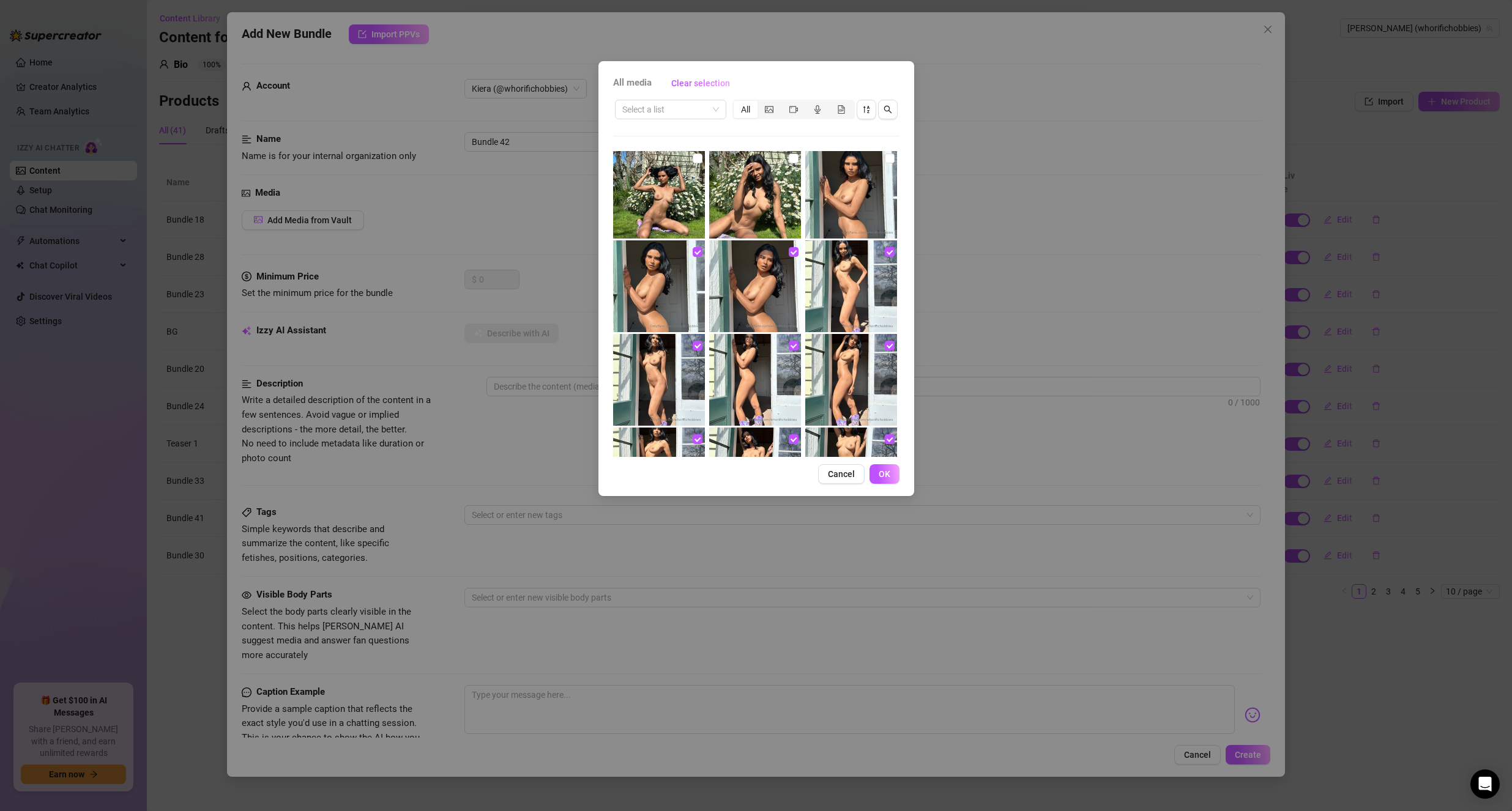
scroll to position [1651, 0]
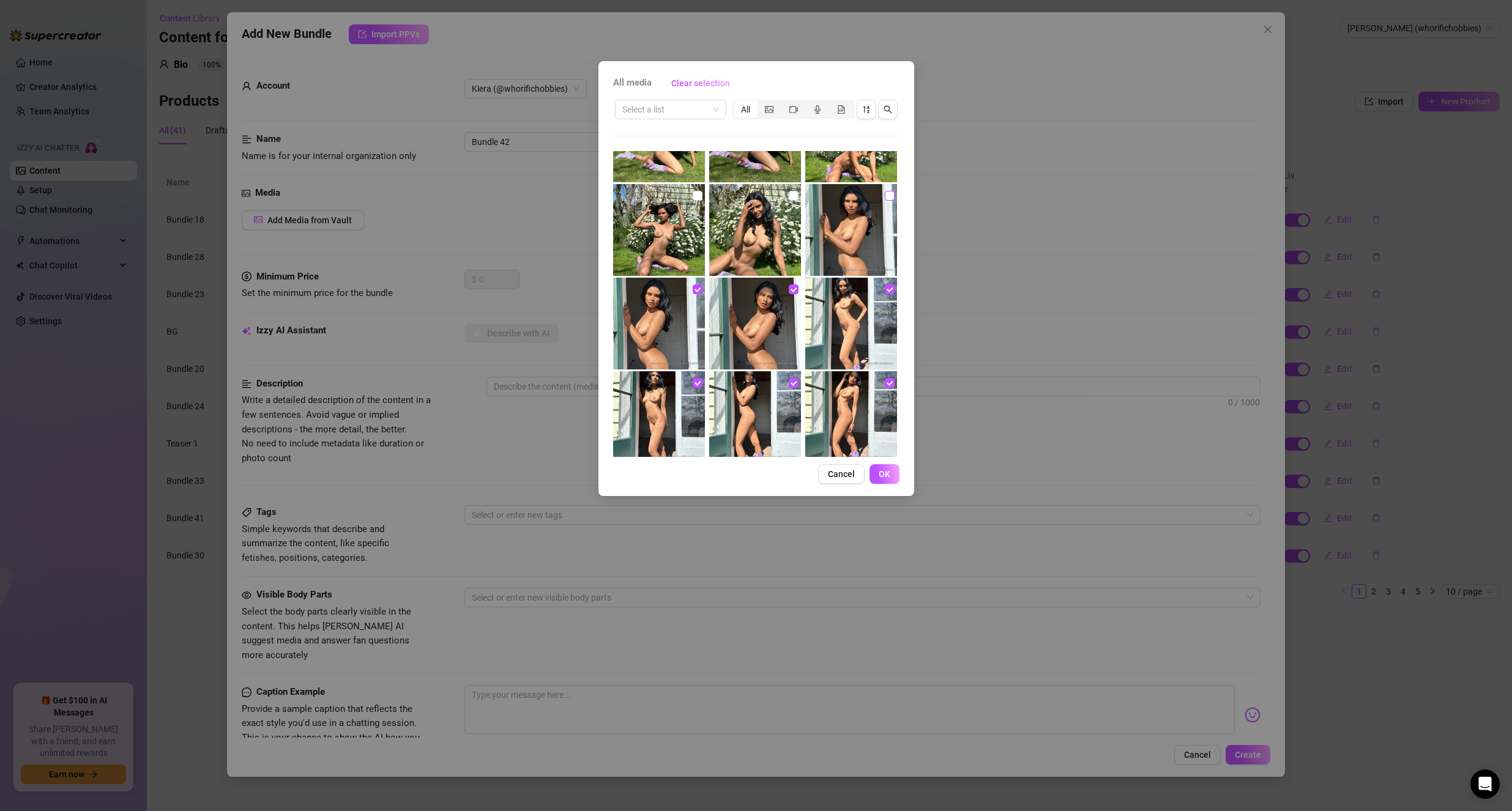
click at [884, 200] on input "checkbox" at bounding box center [889, 196] width 10 height 10
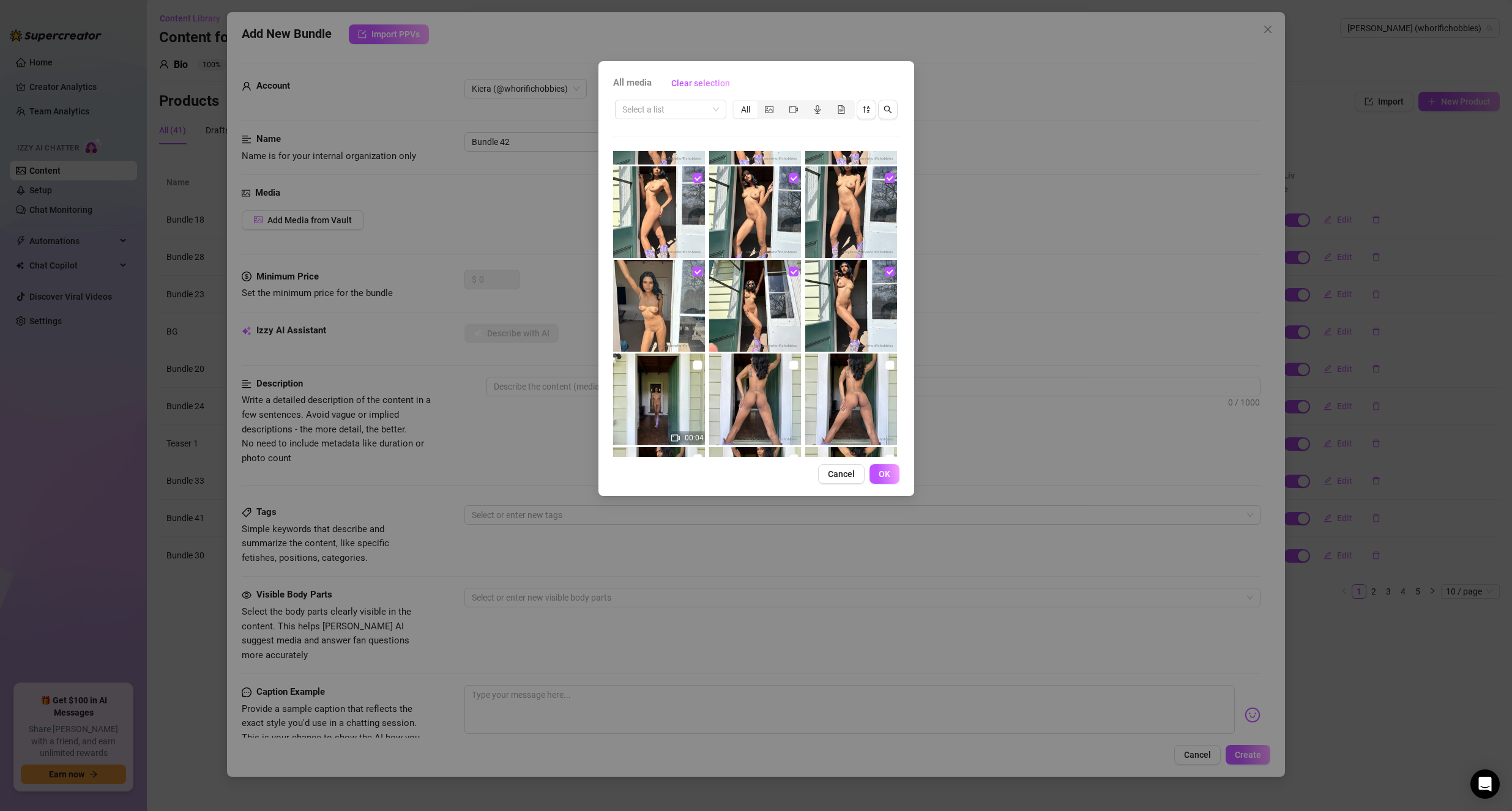
scroll to position [1957, 0]
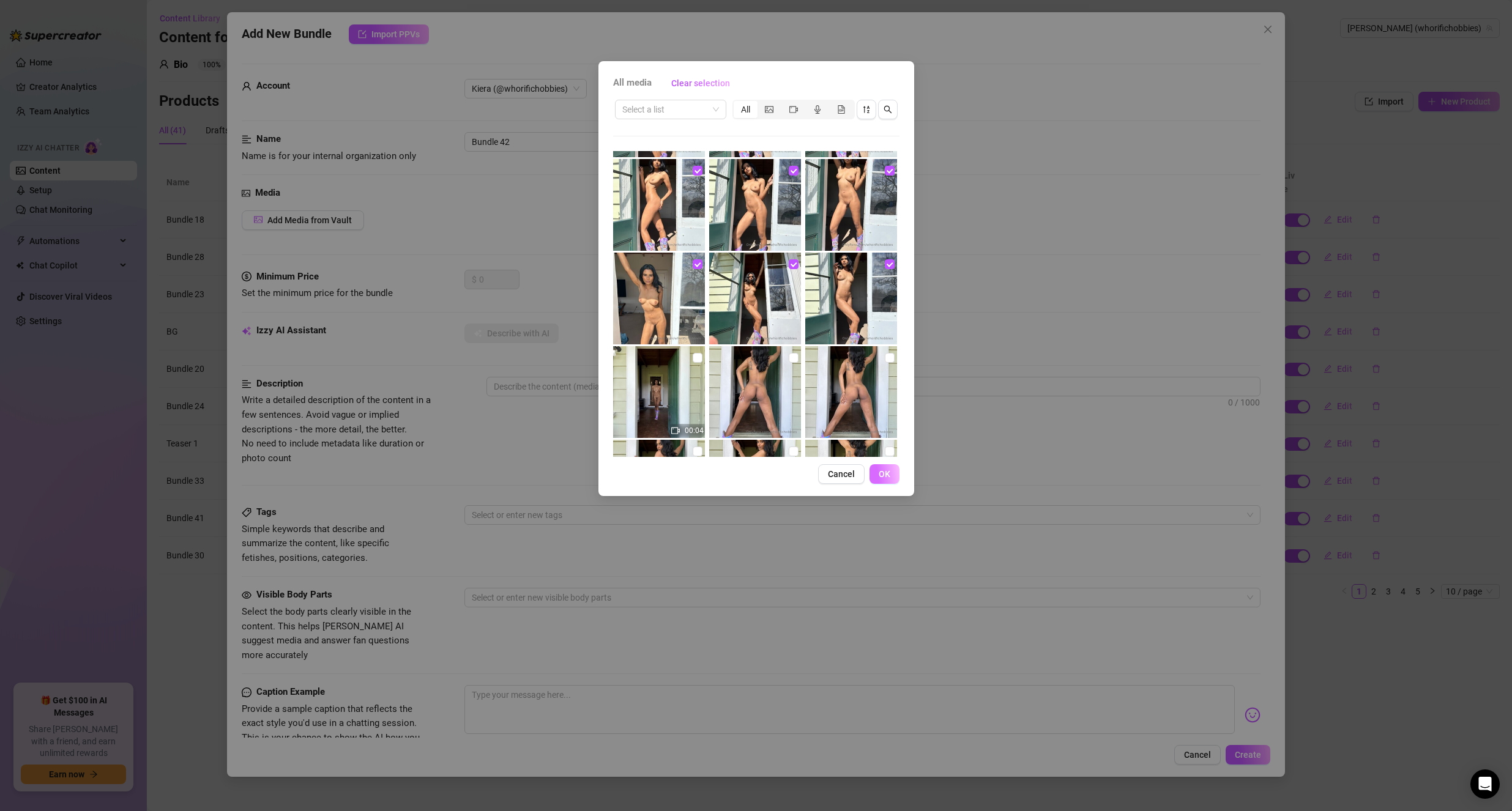
click at [888, 478] on span "OK" at bounding box center [884, 474] width 12 height 10
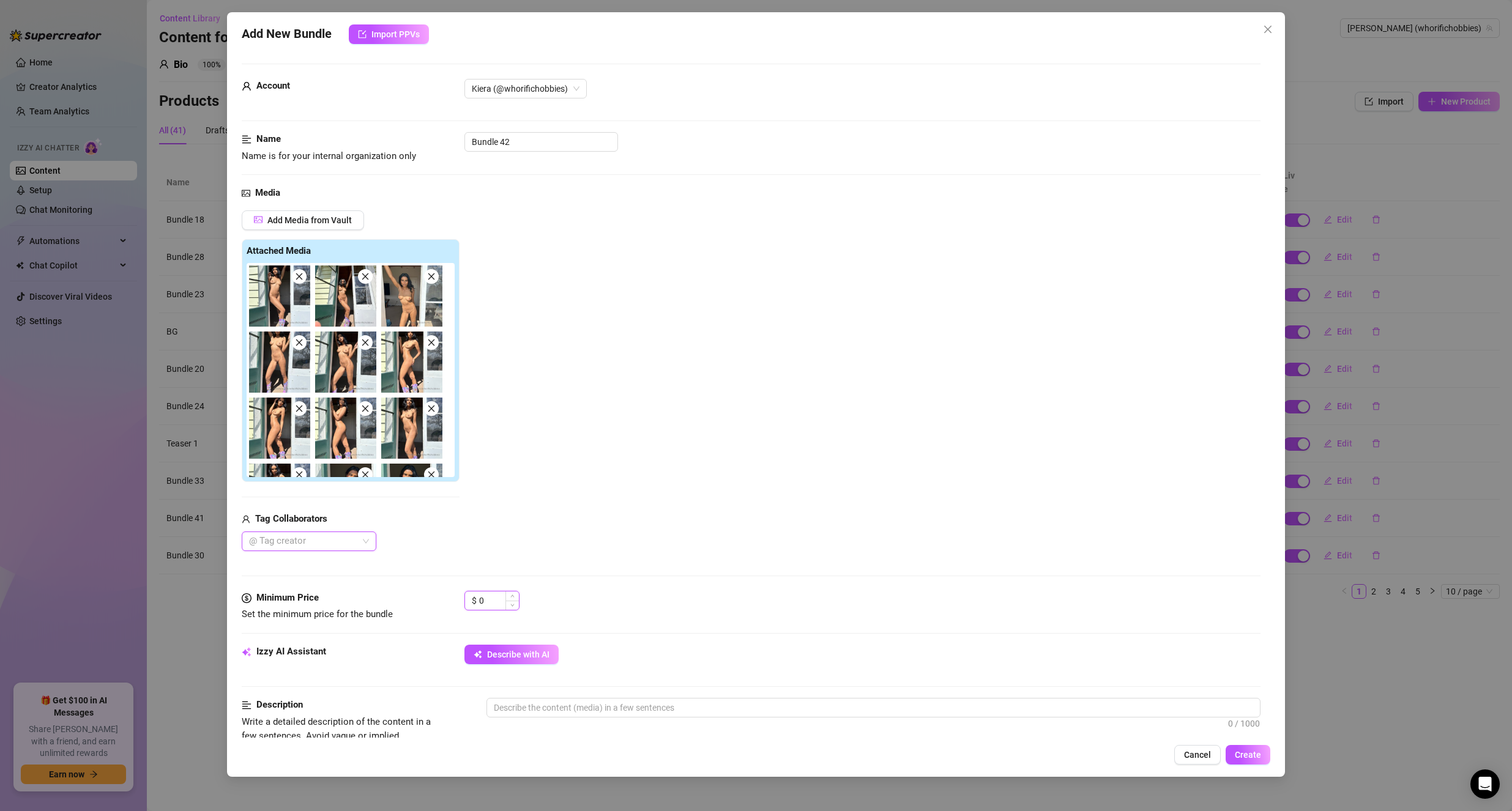
click at [491, 596] on input "0" at bounding box center [499, 601] width 40 height 19
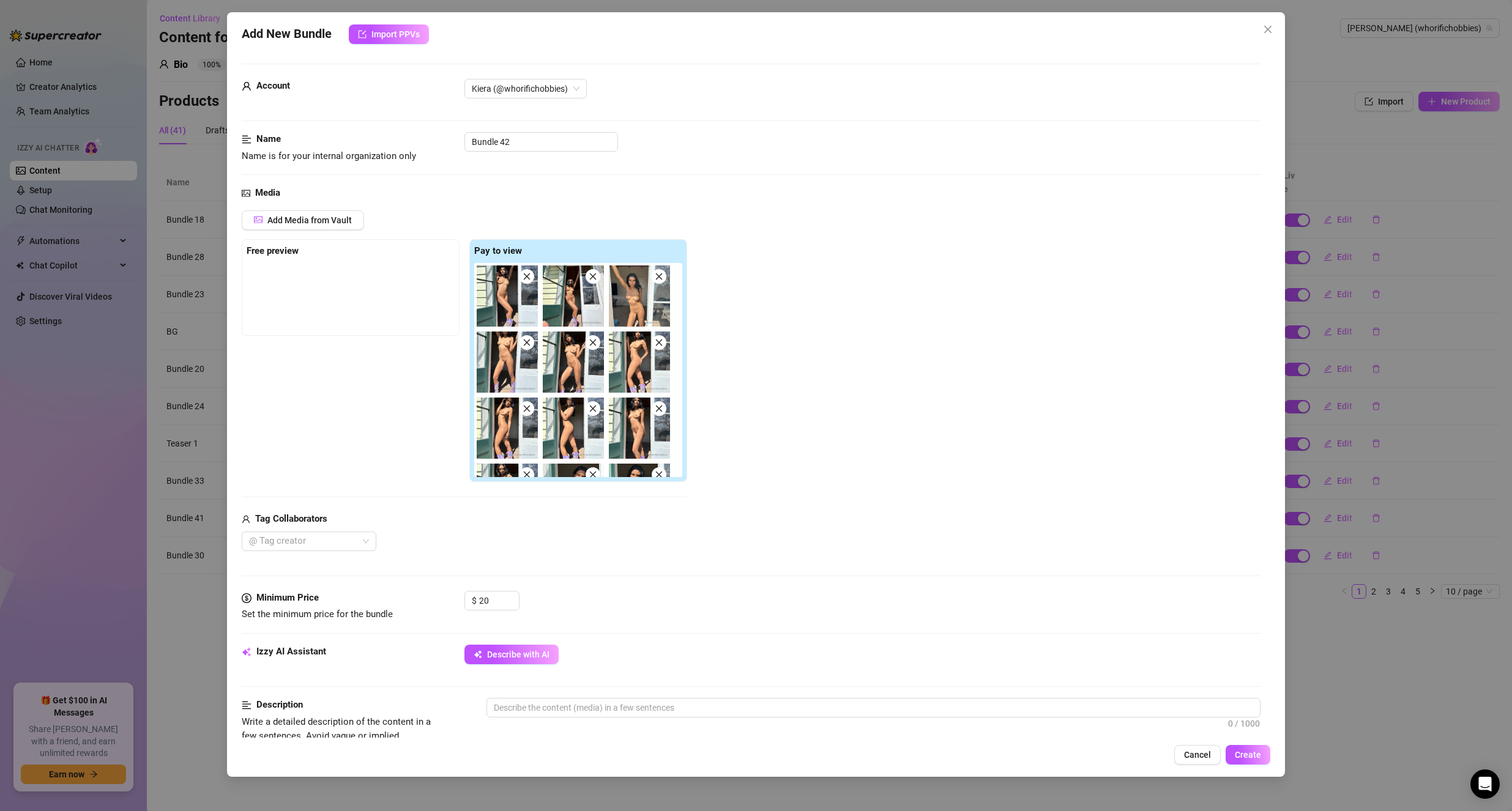
click at [585, 612] on div "$ 20" at bounding box center [863, 606] width 797 height 31
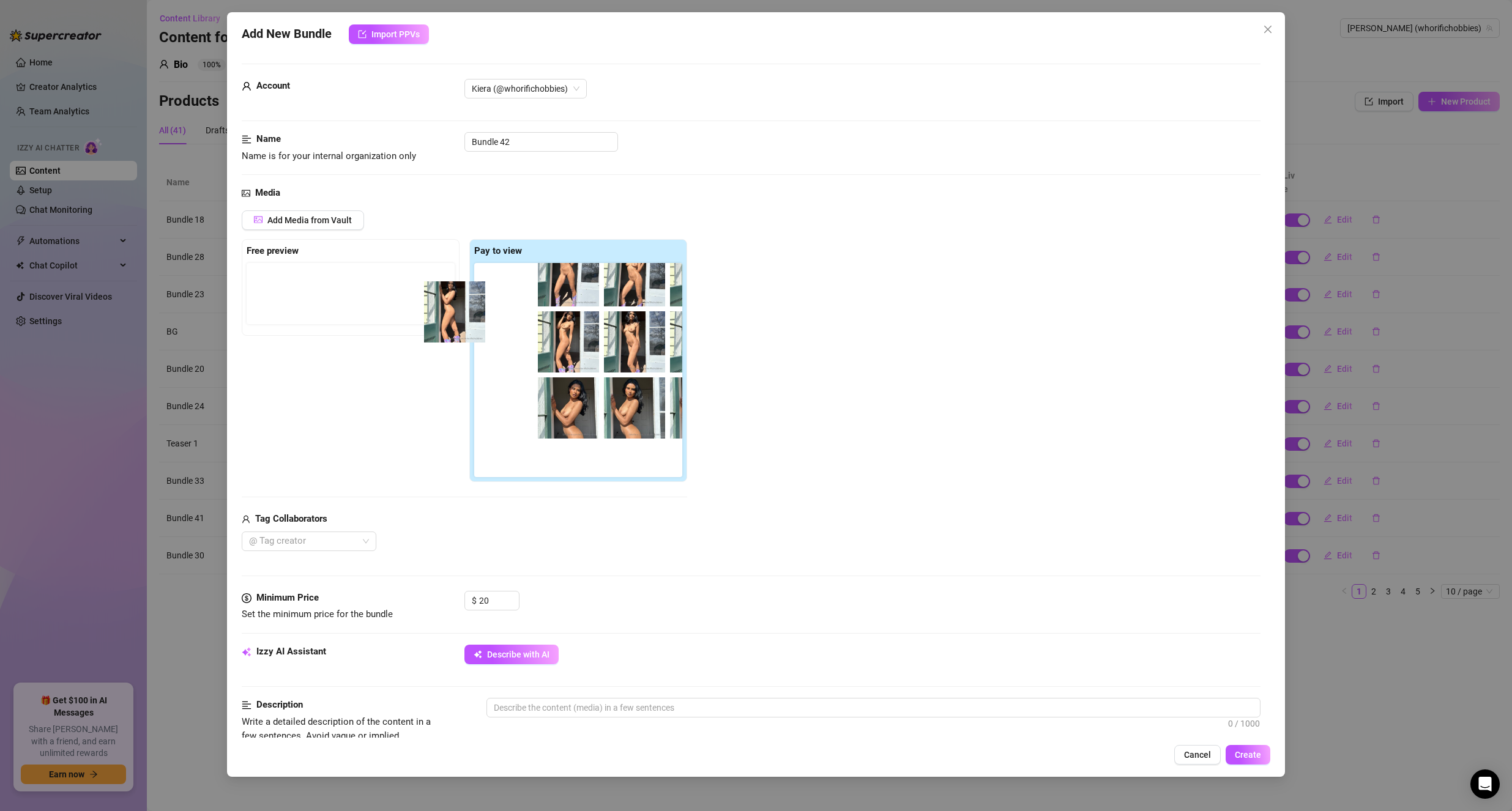
scroll to position [84, 0]
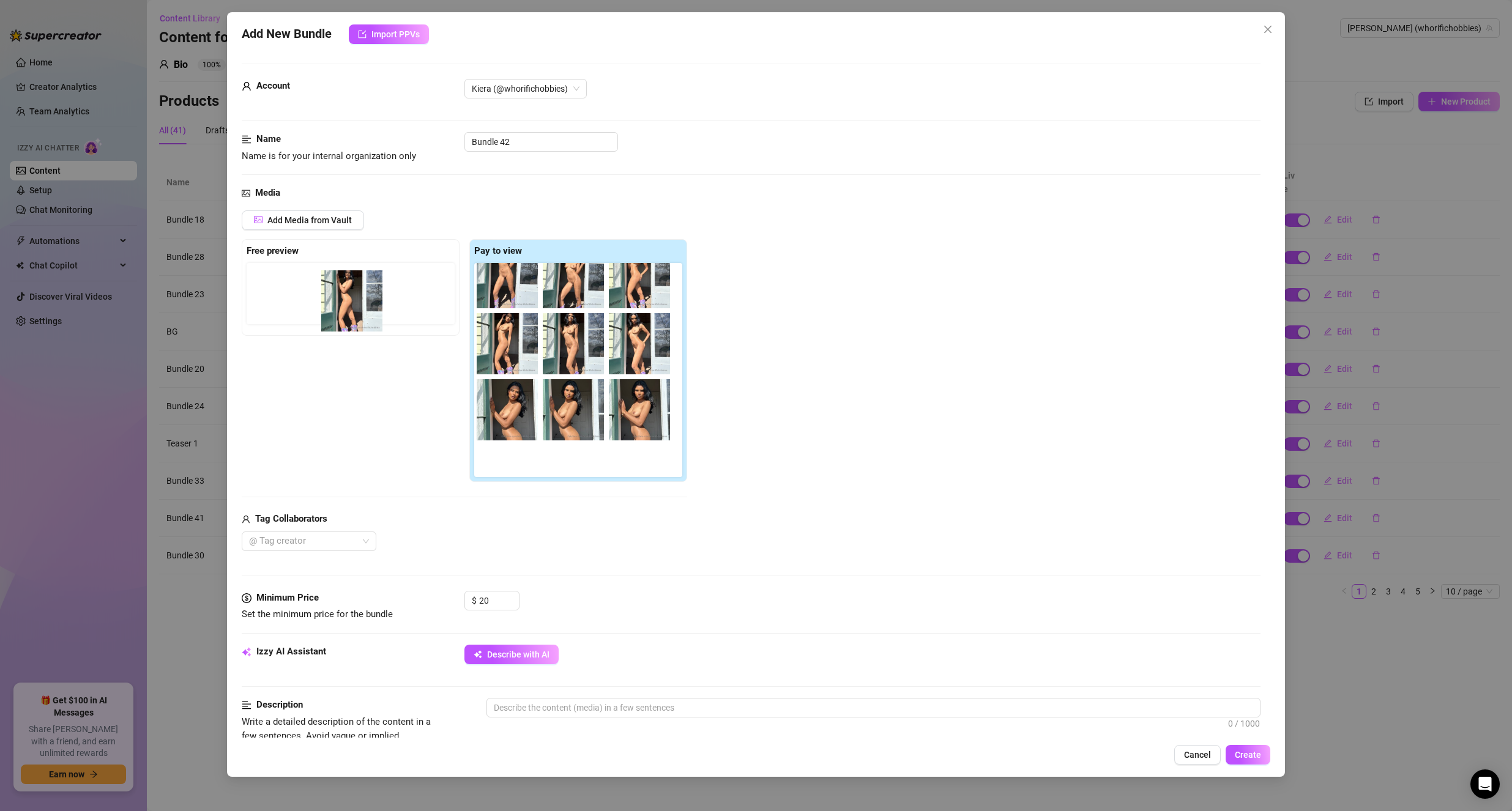
drag, startPoint x: 578, startPoint y: 305, endPoint x: 352, endPoint y: 295, distance: 226.2
click at [352, 295] on div "Free preview Pay to view" at bounding box center [464, 360] width 446 height 244
drag, startPoint x: 581, startPoint y: 343, endPoint x: 290, endPoint y: 290, distance: 295.8
click at [290, 290] on div "Free preview Pay to view" at bounding box center [464, 360] width 446 height 244
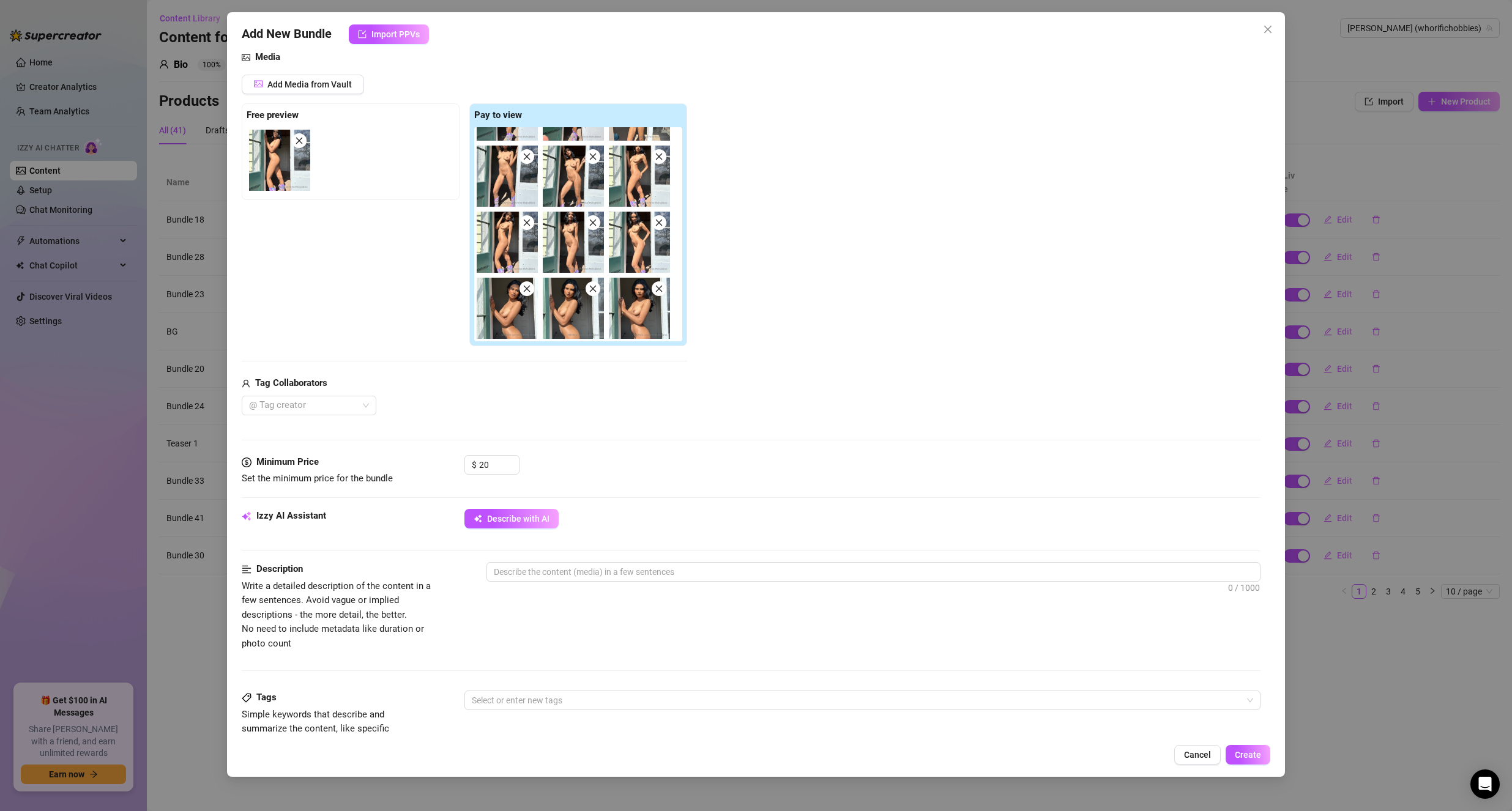
scroll to position [183, 0]
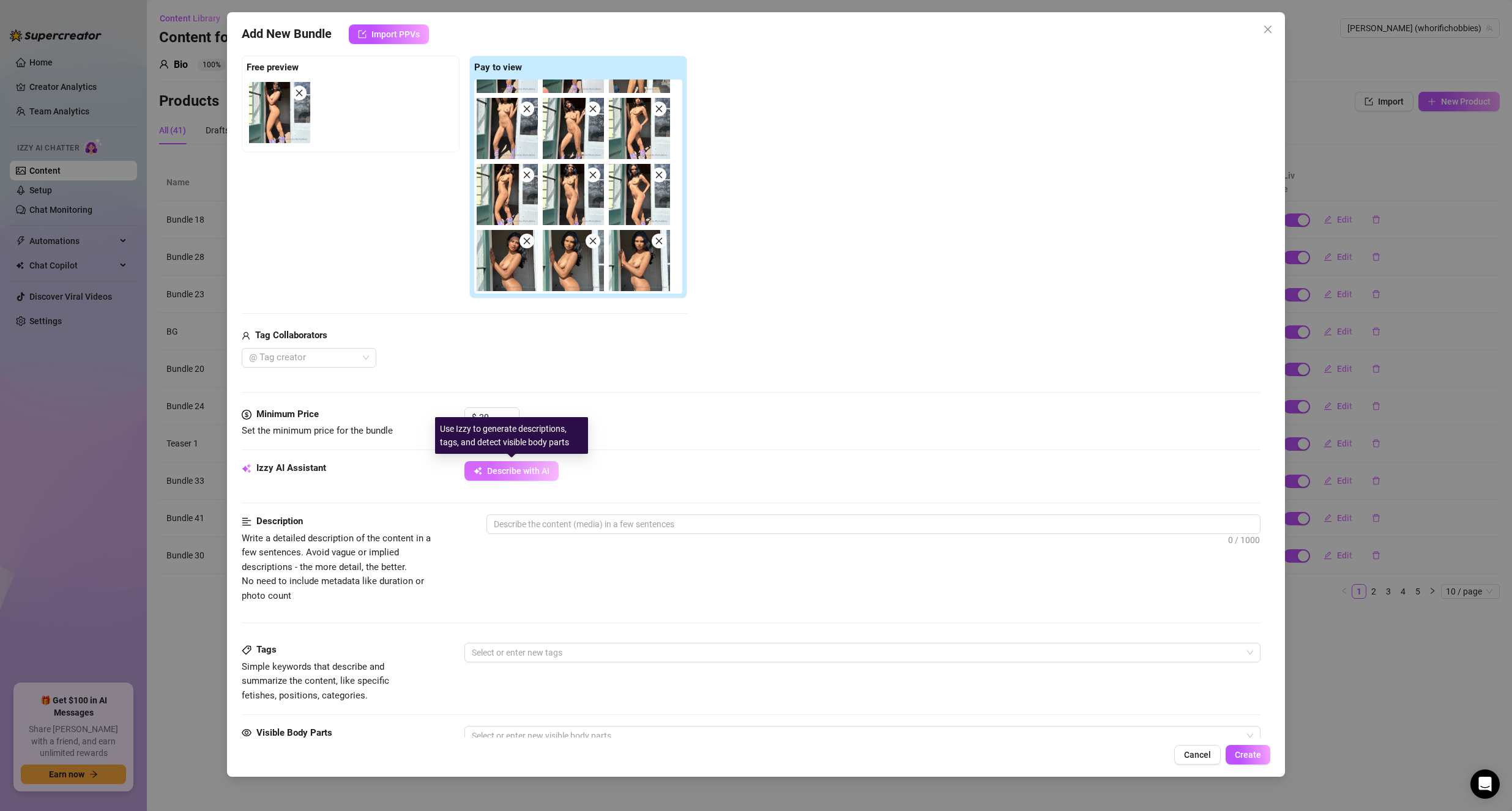
click at [513, 471] on span "Describe with AI" at bounding box center [519, 471] width 62 height 10
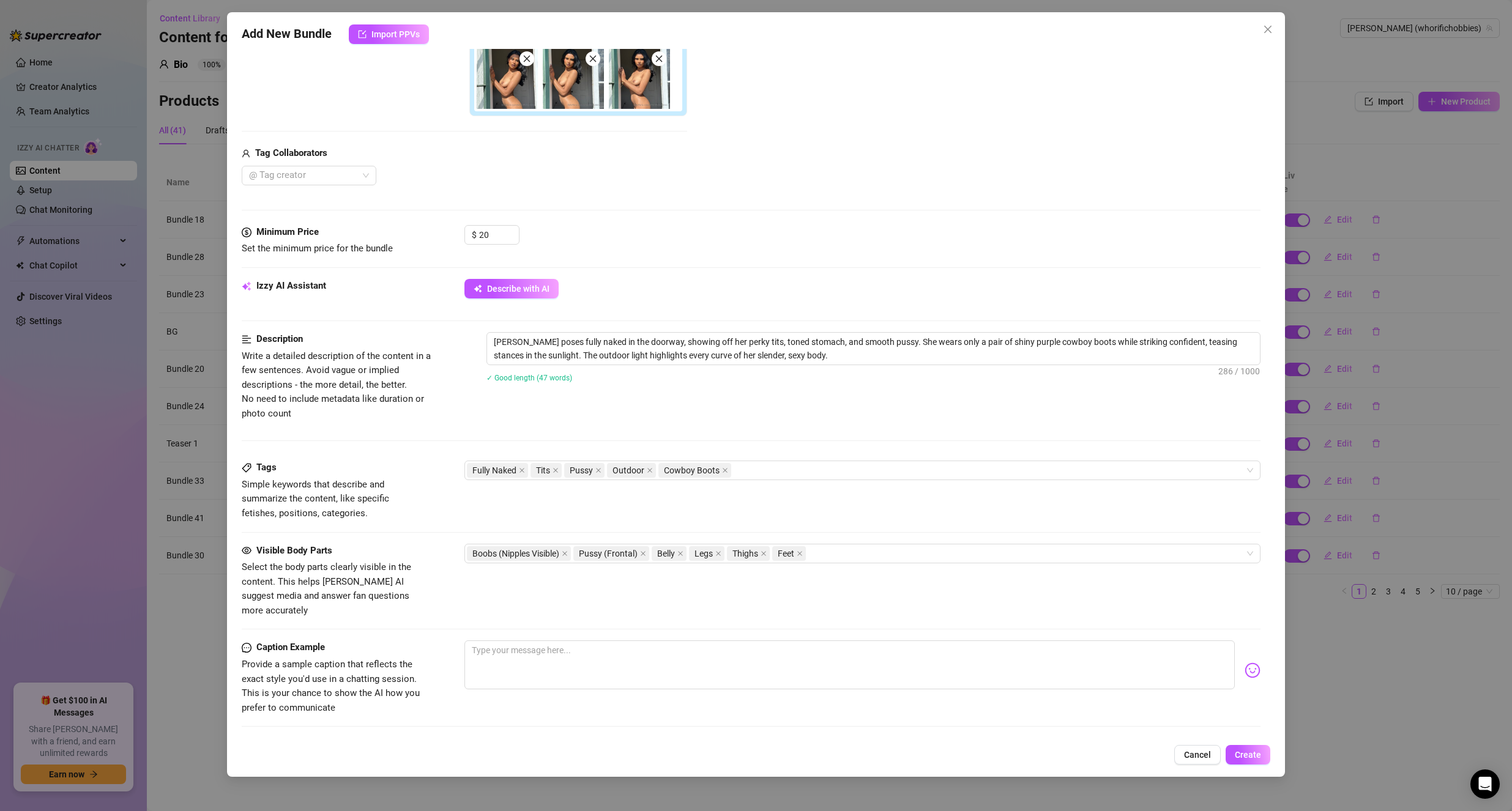
scroll to position [367, 0]
click at [647, 471] on icon "close" at bounding box center [649, 469] width 6 height 6
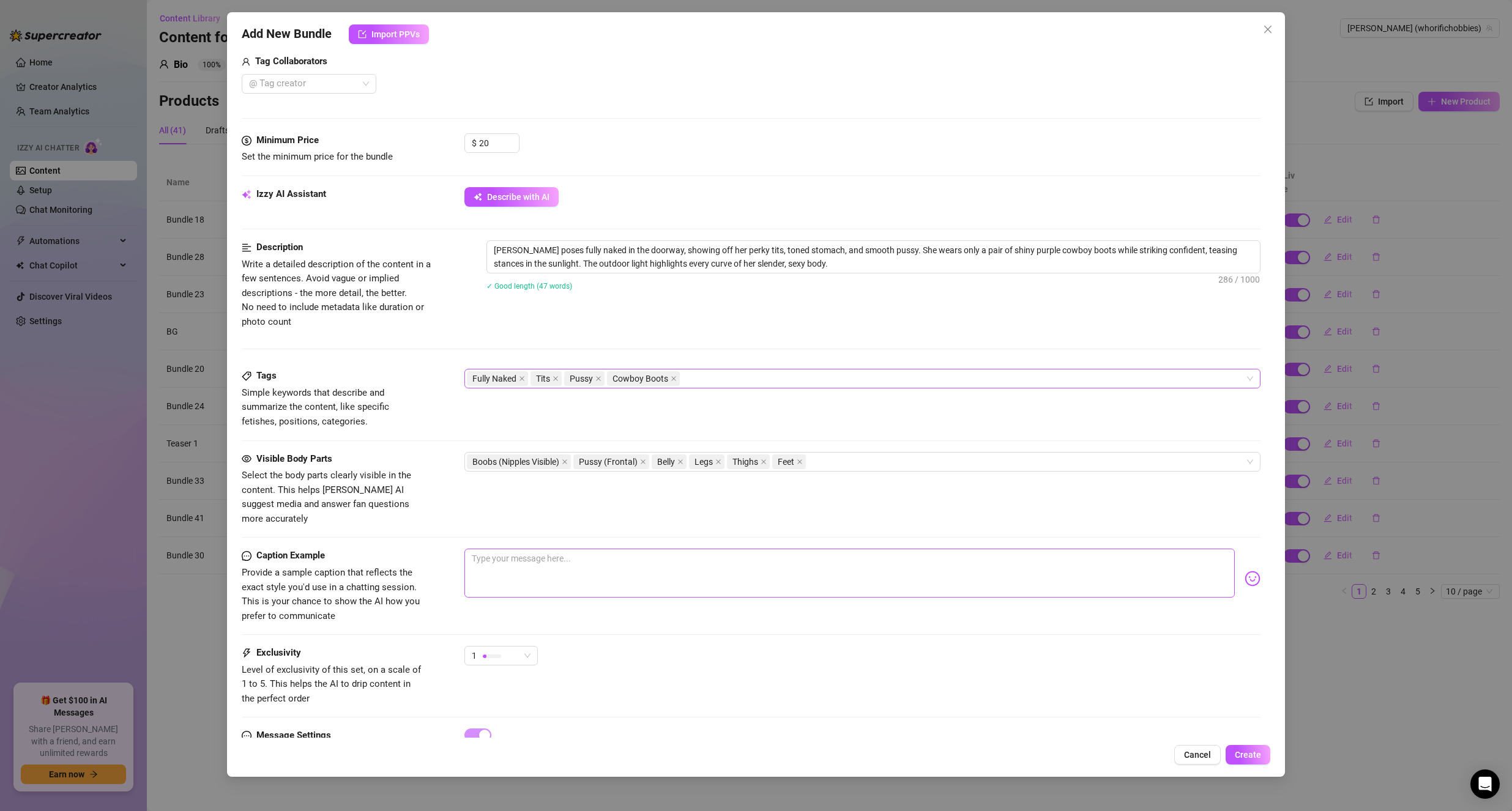
scroll to position [489, 0]
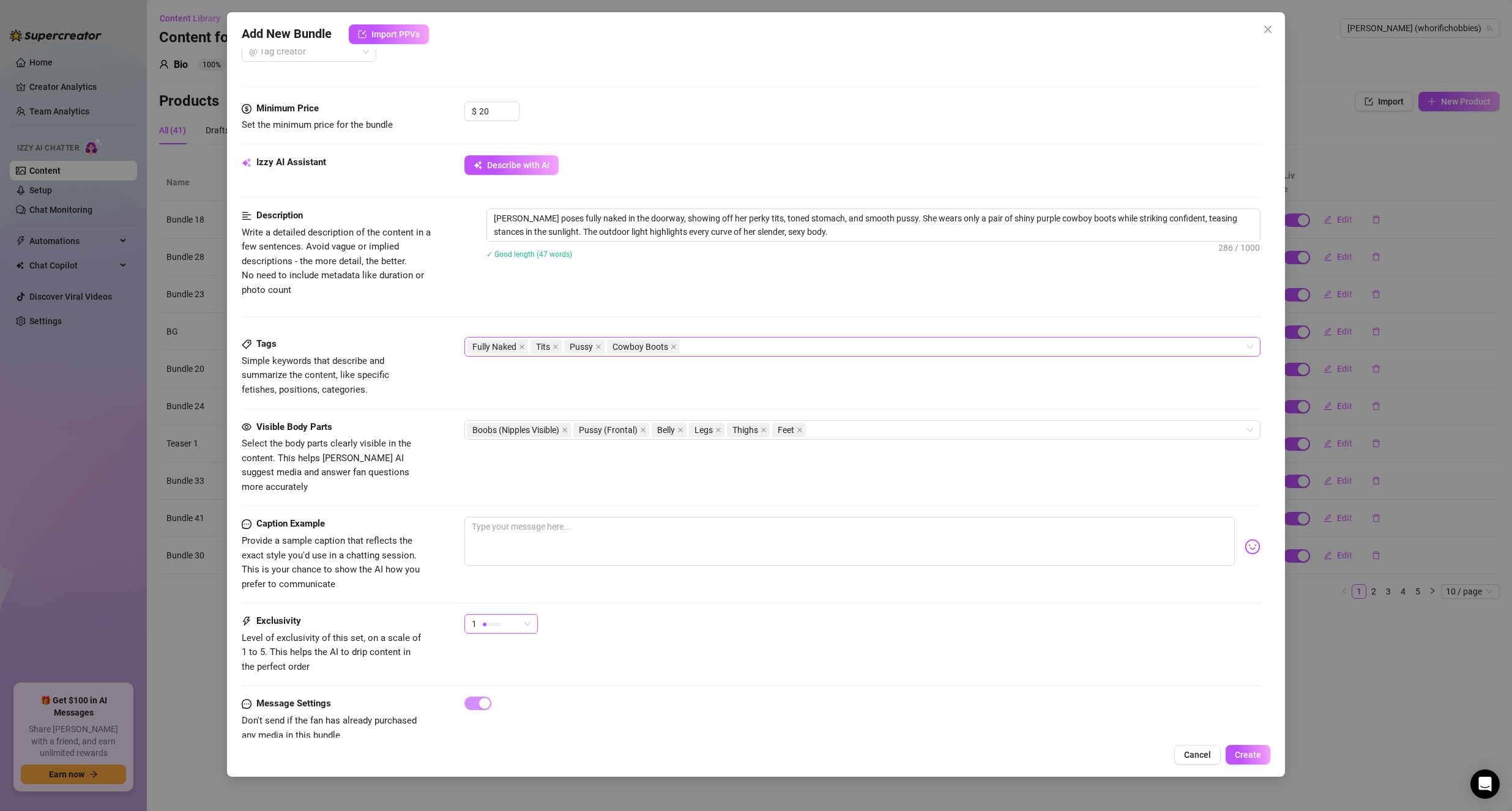
click at [495, 623] on div at bounding box center [492, 625] width 19 height 4
click at [517, 656] on span "2" at bounding box center [514, 654] width 80 height 13
click at [754, 630] on div "Exclusivity Level of exclusivity of this set, on a scale of 1 to 5. This helps …" at bounding box center [751, 644] width 1019 height 60
click at [1246, 757] on span "Create" at bounding box center [1248, 755] width 27 height 10
click at [608, 230] on textarea "[PERSON_NAME] poses fully naked in the doorway, showing off her perky tits, ton…" at bounding box center [874, 225] width 774 height 32
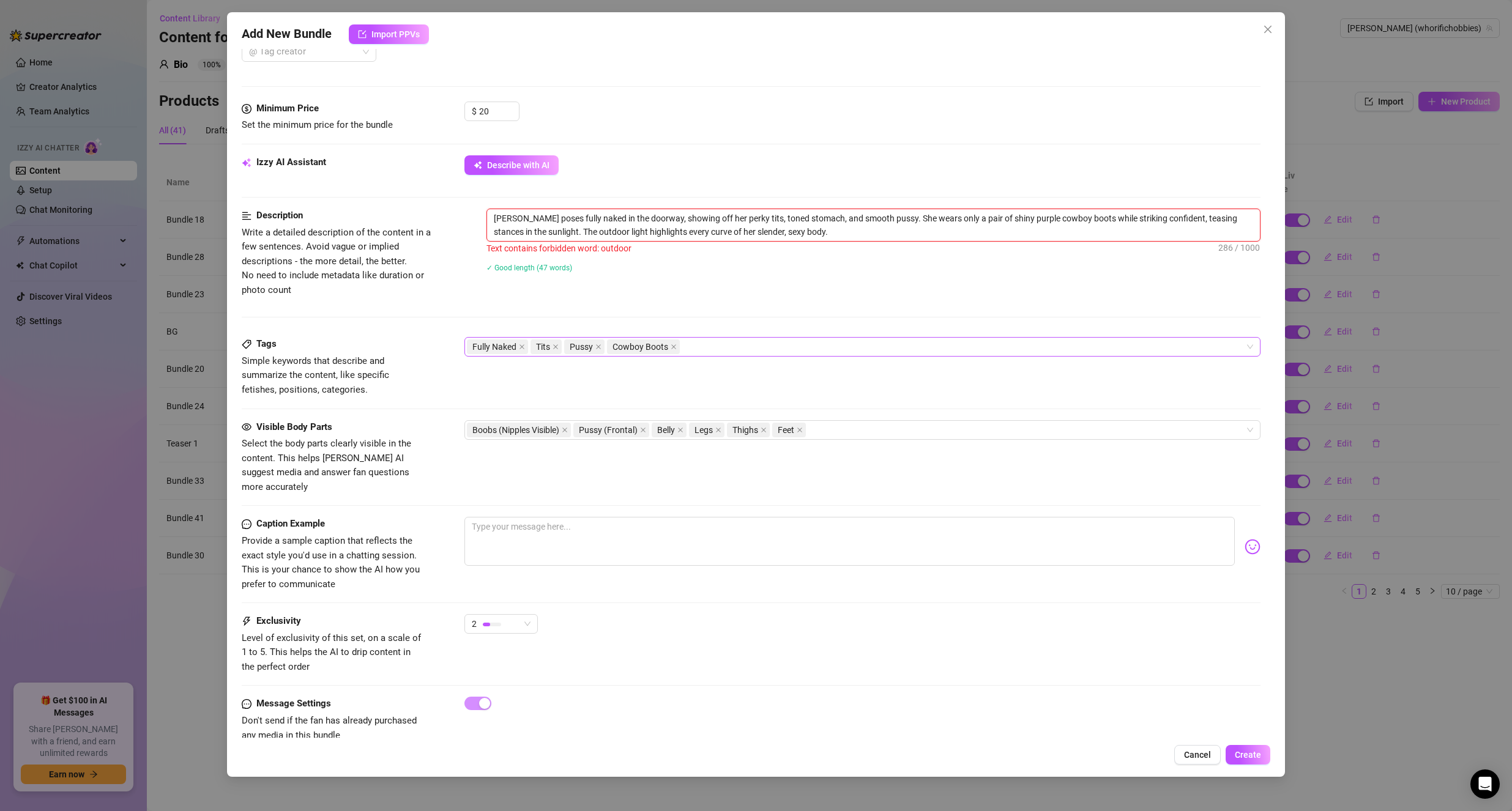
click at [608, 230] on textarea "[PERSON_NAME] poses fully naked in the doorway, showing off her perky tits, ton…" at bounding box center [874, 225] width 774 height 32
click at [625, 230] on textarea "[PERSON_NAME] poses fully naked in the doorway, showing off her perky tits, ton…" at bounding box center [874, 225] width 774 height 32
click at [614, 228] on textarea "[PERSON_NAME] poses fully naked in the doorway, showing off her perky tits, ton…" at bounding box center [874, 225] width 774 height 32
click at [1237, 753] on span "Create" at bounding box center [1248, 755] width 27 height 10
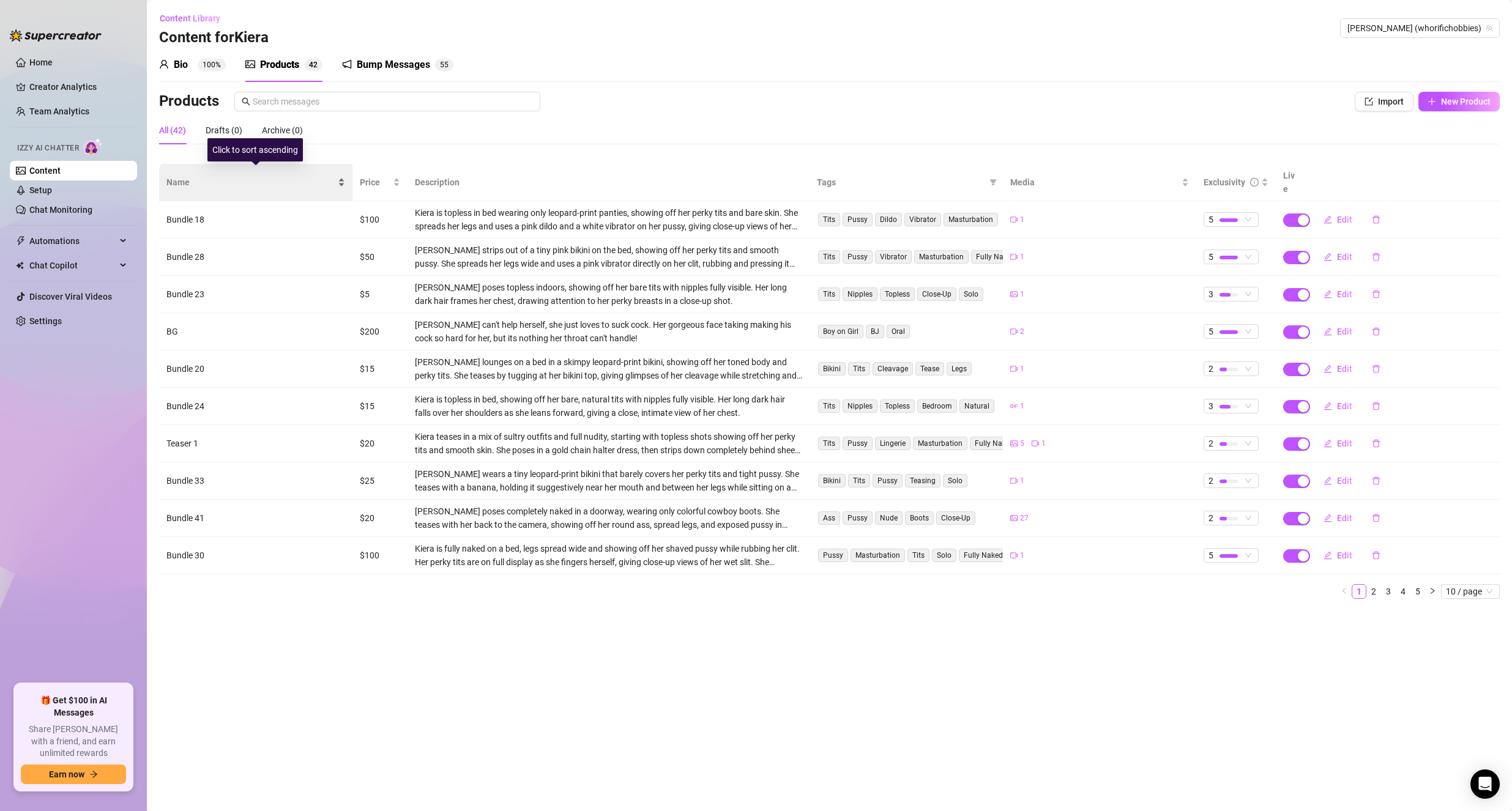
click at [308, 179] on span "Name" at bounding box center [251, 182] width 169 height 13
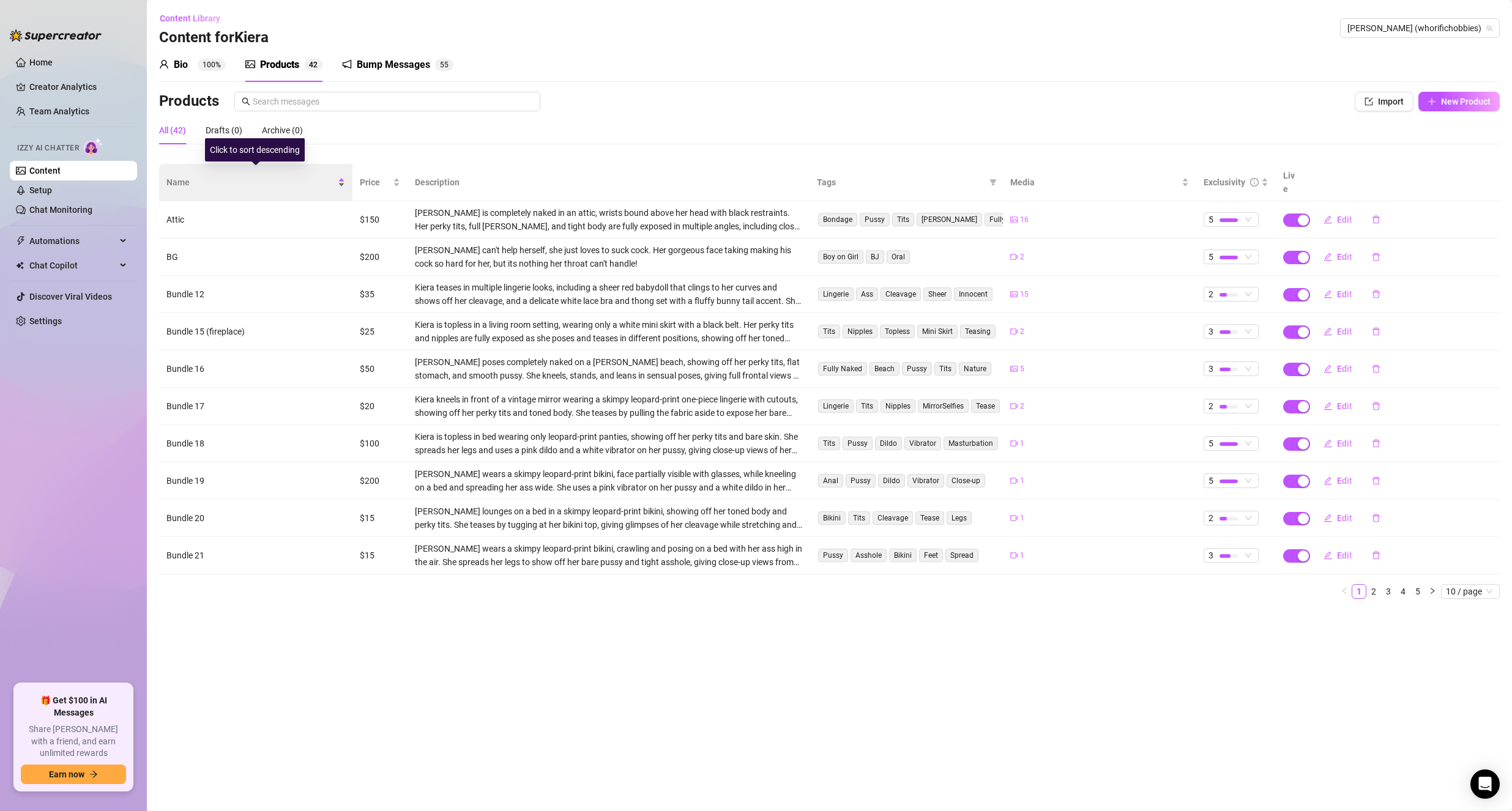
click at [308, 179] on span "Name" at bounding box center [251, 182] width 169 height 13
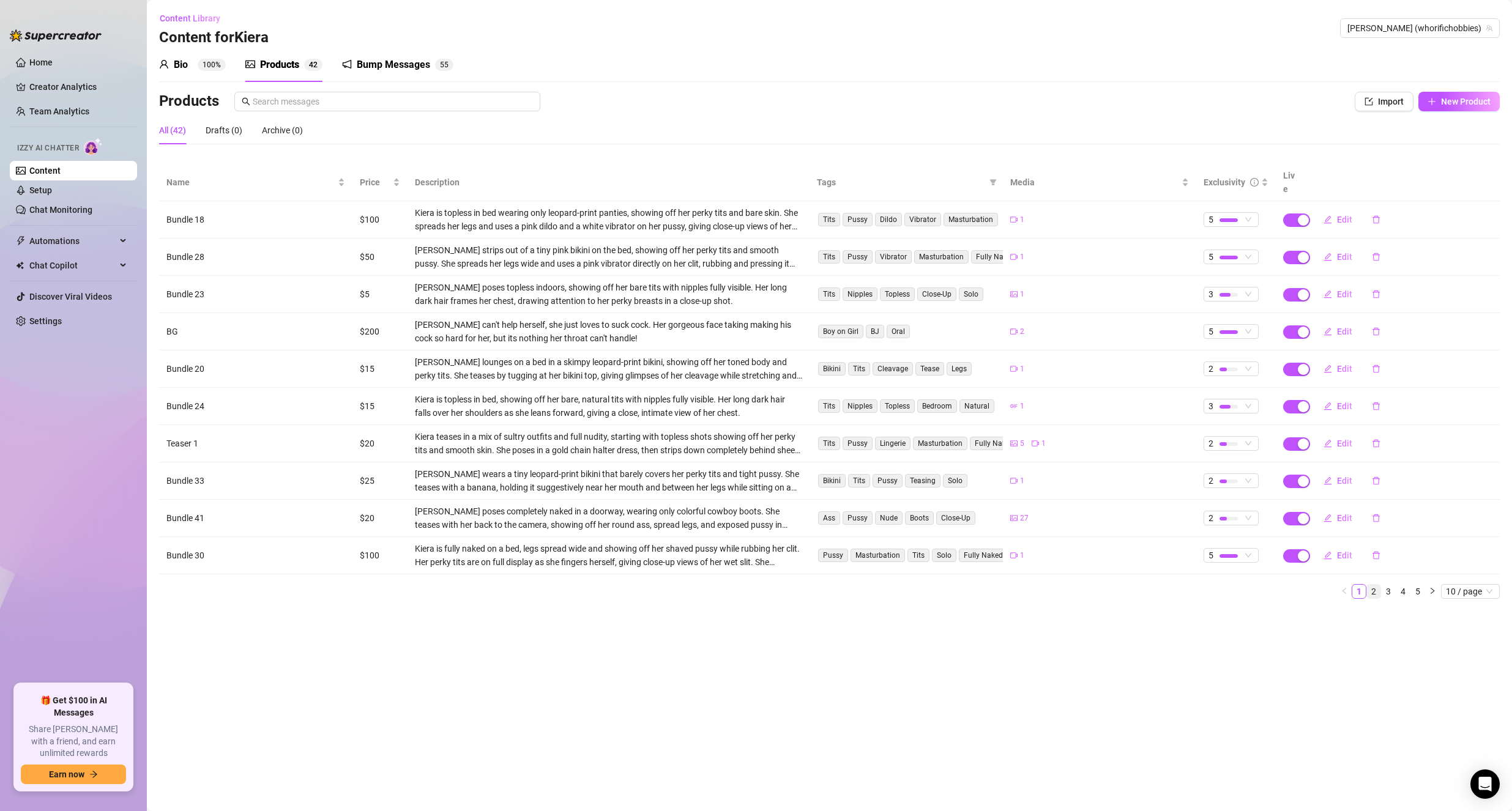
click at [1375, 585] on link "2" at bounding box center [1374, 591] width 13 height 13
click at [1387, 585] on link "3" at bounding box center [1388, 591] width 13 height 13
click at [288, 104] on input "text" at bounding box center [393, 102] width 280 height 13
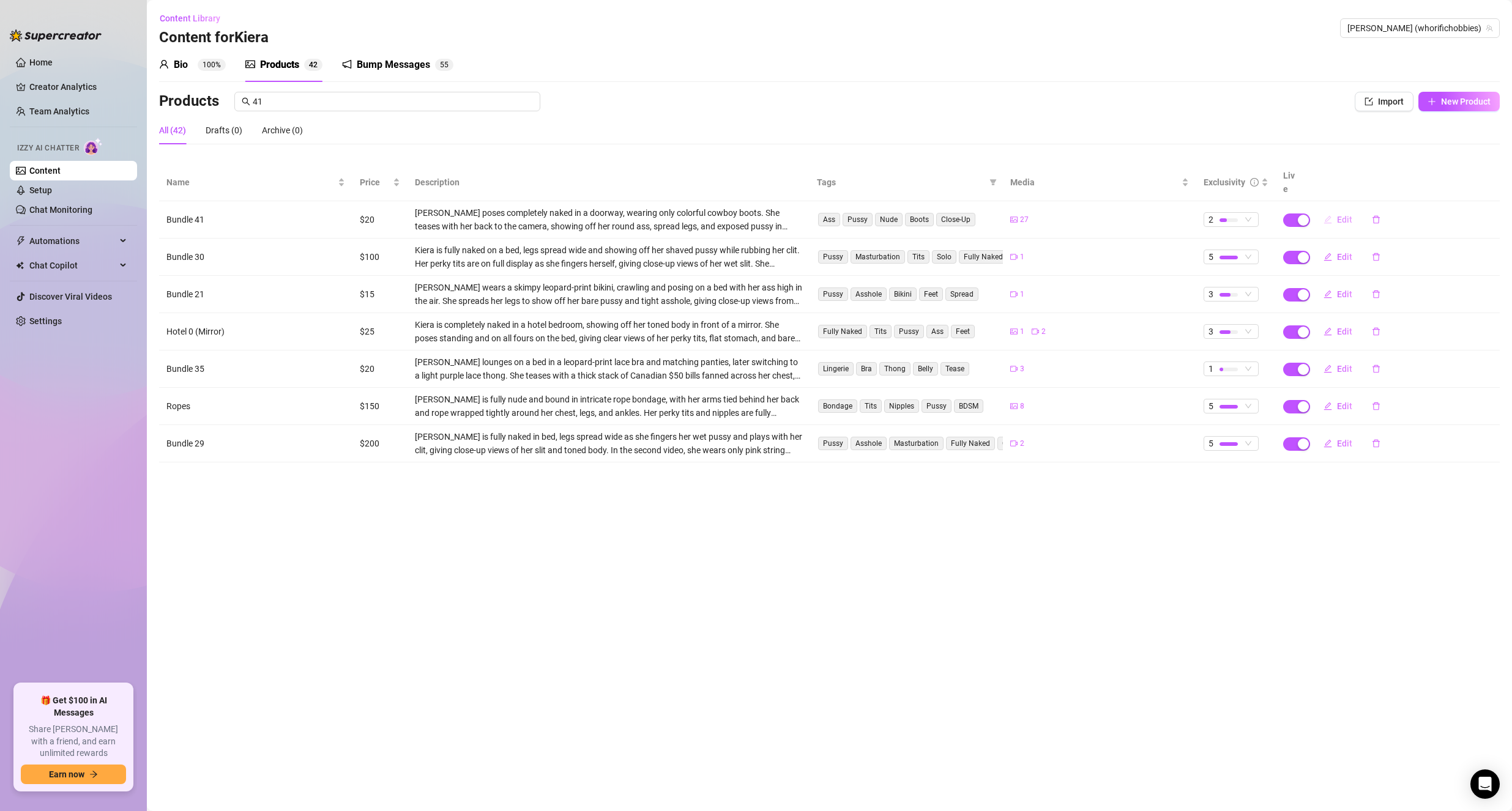
click at [1333, 210] on button "Edit" at bounding box center [1337, 219] width 48 height 19
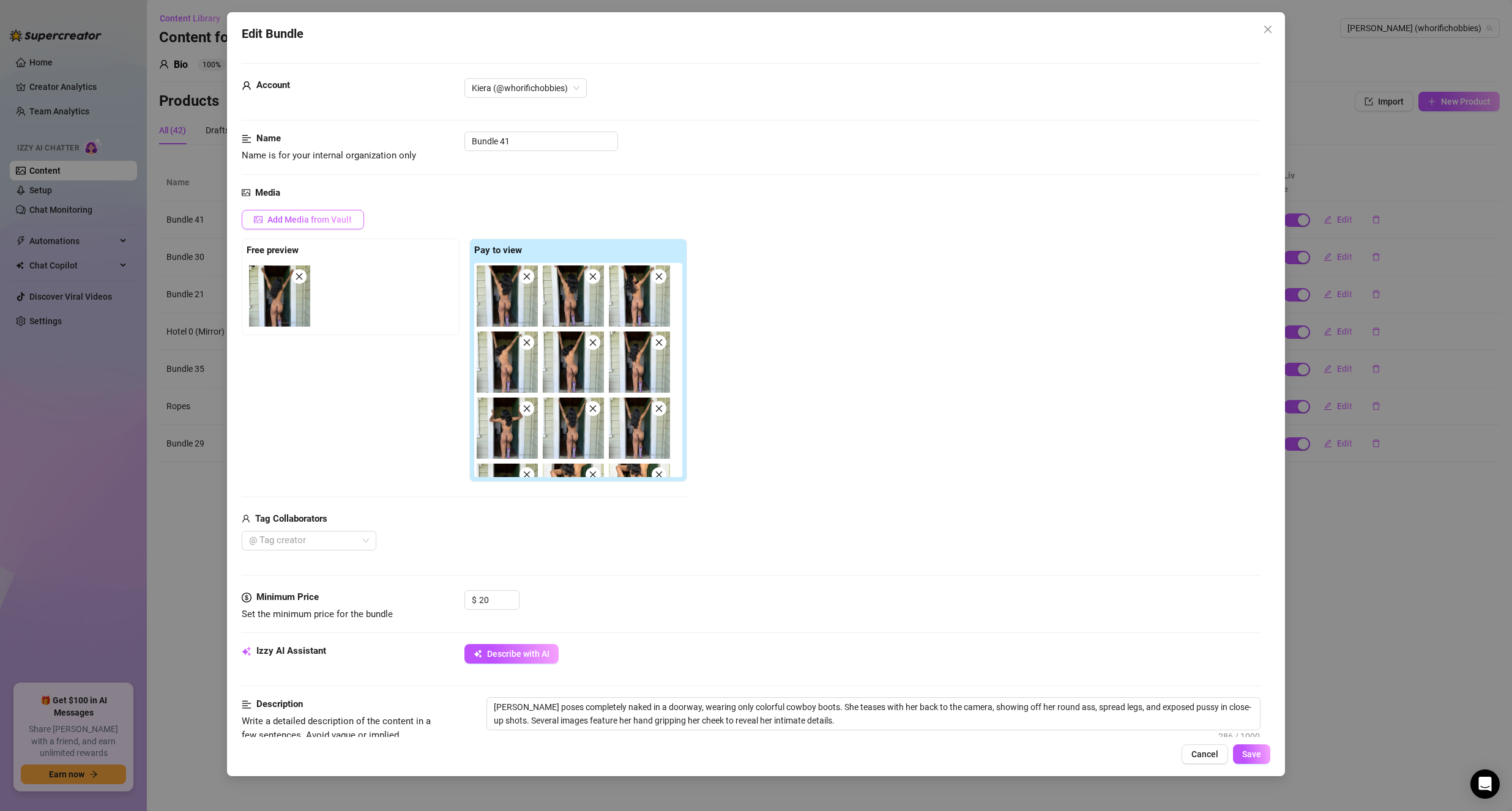
click at [323, 223] on span "Add Media from Vault" at bounding box center [309, 219] width 84 height 10
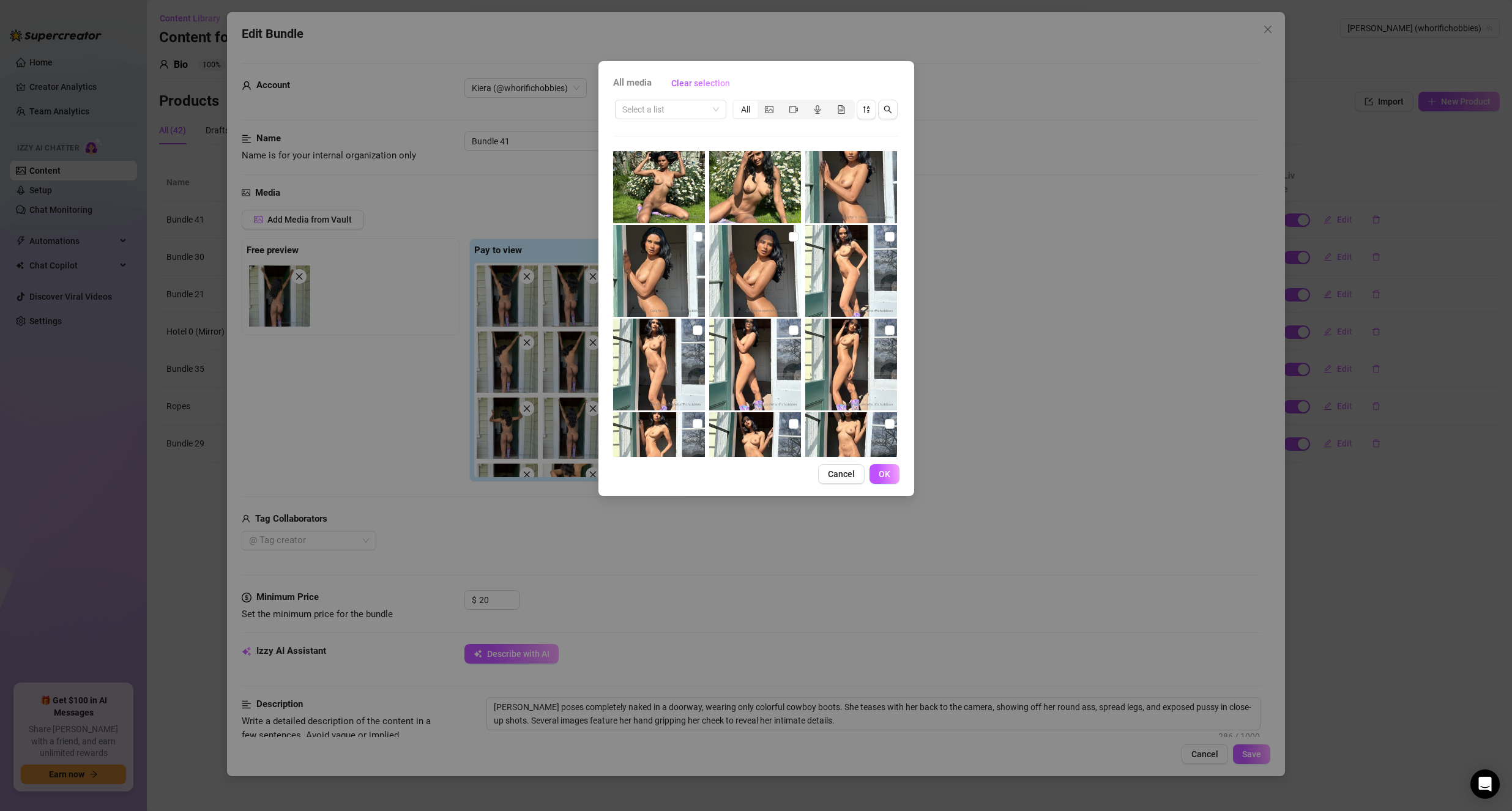
scroll to position [2018, 0]
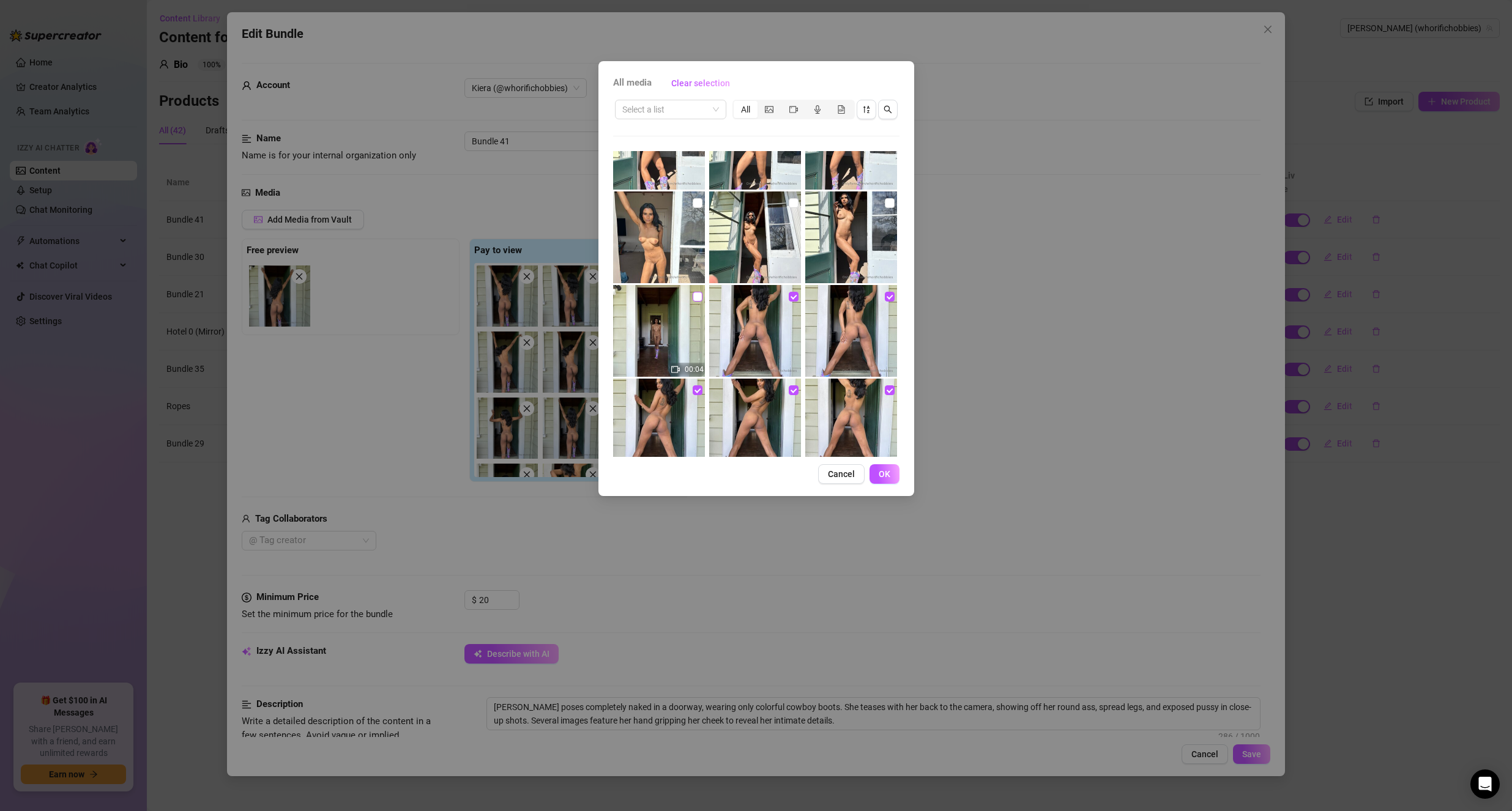
click at [693, 301] on input "checkbox" at bounding box center [697, 297] width 10 height 10
click at [892, 473] on button "OK" at bounding box center [884, 473] width 30 height 19
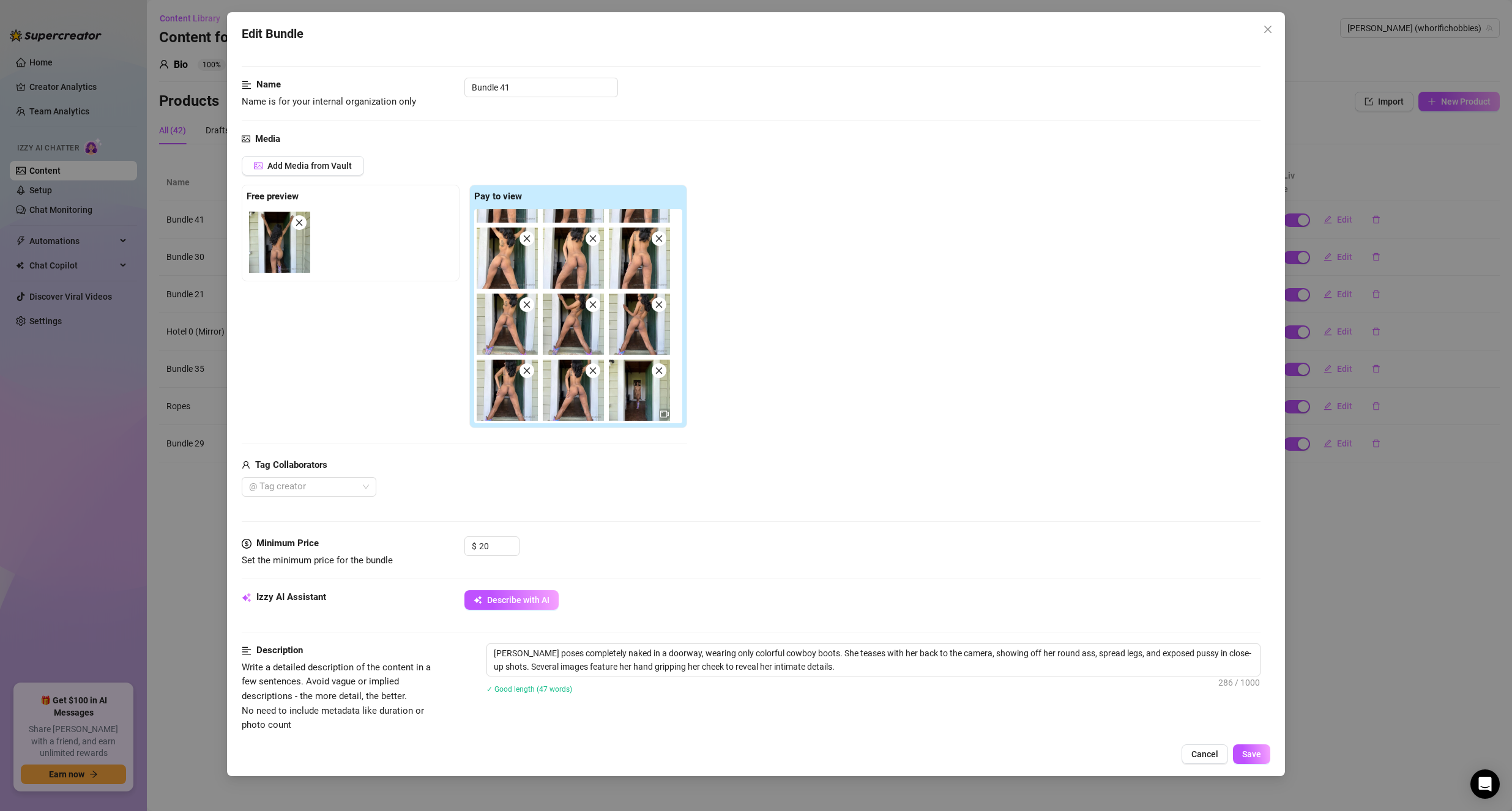
scroll to position [61, 0]
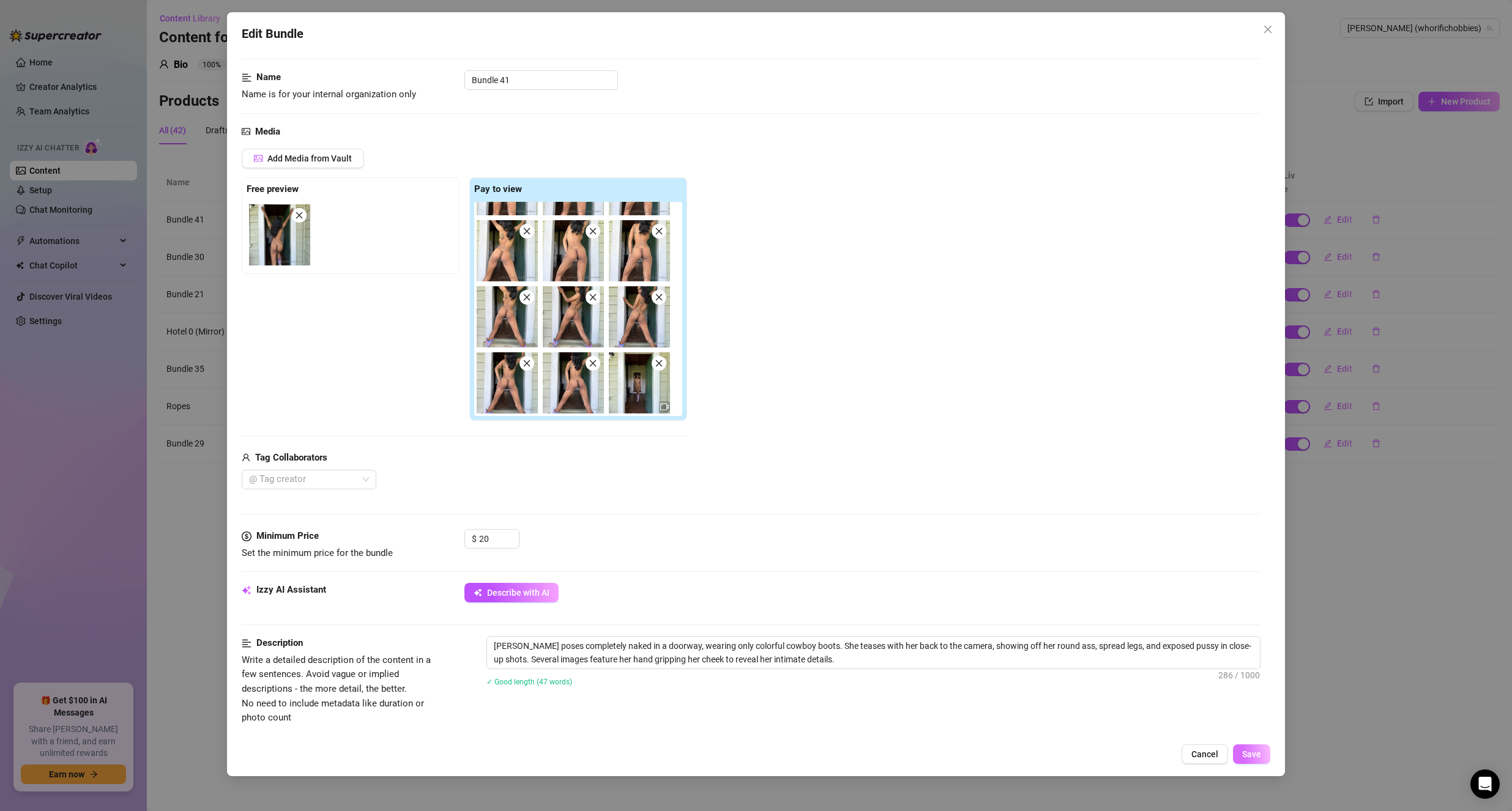
click at [1242, 752] on button "Save" at bounding box center [1252, 753] width 37 height 19
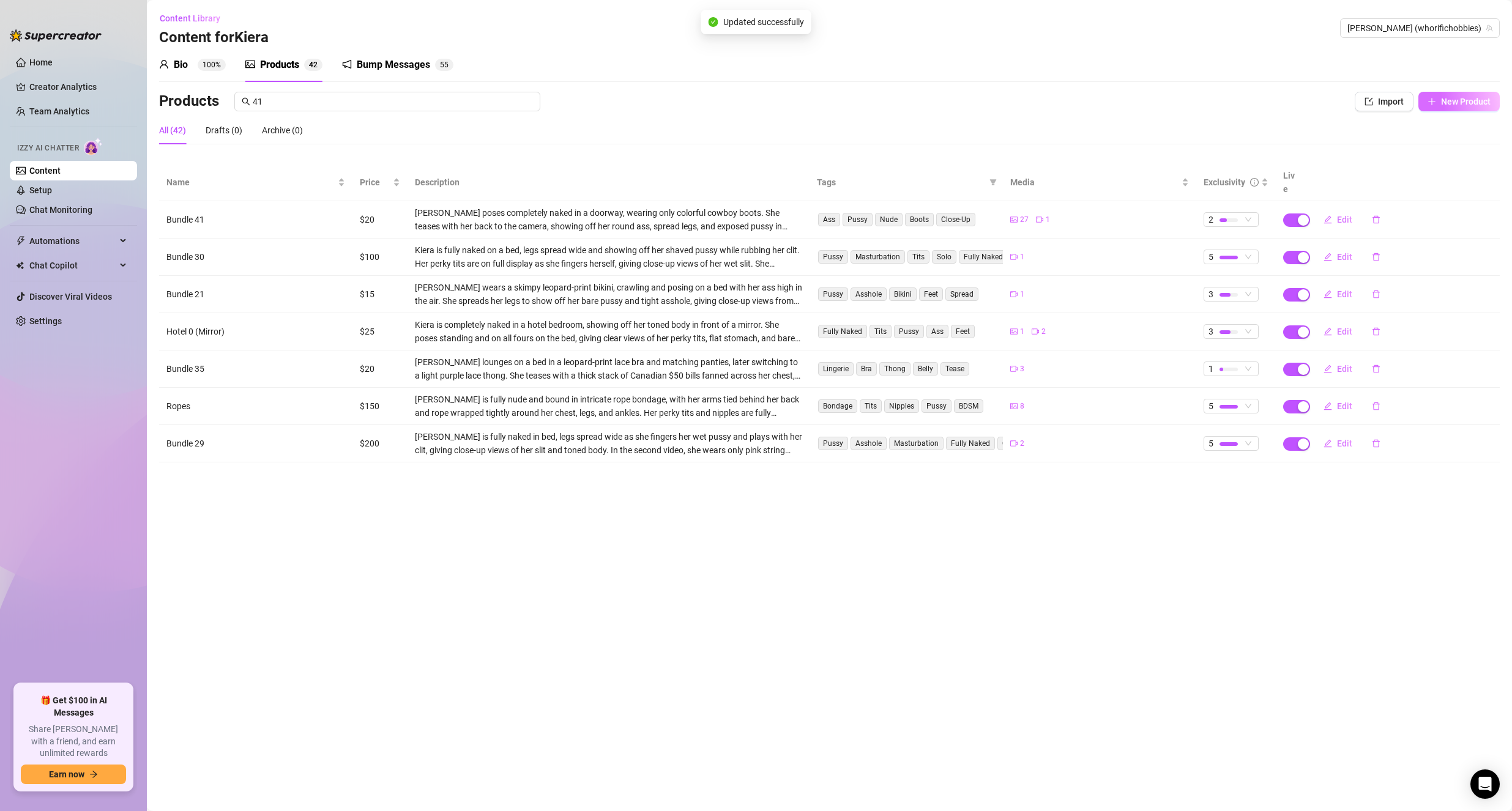
click at [1481, 106] on span "New Product" at bounding box center [1466, 102] width 50 height 10
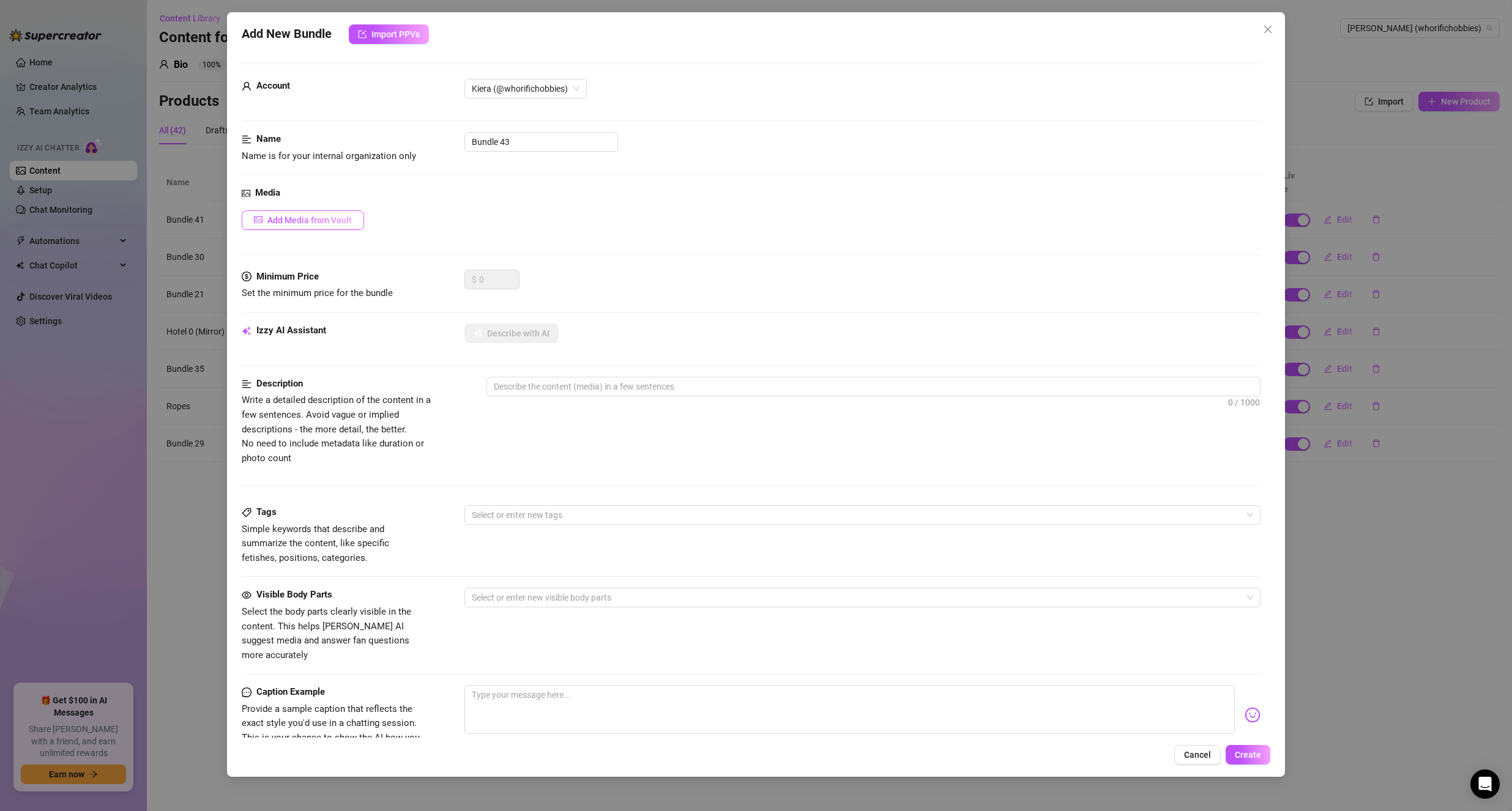
click at [339, 216] on span "Add Media from Vault" at bounding box center [309, 220] width 84 height 10
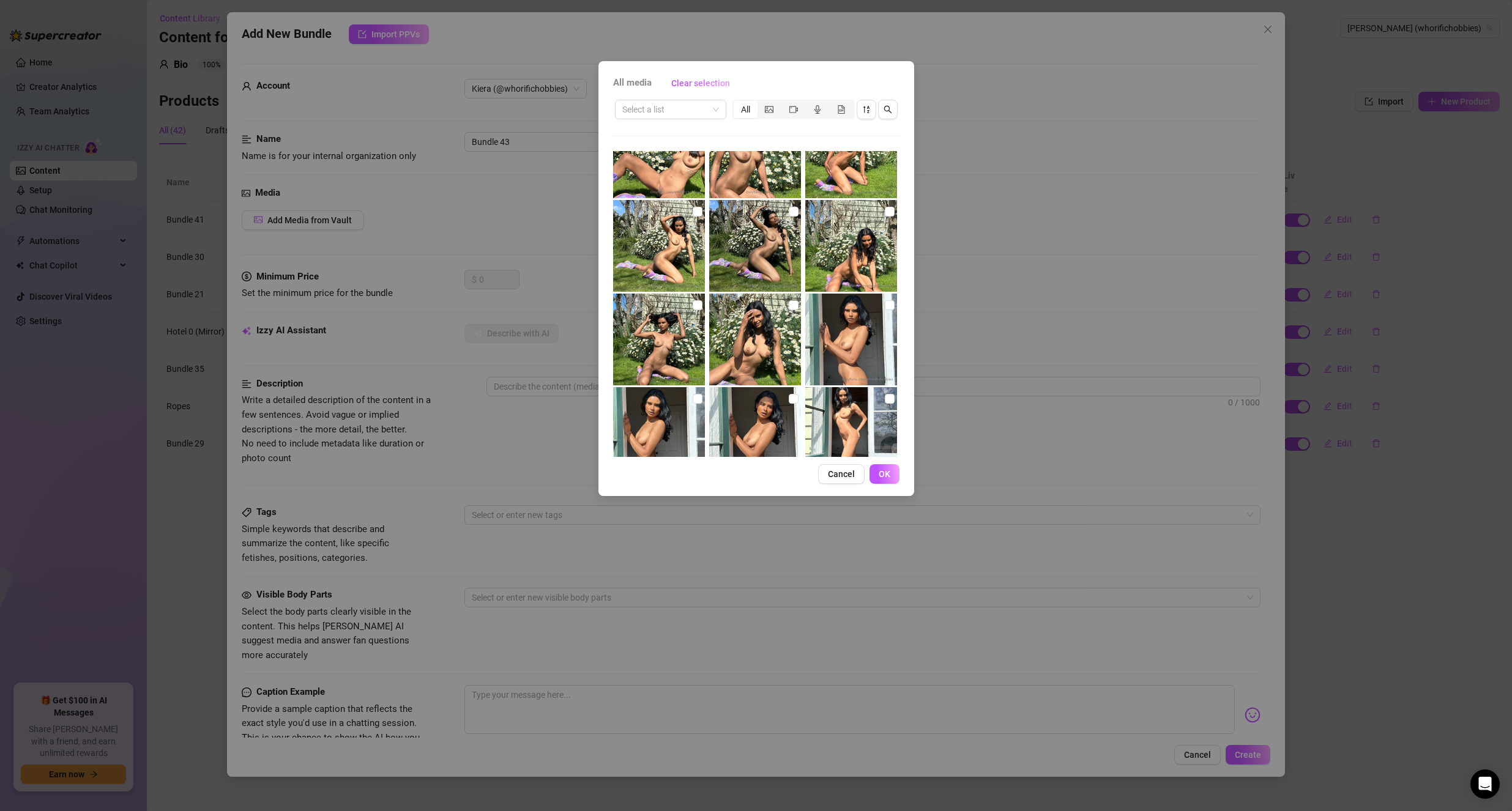
scroll to position [1529, 0]
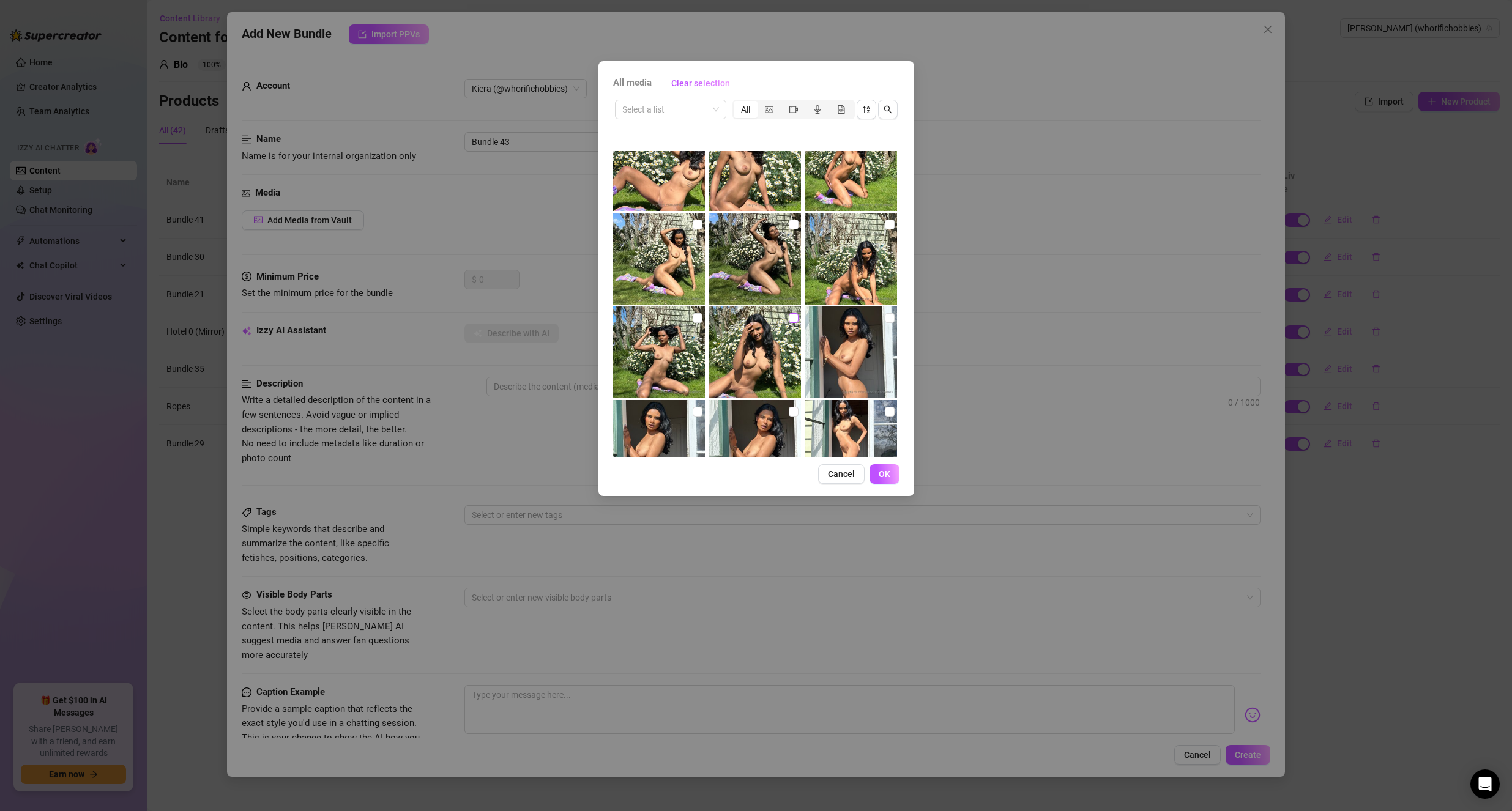
click at [792, 321] on input "checkbox" at bounding box center [794, 318] width 10 height 10
click at [699, 318] on div at bounding box center [660, 352] width 94 height 92
click at [693, 319] on input "checkbox" at bounding box center [697, 318] width 10 height 10
click at [884, 224] on input "checkbox" at bounding box center [889, 224] width 10 height 10
click at [792, 227] on input "checkbox" at bounding box center [794, 224] width 10 height 10
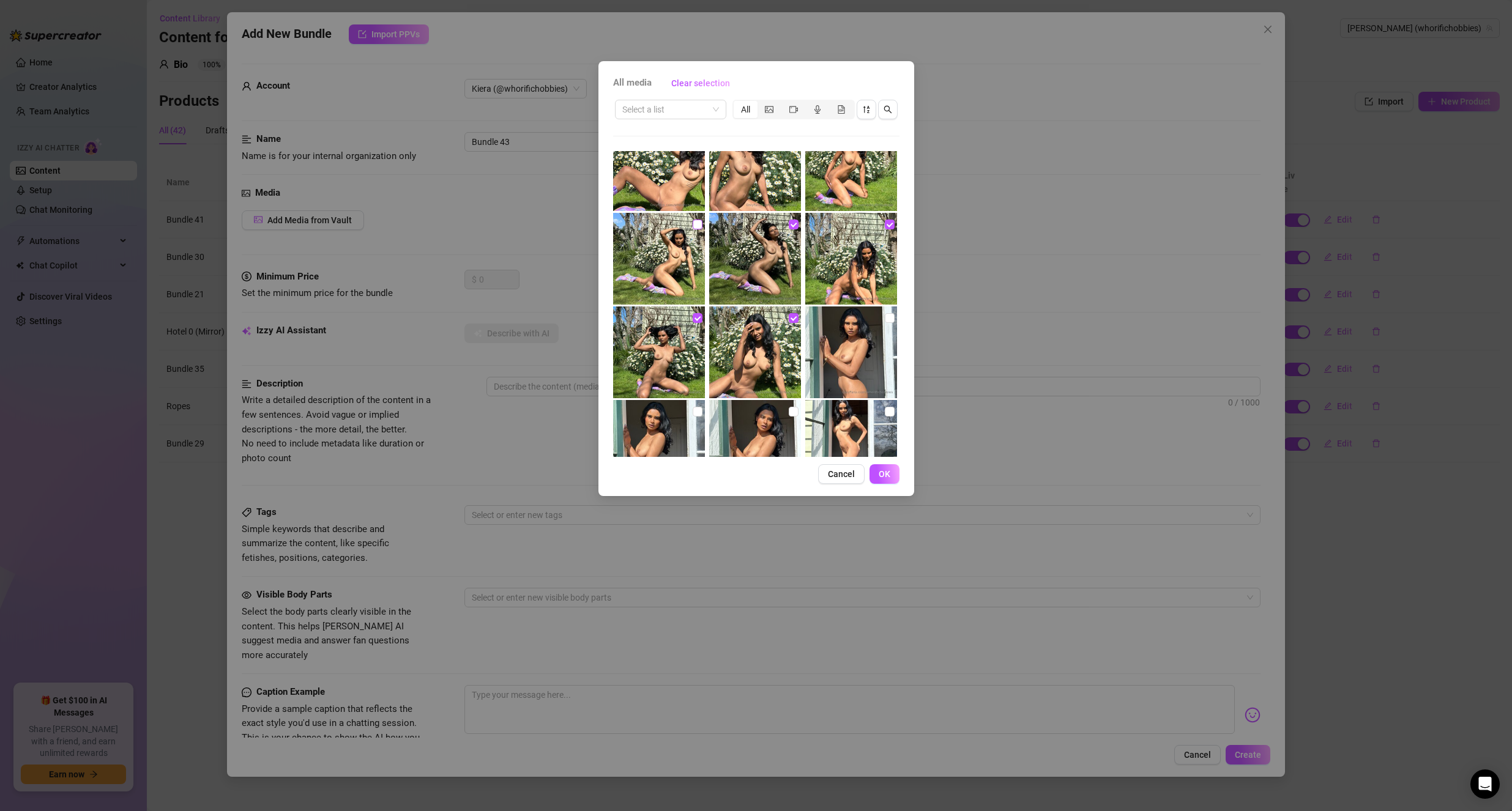
click at [693, 226] on input "checkbox" at bounding box center [697, 224] width 10 height 10
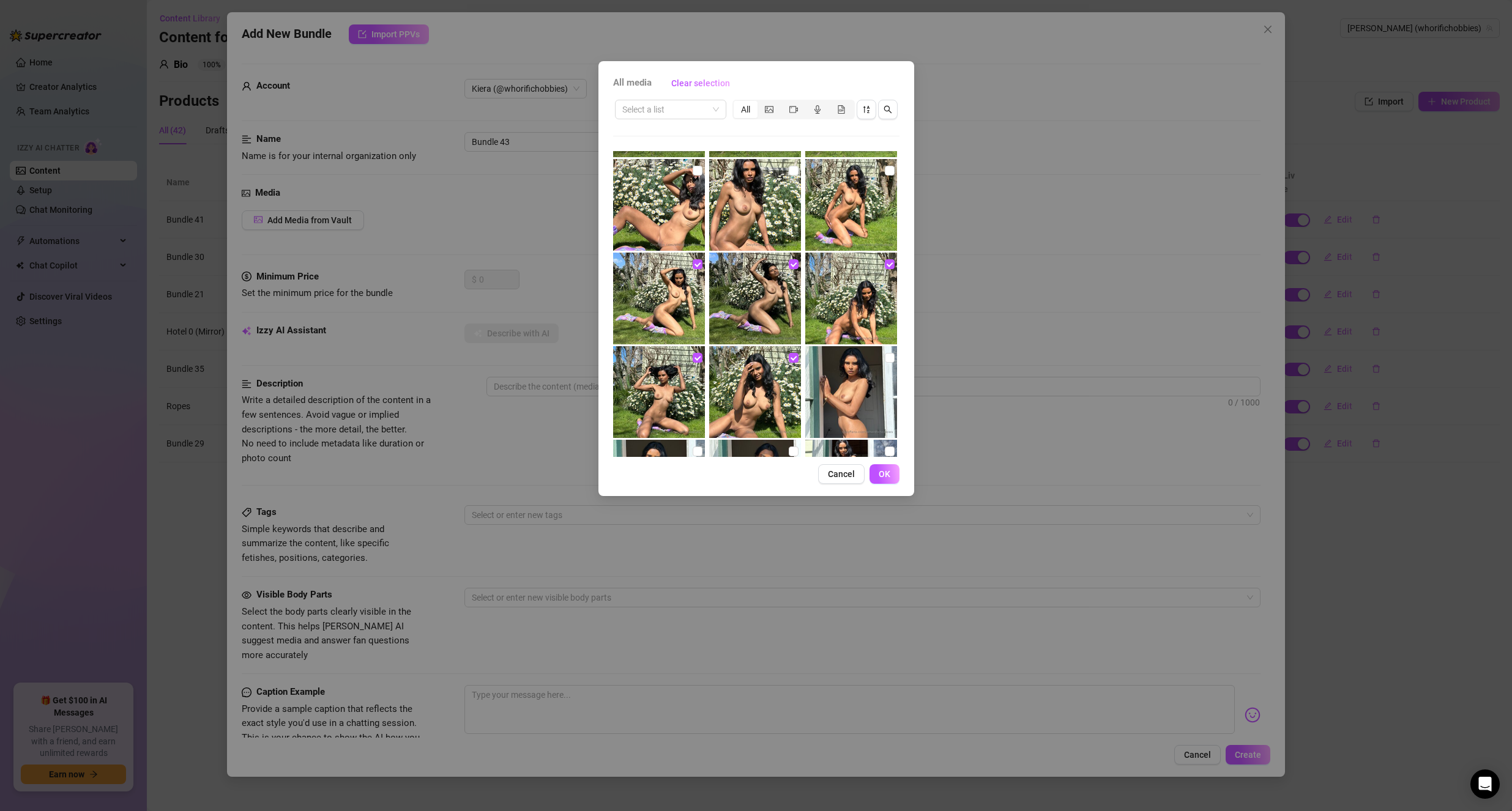
scroll to position [1345, 0]
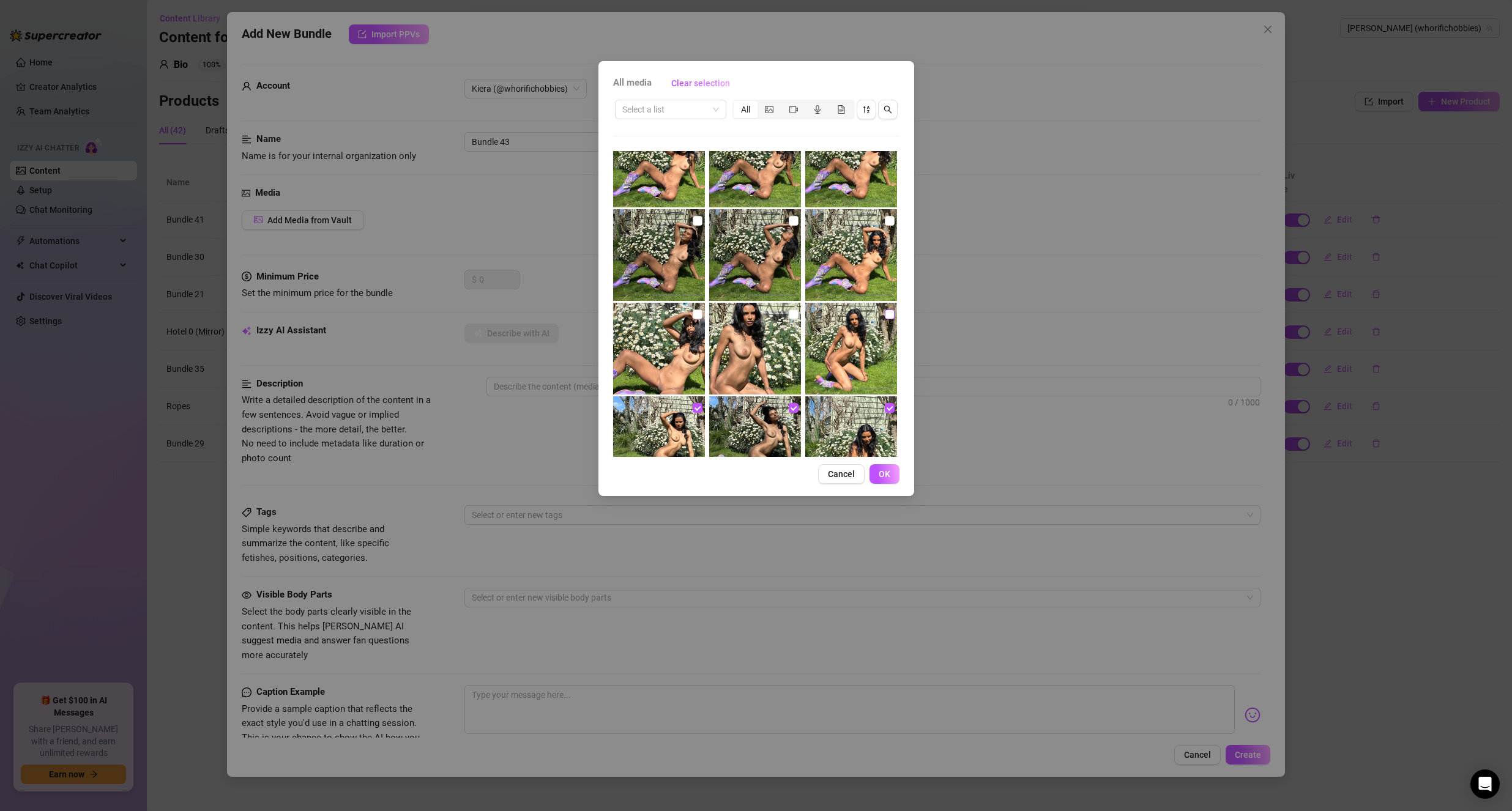
drag, startPoint x: 883, startPoint y: 313, endPoint x: 877, endPoint y: 315, distance: 6.3
click at [884, 313] on input "checkbox" at bounding box center [889, 314] width 10 height 10
click at [789, 314] on input "checkbox" at bounding box center [794, 314] width 10 height 10
click at [697, 311] on input "checkbox" at bounding box center [697, 314] width 10 height 10
click at [884, 219] on input "checkbox" at bounding box center [889, 220] width 10 height 10
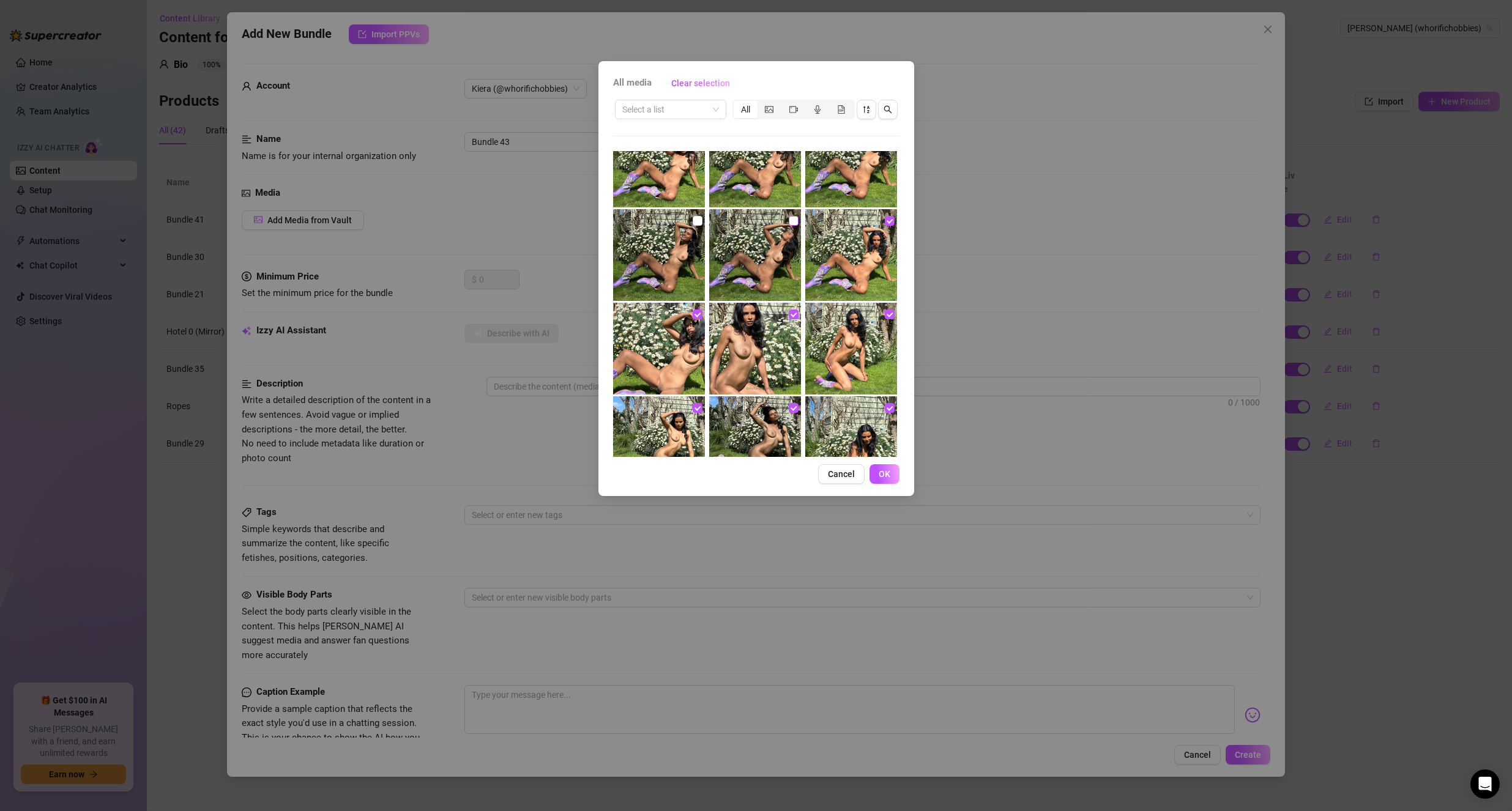
click at [790, 222] on input "checkbox" at bounding box center [794, 220] width 10 height 10
click at [695, 221] on input "checkbox" at bounding box center [697, 220] width 10 height 10
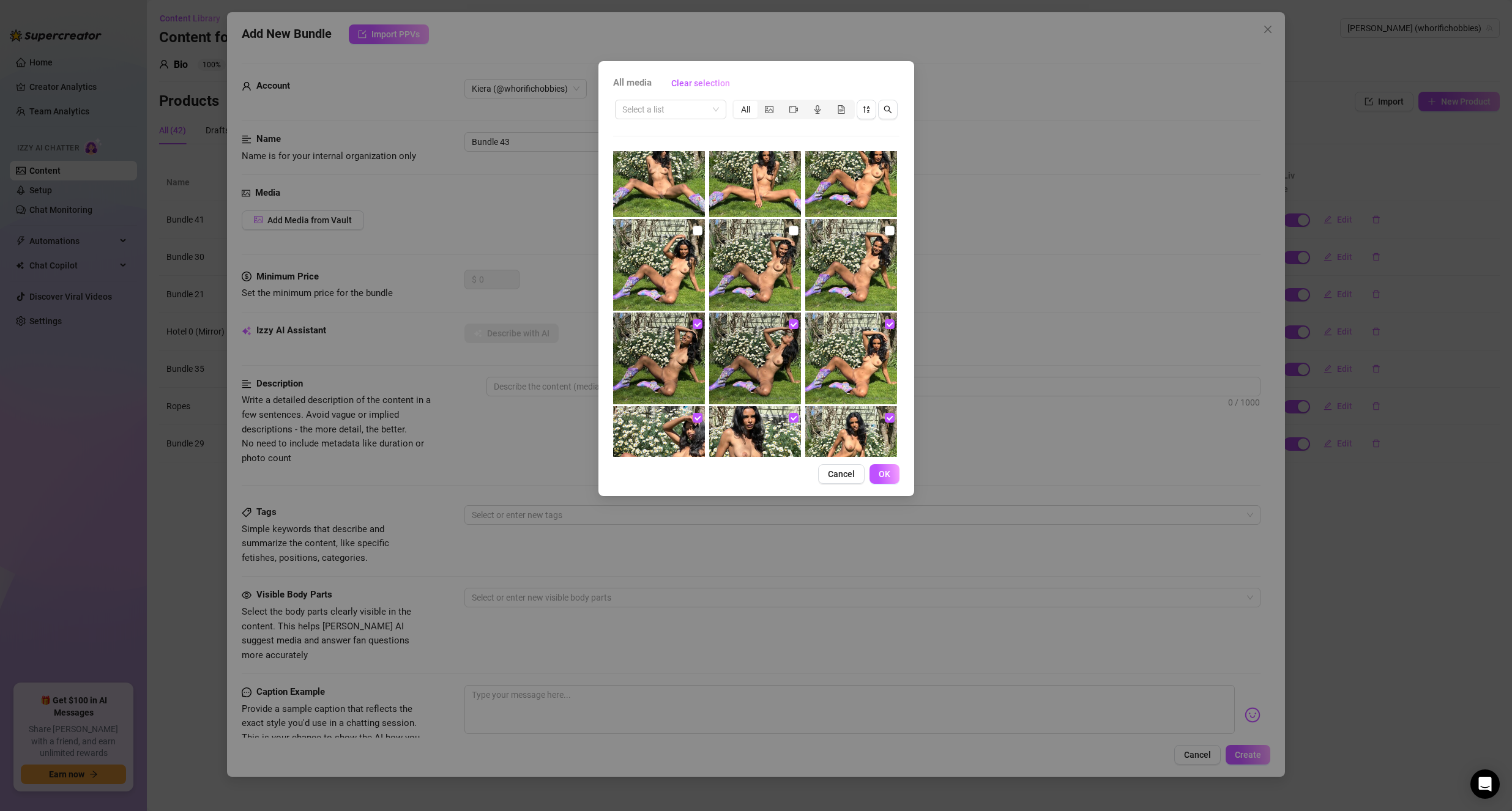
scroll to position [1223, 0]
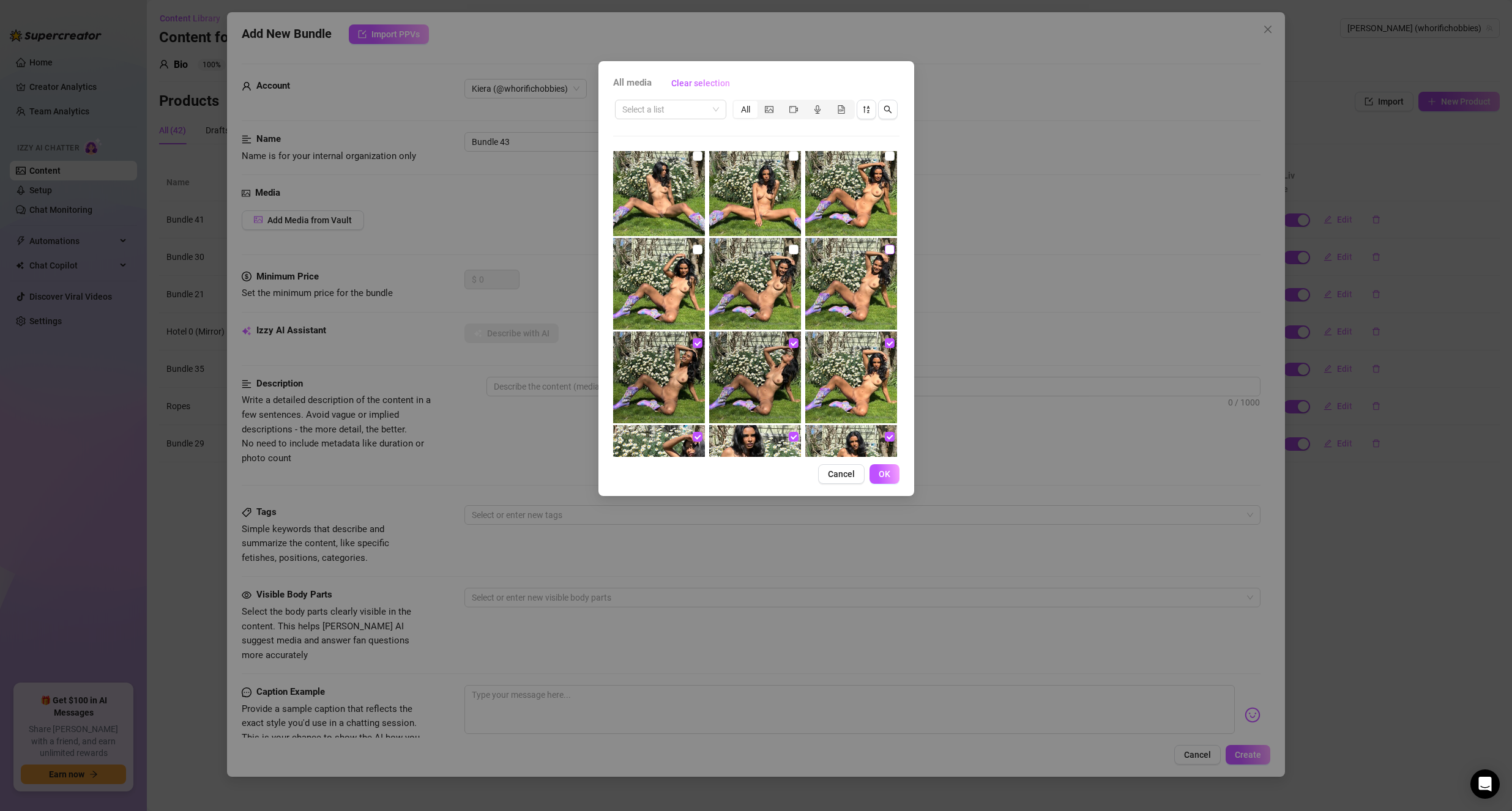
click at [884, 247] on input "checkbox" at bounding box center [889, 250] width 10 height 10
click at [789, 246] on input "checkbox" at bounding box center [794, 250] width 10 height 10
click at [693, 250] on input "checkbox" at bounding box center [697, 250] width 10 height 10
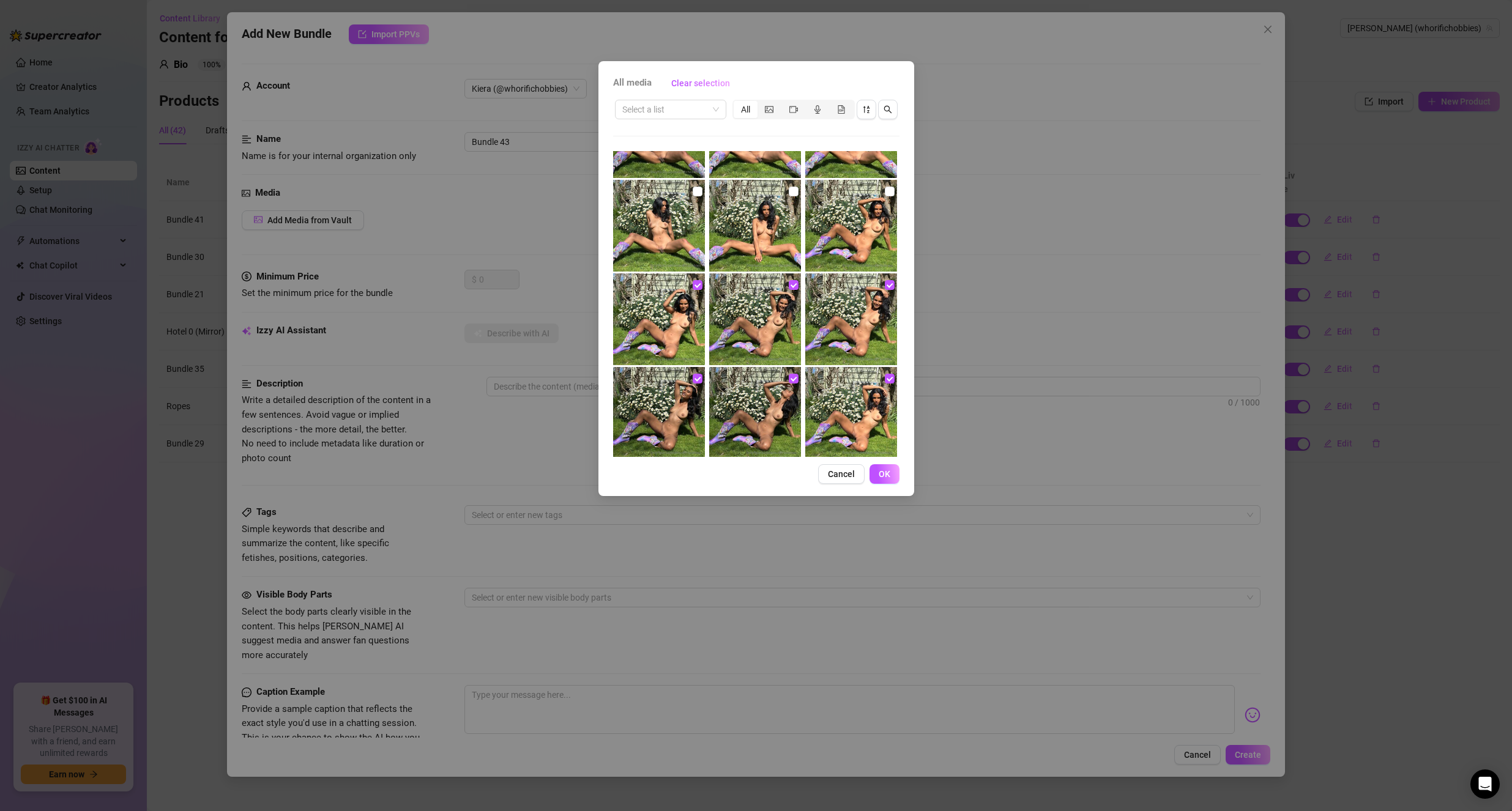
scroll to position [1101, 0]
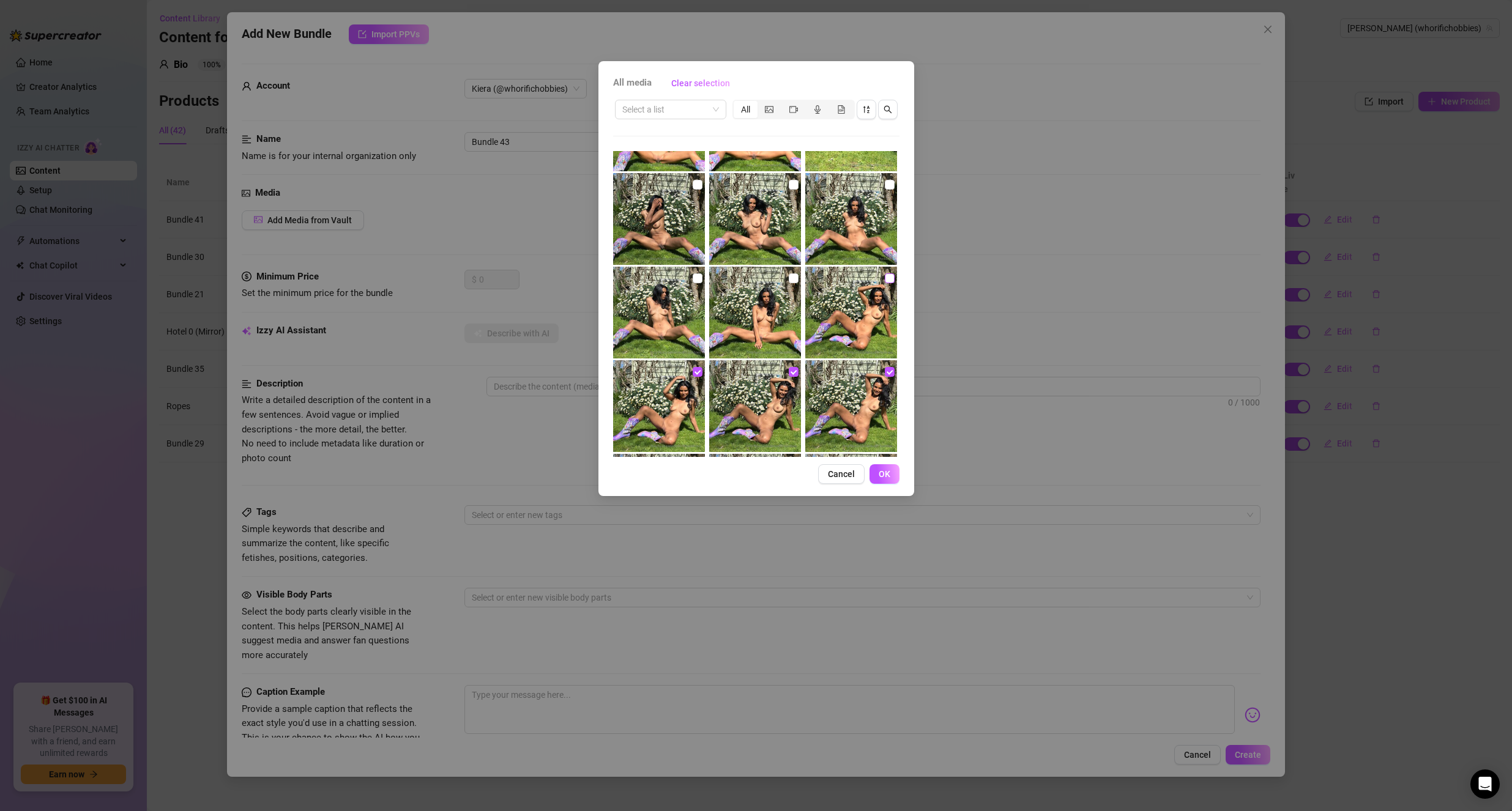
click at [884, 277] on input "checkbox" at bounding box center [889, 278] width 10 height 10
click at [789, 279] on input "checkbox" at bounding box center [794, 278] width 10 height 10
click at [694, 279] on input "checkbox" at bounding box center [697, 278] width 10 height 10
click at [695, 183] on input "checkbox" at bounding box center [697, 184] width 10 height 10
click at [790, 179] on label at bounding box center [794, 184] width 10 height 13
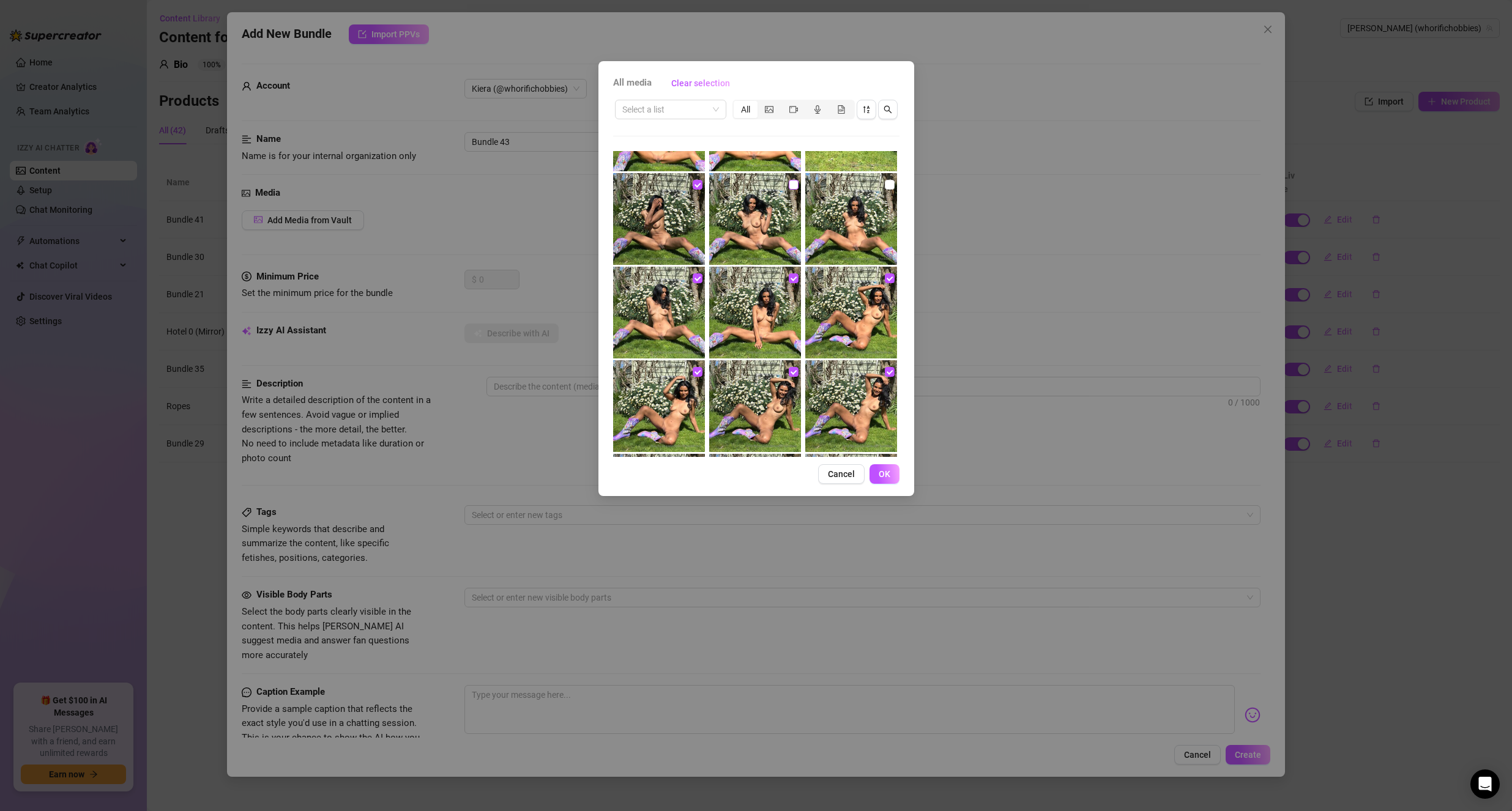
click at [790, 180] on input "checkbox" at bounding box center [794, 184] width 10 height 10
click at [884, 186] on input "checkbox" at bounding box center [889, 184] width 10 height 10
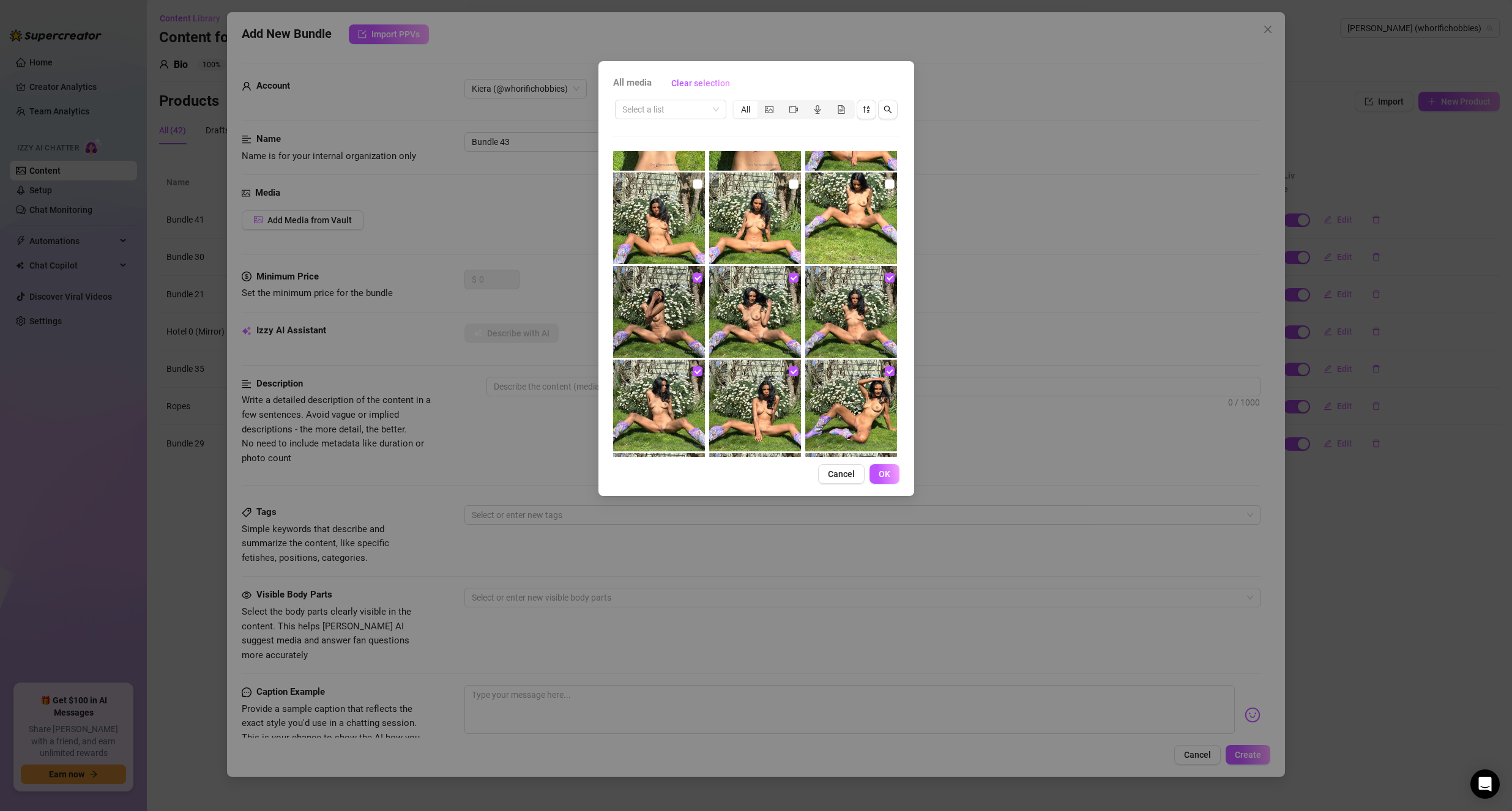
scroll to position [978, 0]
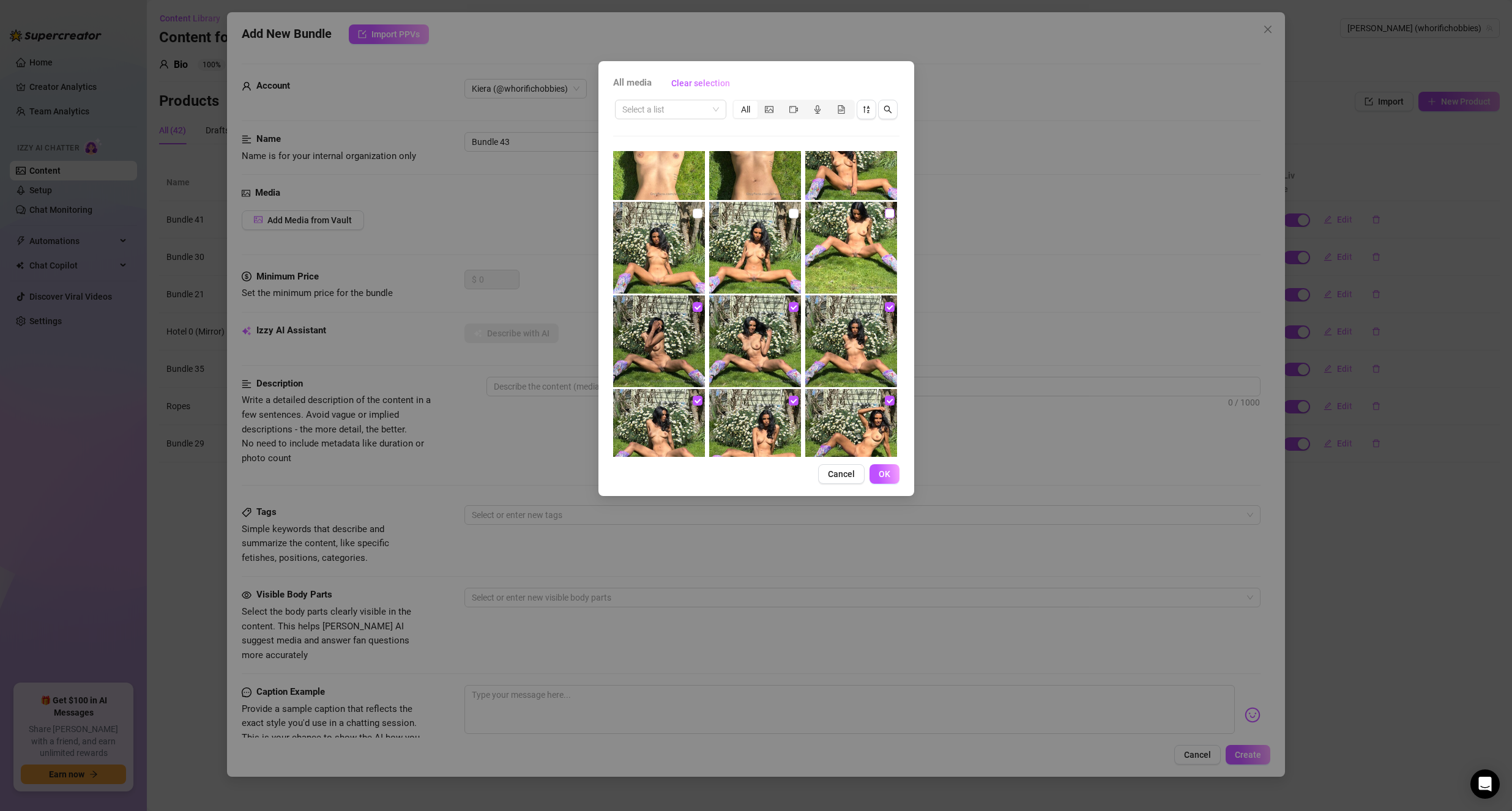
click at [884, 214] on input "checkbox" at bounding box center [889, 213] width 10 height 10
click at [790, 213] on input "checkbox" at bounding box center [794, 213] width 10 height 10
click at [698, 212] on input "checkbox" at bounding box center [697, 213] width 10 height 10
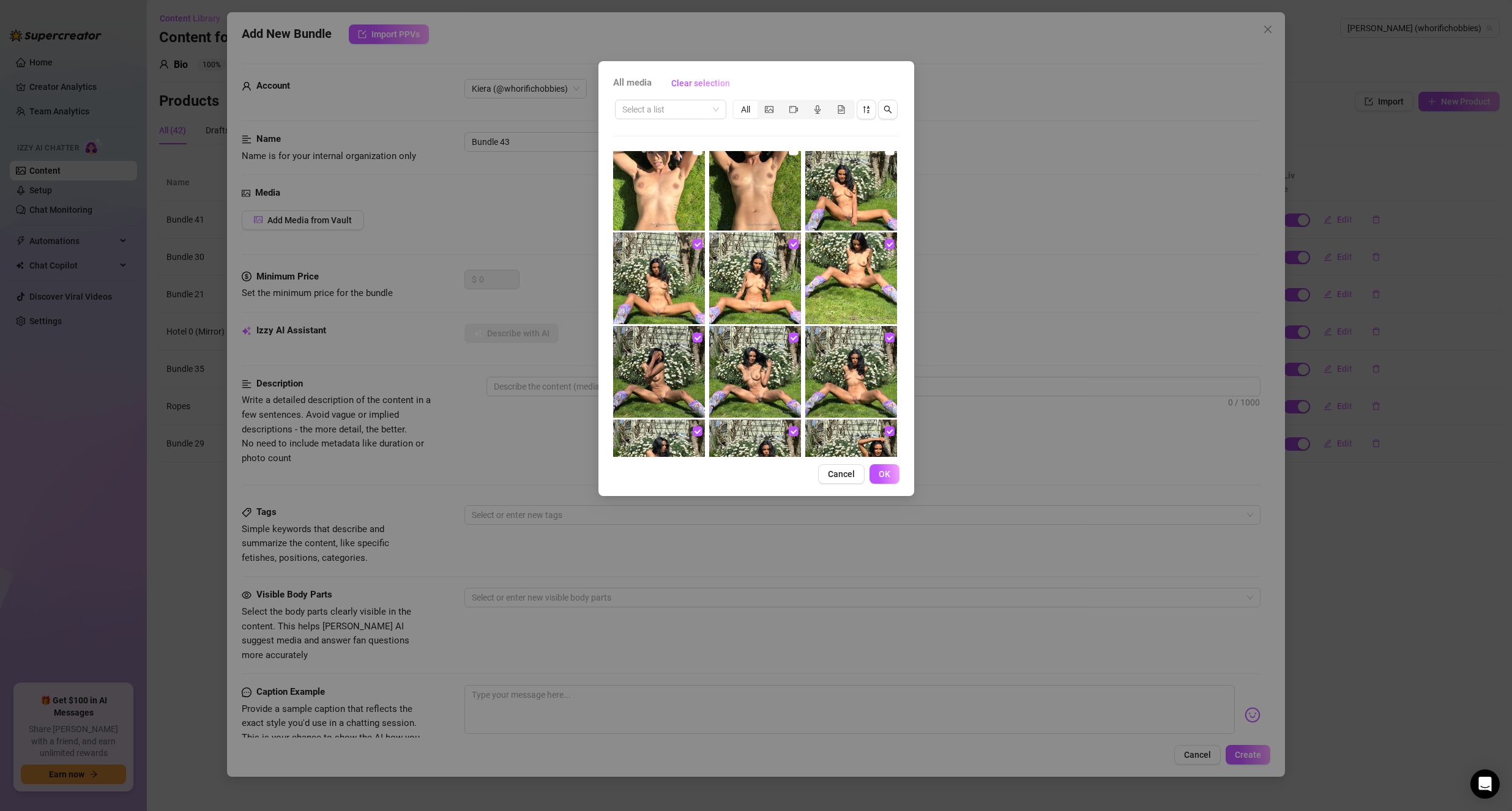
scroll to position [917, 0]
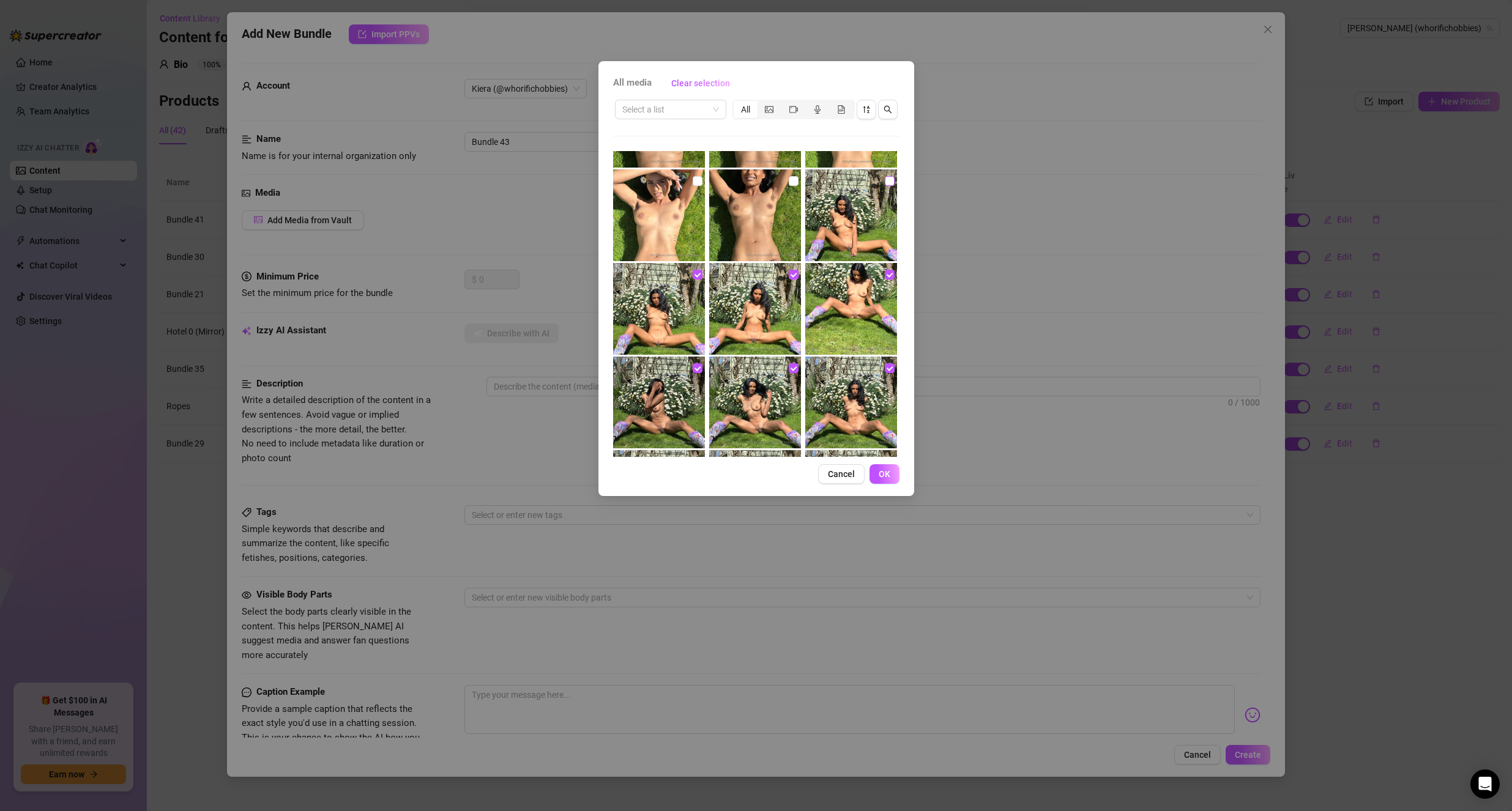
click at [884, 181] on input "checkbox" at bounding box center [889, 181] width 10 height 10
click at [881, 467] on button "OK" at bounding box center [884, 473] width 30 height 19
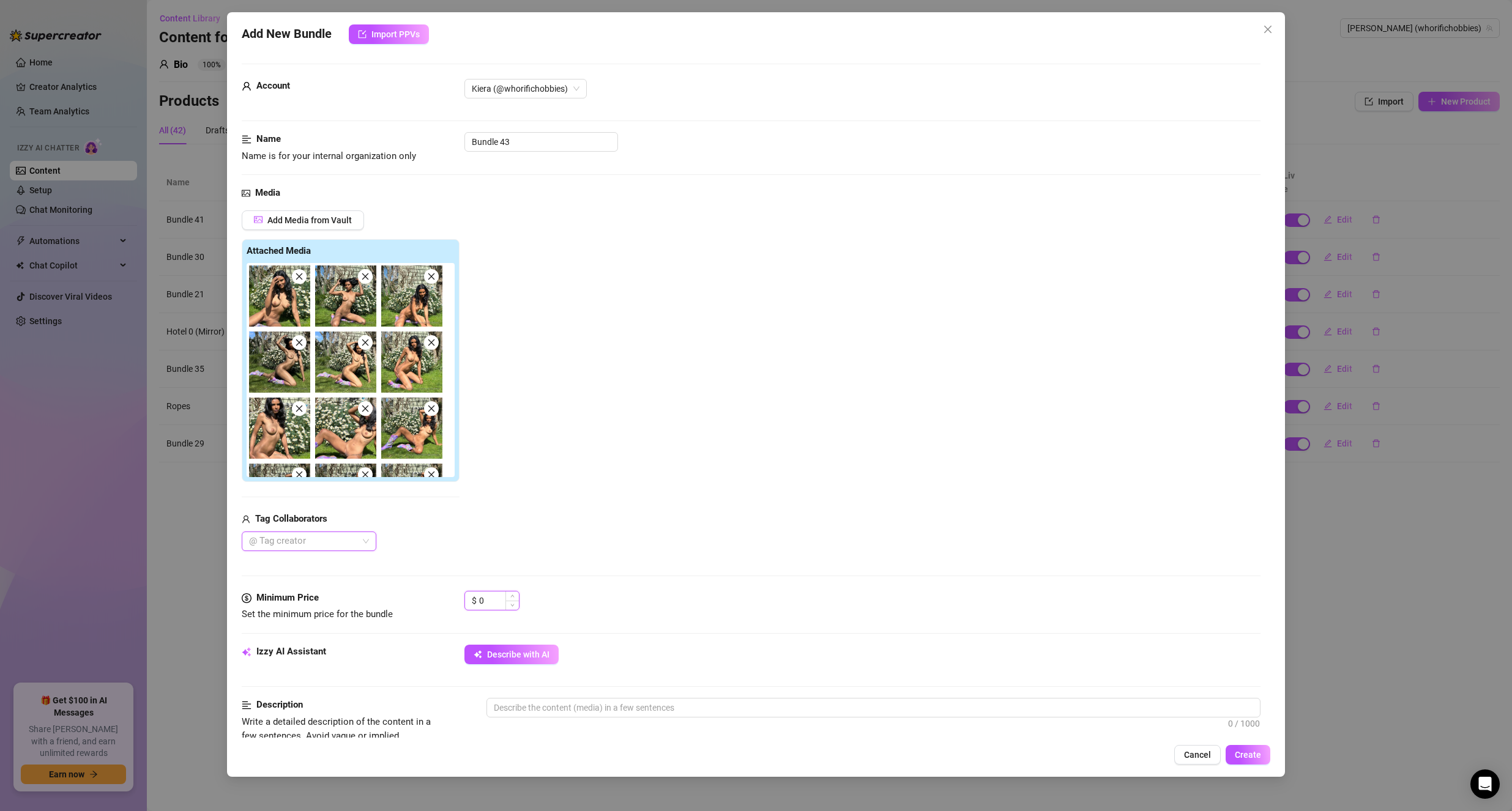
click at [480, 596] on input "0" at bounding box center [499, 601] width 40 height 19
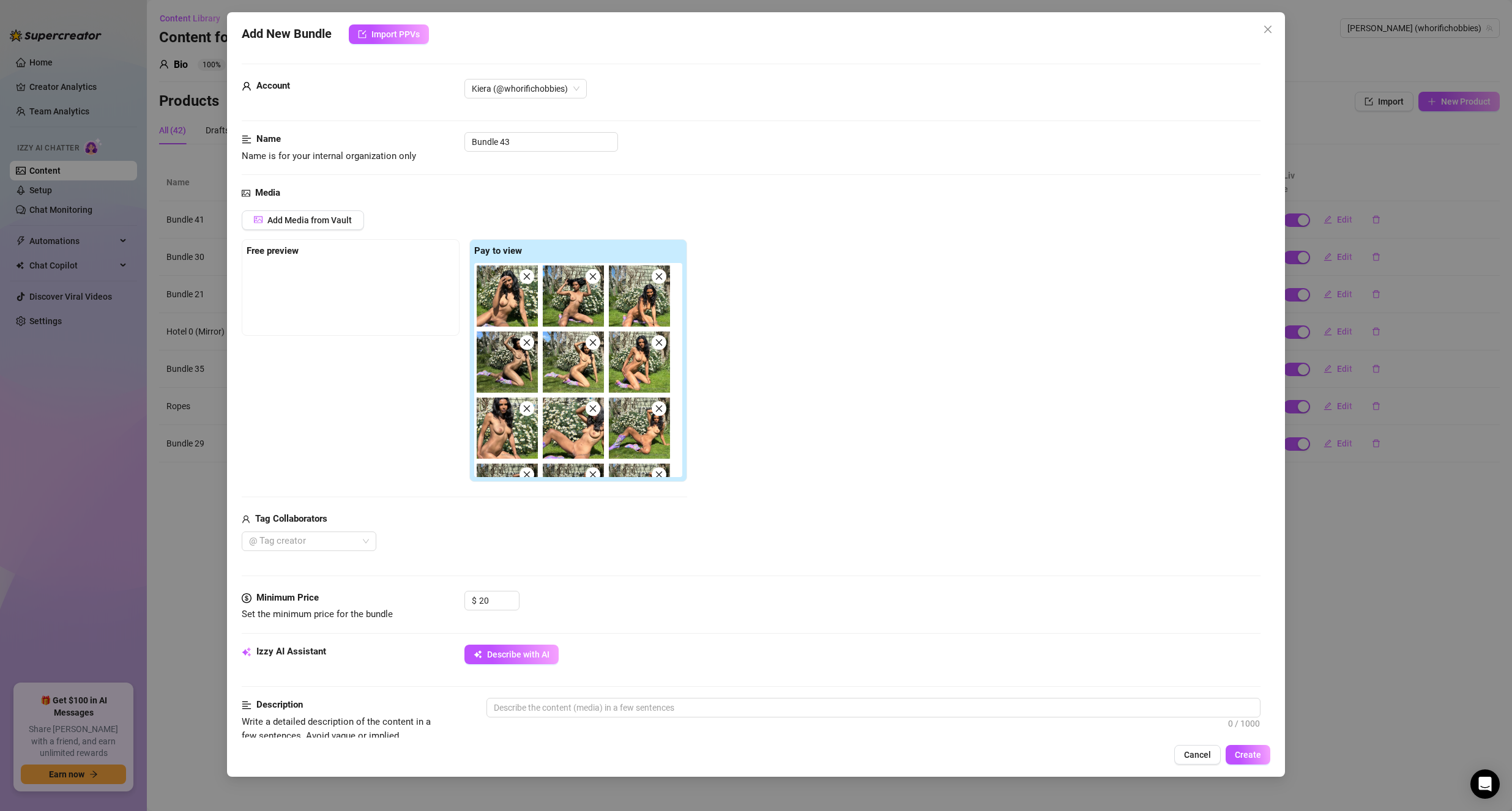
click at [656, 533] on div "@ Tag creator" at bounding box center [464, 541] width 446 height 19
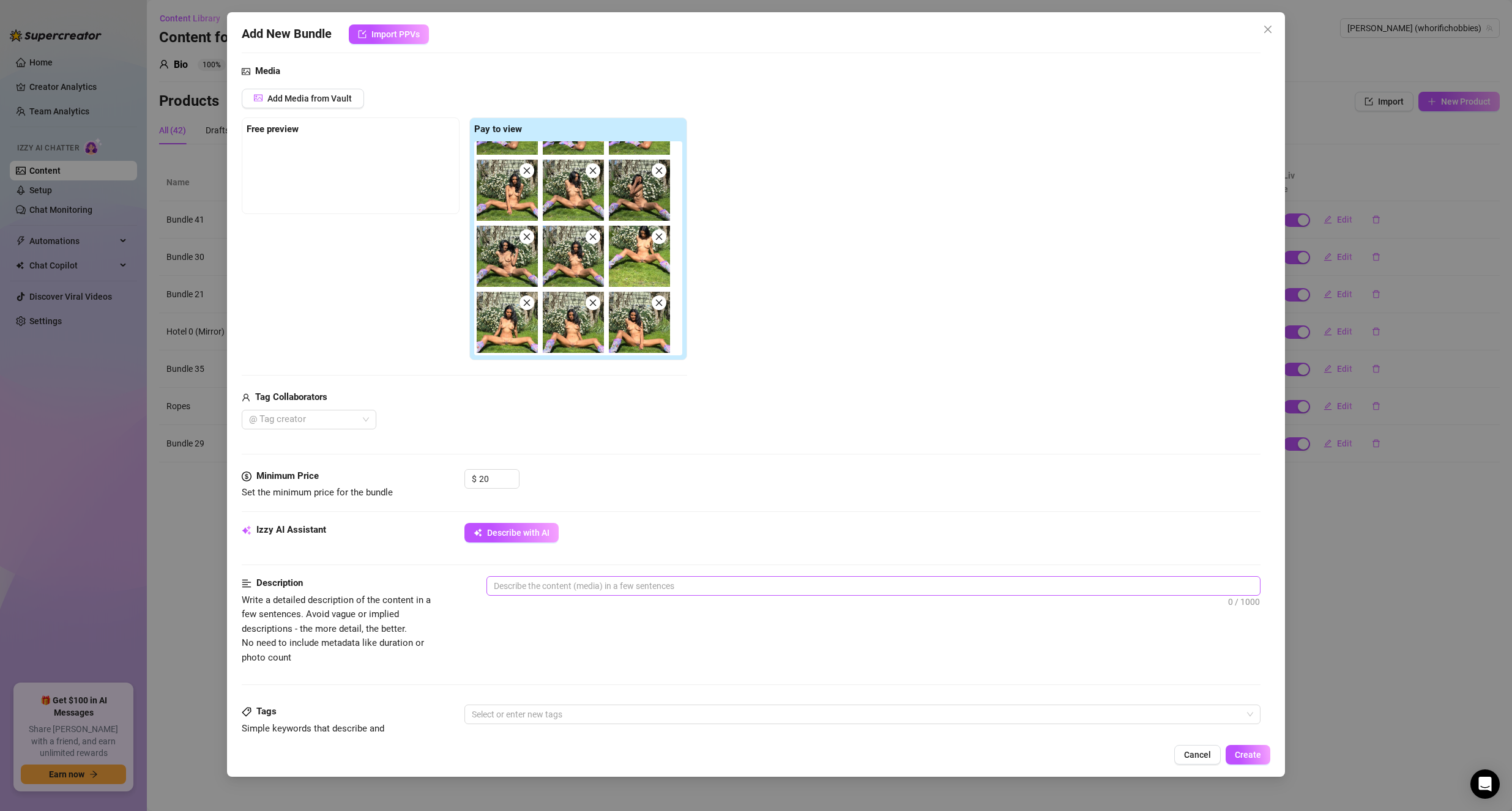
scroll to position [122, 0]
click at [516, 536] on span "Describe with AI" at bounding box center [519, 532] width 62 height 10
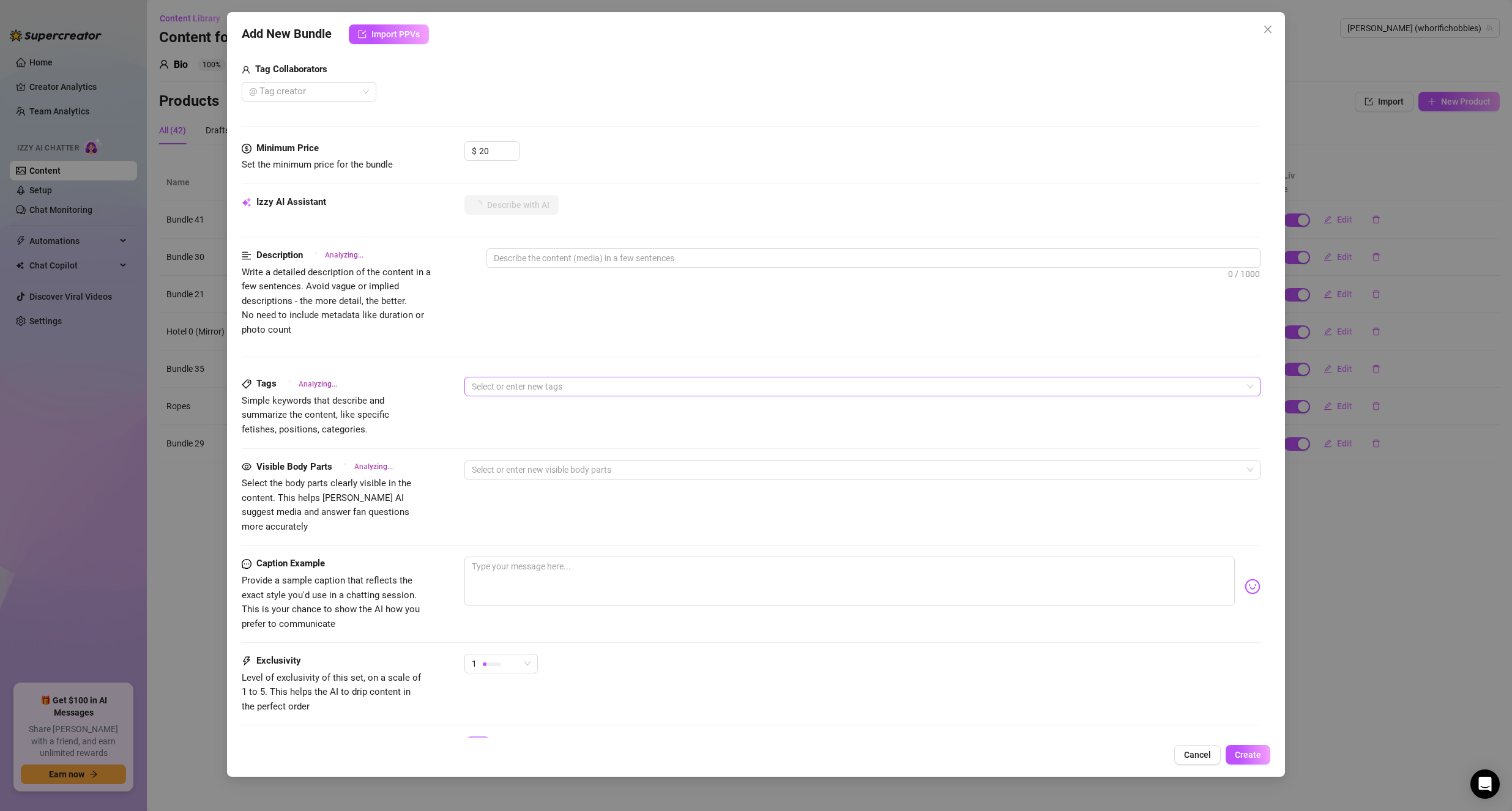
scroll to position [489, 0]
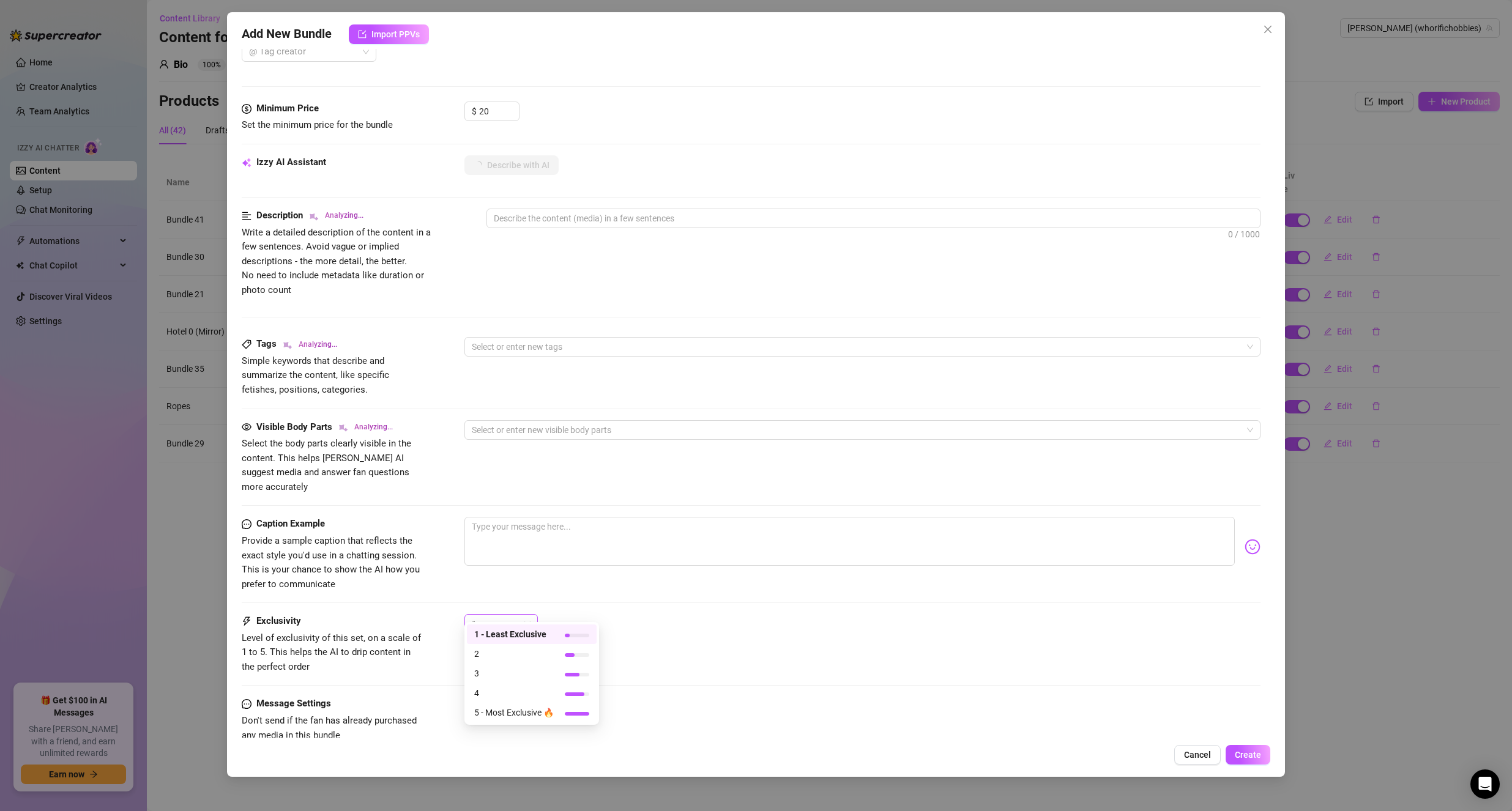
click at [515, 615] on div "1" at bounding box center [495, 624] width 48 height 19
click at [523, 673] on span "3" at bounding box center [514, 673] width 80 height 13
click at [658, 619] on div "3 3" at bounding box center [863, 629] width 797 height 31
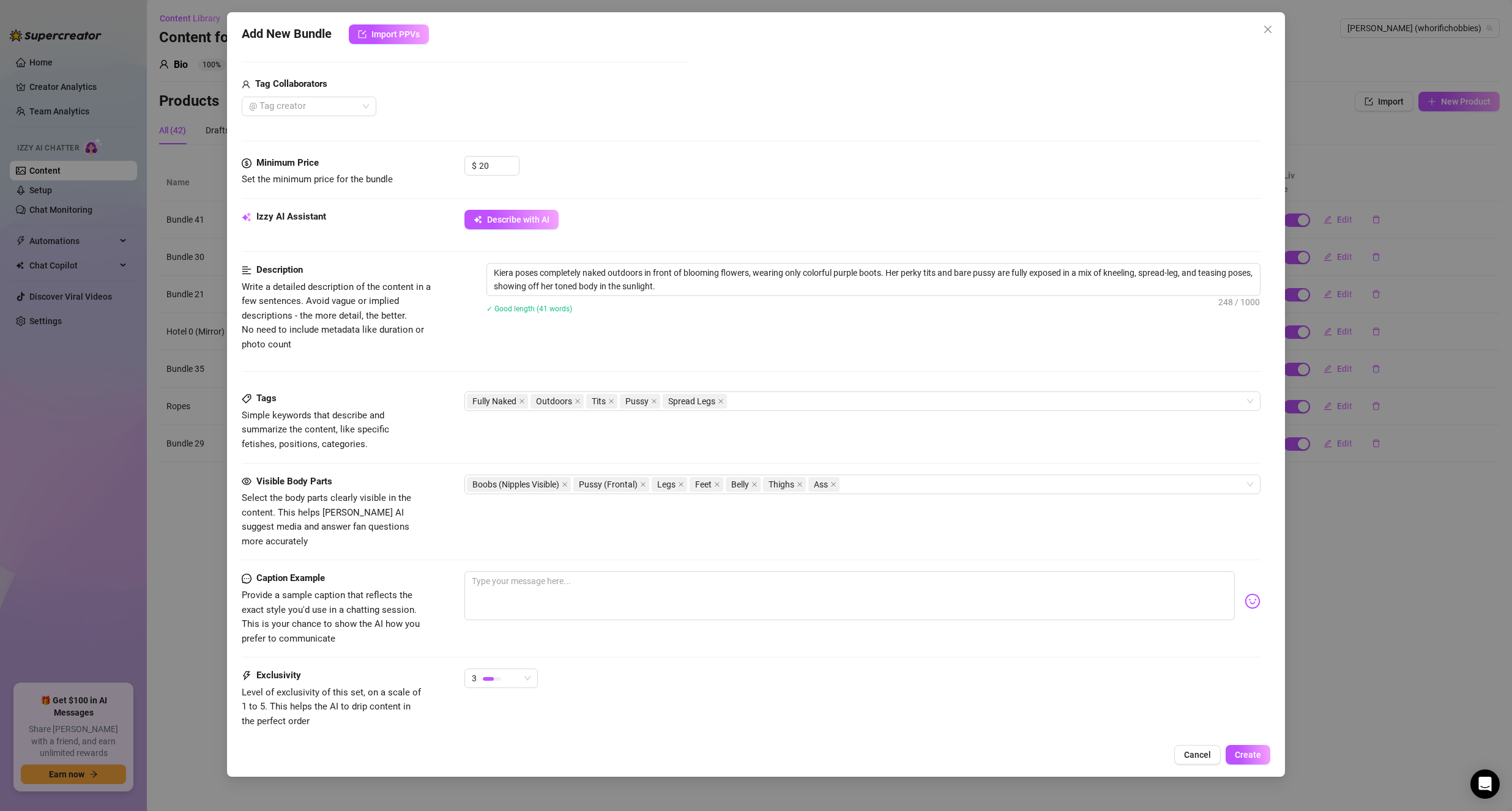
scroll to position [502, 0]
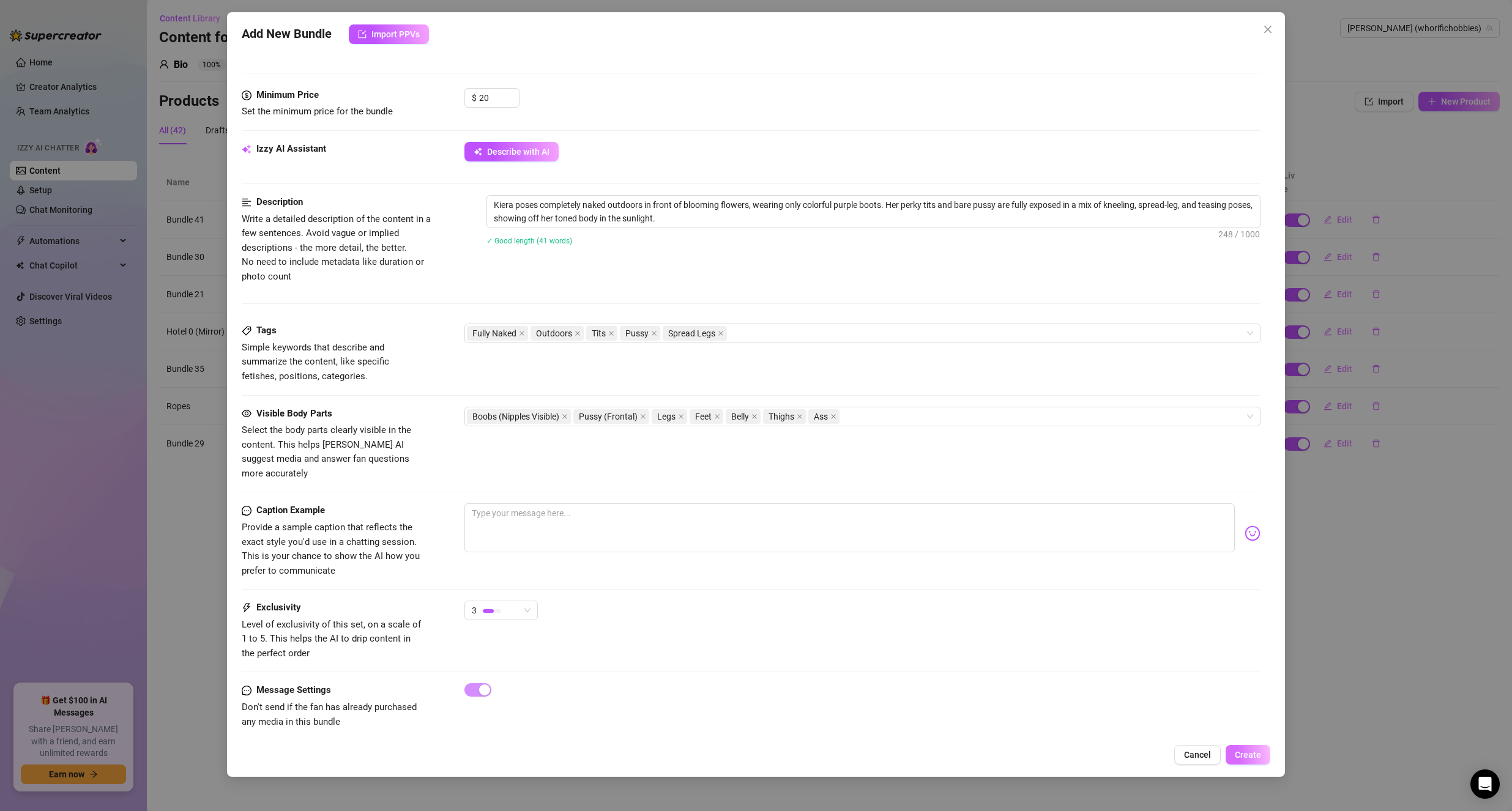
click at [1240, 761] on button "Create" at bounding box center [1248, 754] width 44 height 19
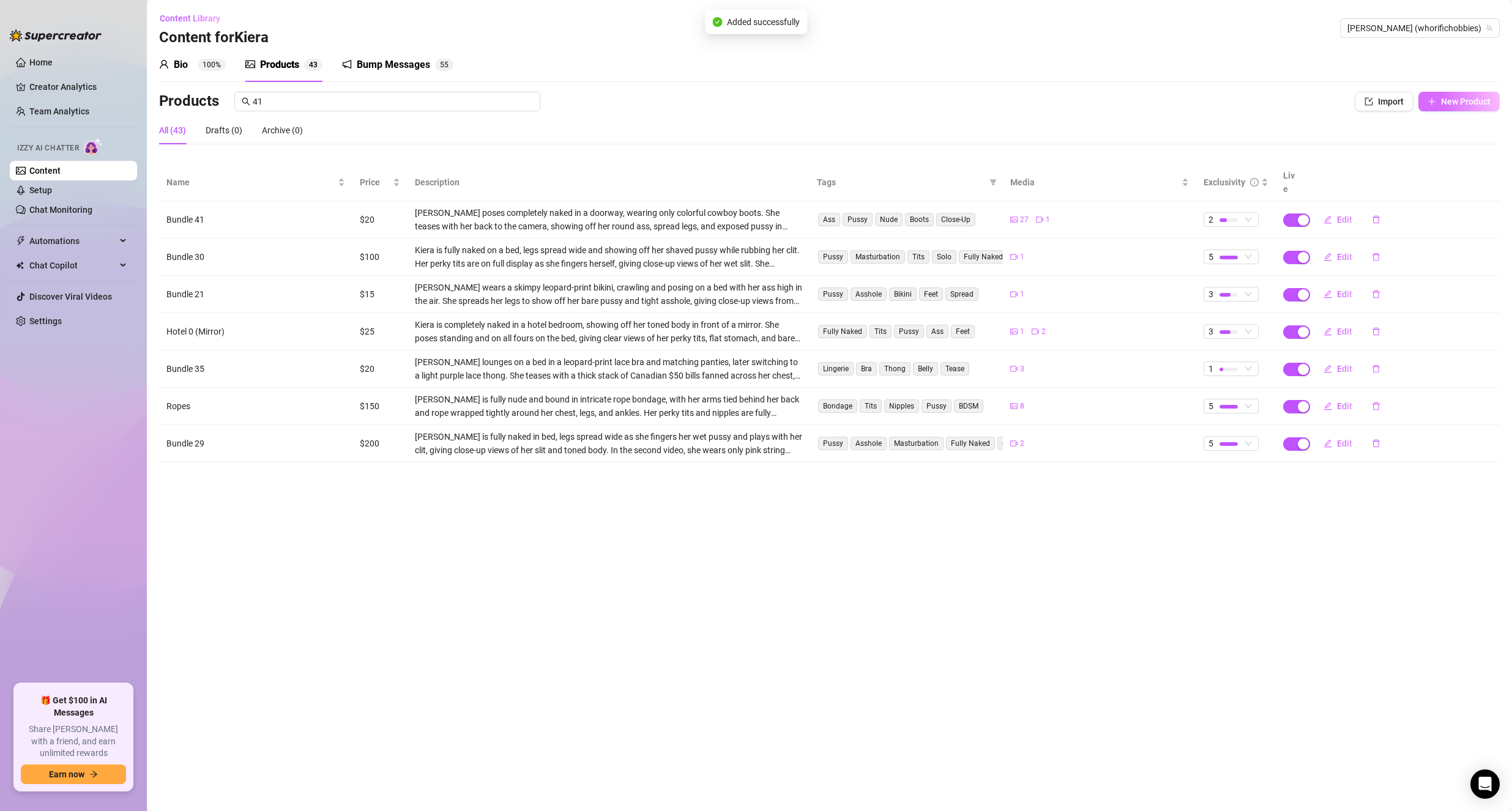
click at [1470, 102] on span "New Product" at bounding box center [1466, 102] width 50 height 10
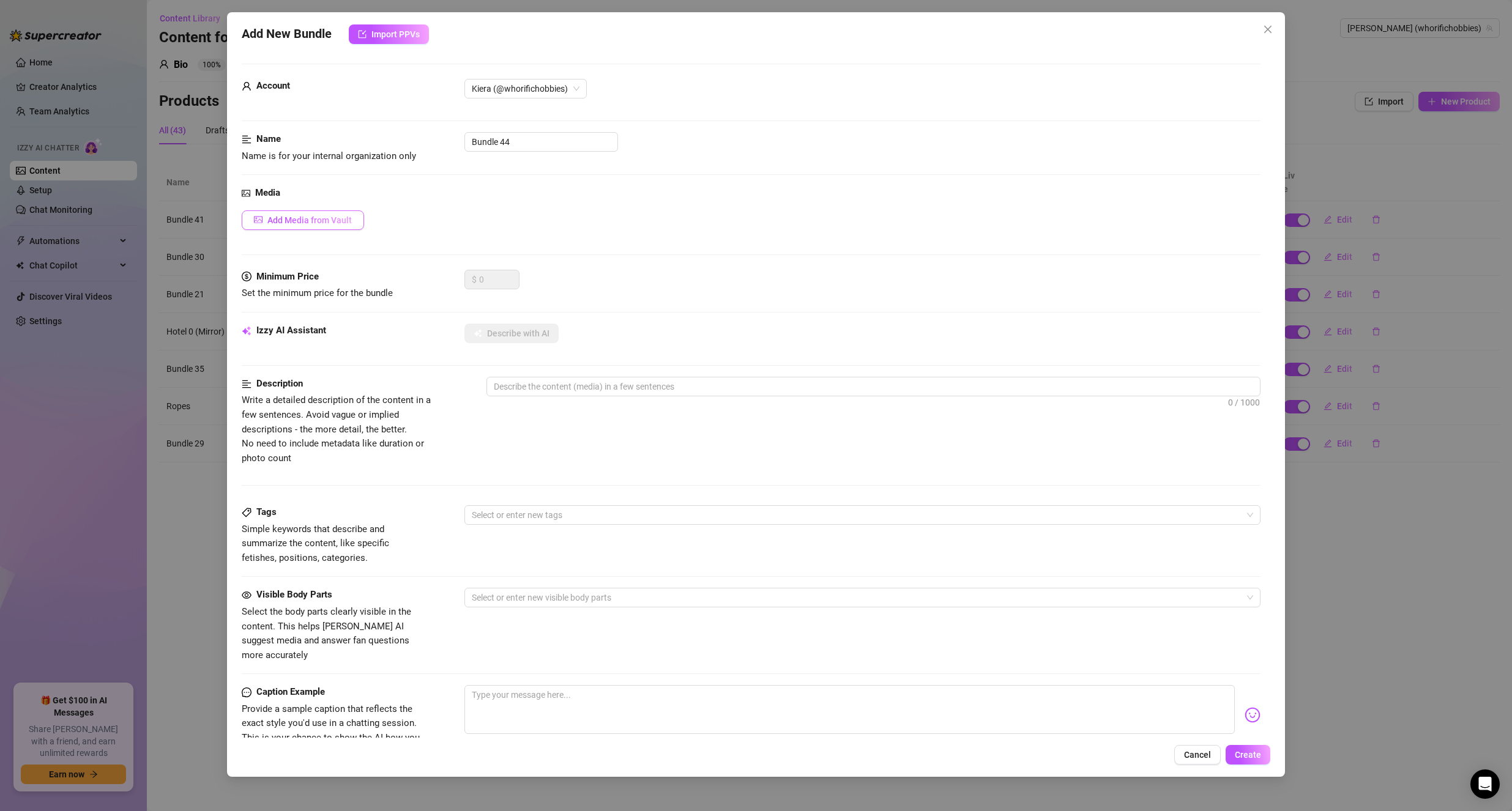
click at [315, 219] on span "Add Media from Vault" at bounding box center [309, 220] width 84 height 10
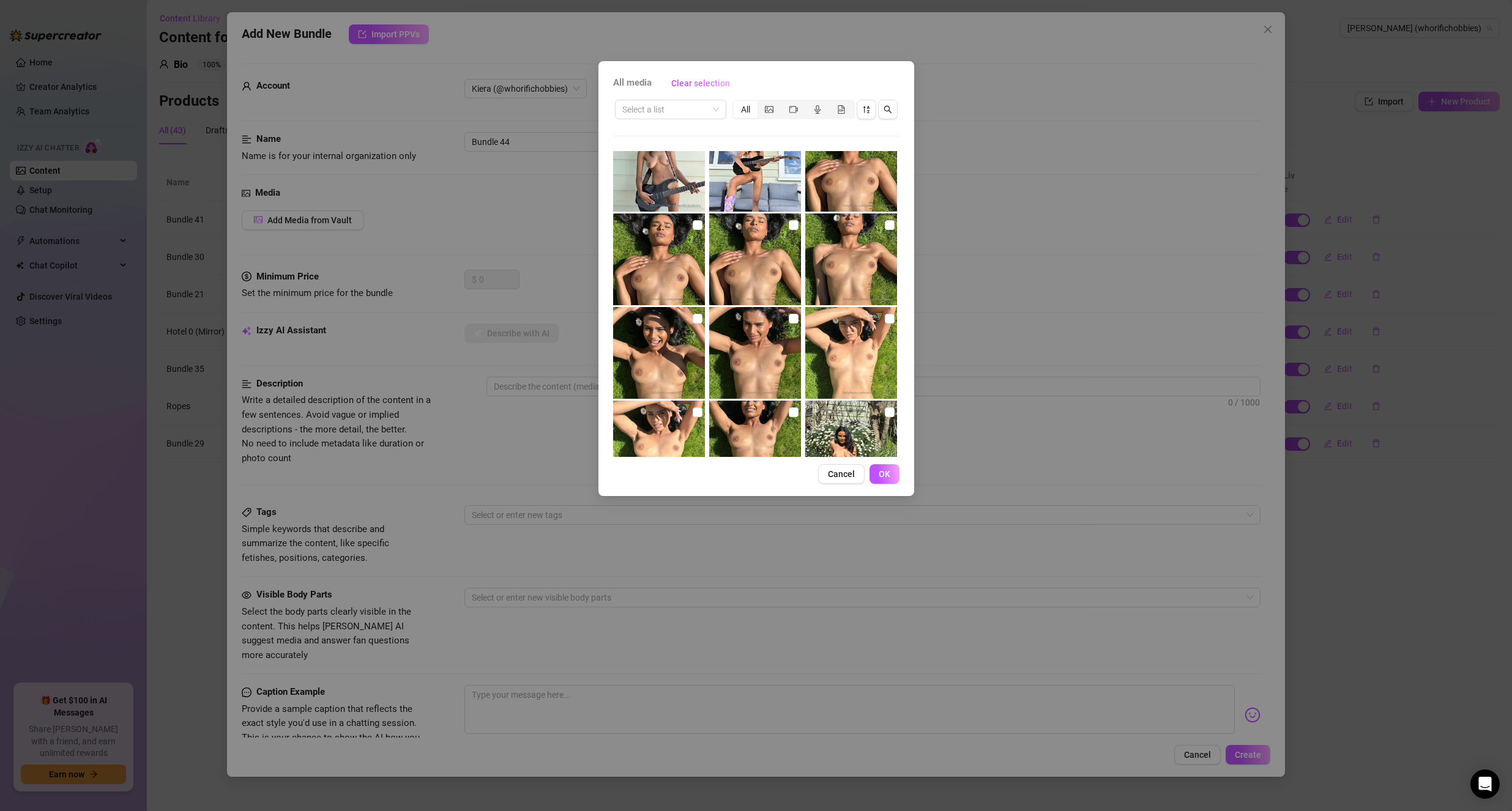
scroll to position [673, 0]
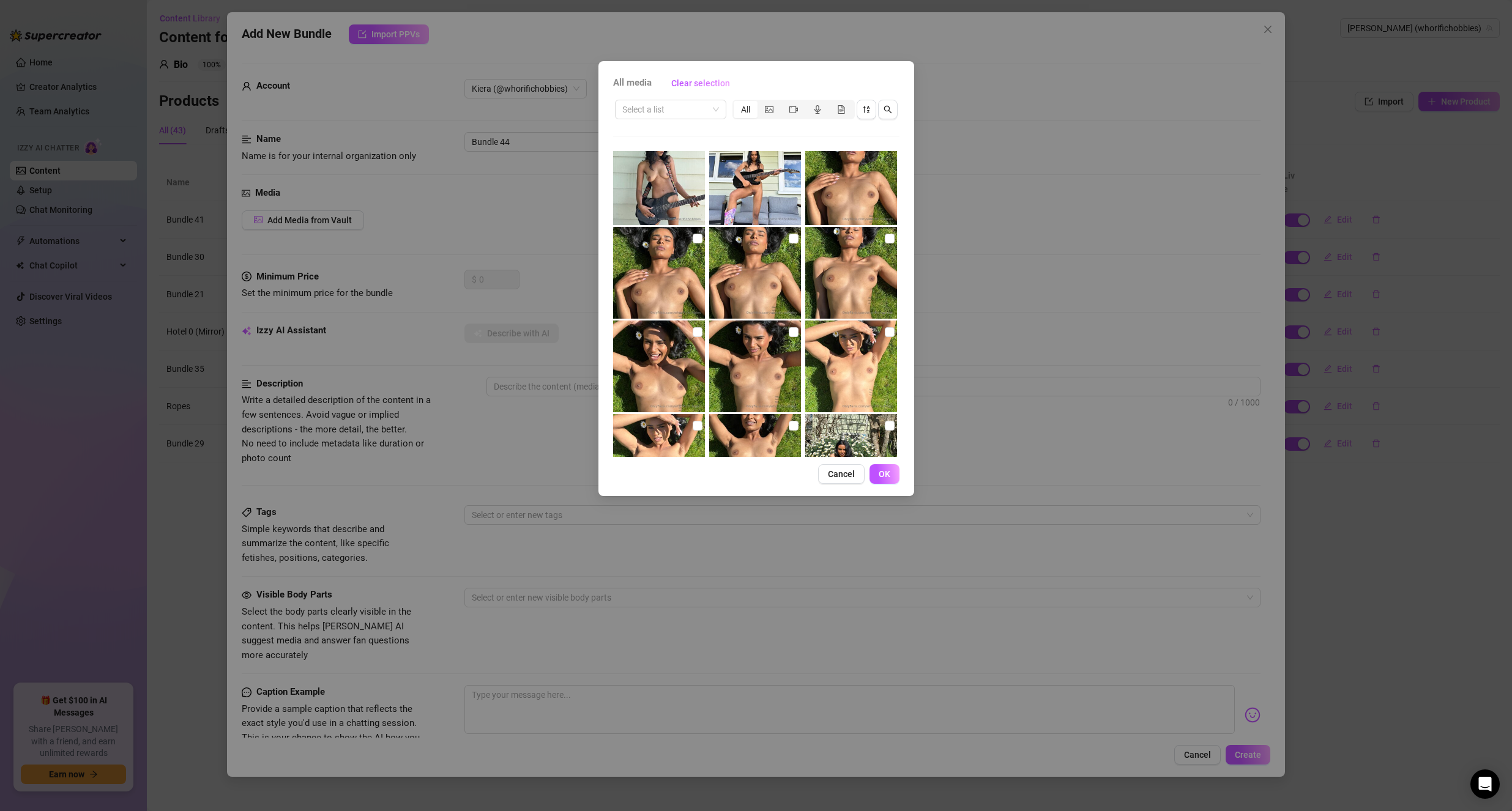
click at [789, 427] on input "checkbox" at bounding box center [794, 425] width 10 height 10
click at [693, 422] on input "checkbox" at bounding box center [697, 425] width 10 height 10
click at [694, 334] on input "checkbox" at bounding box center [697, 332] width 10 height 10
click at [797, 336] on img at bounding box center [755, 366] width 92 height 92
click at [875, 330] on img at bounding box center [851, 366] width 92 height 92
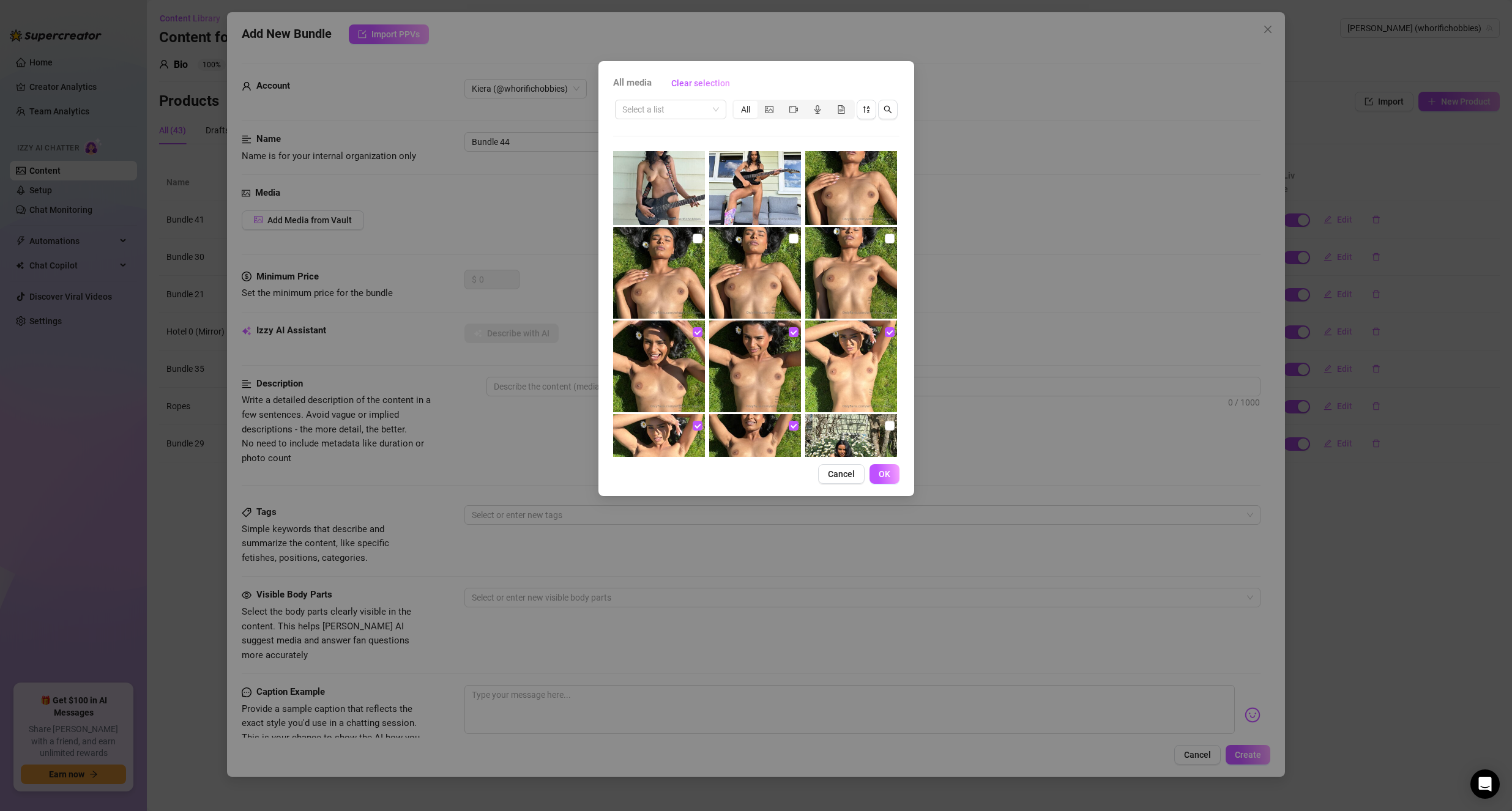
click at [843, 258] on img at bounding box center [851, 273] width 92 height 92
click at [764, 261] on img at bounding box center [755, 273] width 92 height 92
click at [663, 261] on img at bounding box center [659, 273] width 92 height 92
click at [828, 188] on img at bounding box center [851, 179] width 92 height 92
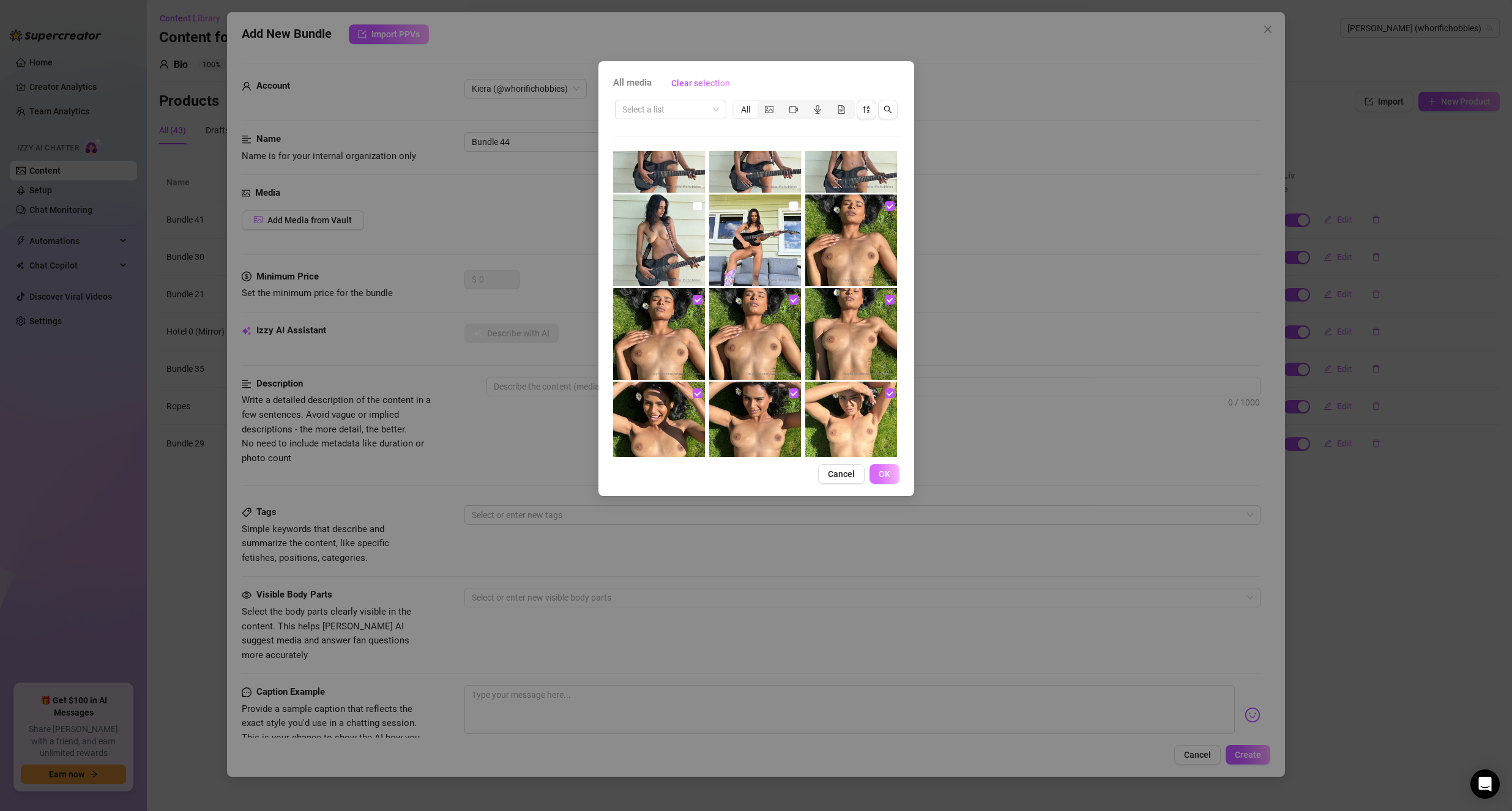
click at [883, 475] on span "OK" at bounding box center [884, 474] width 12 height 10
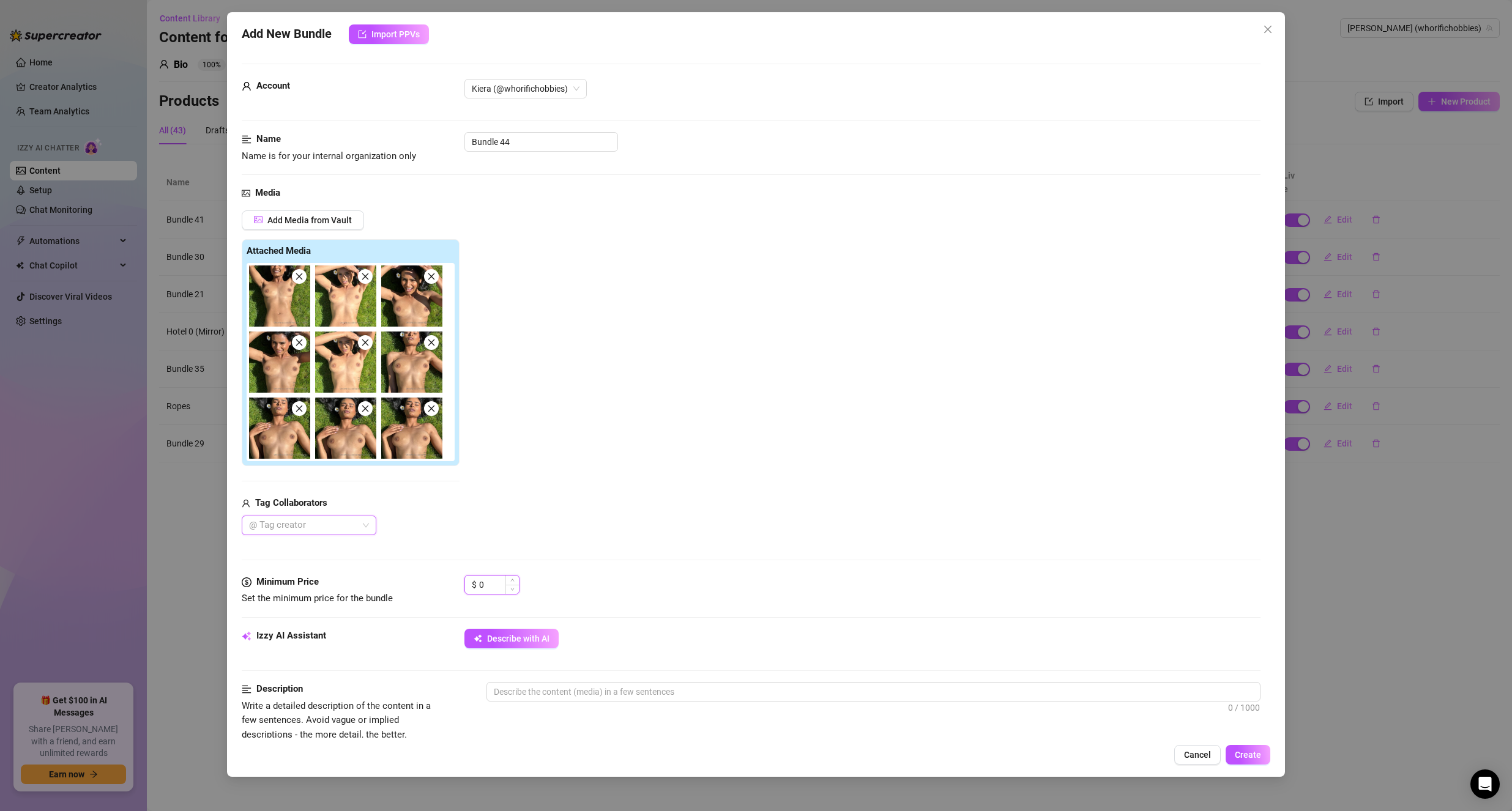
click at [493, 581] on input "0" at bounding box center [499, 585] width 40 height 19
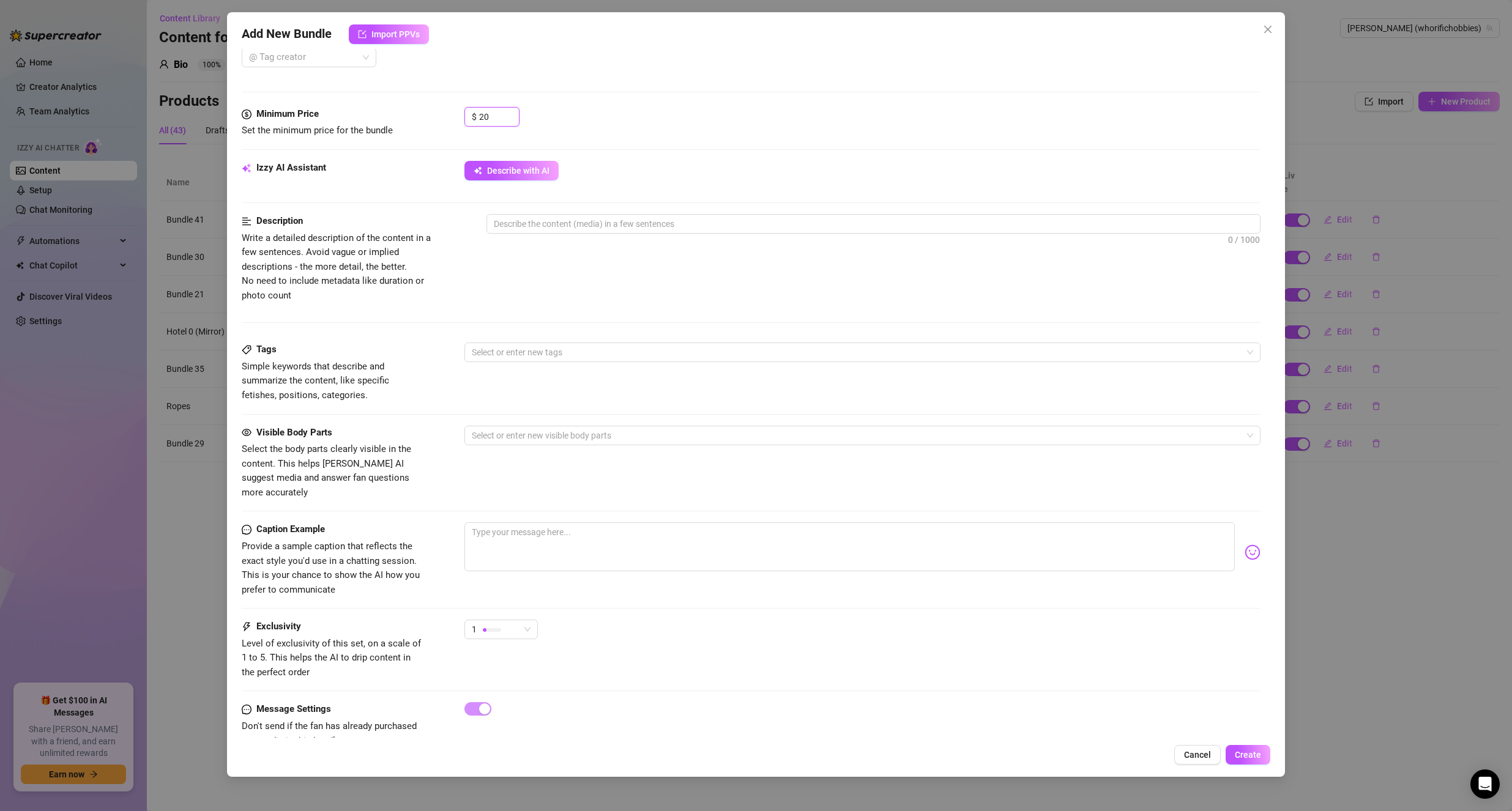
scroll to position [487, 0]
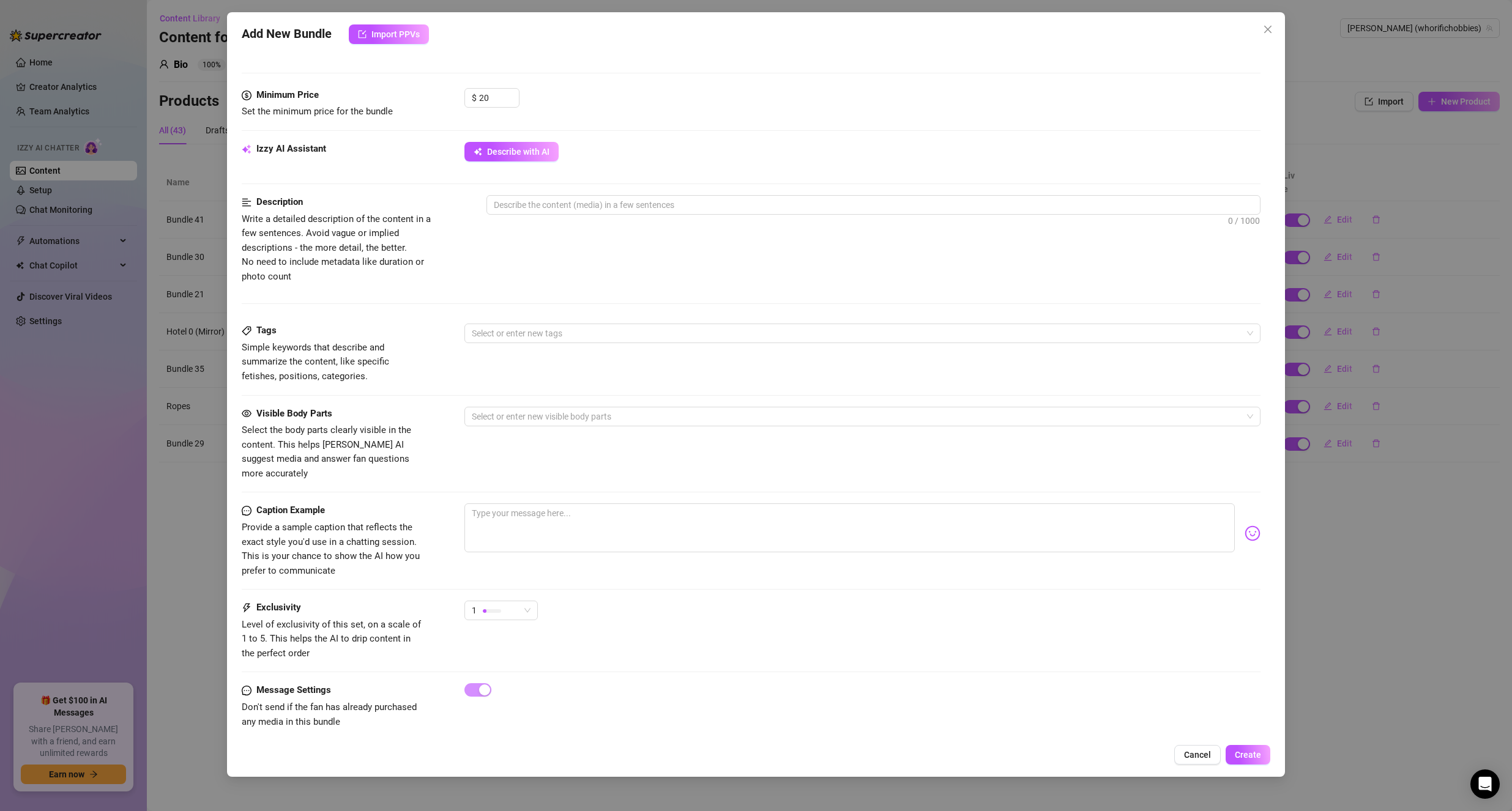
click at [503, 608] on div "1" at bounding box center [501, 616] width 74 height 31
click at [507, 603] on div "1" at bounding box center [495, 611] width 48 height 19
click at [497, 674] on span "4" at bounding box center [514, 680] width 80 height 13
click at [622, 616] on div "4 4" at bounding box center [863, 616] width 797 height 31
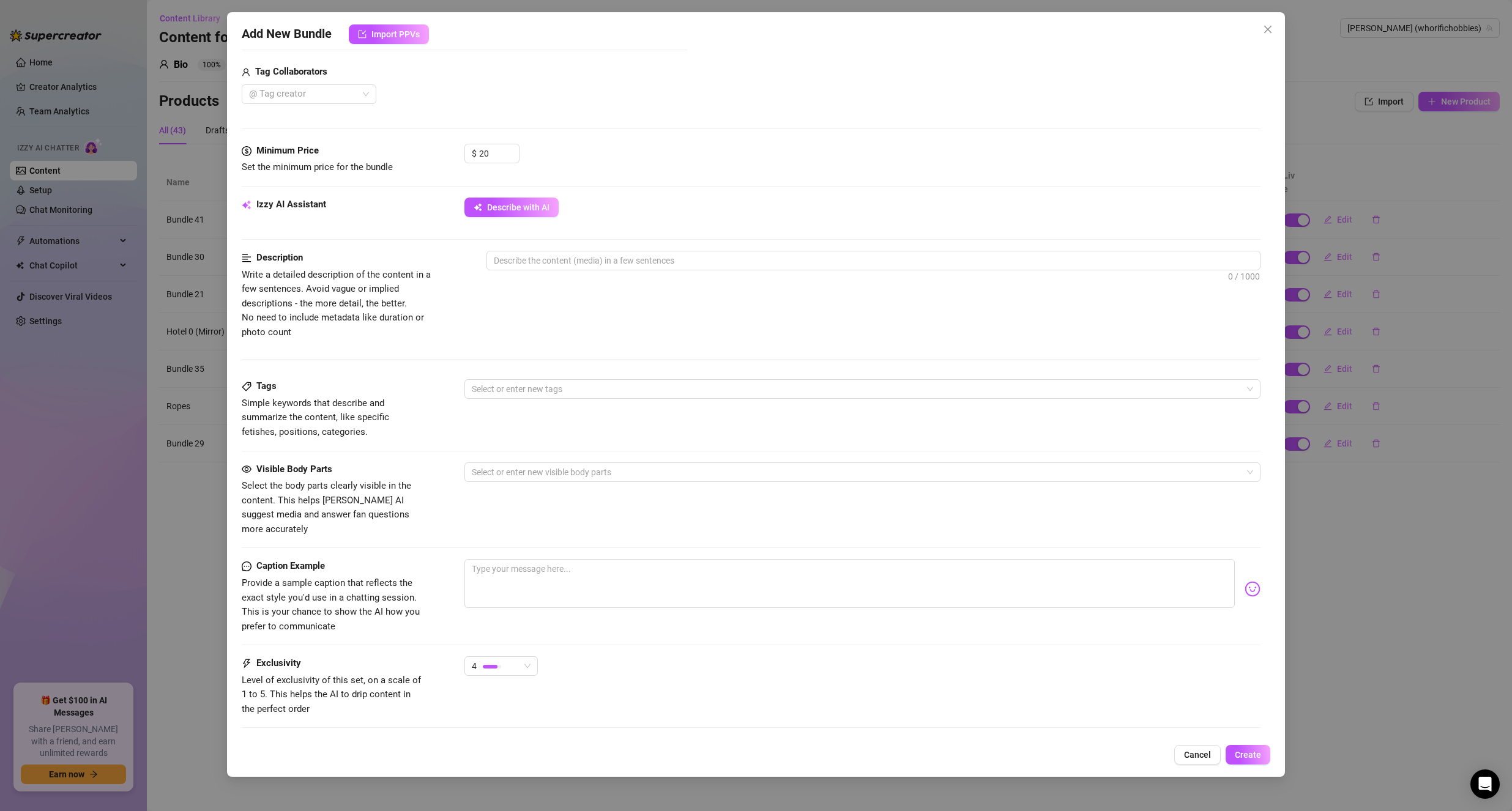
scroll to position [425, 0]
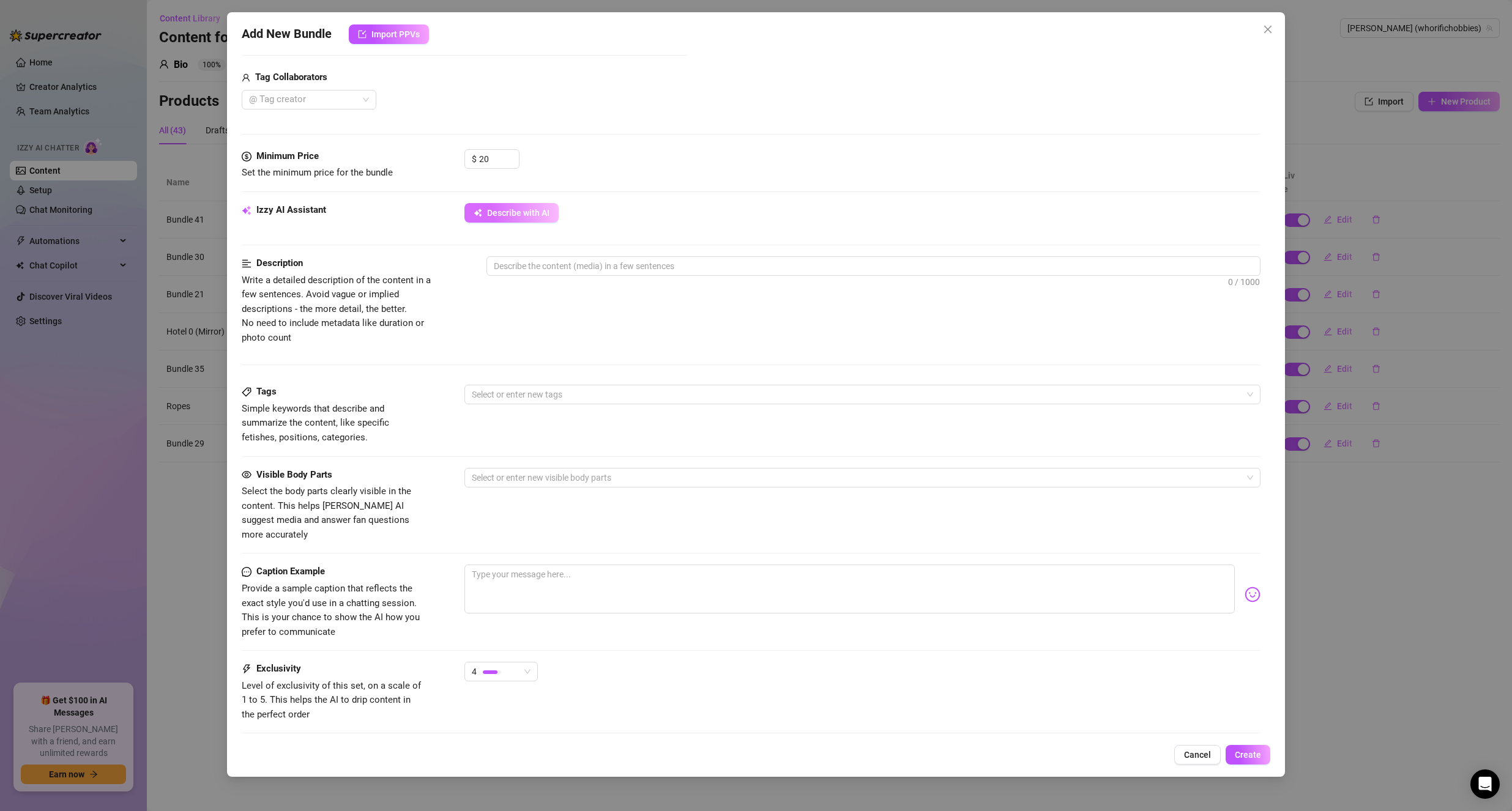
click at [508, 210] on span "Describe with AI" at bounding box center [519, 212] width 62 height 10
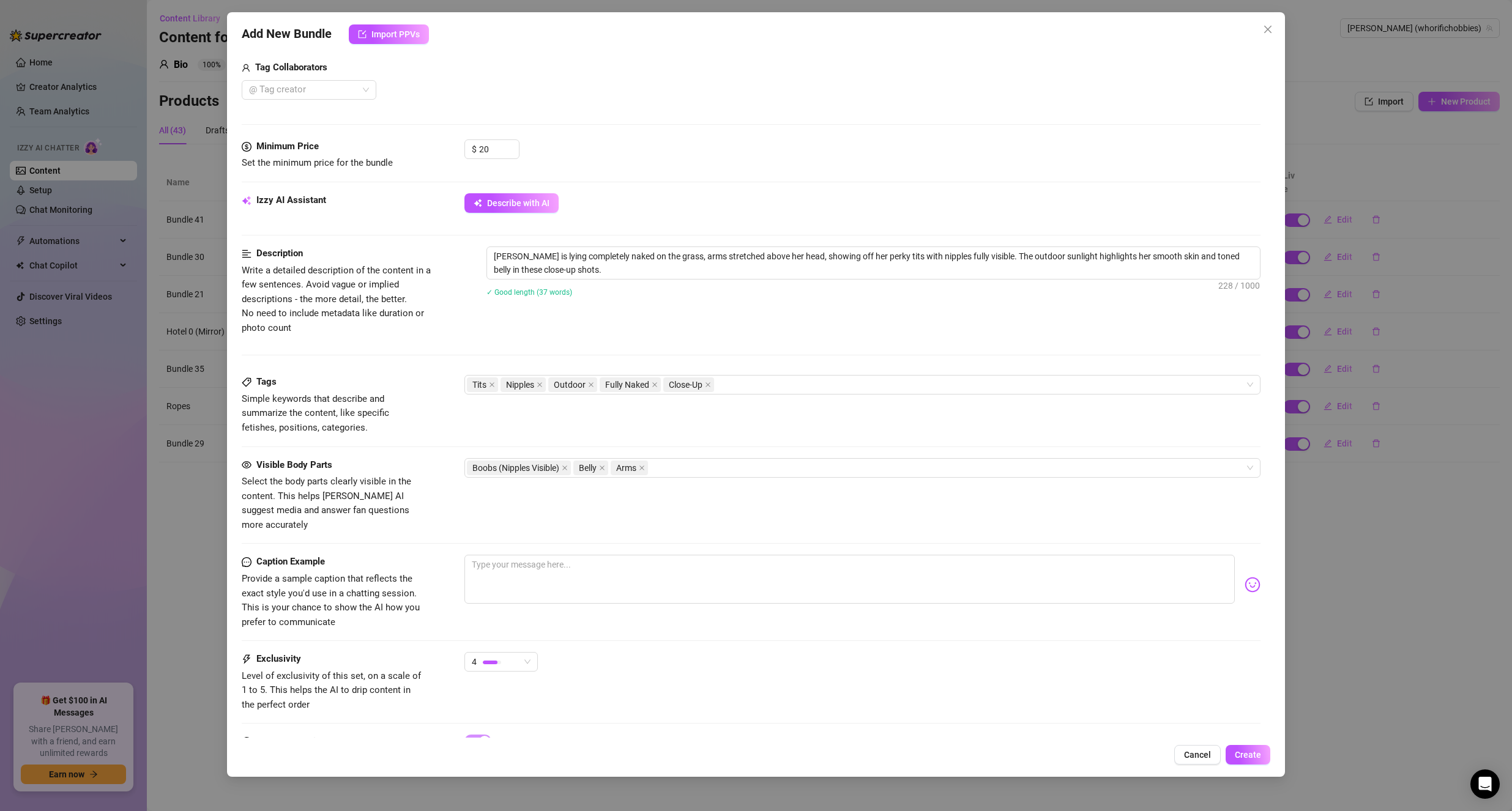
scroll to position [487, 0]
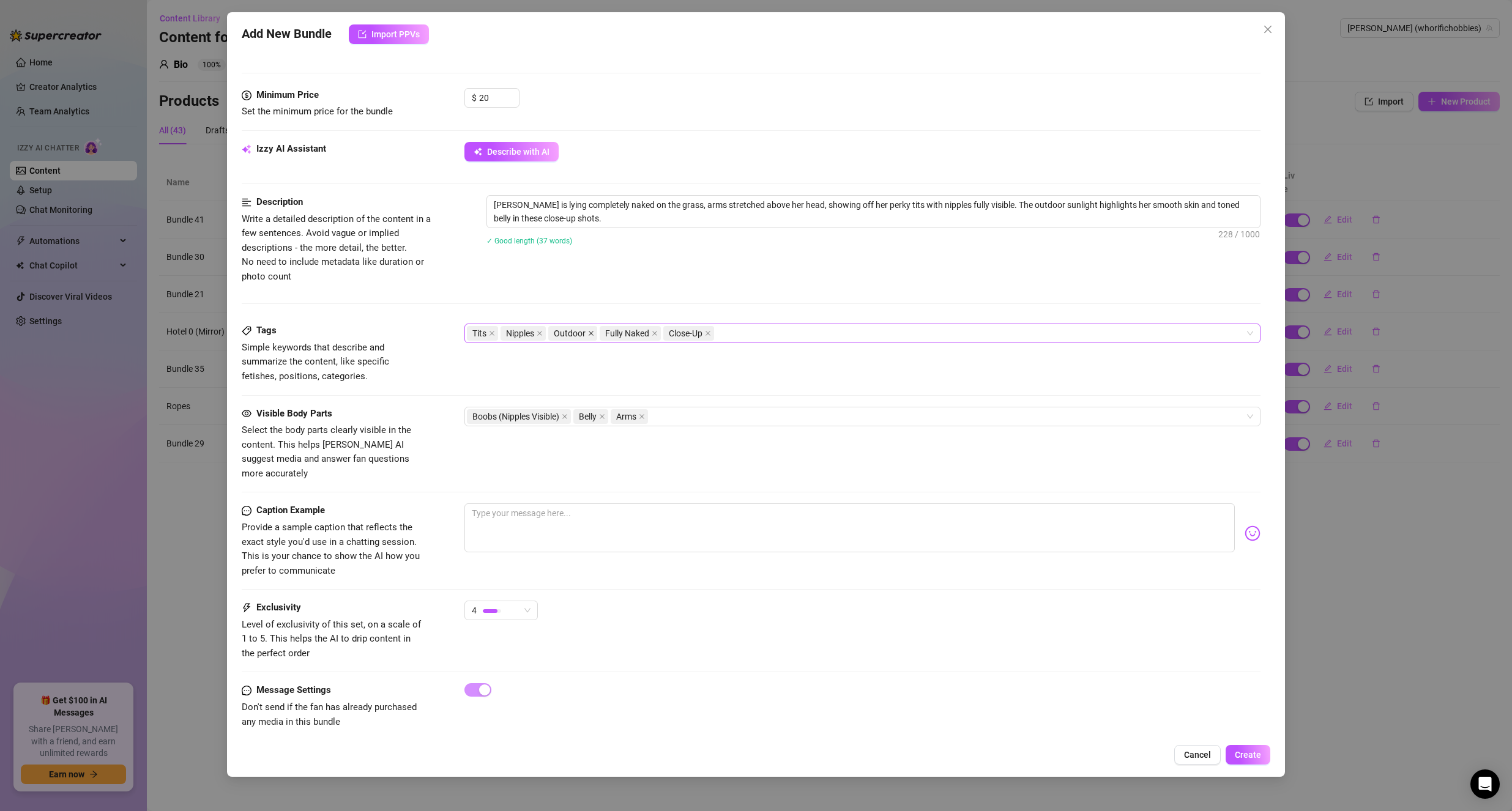
click at [590, 332] on icon "close" at bounding box center [590, 333] width 5 height 5
click at [1241, 753] on span "Create" at bounding box center [1248, 755] width 27 height 10
click at [1038, 202] on textarea "[PERSON_NAME] is lying completely naked on the grass, arms stretched above her …" at bounding box center [874, 212] width 774 height 32
click at [1239, 753] on span "Create" at bounding box center [1248, 755] width 27 height 10
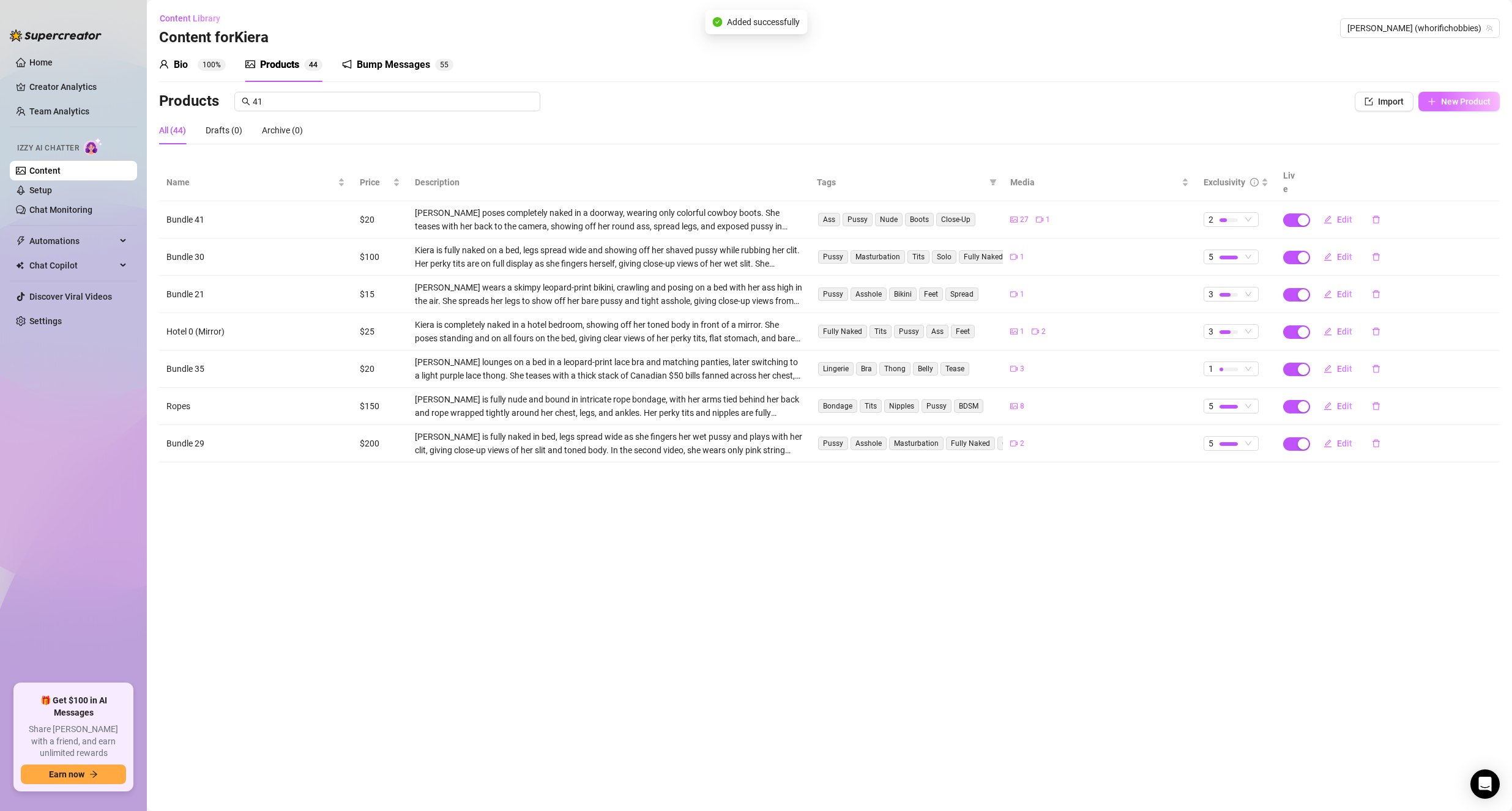
click at [1418, 98] on button "New Product" at bounding box center [1459, 101] width 82 height 19
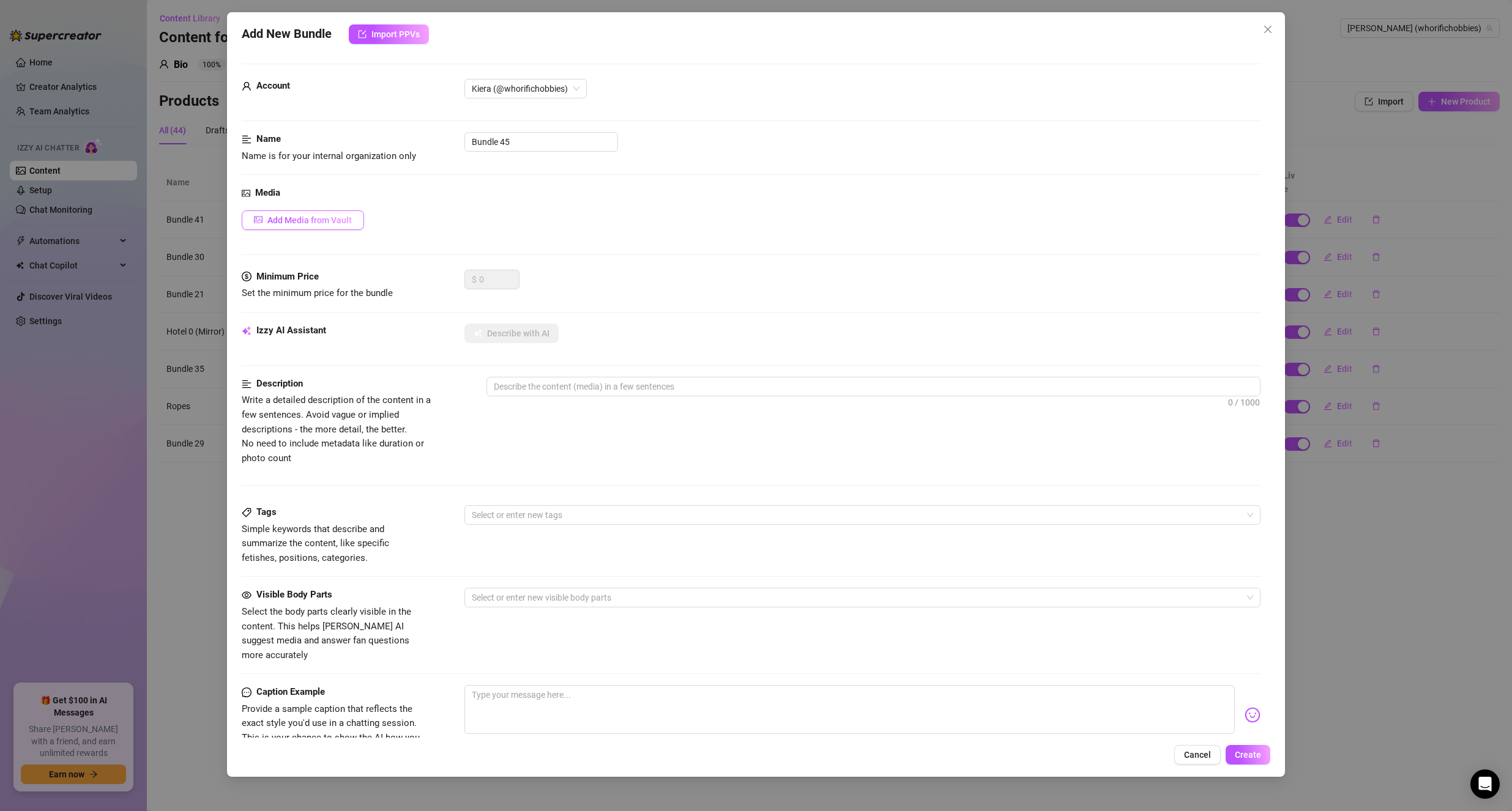
click at [299, 215] on span "Add Media from Vault" at bounding box center [309, 220] width 84 height 10
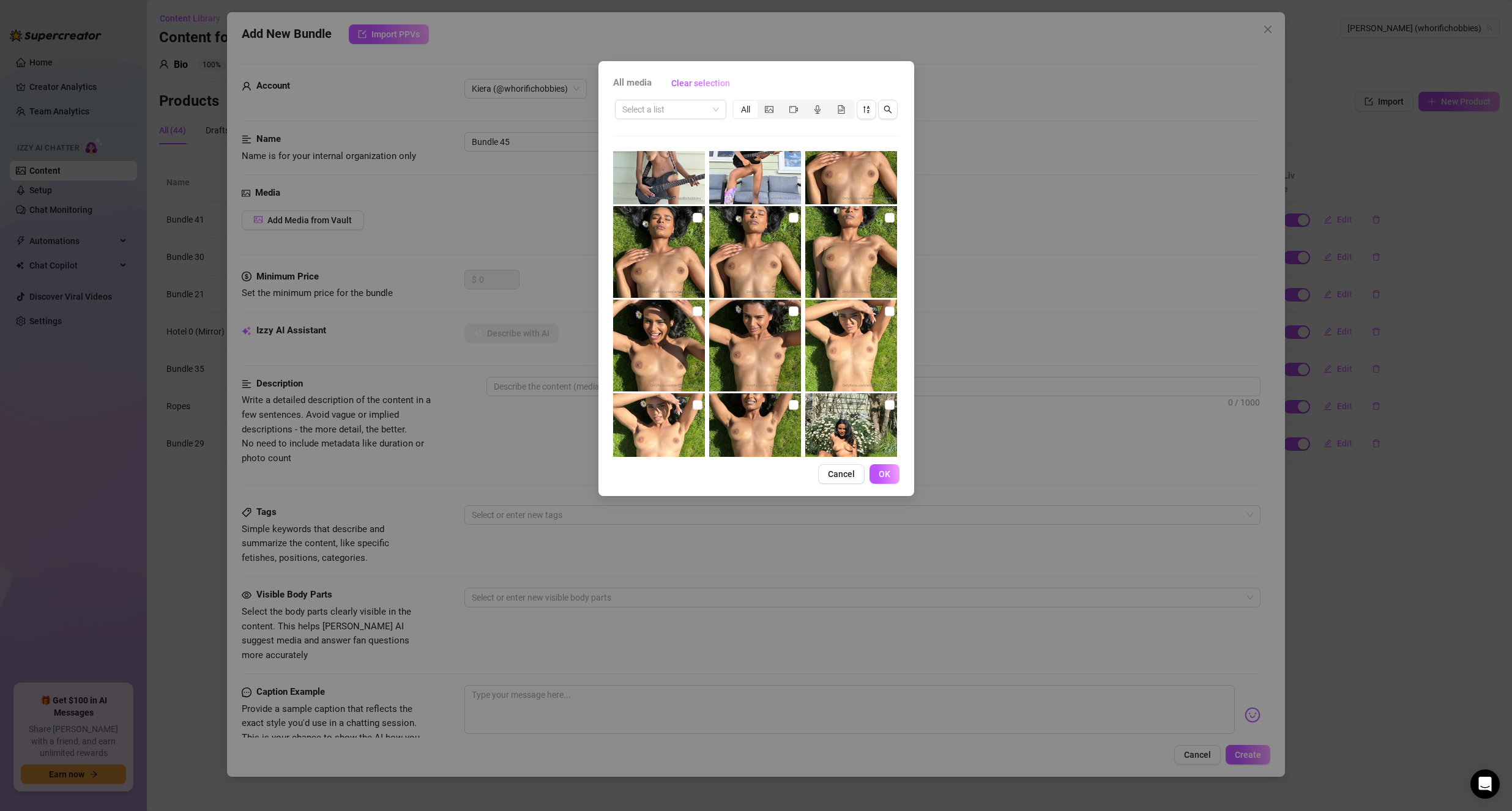
scroll to position [612, 0]
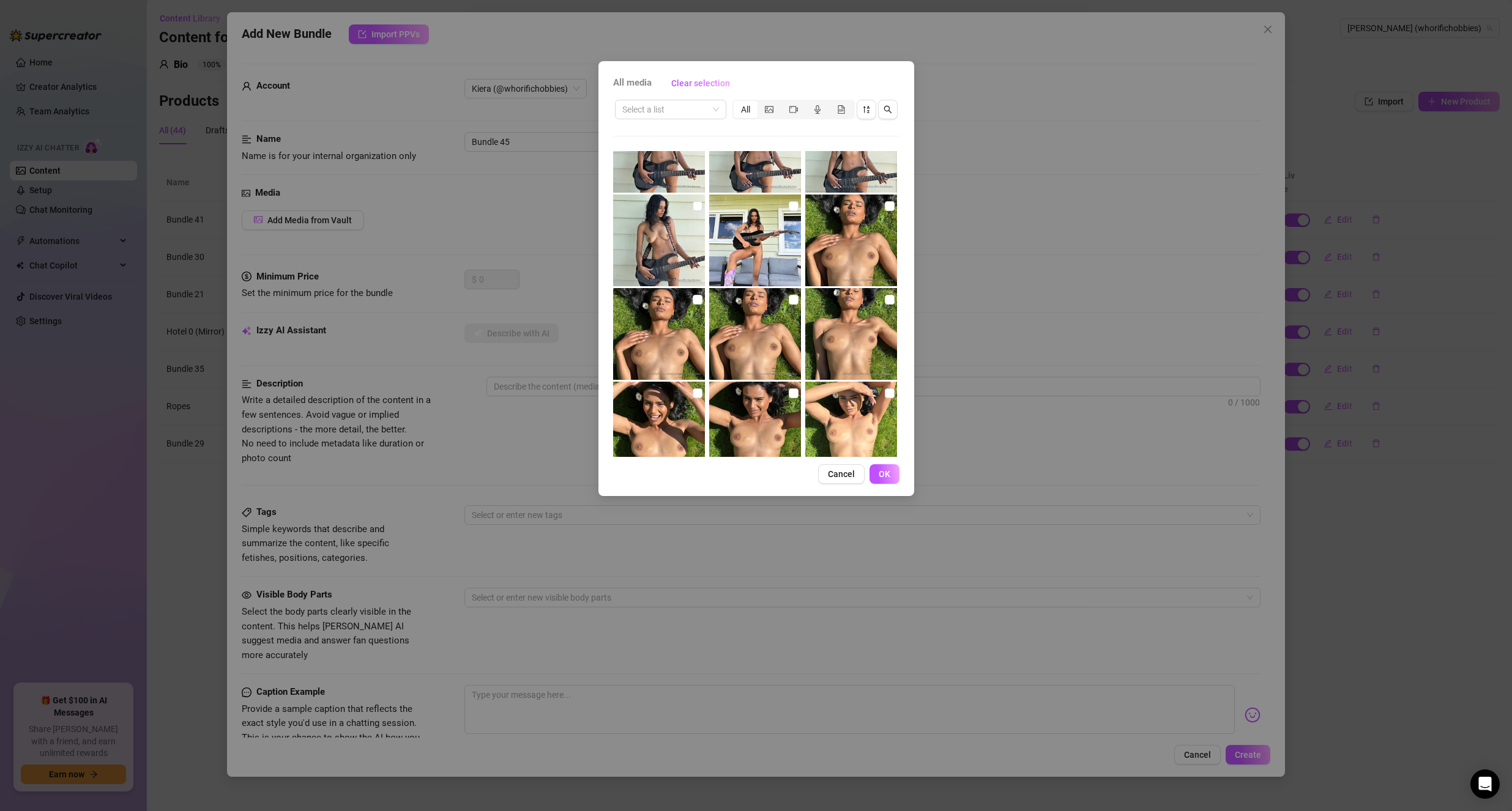
click at [768, 238] on img at bounding box center [755, 240] width 92 height 92
click at [668, 246] on img at bounding box center [659, 240] width 92 height 92
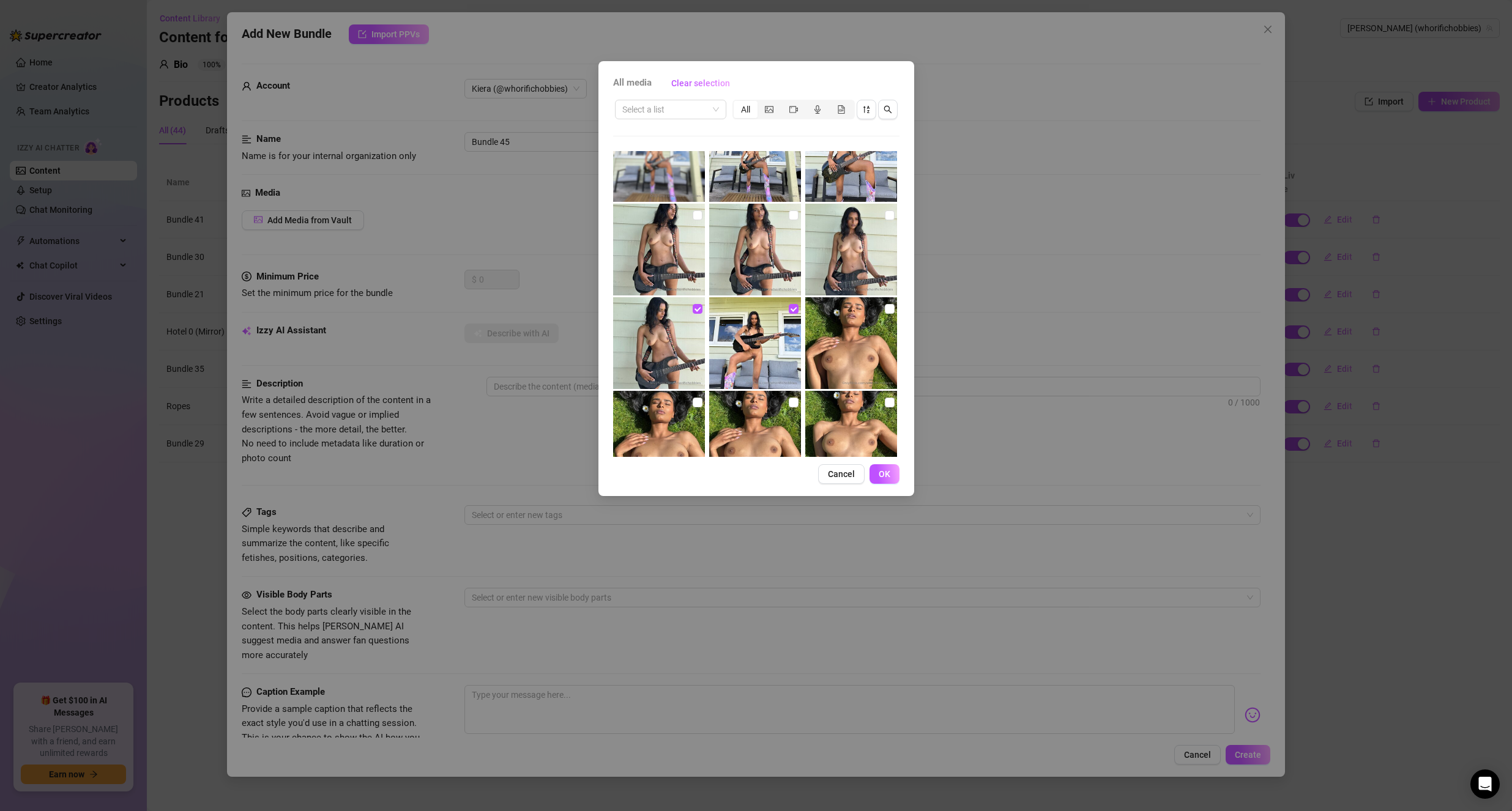
scroll to position [489, 0]
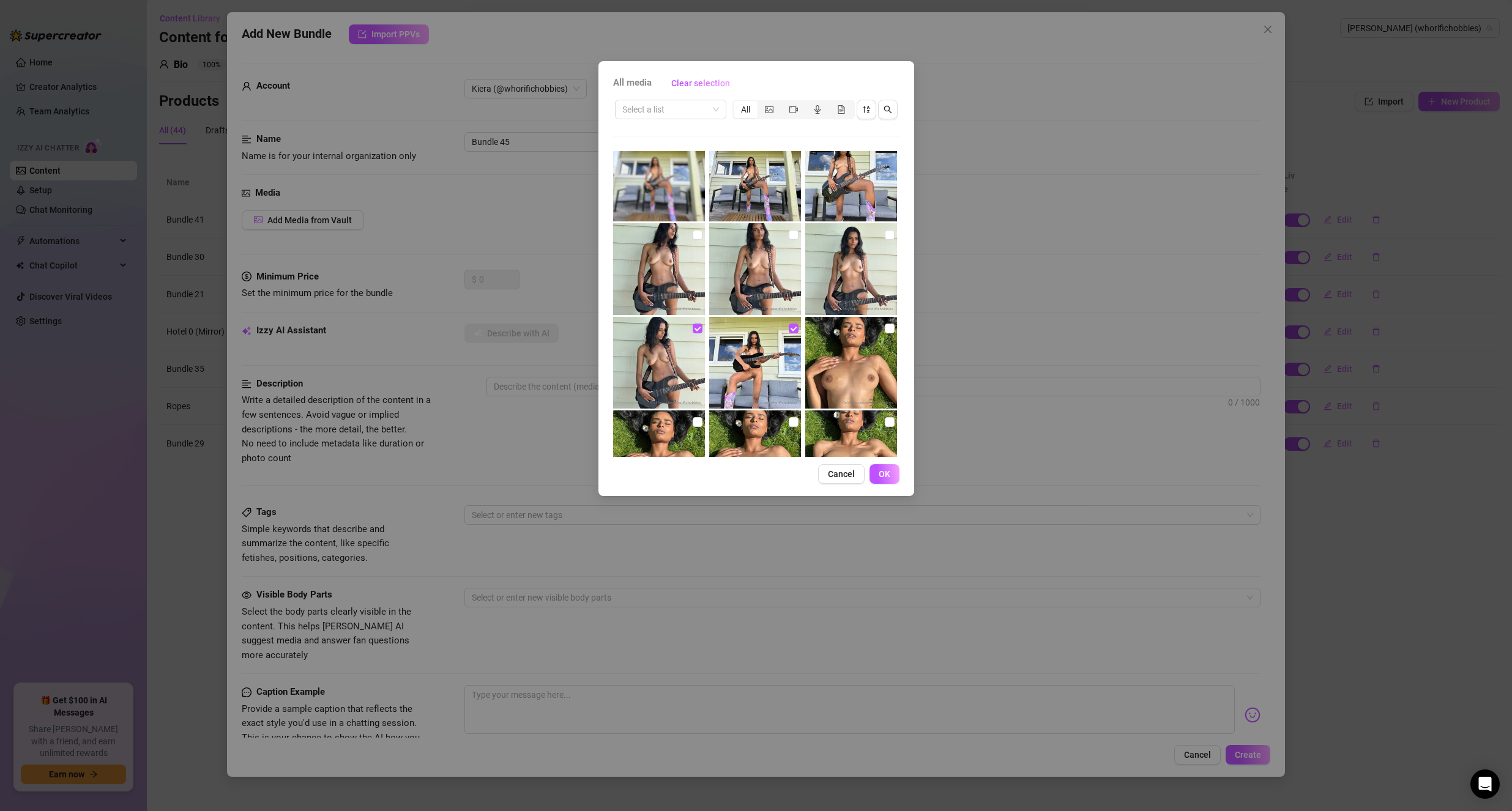
click at [857, 277] on img at bounding box center [851, 269] width 92 height 92
click at [766, 265] on img at bounding box center [755, 269] width 92 height 92
click at [673, 255] on img at bounding box center [659, 269] width 92 height 92
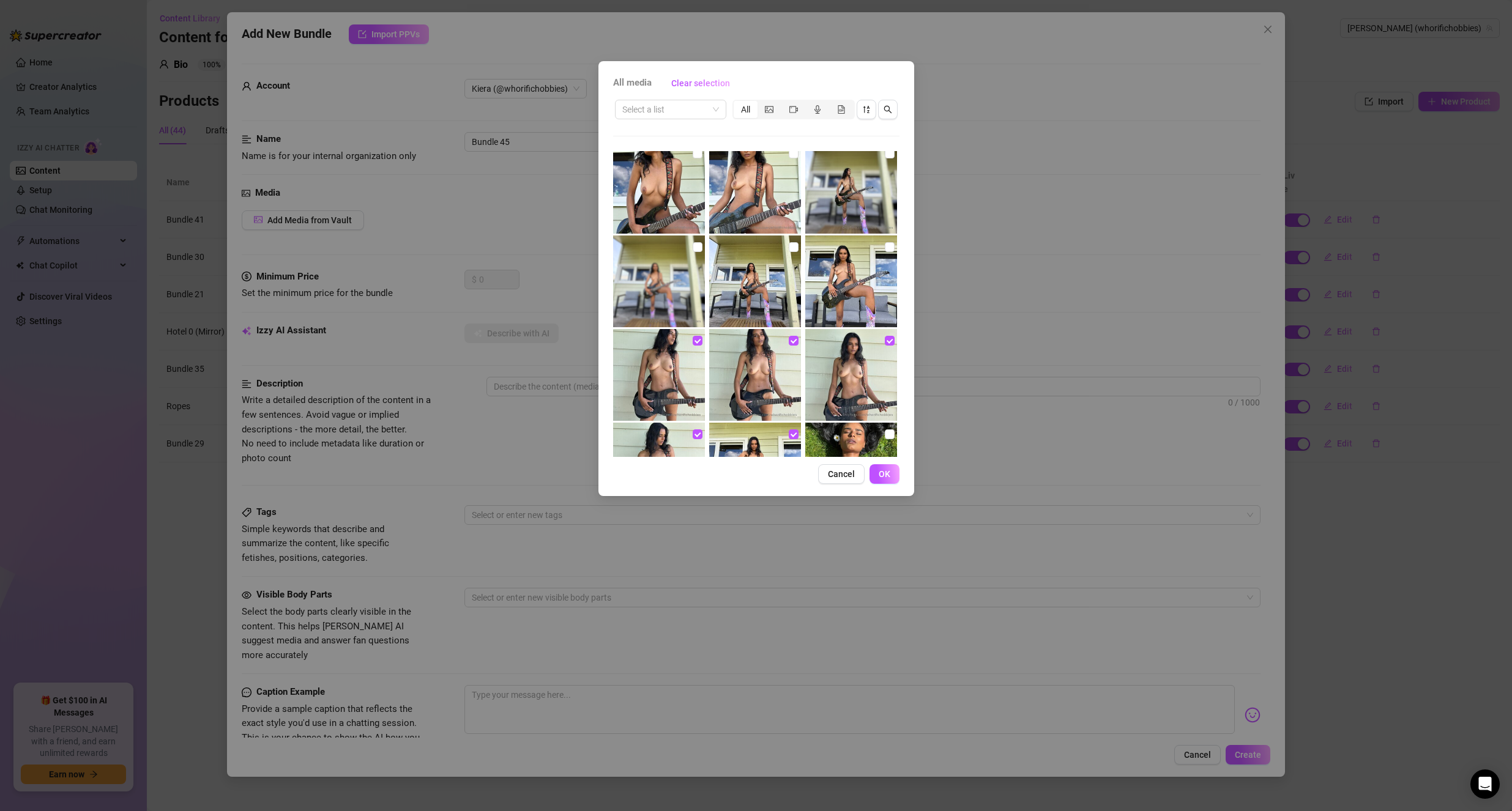
scroll to position [367, 0]
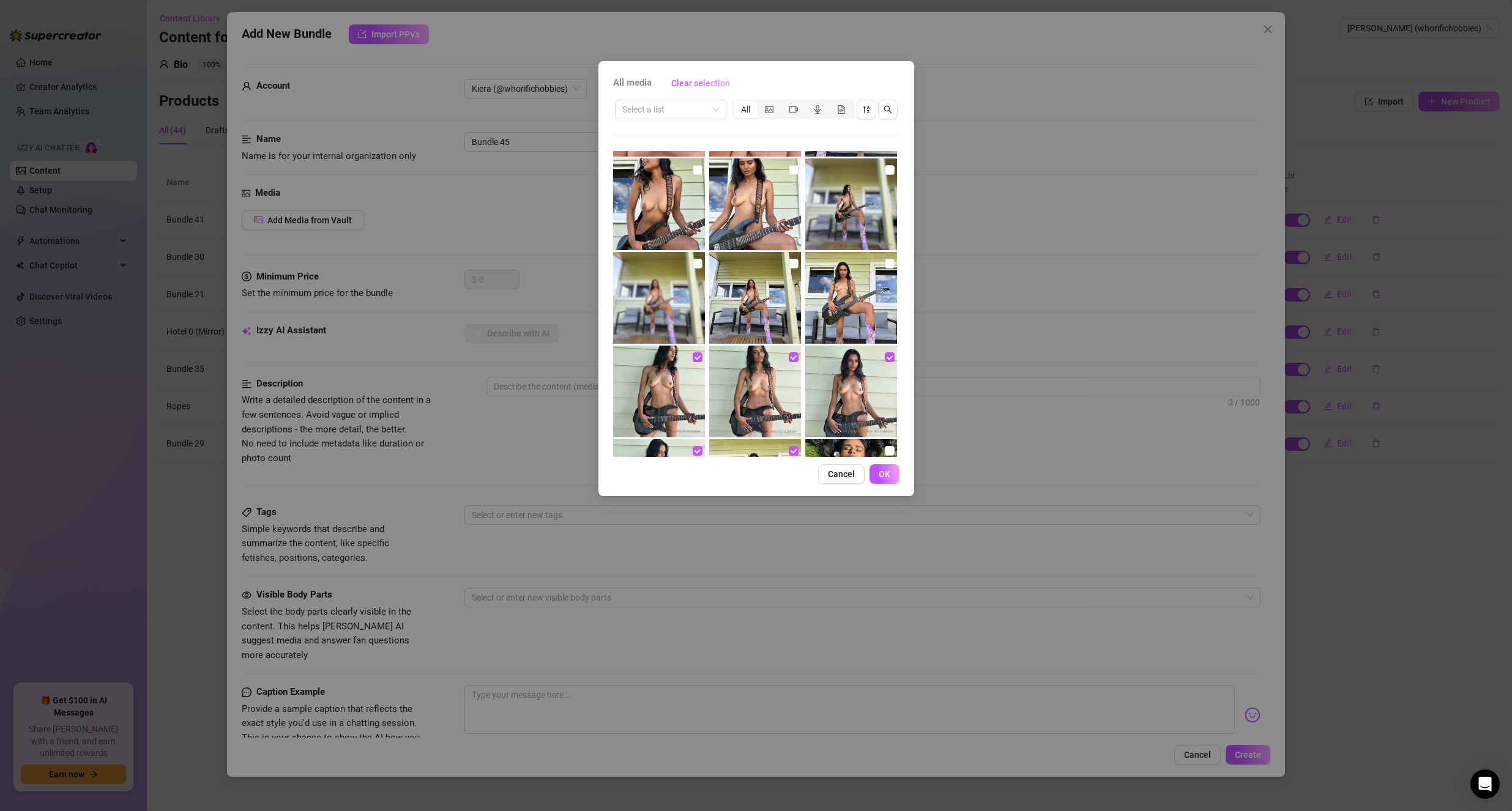
click at [853, 293] on img at bounding box center [851, 298] width 92 height 92
click at [771, 292] on img at bounding box center [755, 298] width 92 height 92
click at [660, 290] on img at bounding box center [659, 298] width 92 height 92
click at [823, 220] on img at bounding box center [851, 204] width 92 height 92
click at [754, 215] on img at bounding box center [755, 204] width 92 height 92
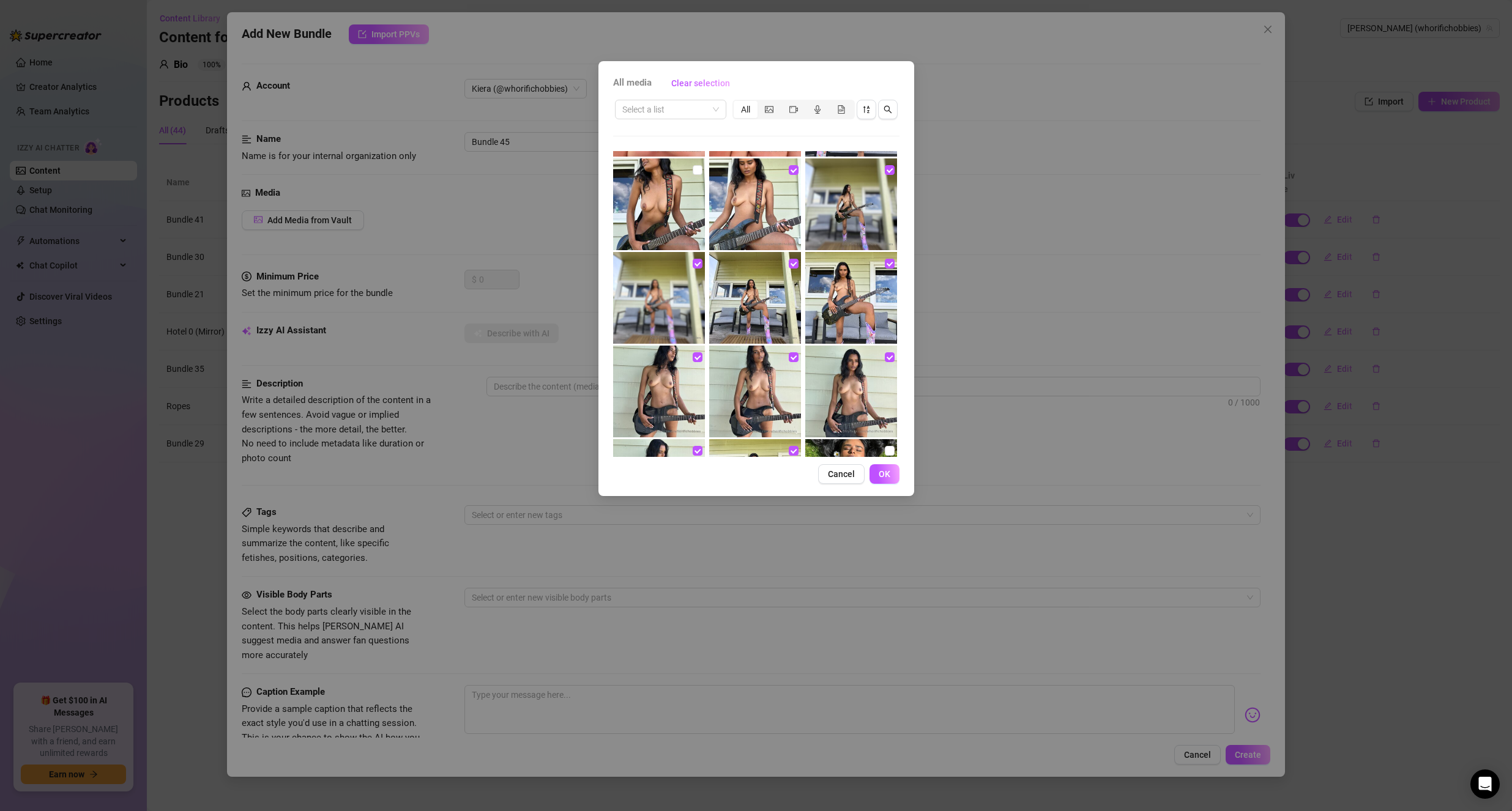
click at [674, 208] on img at bounding box center [659, 204] width 92 height 92
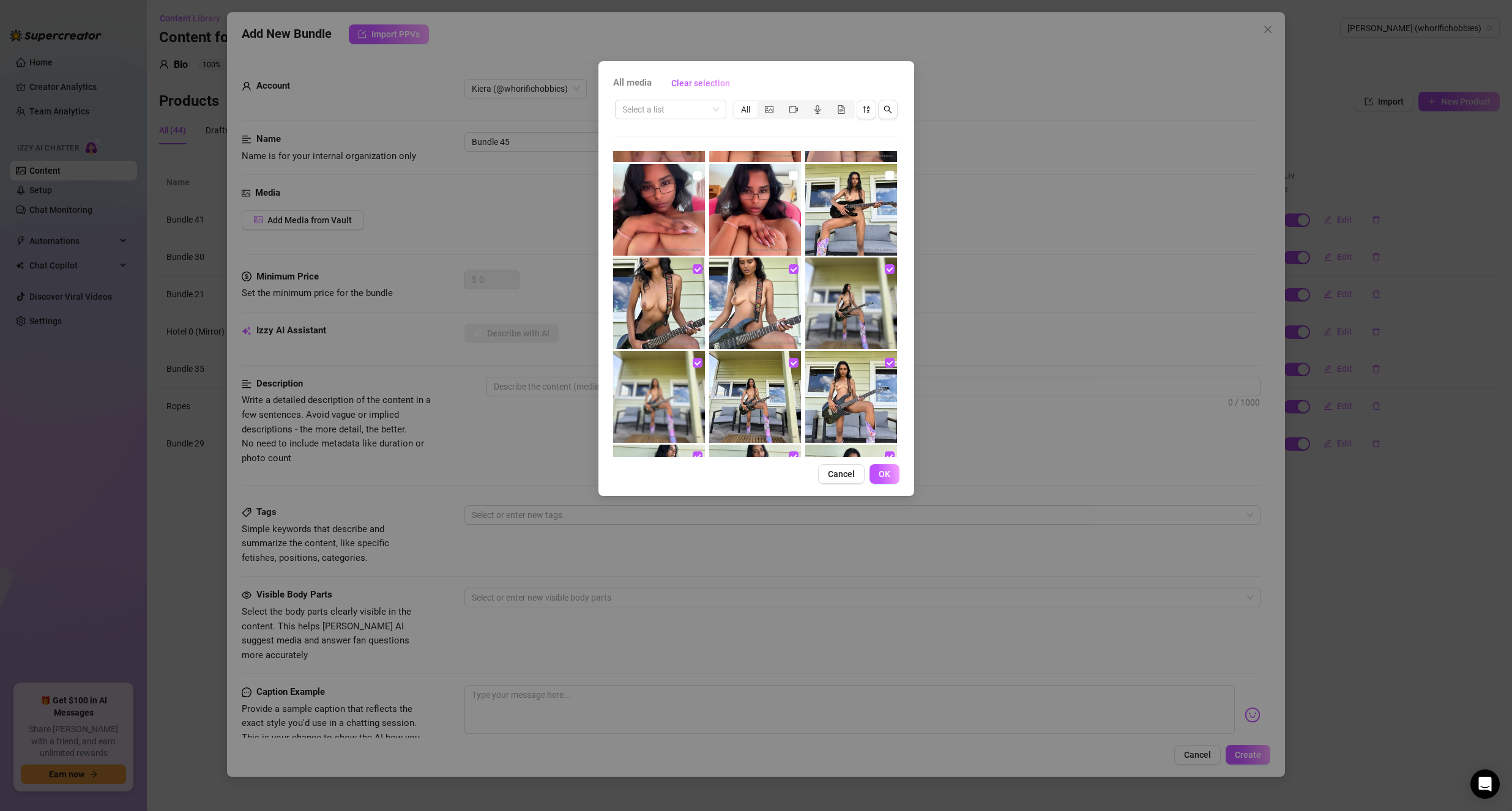
scroll to position [245, 0]
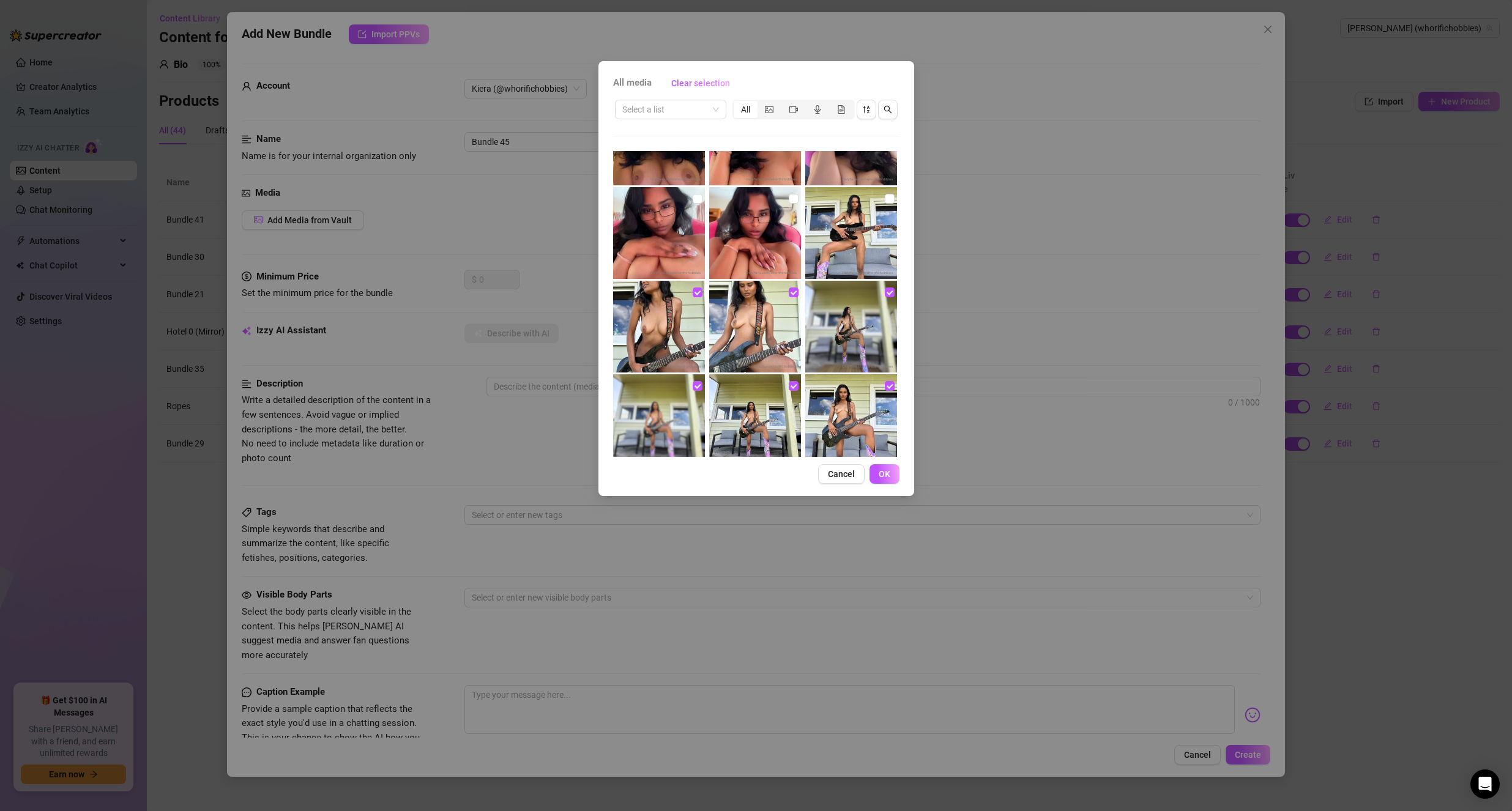
click at [847, 238] on img at bounding box center [851, 233] width 92 height 92
click at [887, 475] on span "OK" at bounding box center [884, 474] width 12 height 10
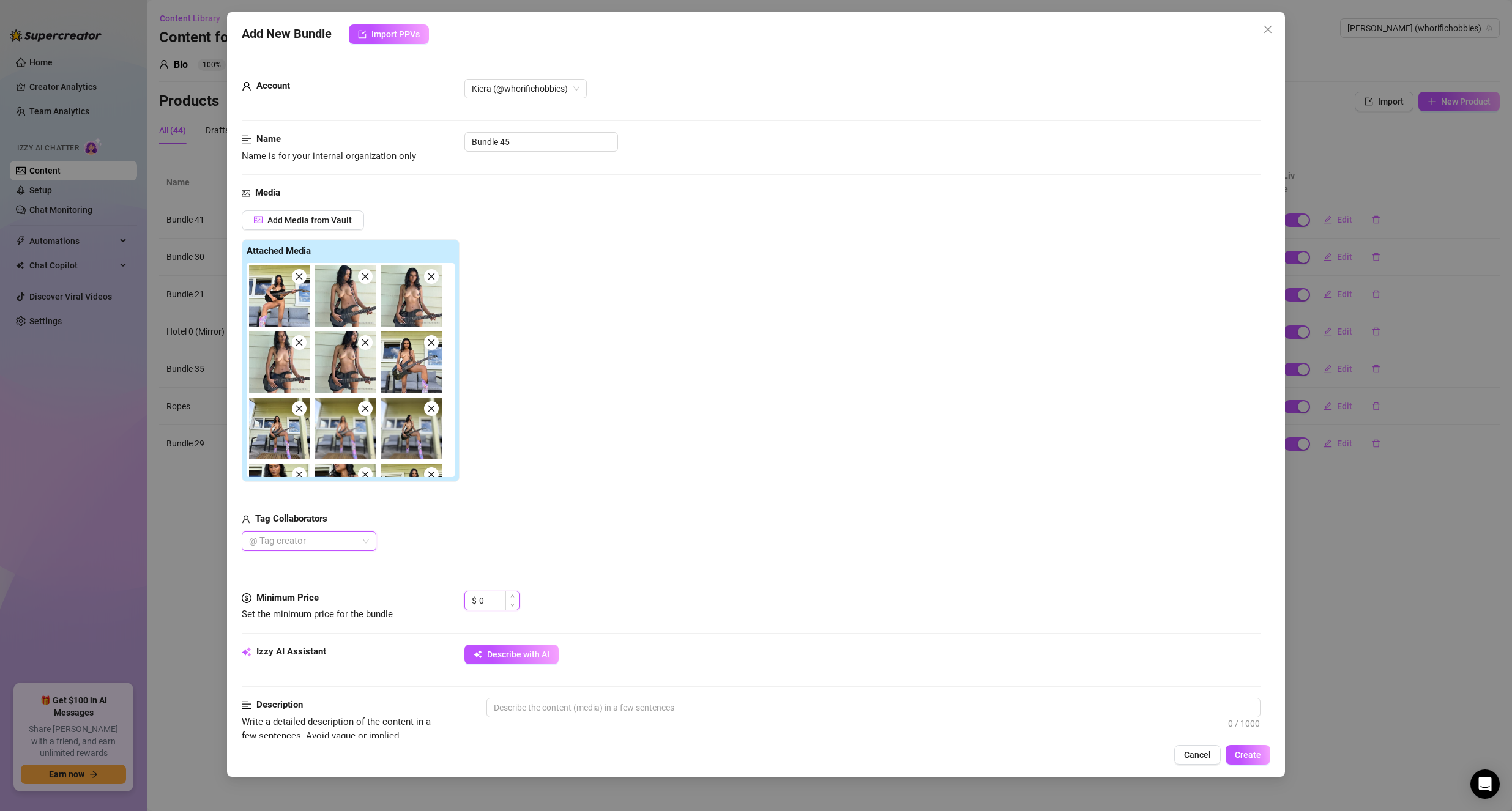
click at [487, 603] on input "0" at bounding box center [499, 601] width 40 height 19
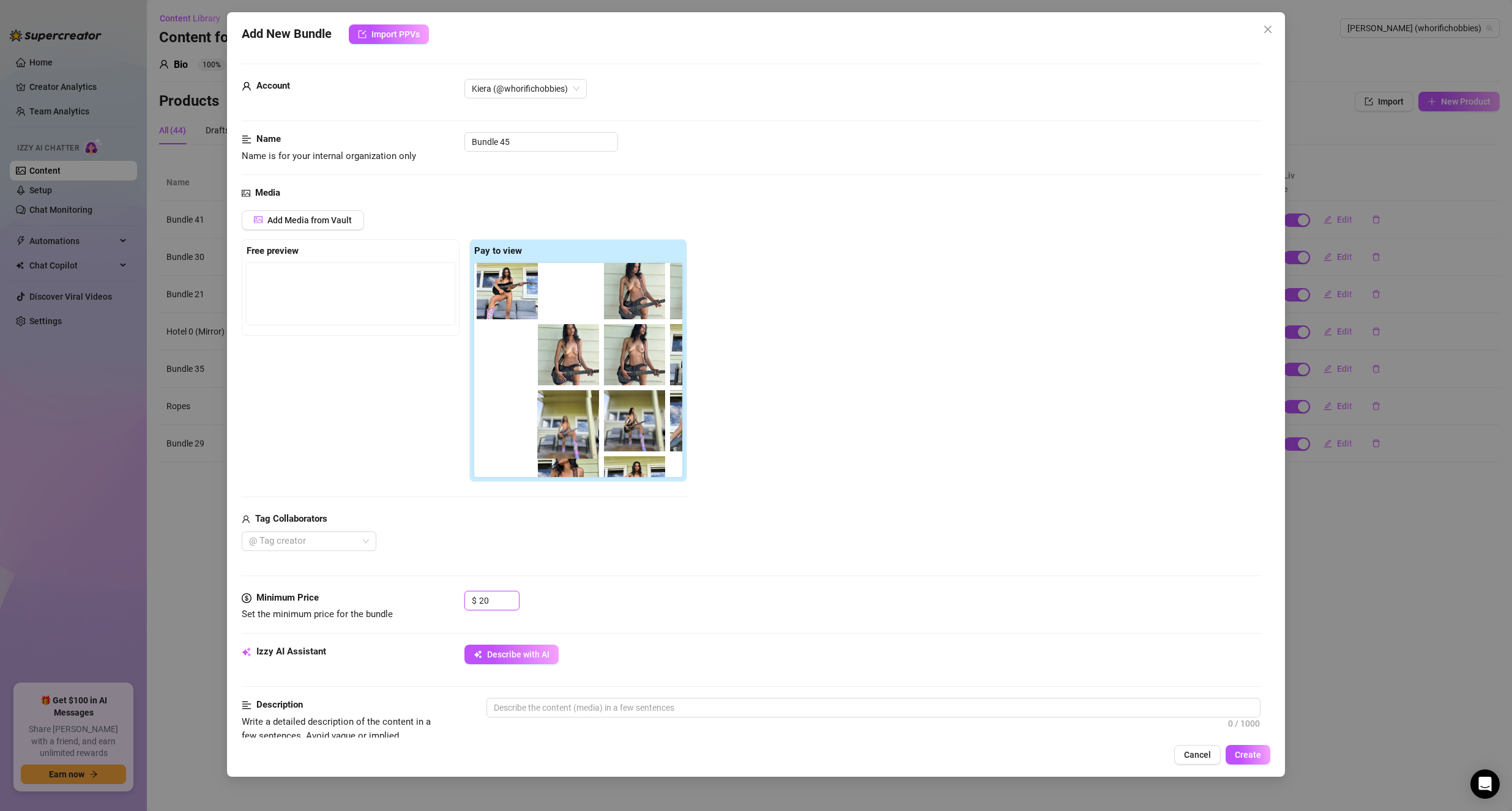
scroll to position [16, 0]
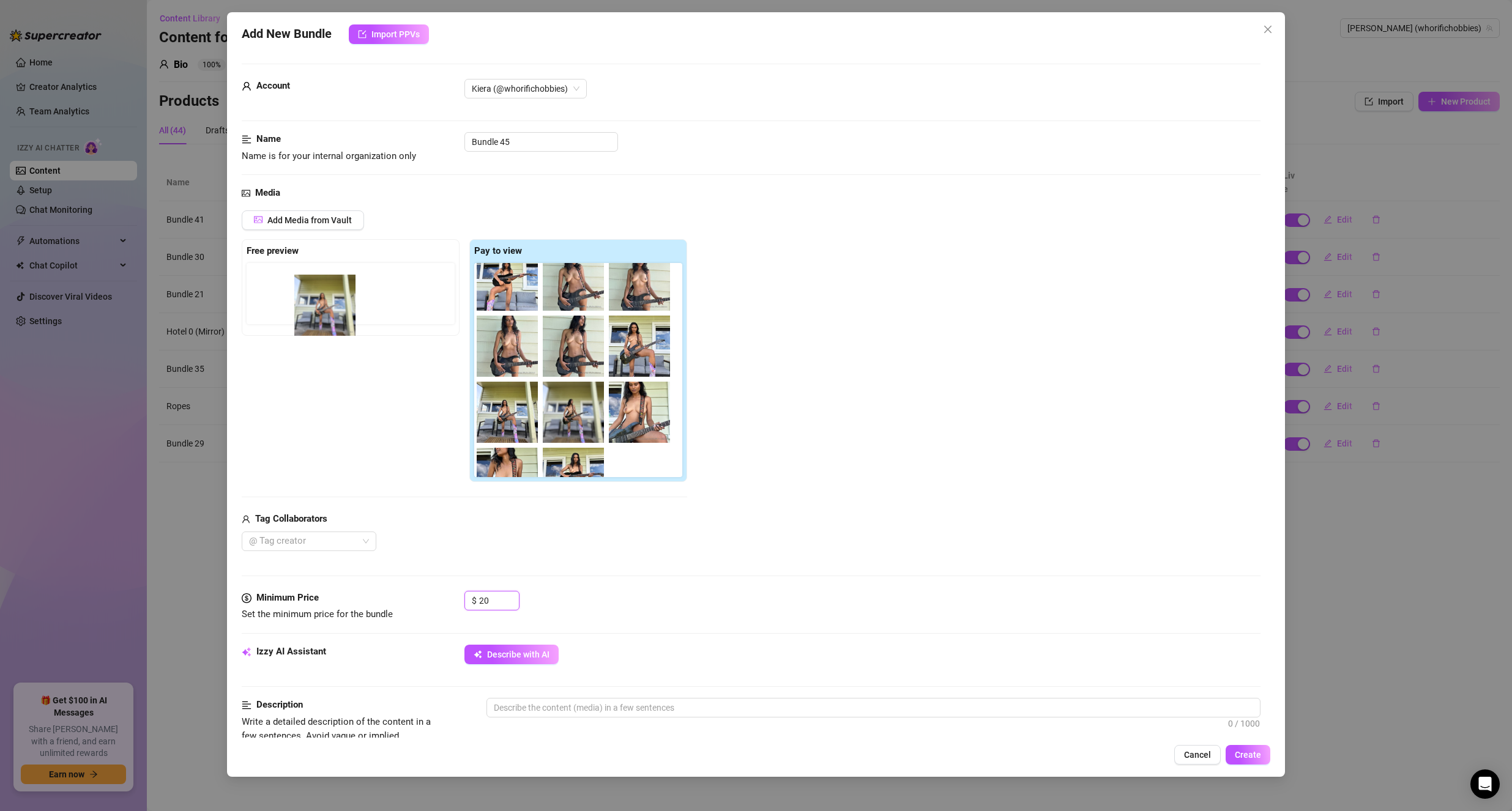
drag, startPoint x: 590, startPoint y: 427, endPoint x: 339, endPoint y: 303, distance: 280.0
click at [339, 303] on div "Free preview Pay to view" at bounding box center [464, 360] width 446 height 244
drag, startPoint x: 566, startPoint y: 414, endPoint x: 268, endPoint y: 284, distance: 325.1
click at [268, 284] on div "Free preview Pay to view" at bounding box center [464, 360] width 446 height 244
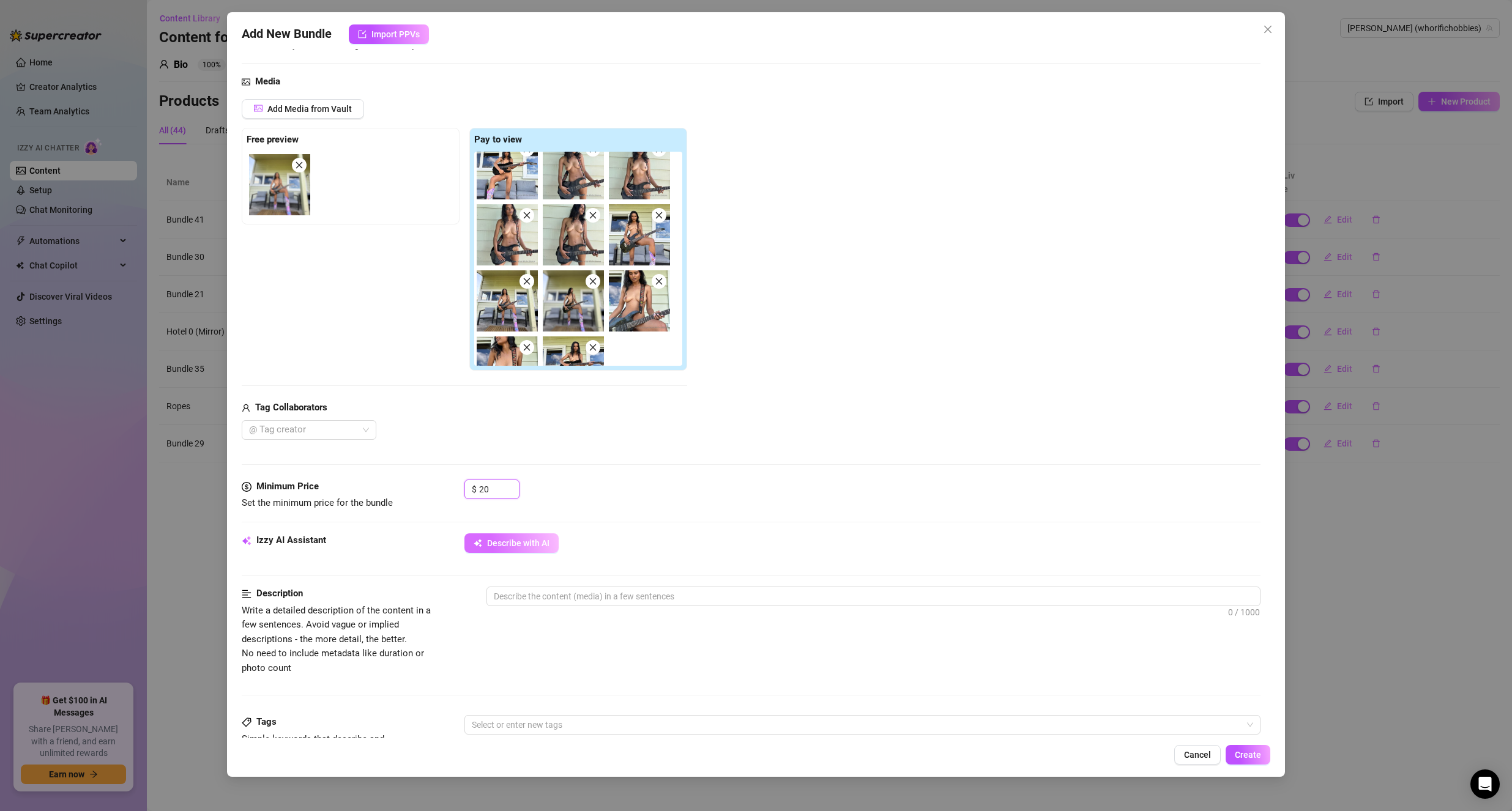
scroll to position [183, 0]
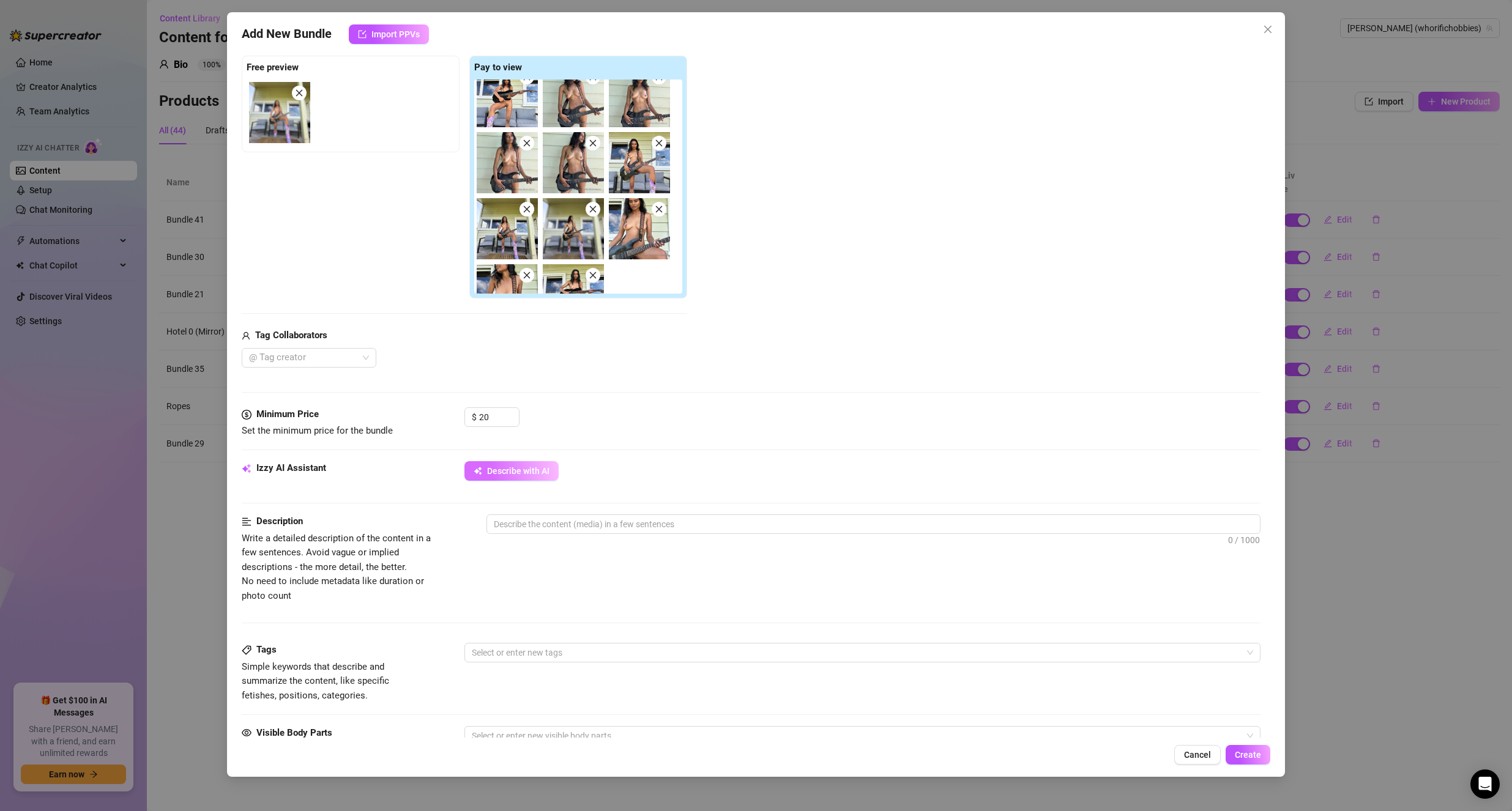
click at [505, 467] on span "Describe with AI" at bounding box center [519, 471] width 62 height 10
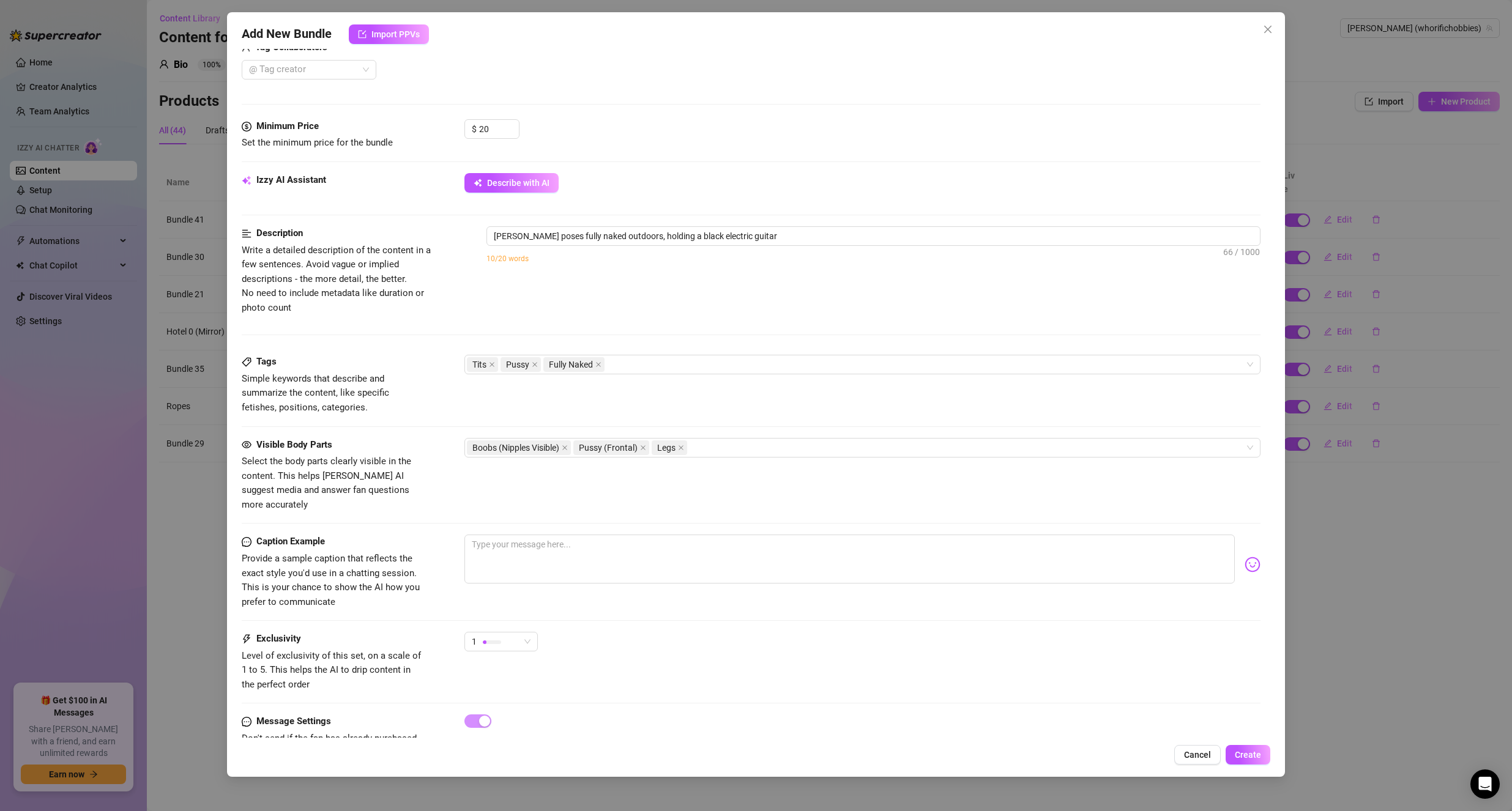
scroll to position [489, 0]
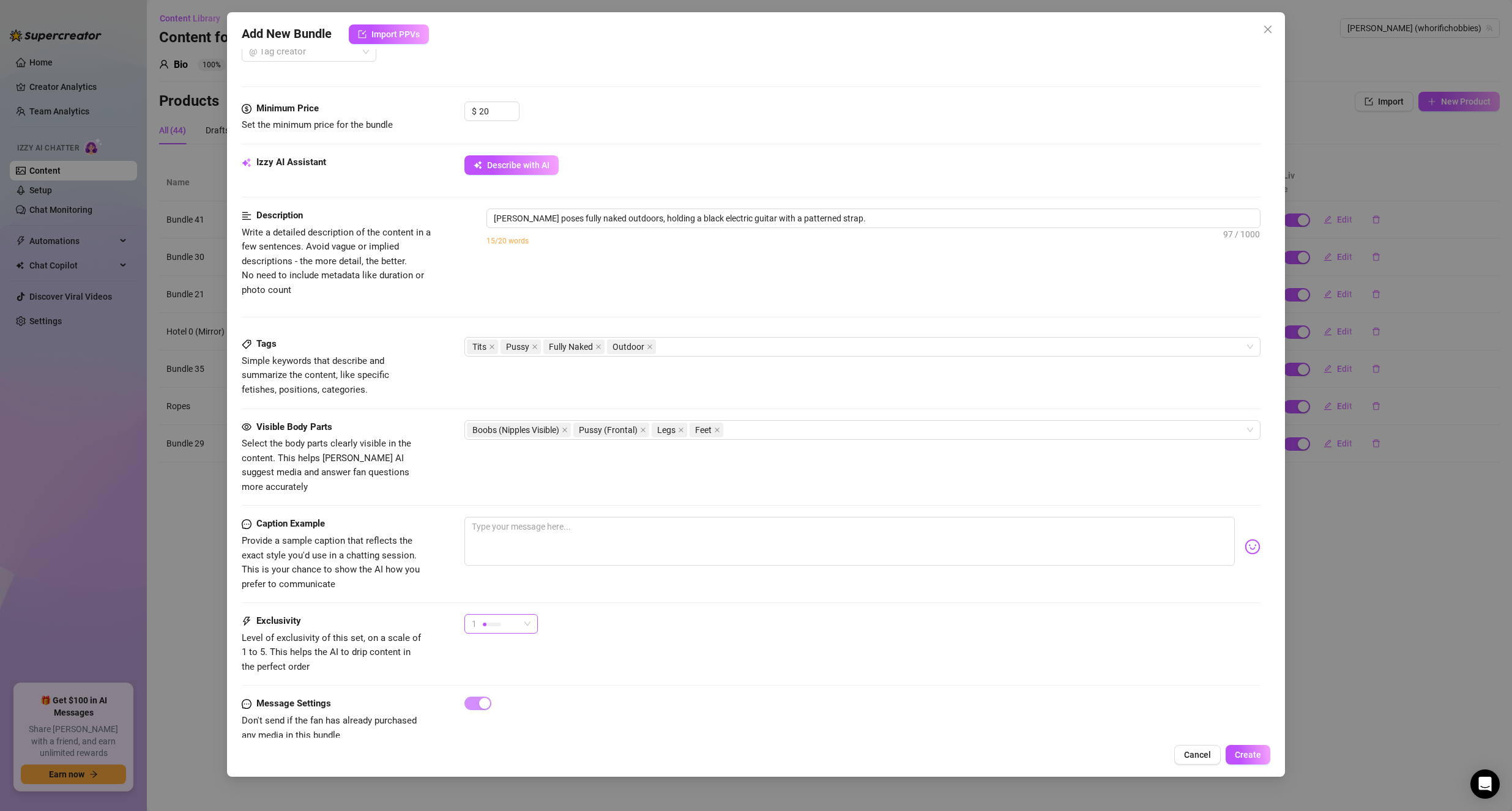
click at [513, 615] on div "1" at bounding box center [495, 624] width 48 height 19
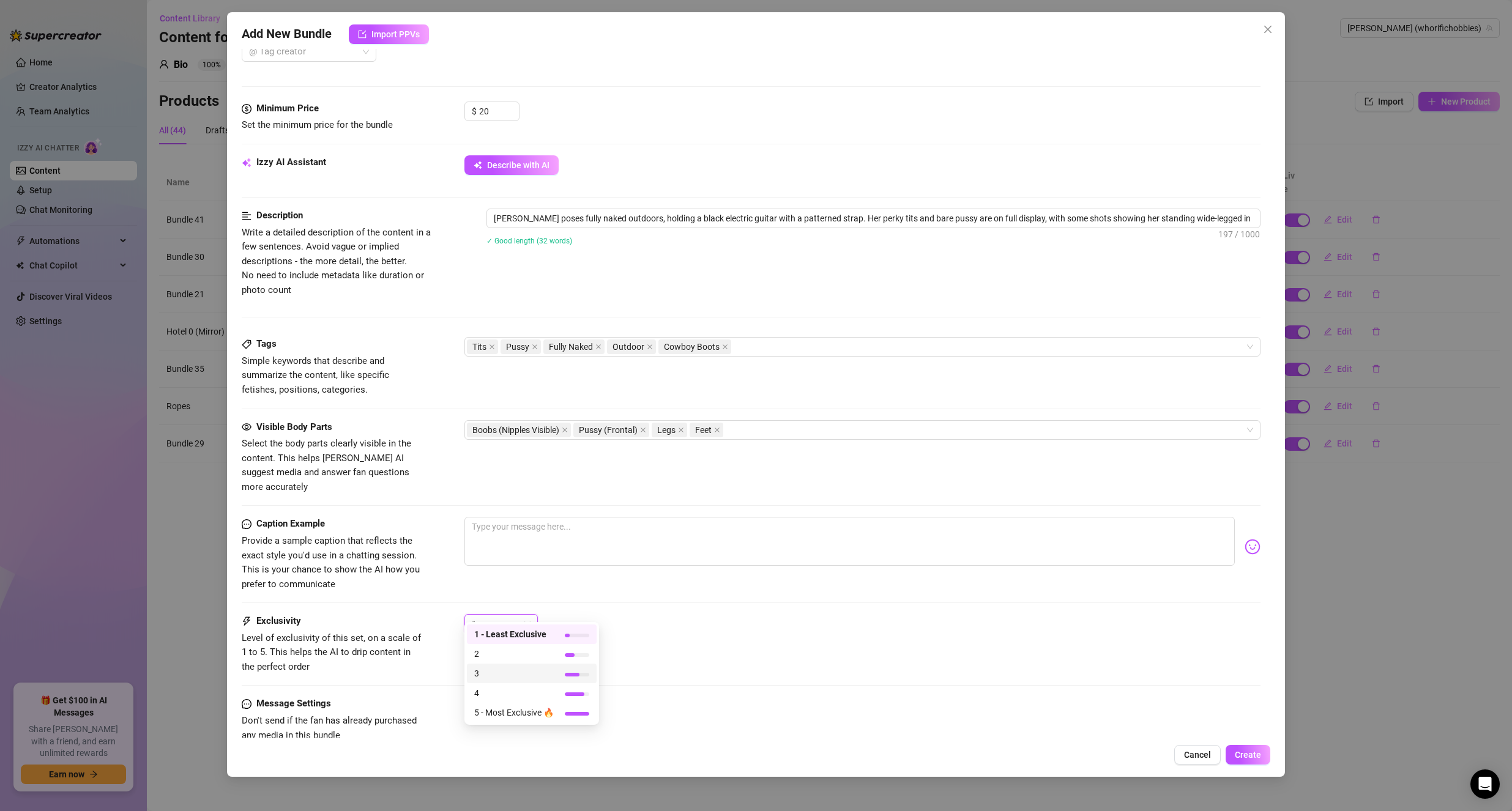
click at [503, 678] on span "3" at bounding box center [514, 673] width 80 height 13
click at [697, 625] on div "3" at bounding box center [863, 629] width 797 height 31
click at [519, 615] on div "3" at bounding box center [495, 624] width 48 height 19
click at [580, 697] on div at bounding box center [577, 694] width 25 height 12
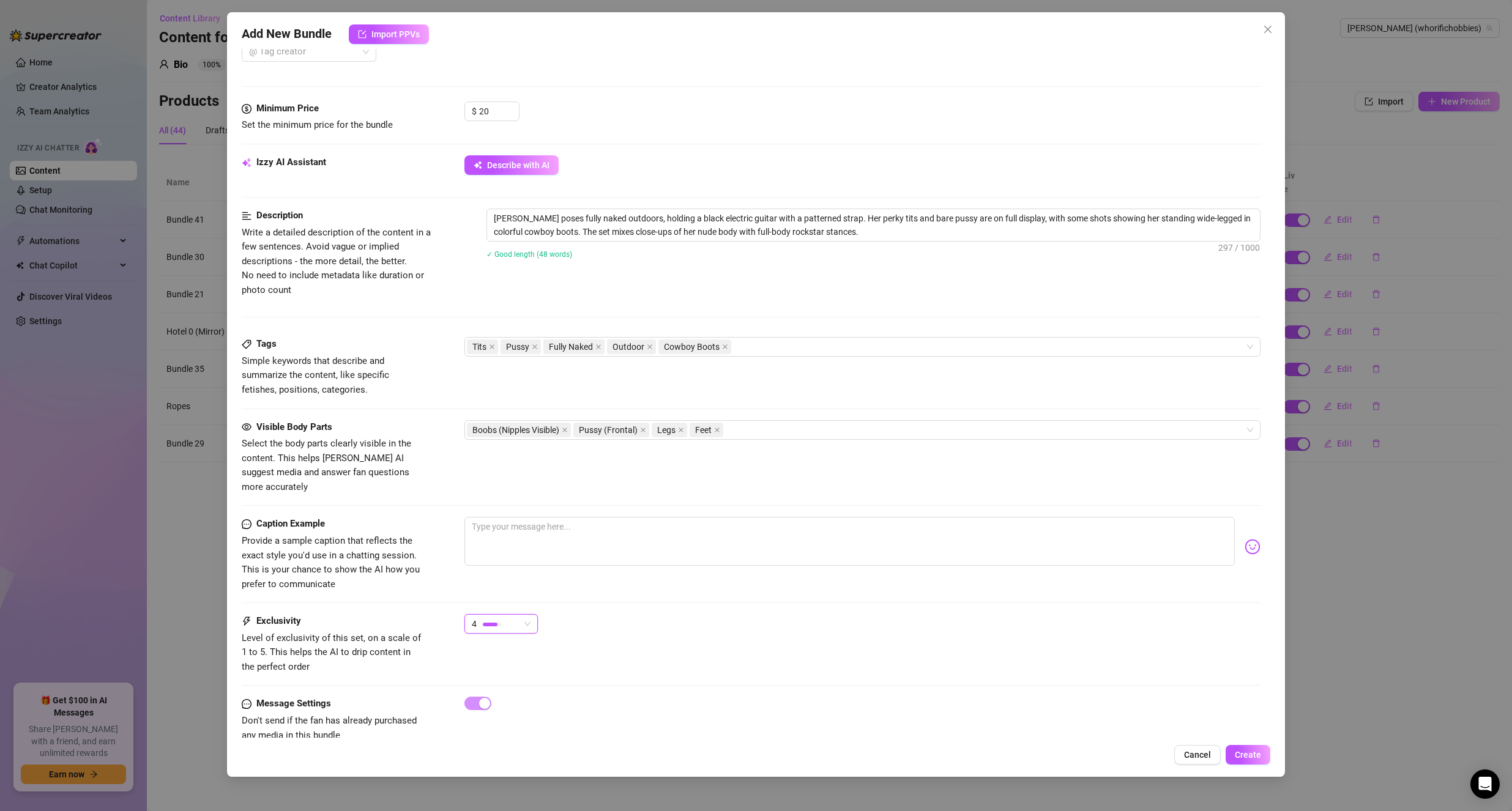
click at [716, 615] on div "4 4" at bounding box center [863, 629] width 797 height 31
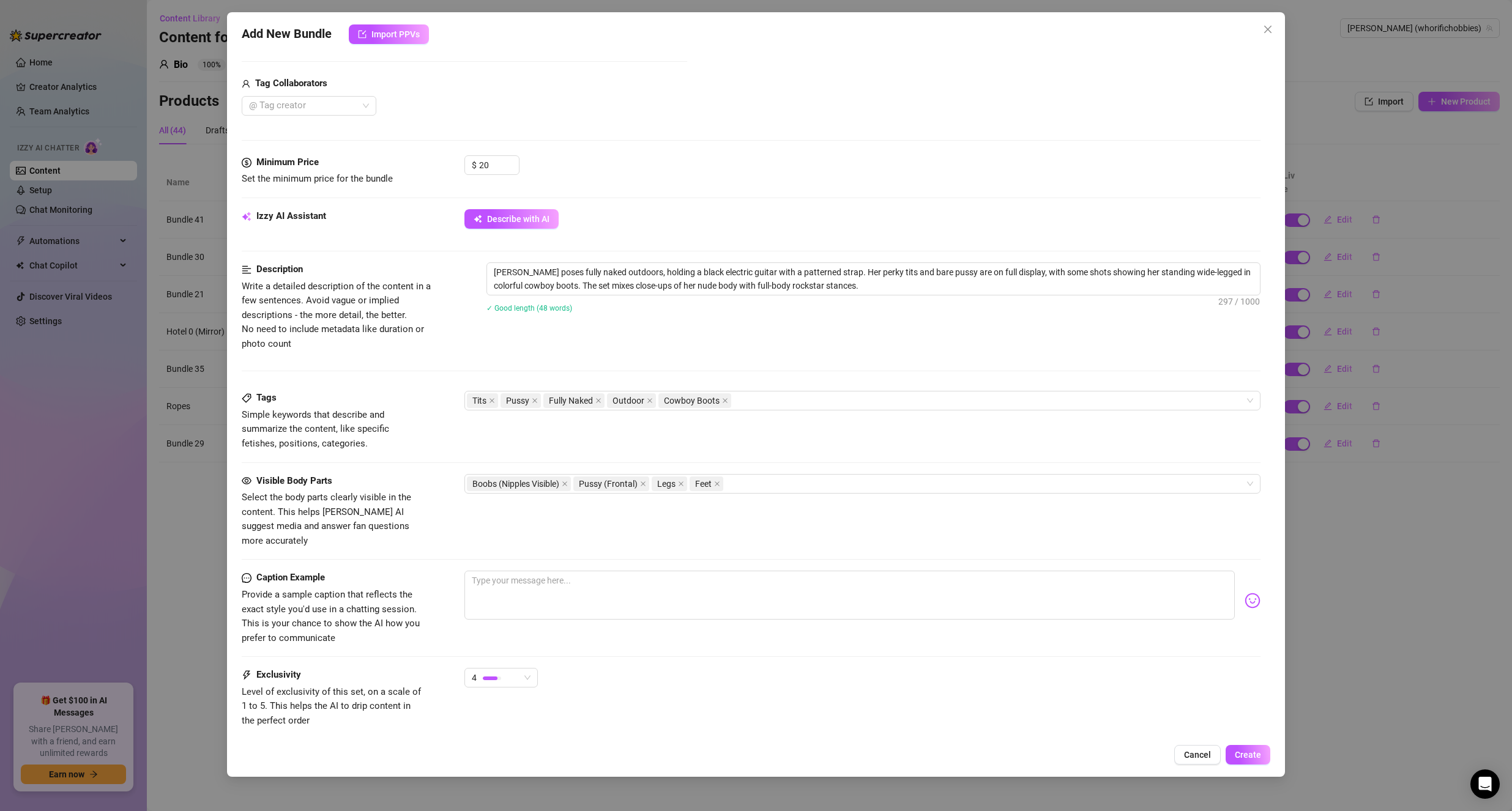
scroll to position [428, 0]
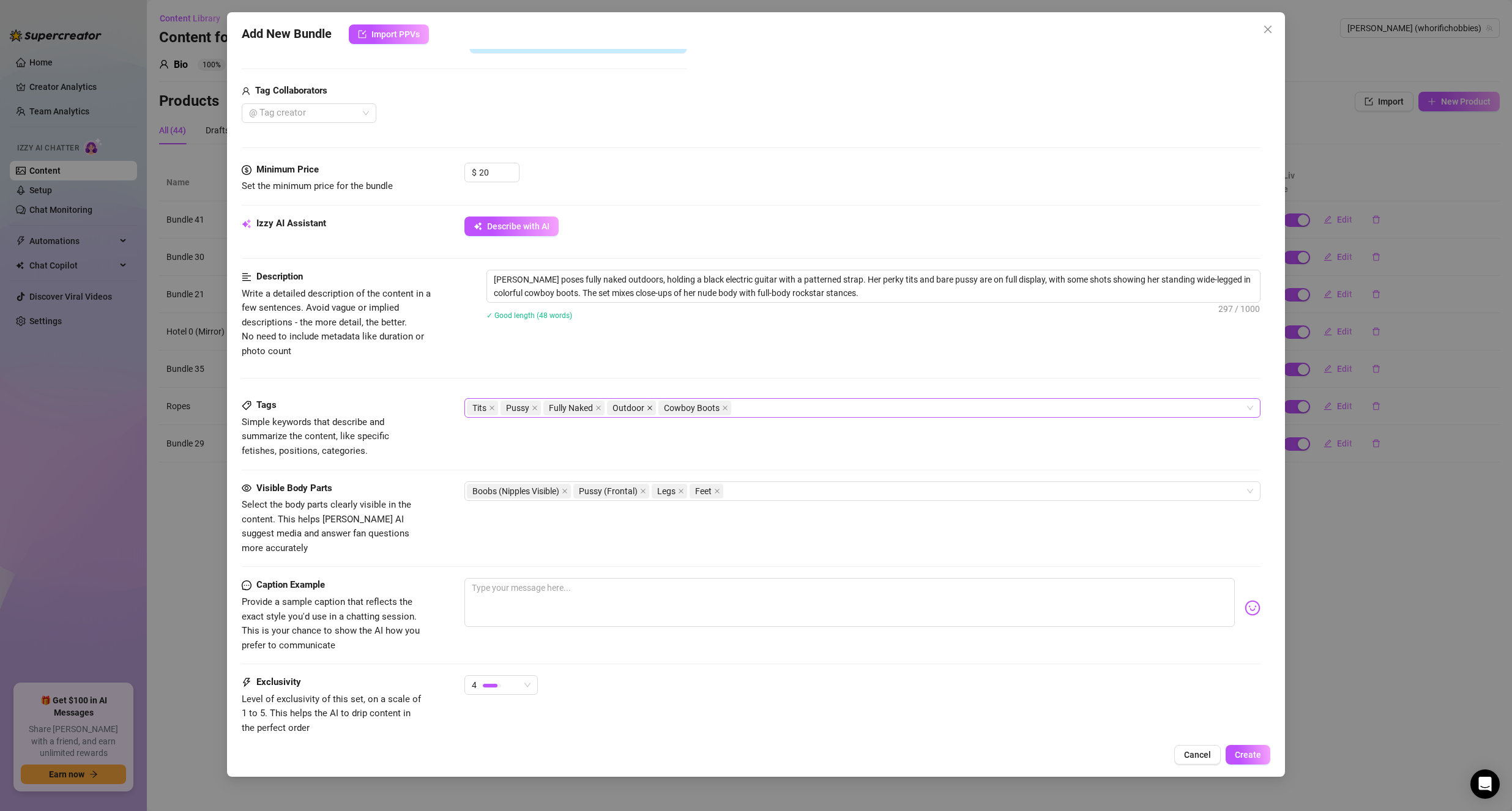
click at [648, 408] on icon "close" at bounding box center [649, 407] width 6 height 6
click at [1246, 757] on span "Create" at bounding box center [1248, 755] width 27 height 10
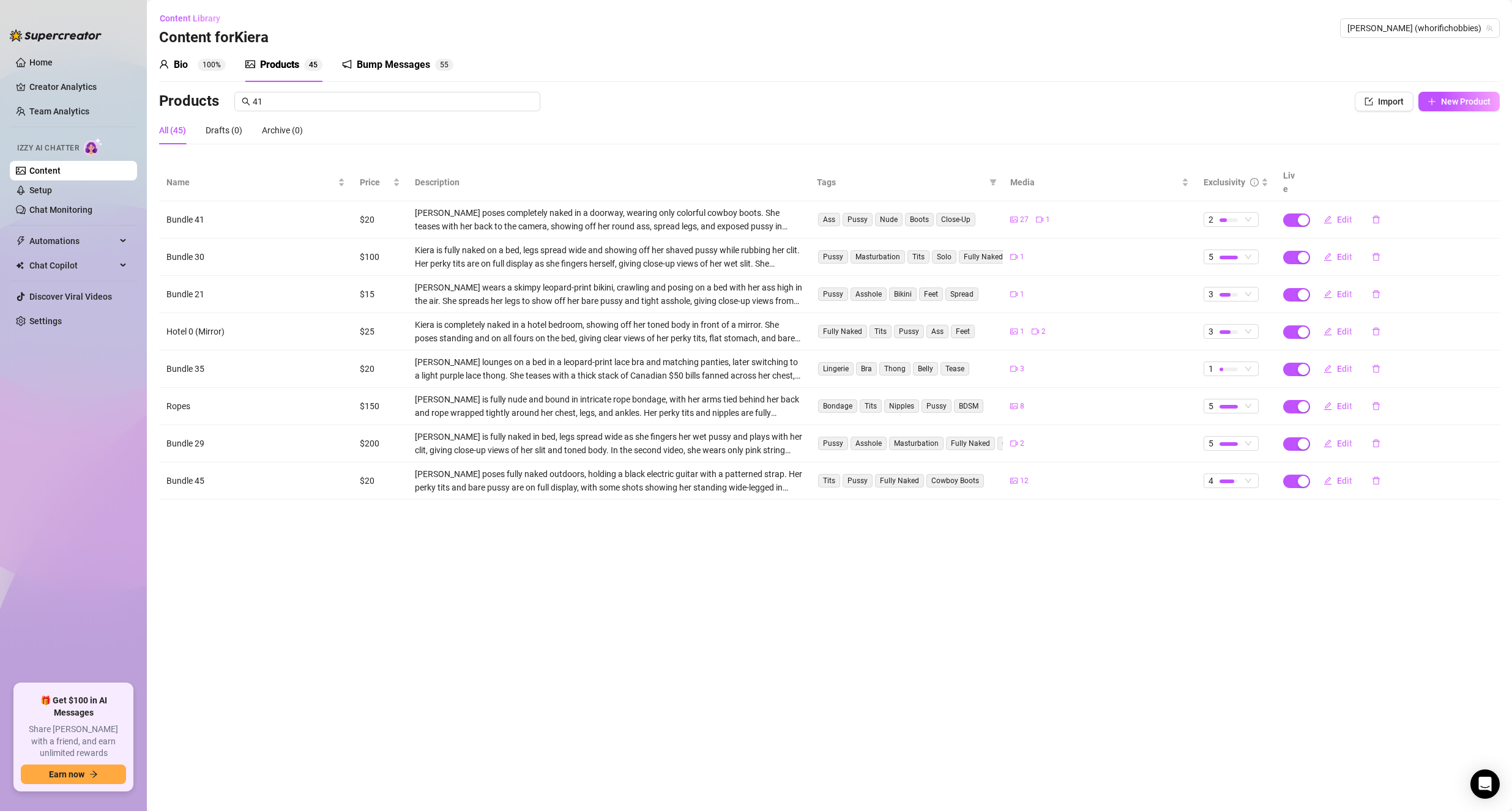
click at [1454, 113] on div "Products 41 Import New Product" at bounding box center [829, 104] width 1341 height 25
click at [1454, 110] on button "New Product" at bounding box center [1459, 101] width 82 height 19
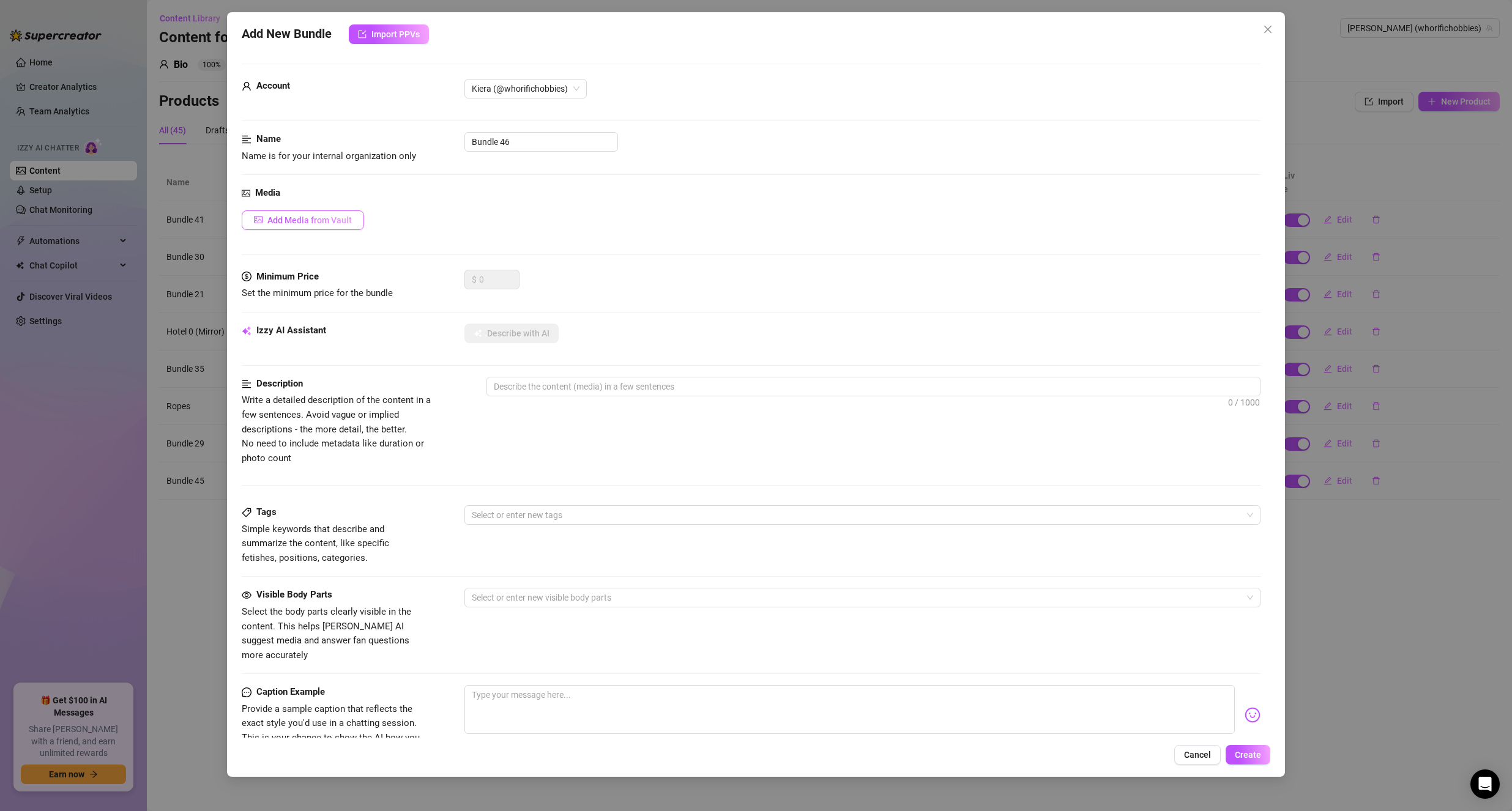
click at [339, 213] on button "Add Media from Vault" at bounding box center [303, 220] width 122 height 19
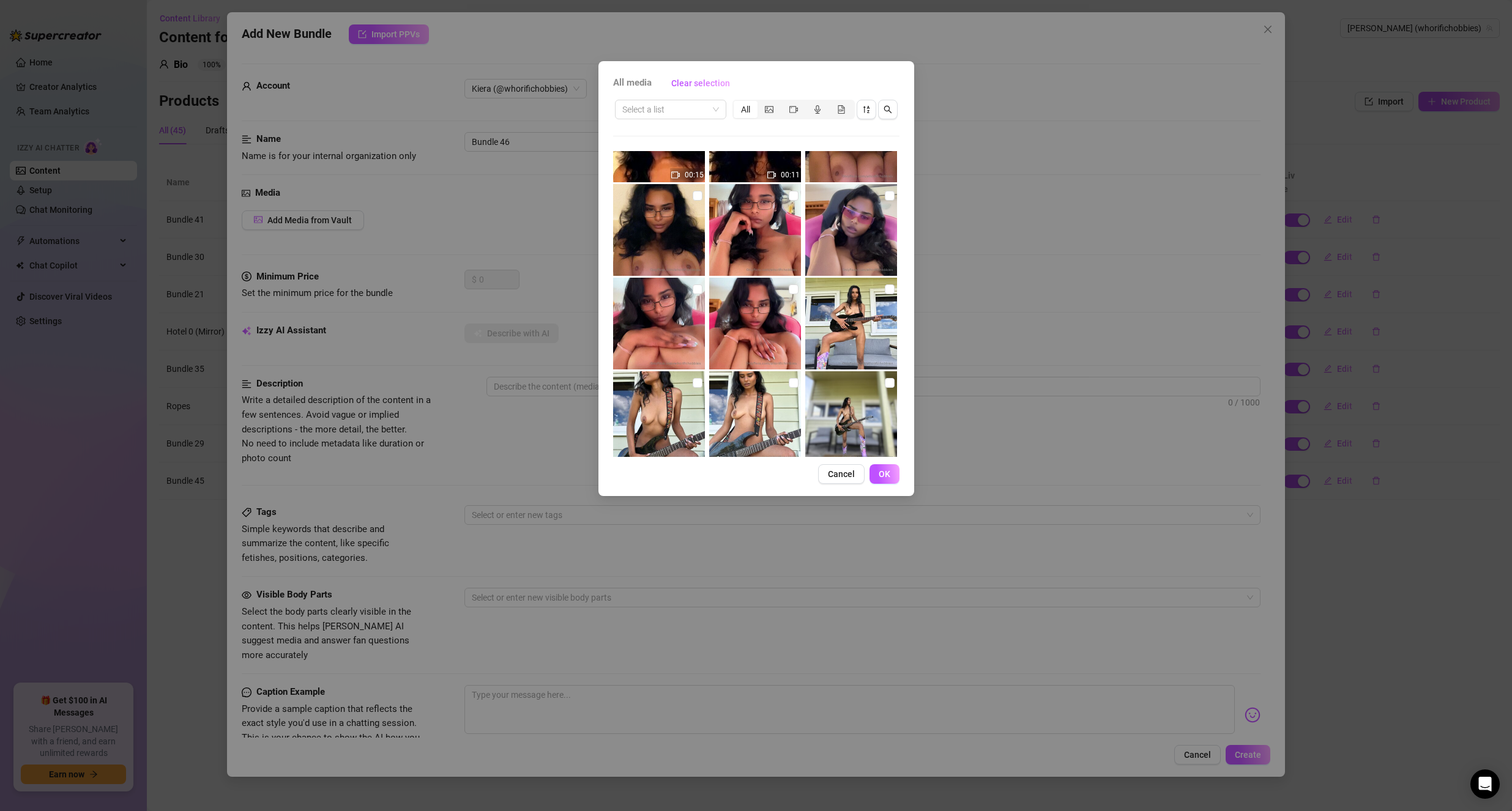
scroll to position [122, 0]
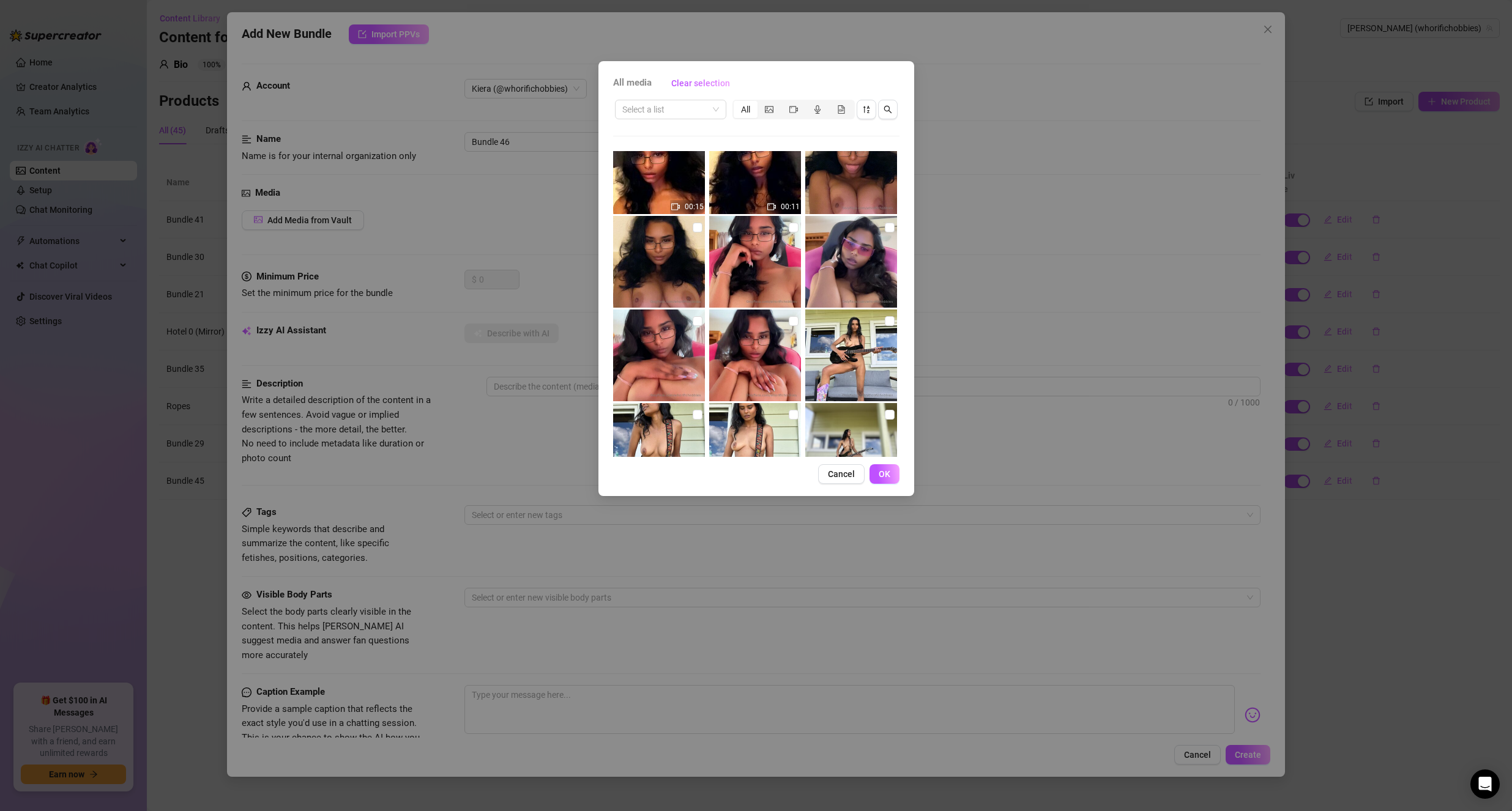
click at [761, 367] on img at bounding box center [755, 355] width 92 height 92
click at [663, 349] on img at bounding box center [659, 355] width 92 height 92
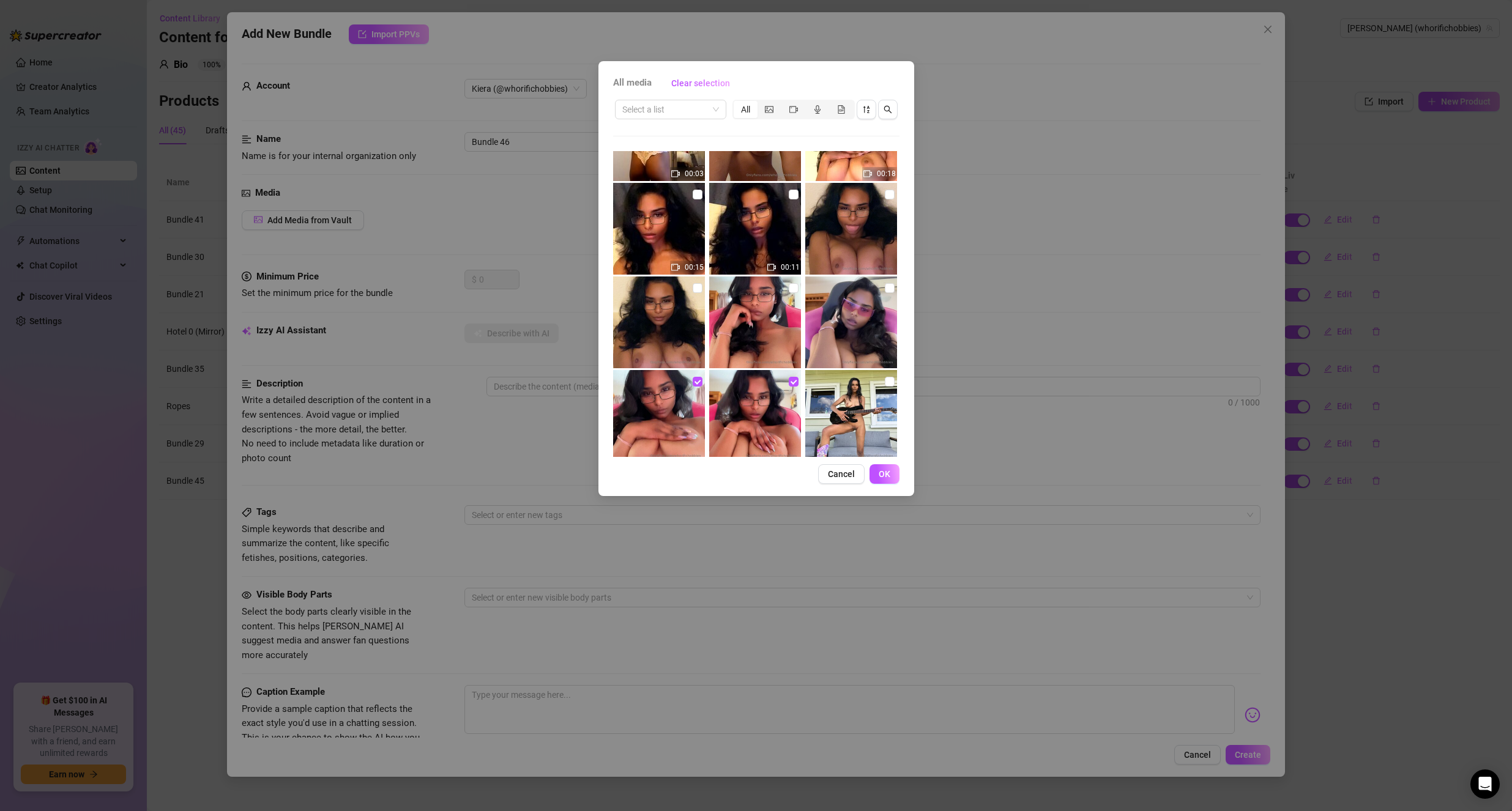
scroll to position [61, 0]
click at [845, 325] on img at bounding box center [851, 323] width 92 height 92
click at [740, 321] on img at bounding box center [755, 323] width 92 height 92
click at [655, 332] on img at bounding box center [659, 323] width 92 height 92
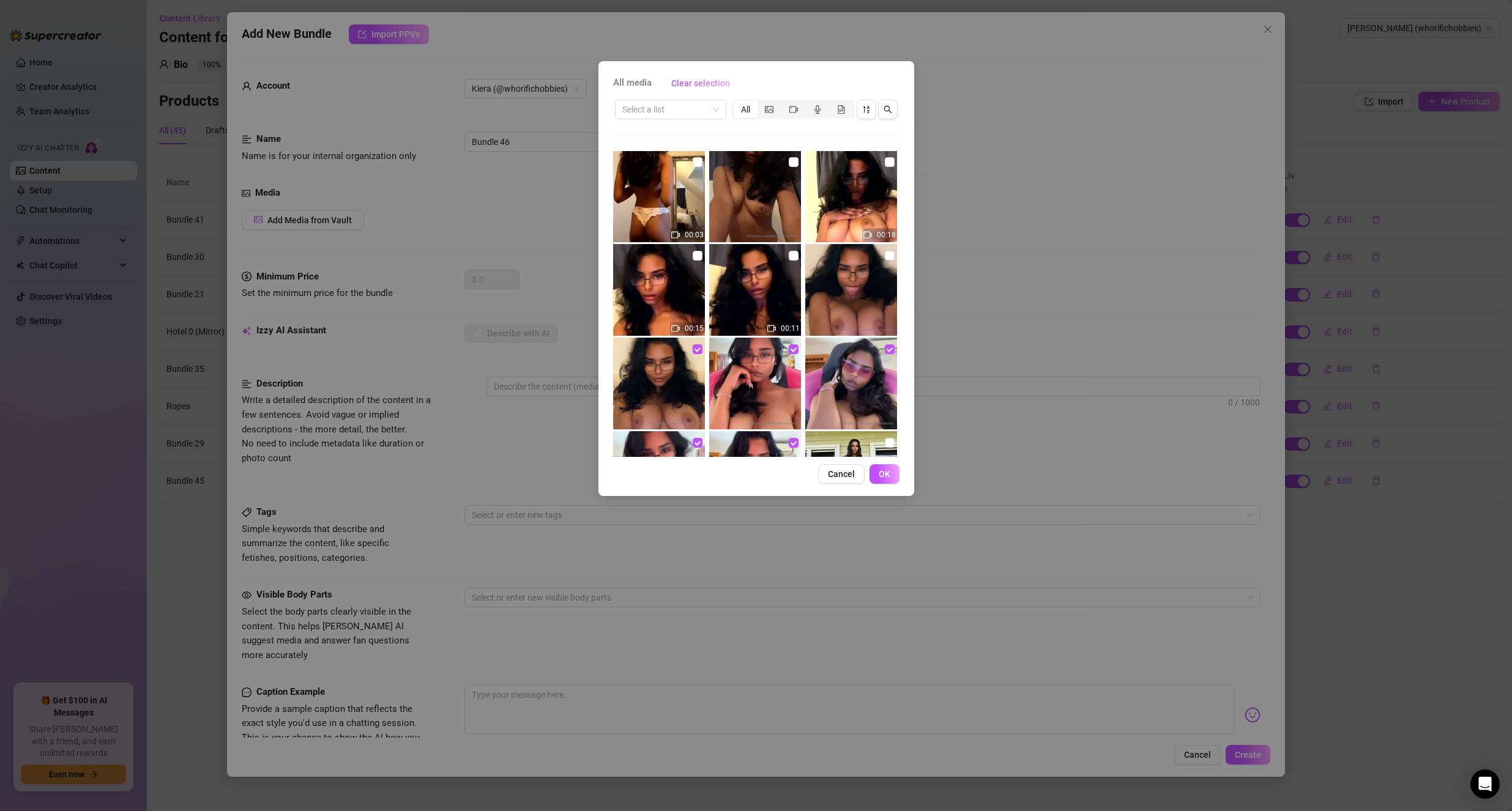
scroll to position [0, 0]
click at [856, 296] on img at bounding box center [851, 291] width 92 height 92
click at [762, 300] on img at bounding box center [755, 291] width 92 height 92
click at [681, 294] on img at bounding box center [659, 291] width 92 height 92
click at [873, 190] on img at bounding box center [851, 197] width 92 height 92
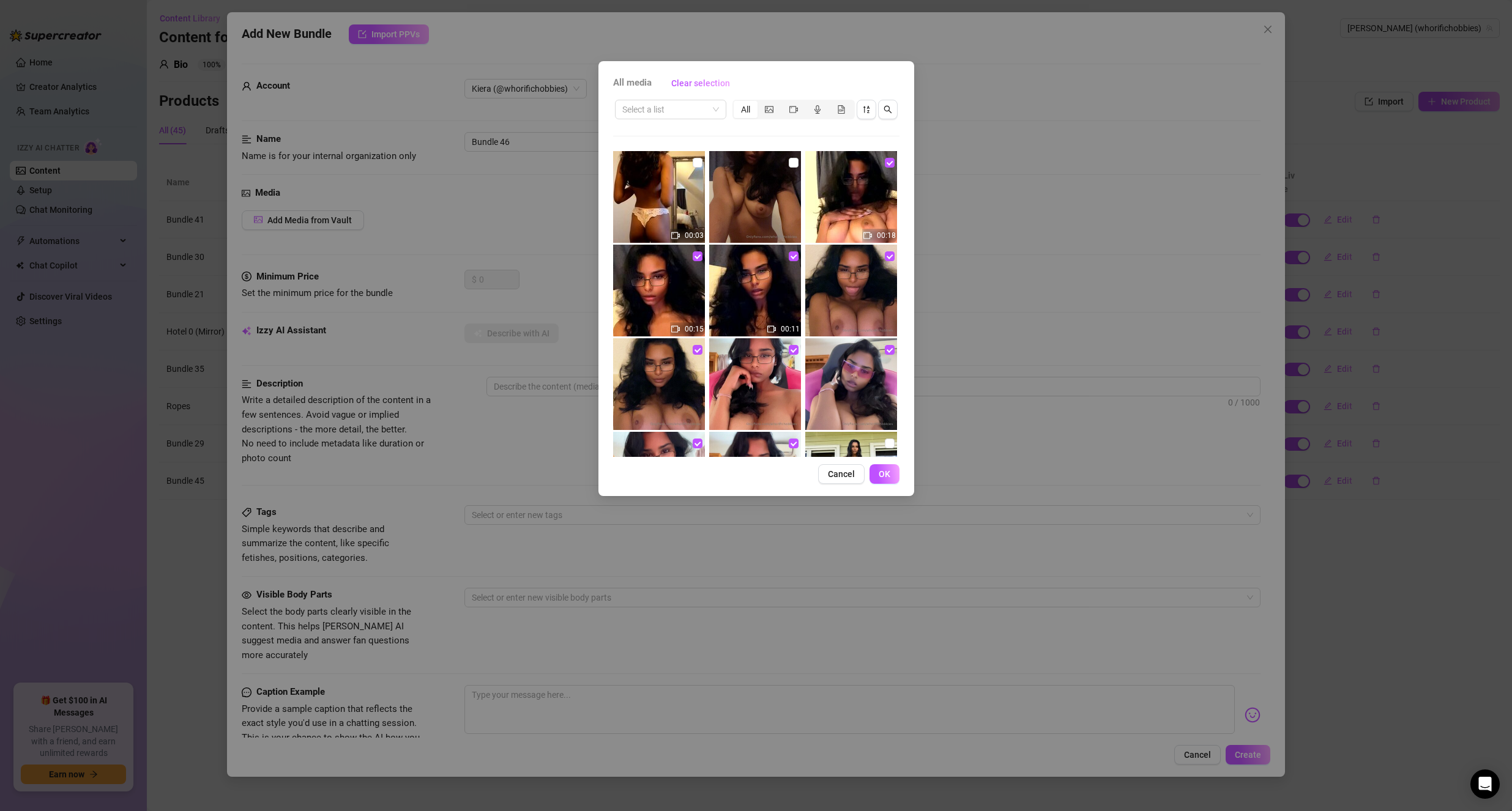
click at [772, 198] on img at bounding box center [755, 197] width 92 height 92
click at [655, 198] on img at bounding box center [659, 197] width 92 height 92
click at [887, 471] on span "OK" at bounding box center [884, 474] width 12 height 10
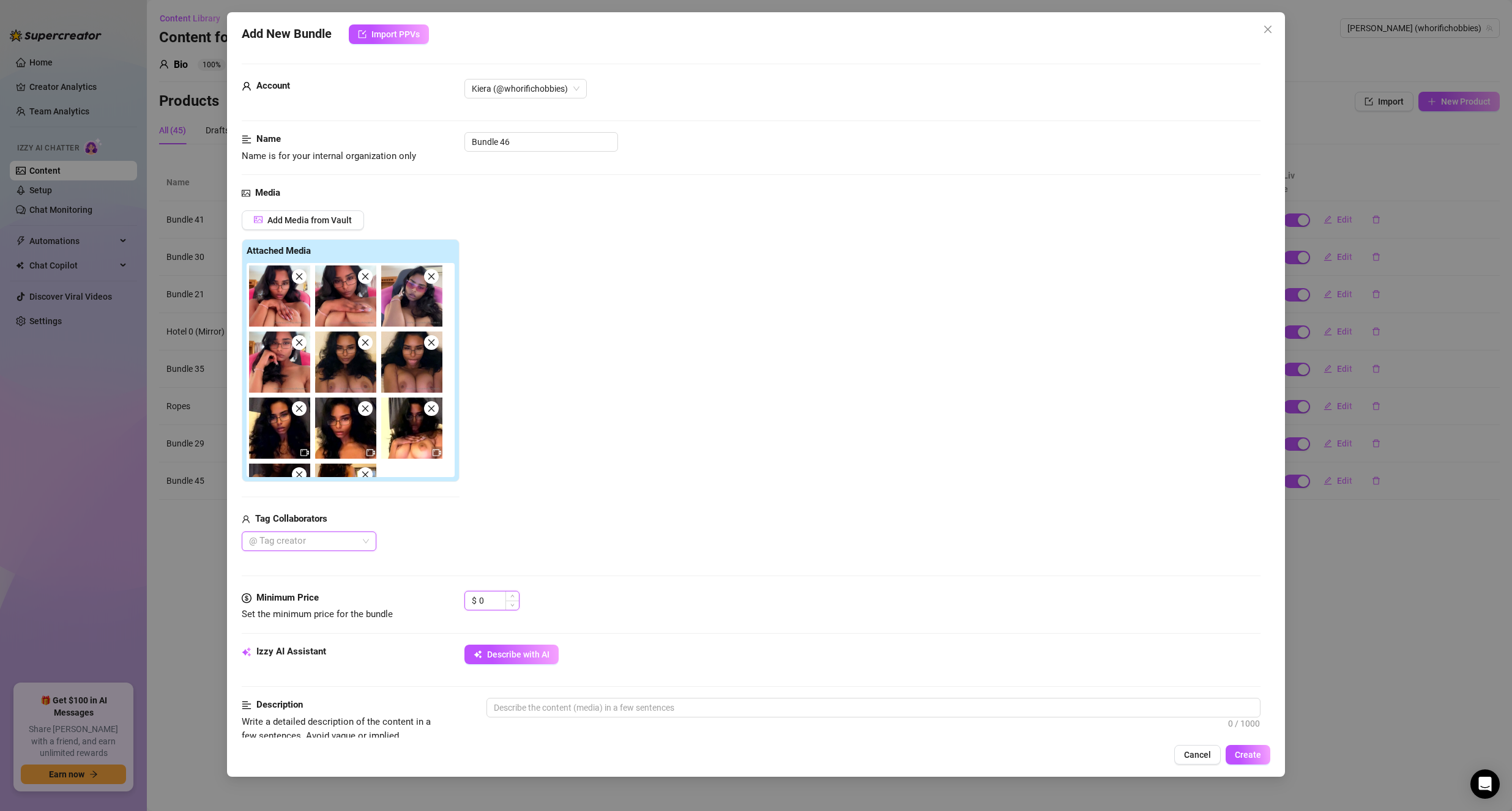
click at [497, 596] on input "0" at bounding box center [499, 601] width 40 height 19
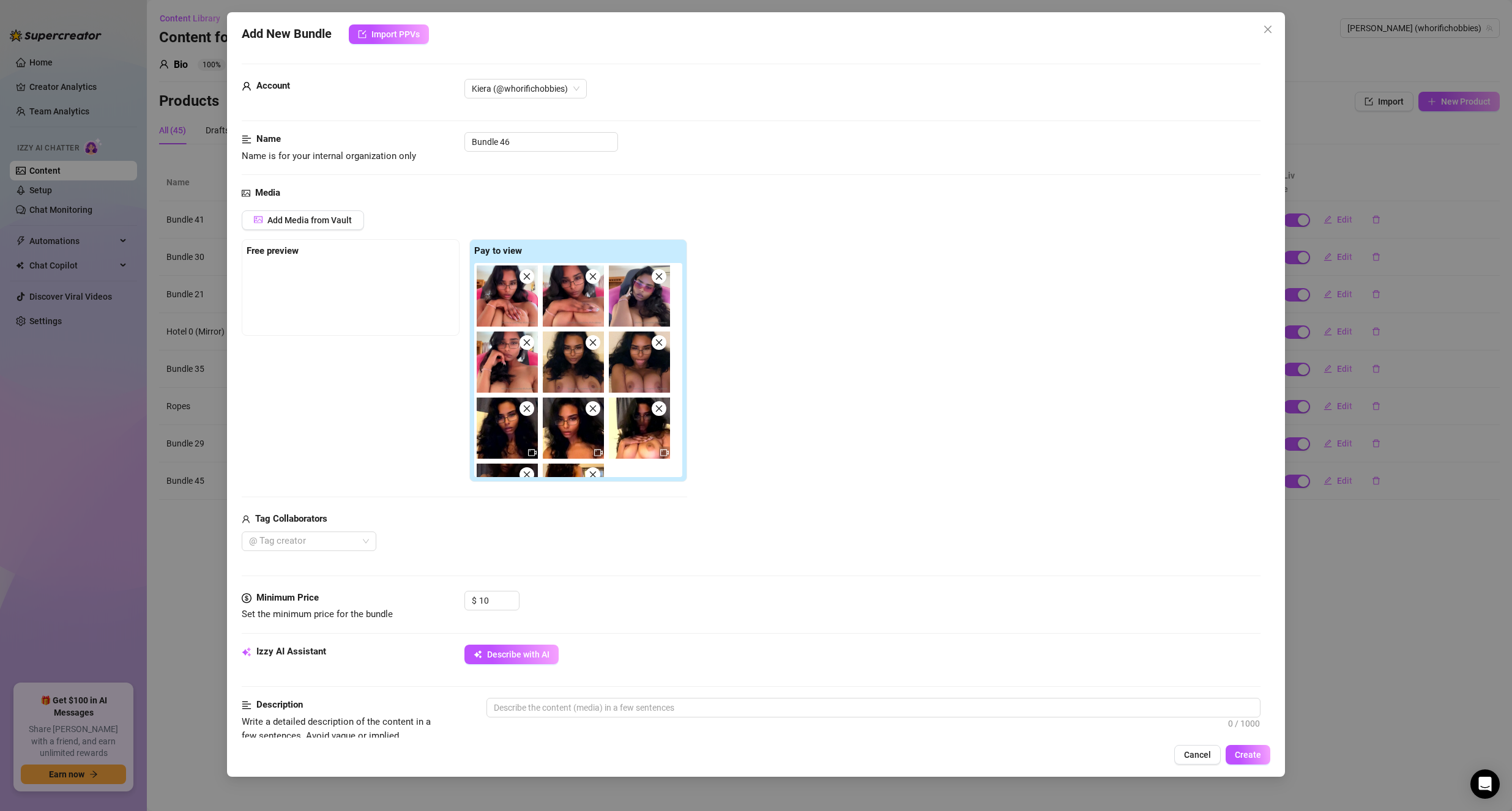
click at [581, 605] on div "$ 10" at bounding box center [863, 606] width 797 height 31
click at [488, 596] on input "10" at bounding box center [499, 601] width 40 height 19
click at [602, 592] on div "$ 5" at bounding box center [863, 606] width 797 height 31
click at [479, 651] on icon "button" at bounding box center [480, 652] width 4 height 4
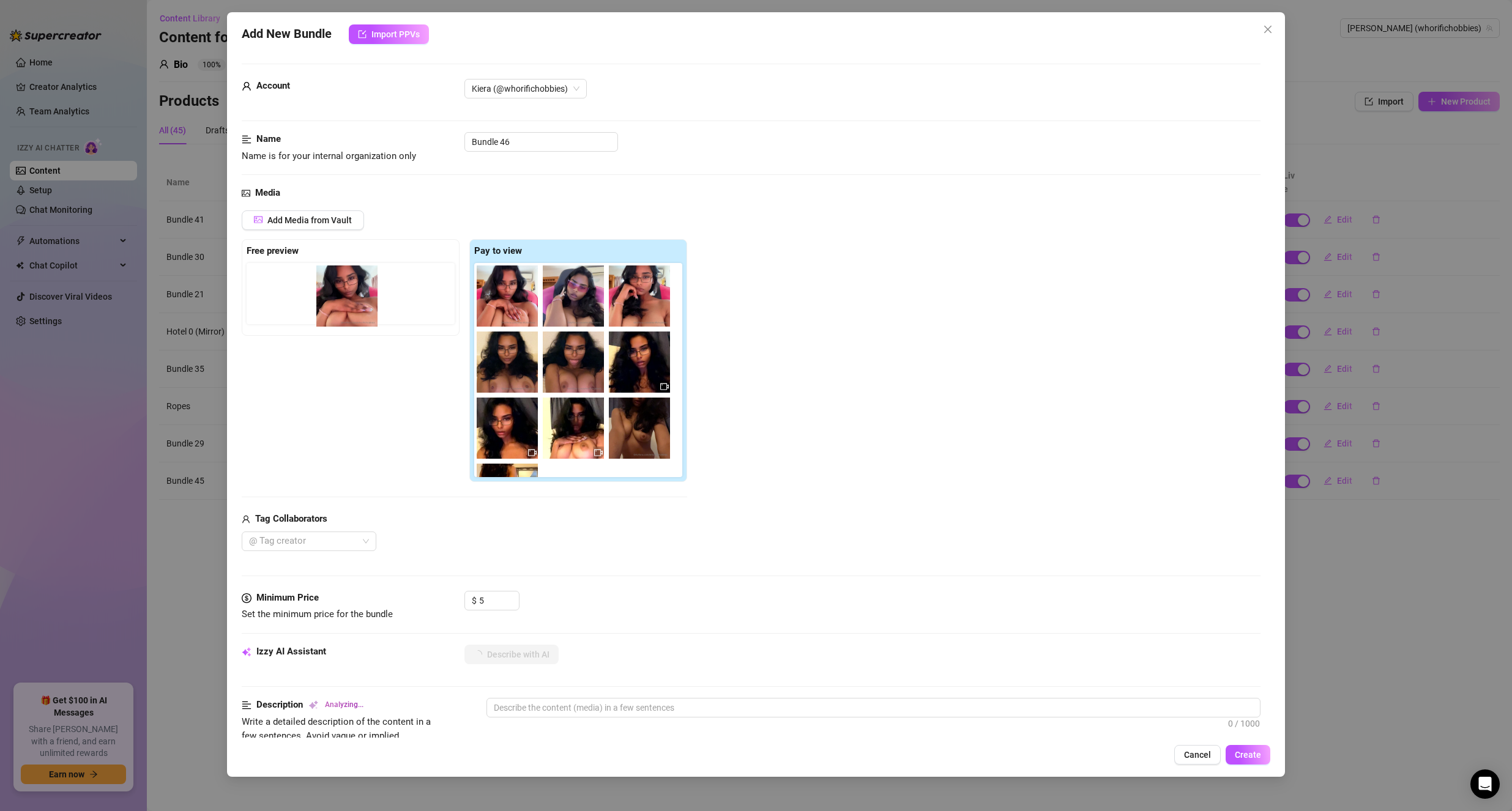
drag, startPoint x: 578, startPoint y: 301, endPoint x: 347, endPoint y: 301, distance: 231.0
click at [347, 301] on div "Free preview Pay to view" at bounding box center [464, 360] width 446 height 244
click at [347, 301] on div at bounding box center [350, 293] width 208 height 61
drag, startPoint x: 566, startPoint y: 301, endPoint x: 280, endPoint y: 295, distance: 286.1
click at [280, 295] on div "Free preview Pay to view" at bounding box center [464, 360] width 446 height 244
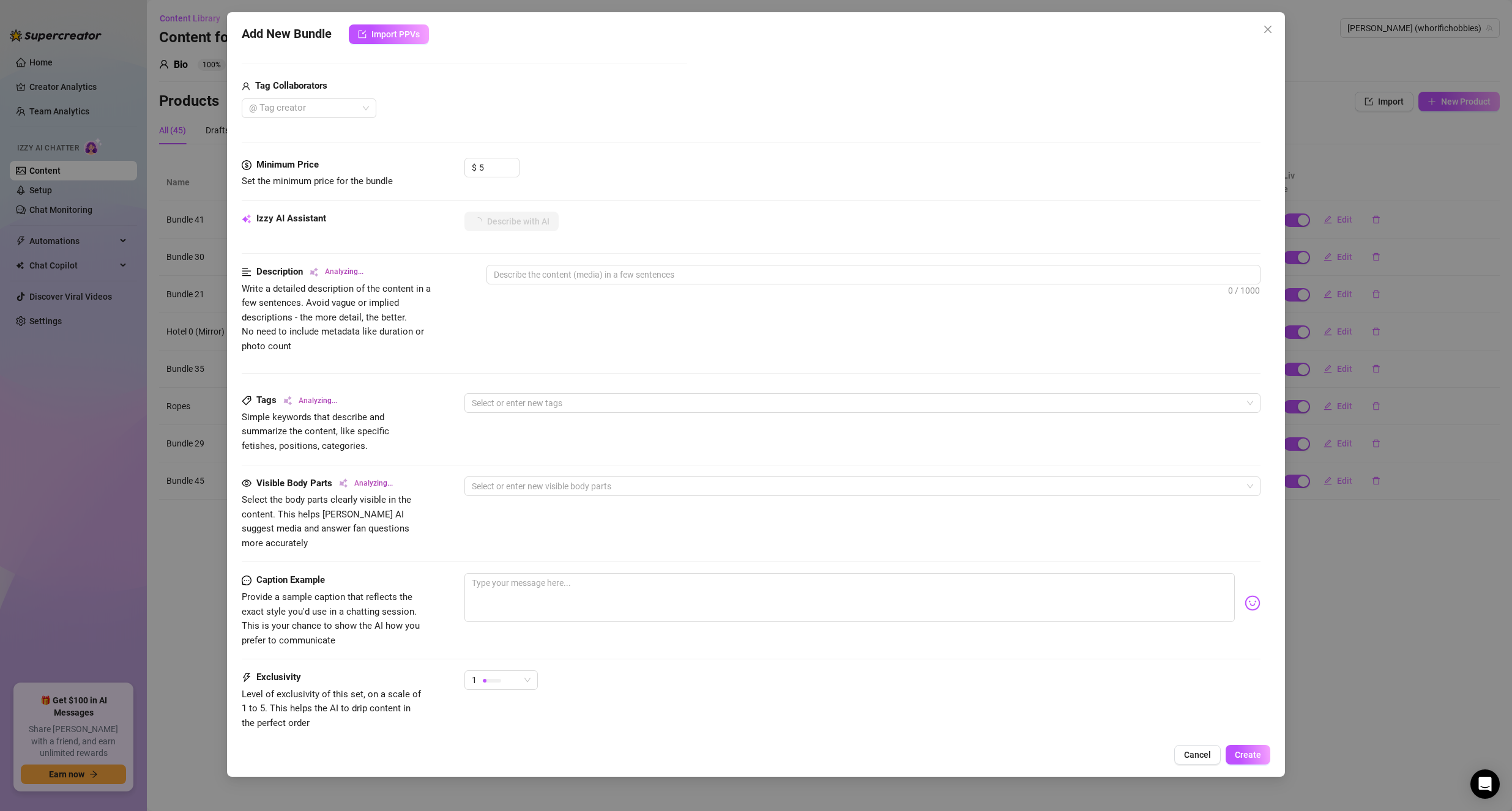
scroll to position [489, 0]
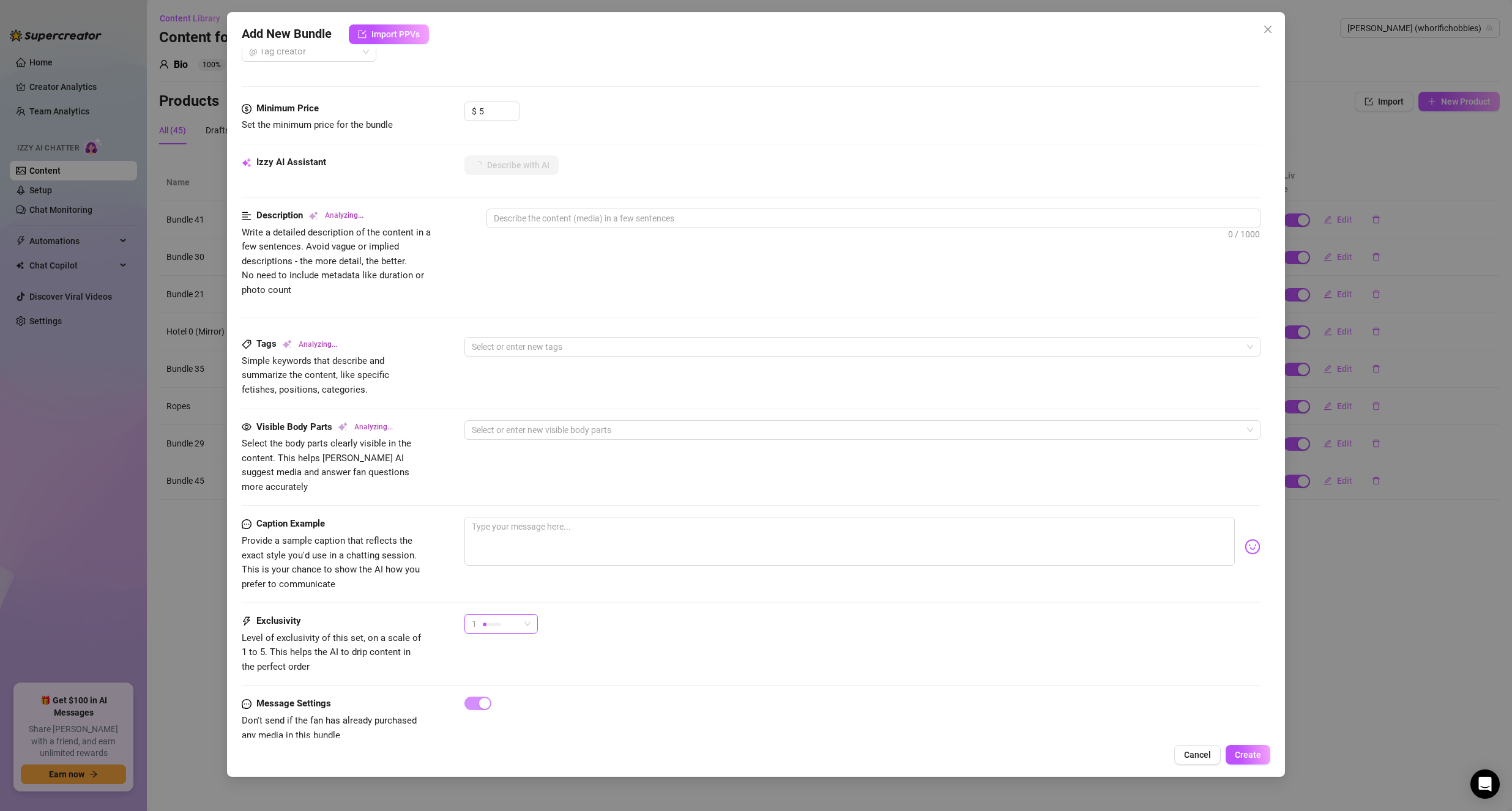
click at [528, 615] on span "1" at bounding box center [501, 624] width 58 height 19
click at [513, 652] on span "2" at bounding box center [514, 654] width 80 height 13
click at [515, 615] on div "2" at bounding box center [495, 624] width 48 height 19
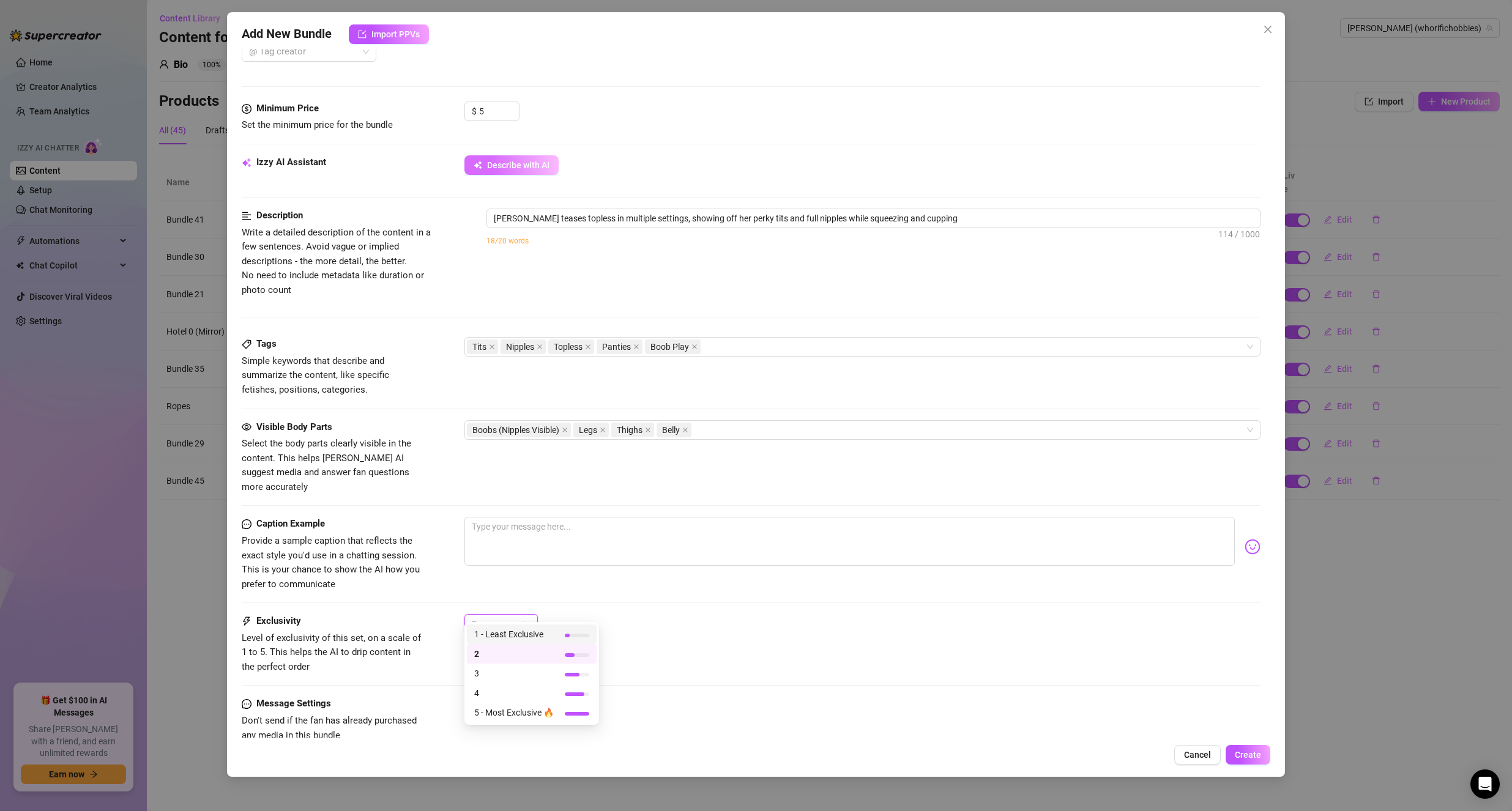
click at [517, 635] on span "1 - Least Exclusive" at bounding box center [514, 634] width 80 height 13
click at [713, 620] on div "1 1" at bounding box center [863, 629] width 797 height 31
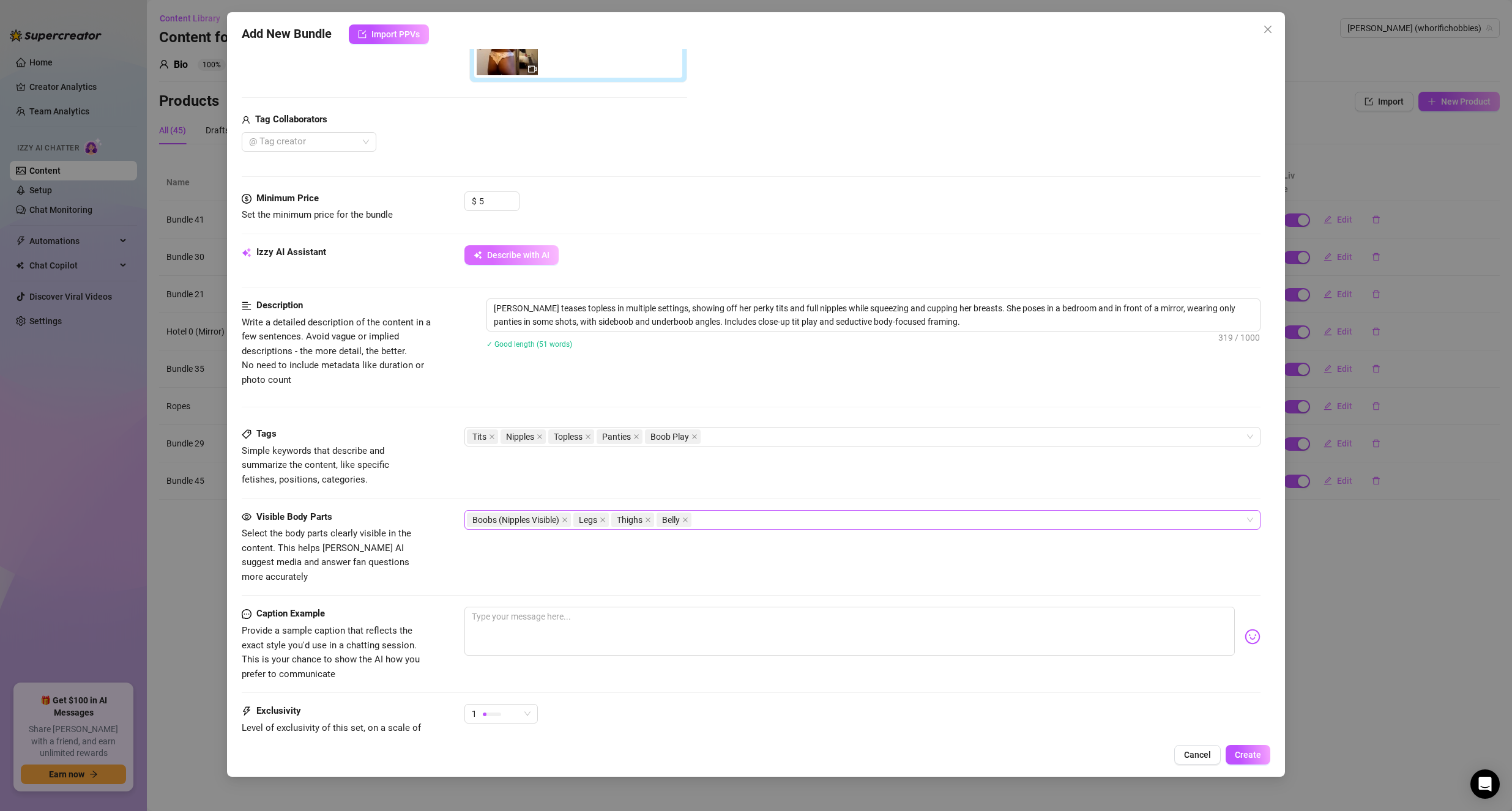
scroll to position [502, 0]
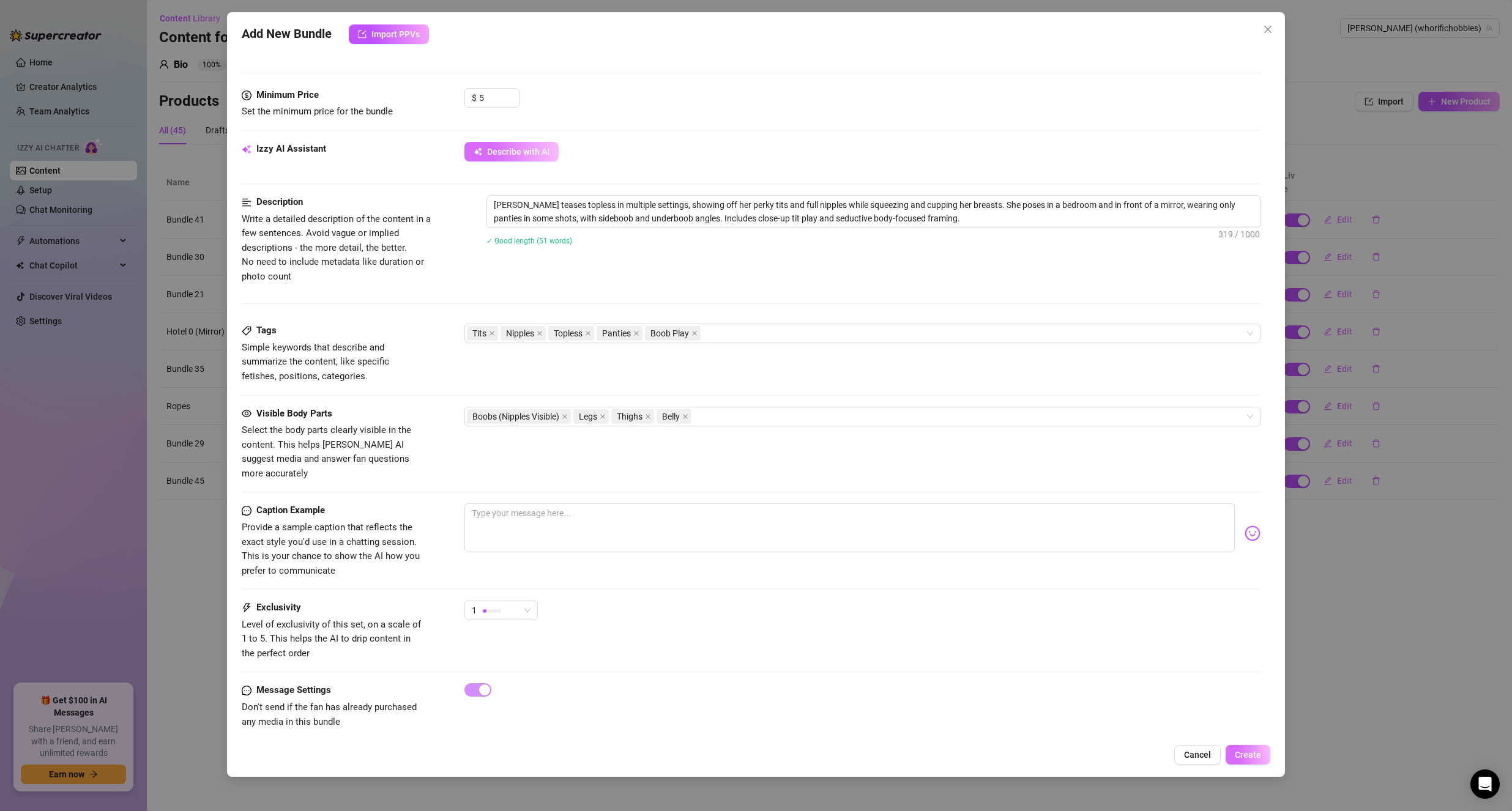
click at [1242, 753] on span "Create" at bounding box center [1248, 755] width 27 height 10
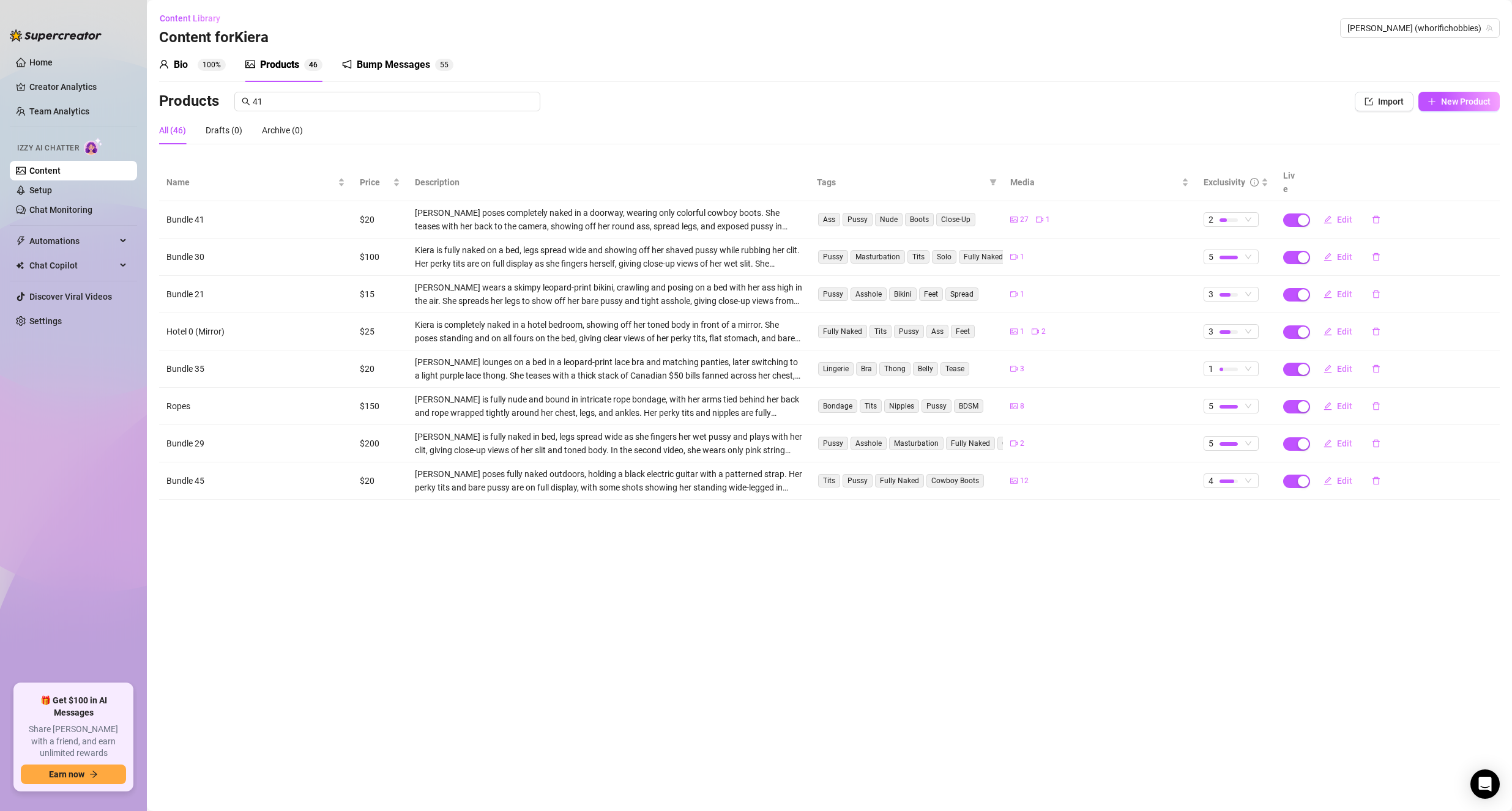
click at [377, 70] on div "Bump Messages" at bounding box center [393, 65] width 74 height 15
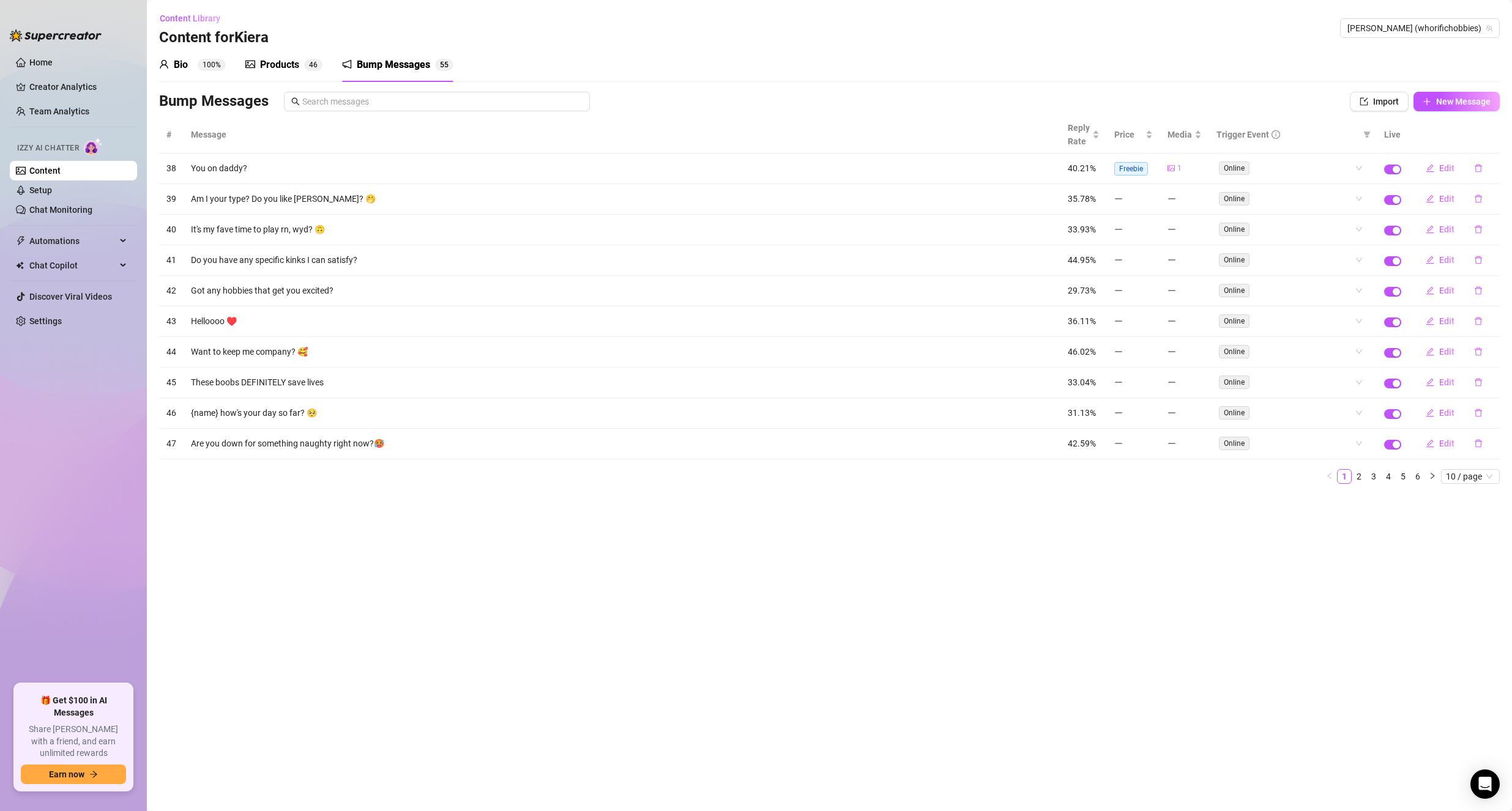
click at [1132, 518] on main "Content Library Content for [PERSON_NAME] [PERSON_NAME] (whorifichobbies) Bio 1…" at bounding box center [829, 406] width 1365 height 811
click at [1439, 103] on span "New Message" at bounding box center [1464, 102] width 54 height 10
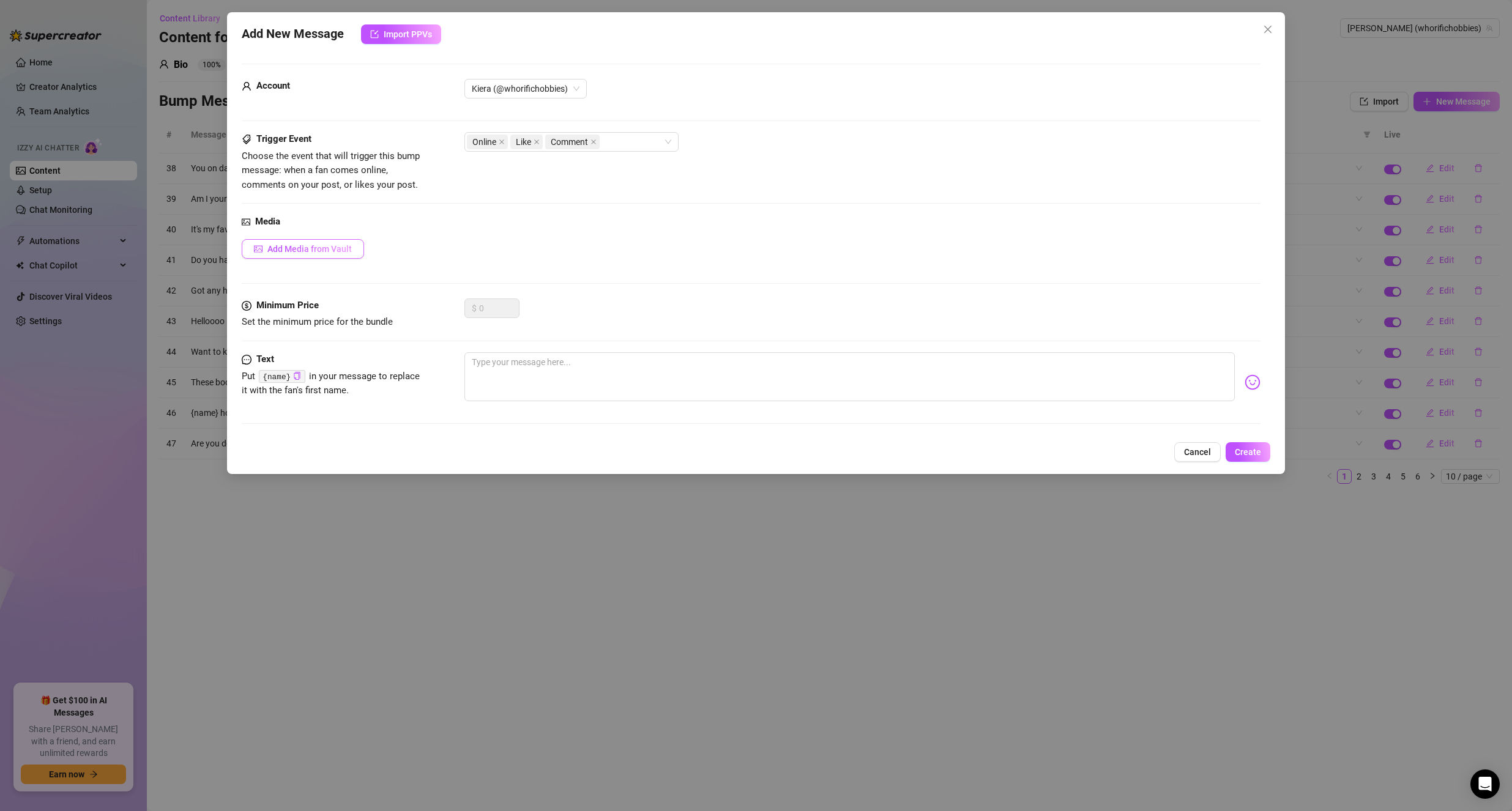
click at [334, 239] on button "Add Media from Vault" at bounding box center [303, 248] width 122 height 19
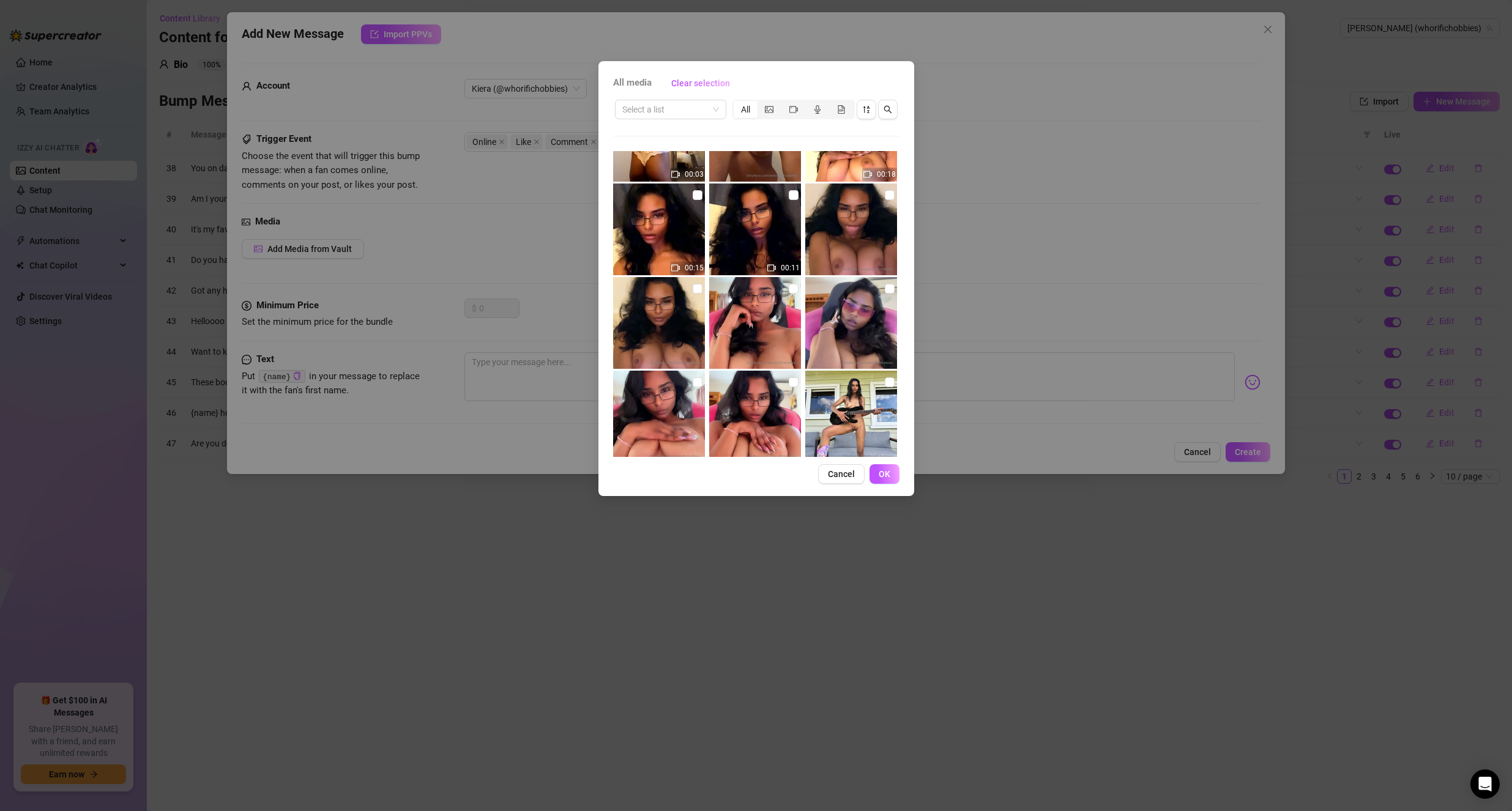
scroll to position [122, 0]
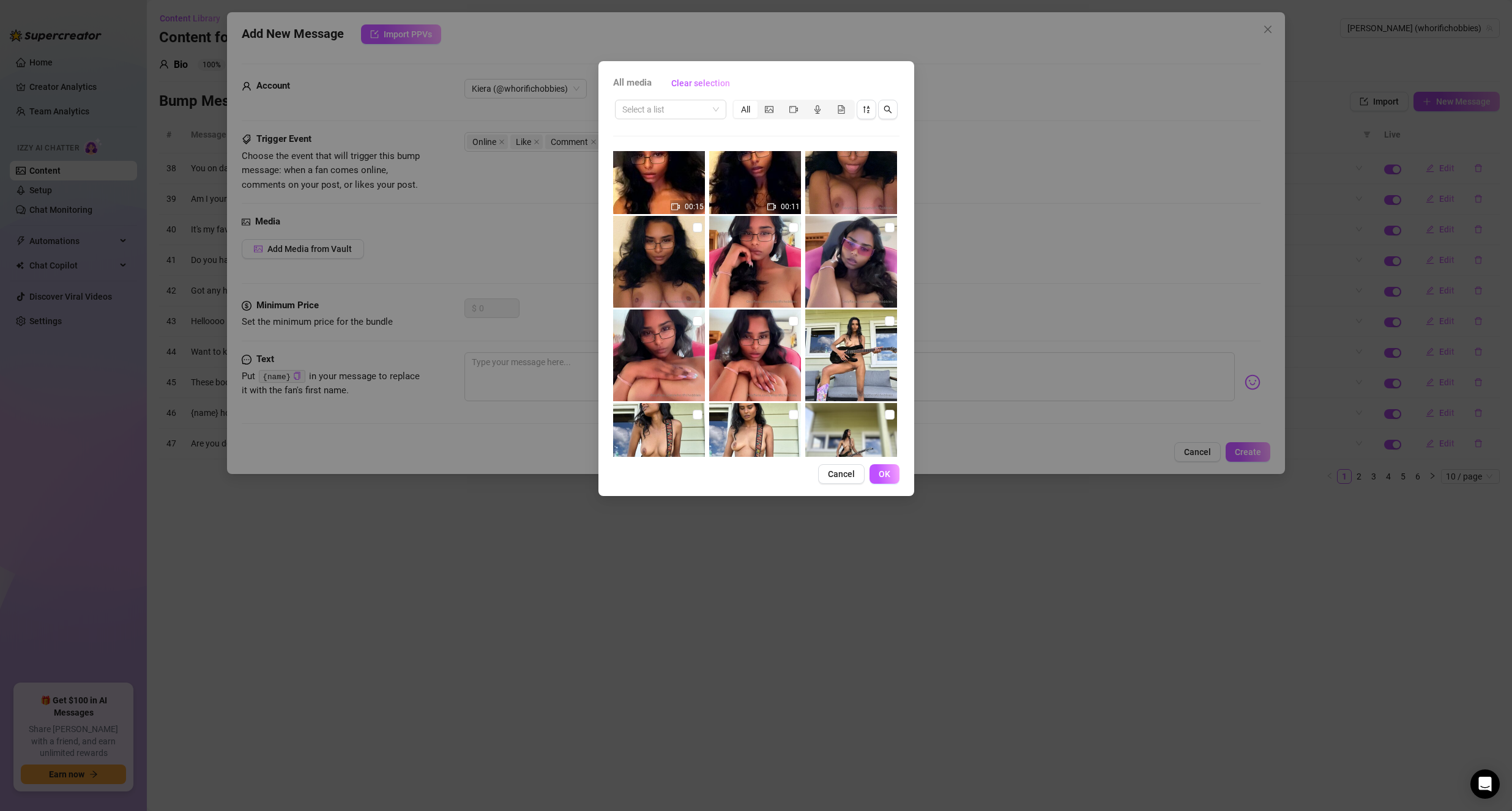
click at [760, 360] on img at bounding box center [755, 355] width 92 height 92
click at [894, 474] on button "OK" at bounding box center [884, 473] width 30 height 19
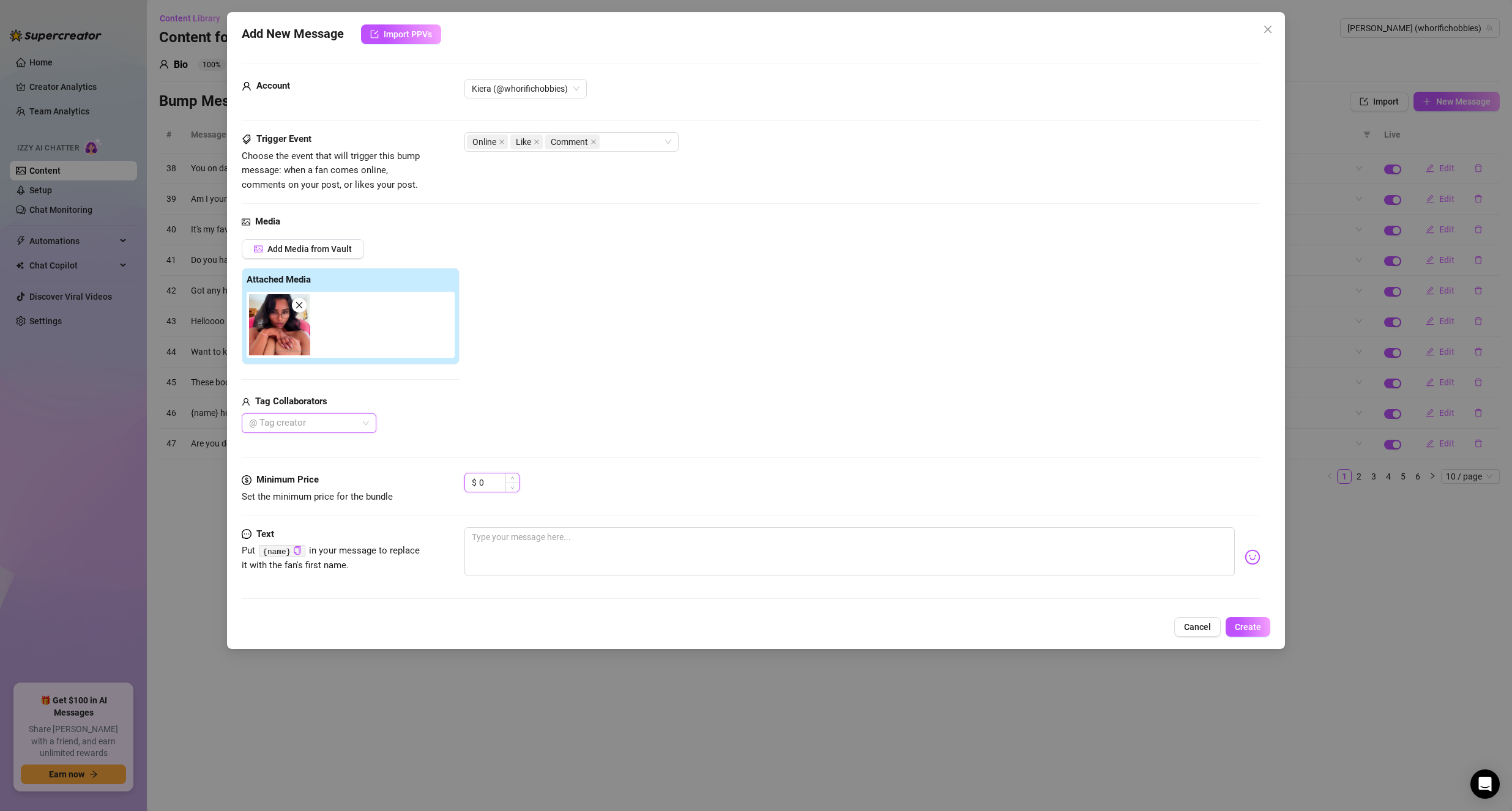
click at [499, 485] on input "0" at bounding box center [499, 482] width 40 height 19
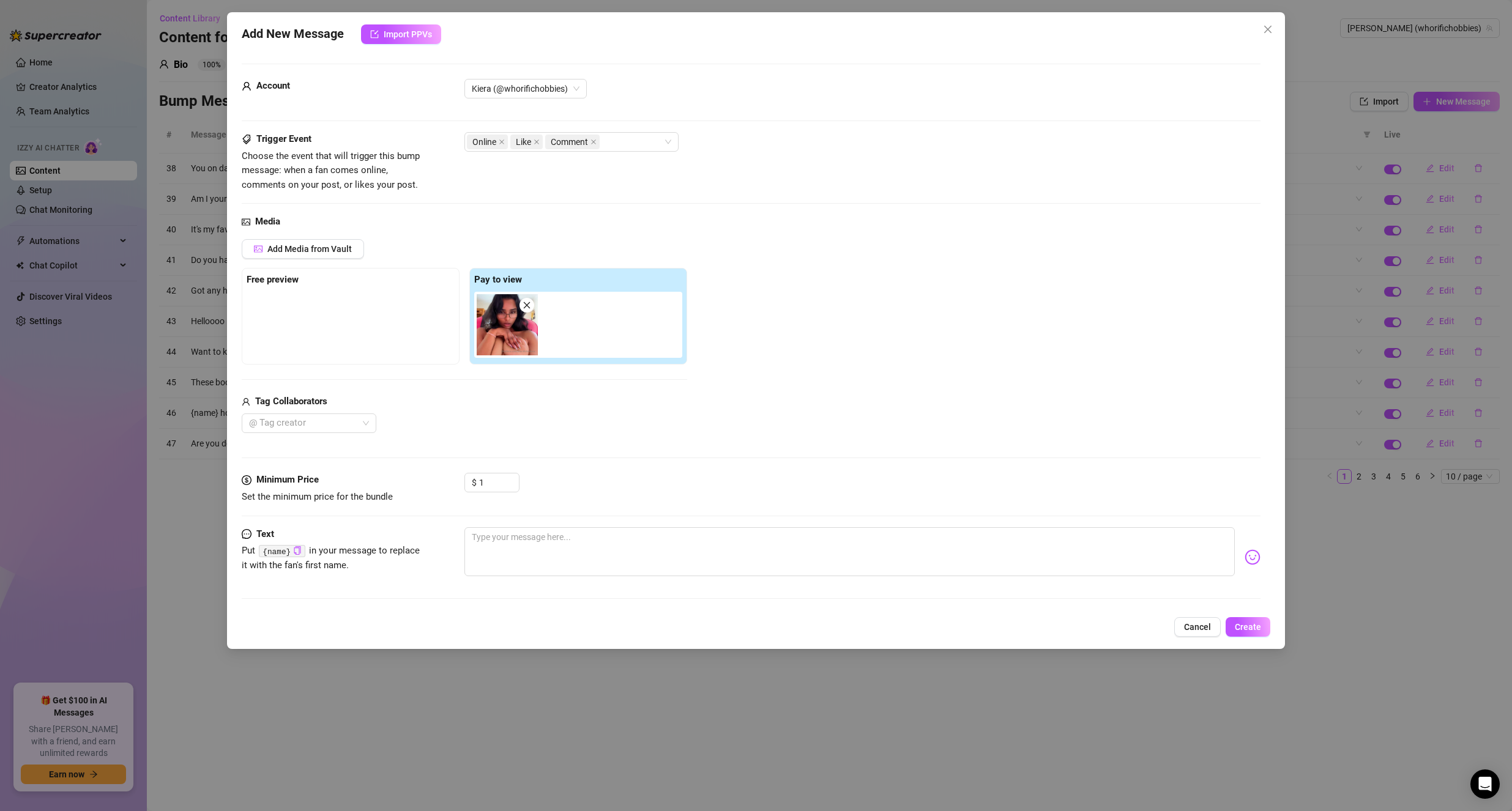
click at [587, 488] on div "$ 1" at bounding box center [863, 488] width 797 height 31
click at [559, 549] on textarea at bounding box center [849, 552] width 771 height 49
click at [577, 550] on textarea "Hello sir" at bounding box center [849, 552] width 771 height 49
click at [1244, 558] on img at bounding box center [1252, 557] width 16 height 16
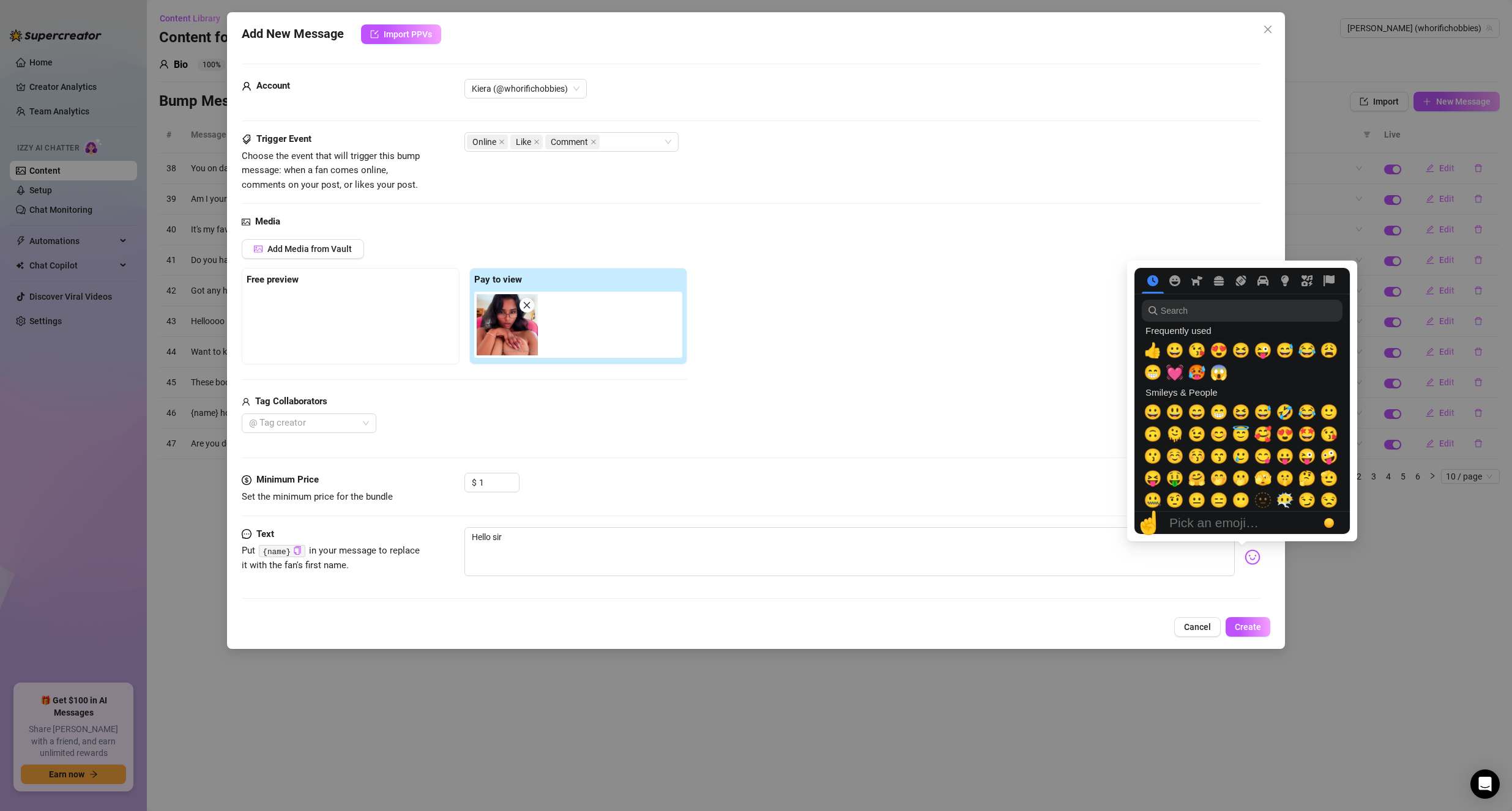
click at [1247, 561] on img at bounding box center [1252, 557] width 16 height 16
click at [1193, 459] on span "😚" at bounding box center [1197, 457] width 19 height 17
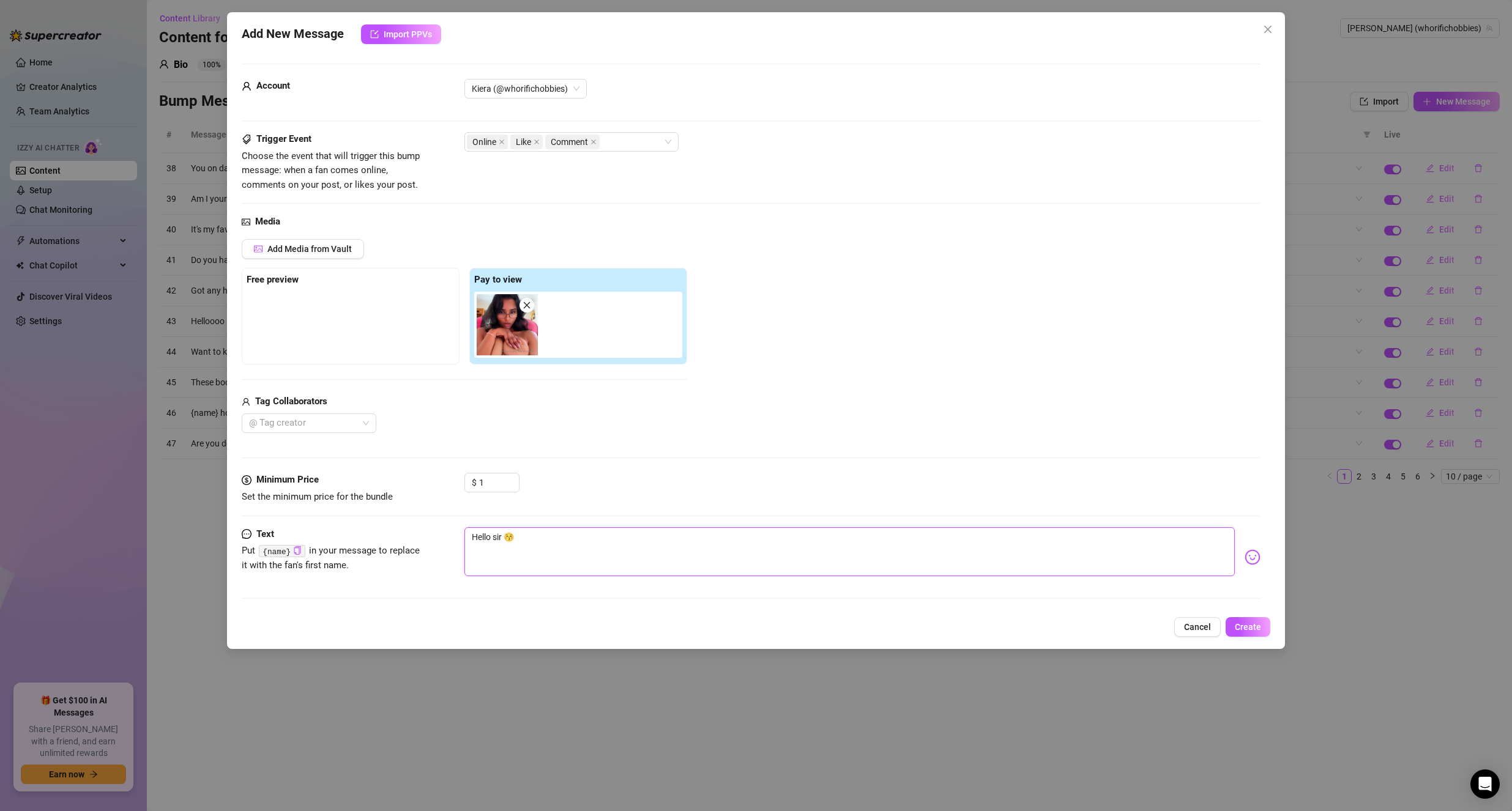
click at [678, 559] on textarea "Hello sir 😚" at bounding box center [849, 552] width 771 height 49
click at [1245, 627] on span "Create" at bounding box center [1248, 627] width 27 height 10
click at [487, 486] on input "1" at bounding box center [499, 482] width 40 height 19
click at [644, 511] on div "Minimum Price Set the minimum price for the bundle $ 3" at bounding box center [751, 499] width 1019 height 54
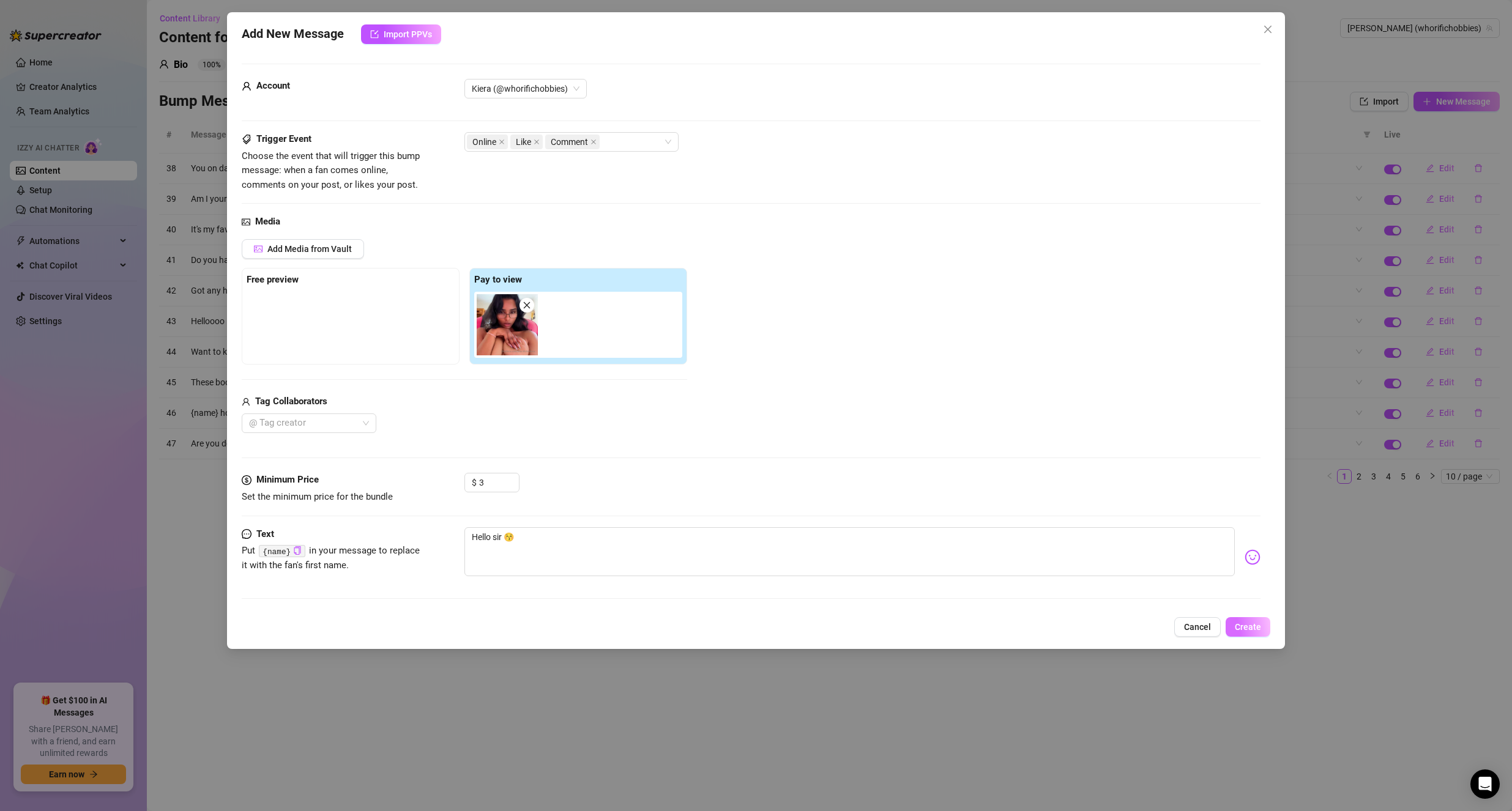
click at [1243, 628] on span "Create" at bounding box center [1248, 627] width 27 height 10
click at [546, 548] on textarea "Hello sir 😚" at bounding box center [849, 552] width 771 height 49
click at [1262, 631] on button "Create" at bounding box center [1248, 627] width 44 height 19
click at [726, 19] on span "Internal server error" at bounding box center [764, 22] width 74 height 13
click at [540, 544] on textarea "Hello sir 😚" at bounding box center [849, 552] width 771 height 49
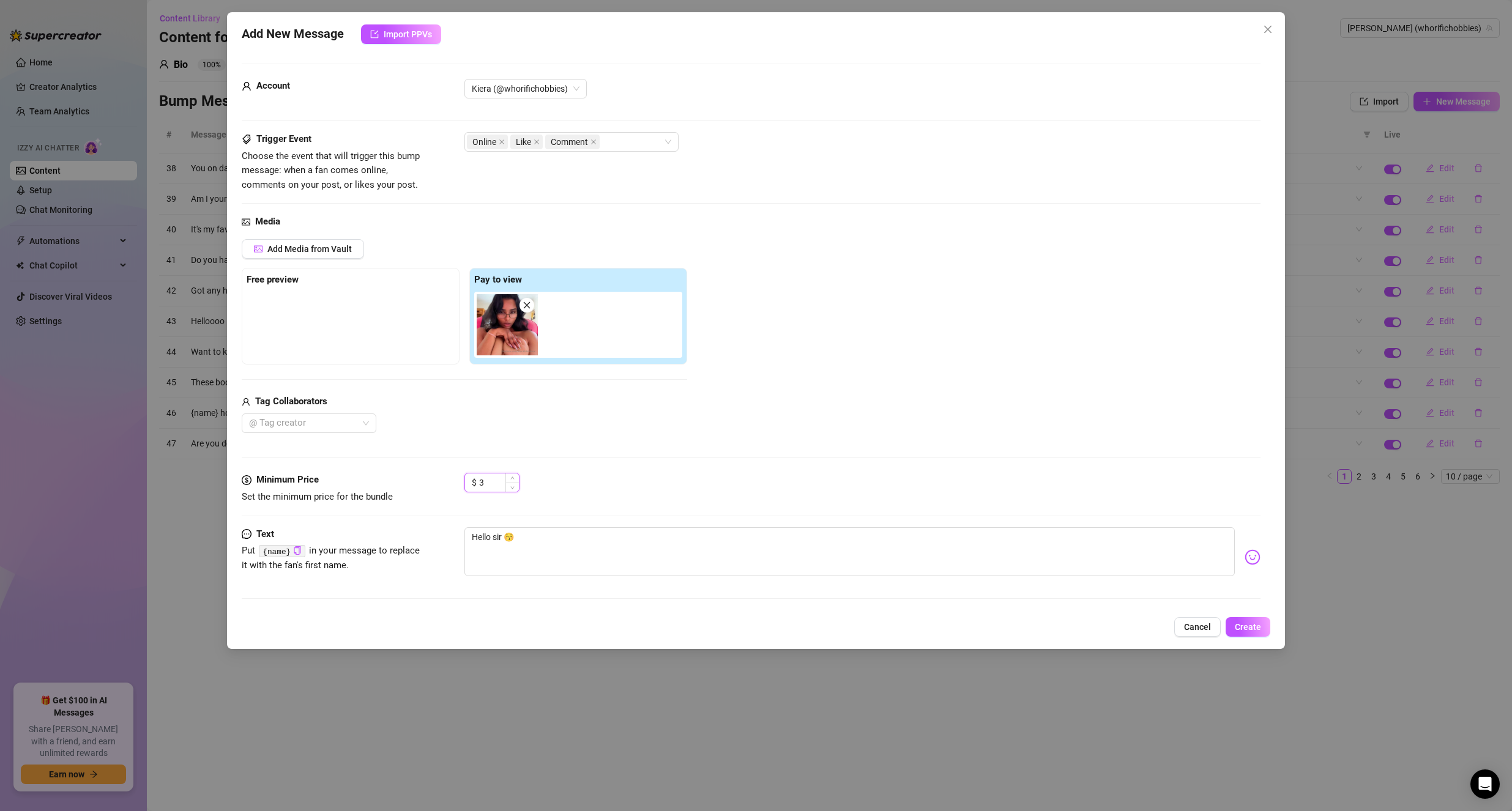
click at [495, 481] on input "3" at bounding box center [499, 482] width 40 height 19
click at [495, 481] on input "5" at bounding box center [499, 482] width 40 height 19
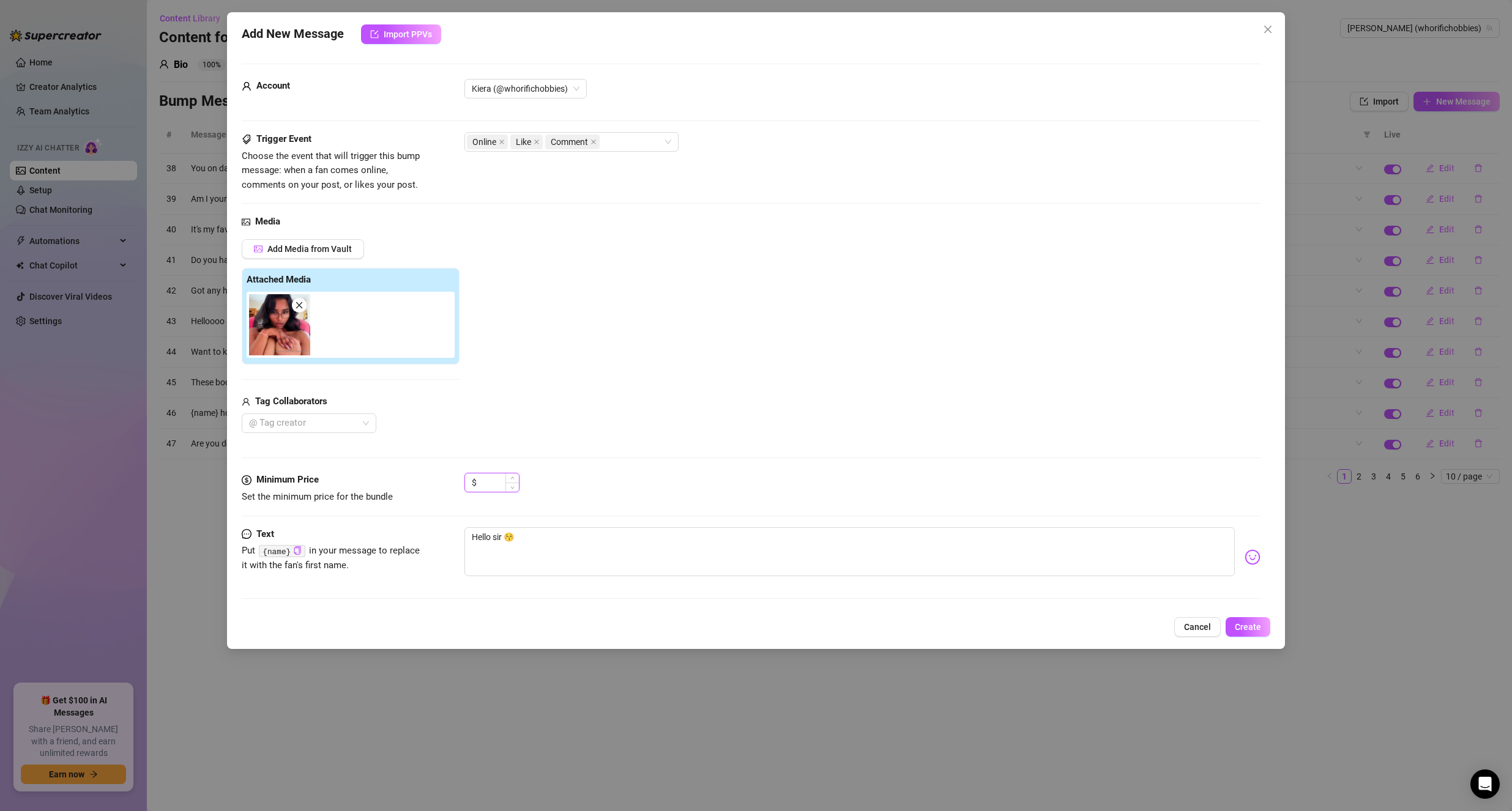
click at [495, 481] on input at bounding box center [499, 482] width 40 height 19
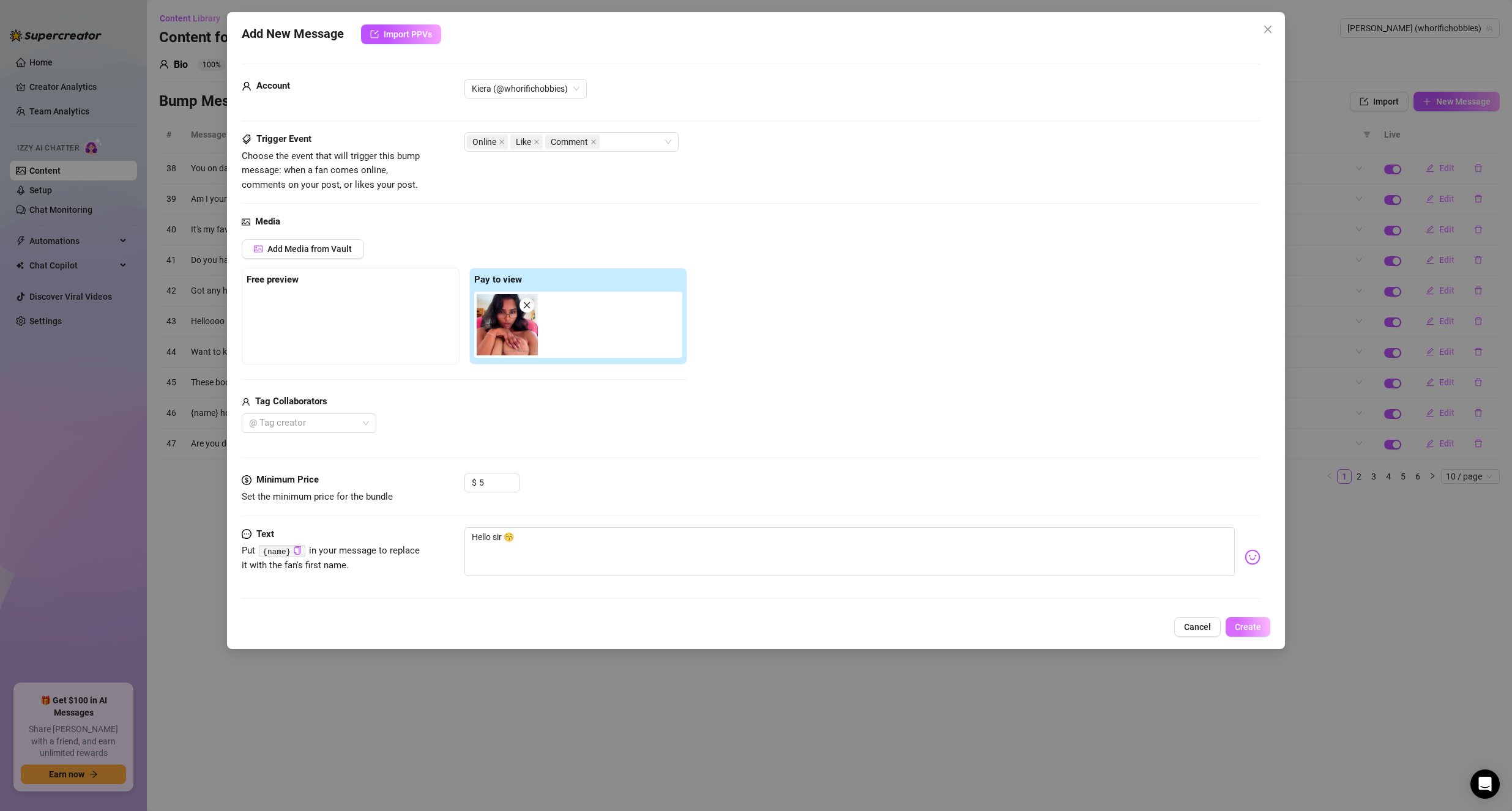
click at [1254, 626] on span "Create" at bounding box center [1248, 627] width 27 height 10
click at [1268, 24] on button "Close" at bounding box center [1268, 29] width 19 height 19
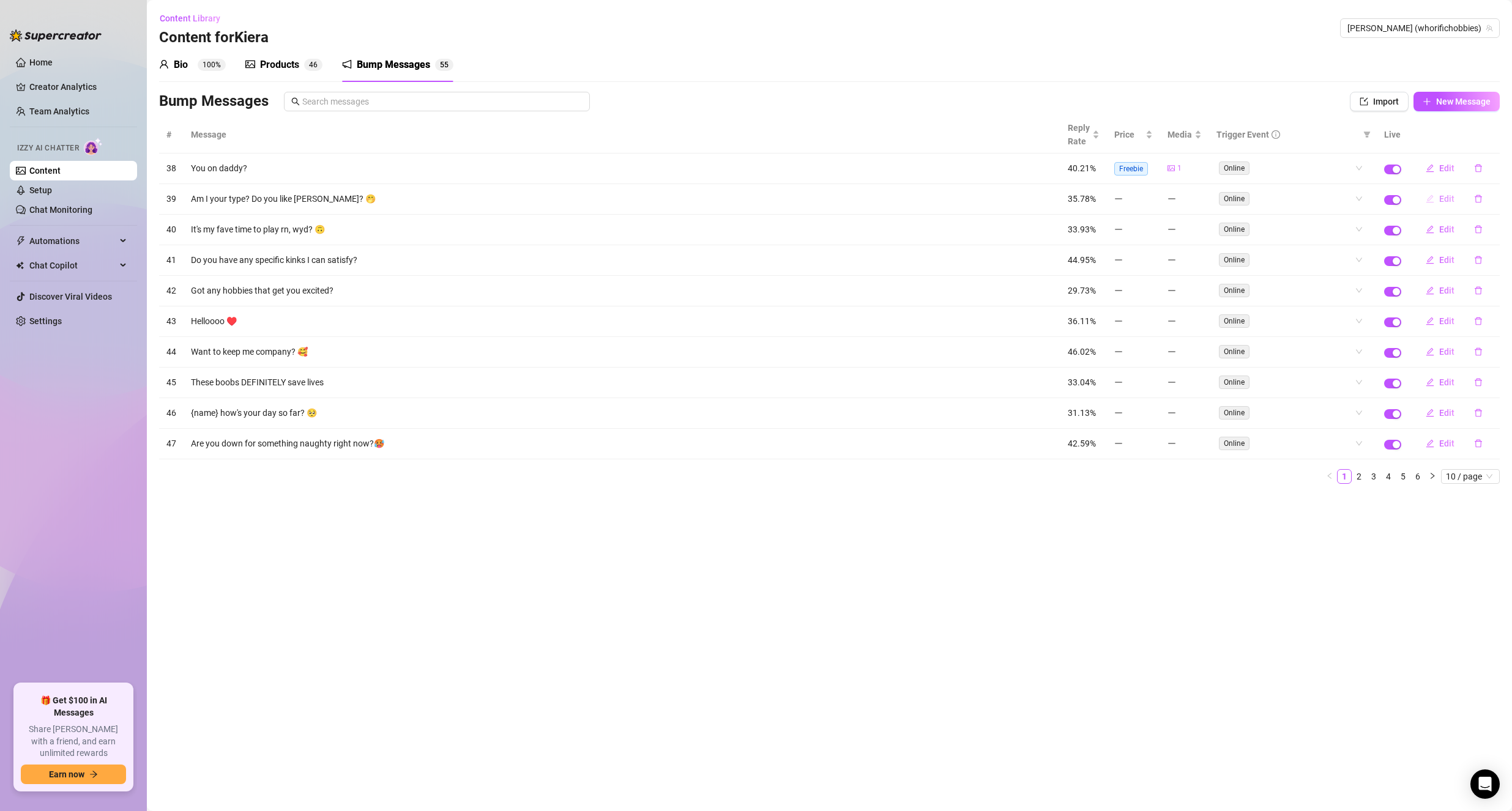
click at [1452, 200] on span "Edit" at bounding box center [1446, 198] width 15 height 10
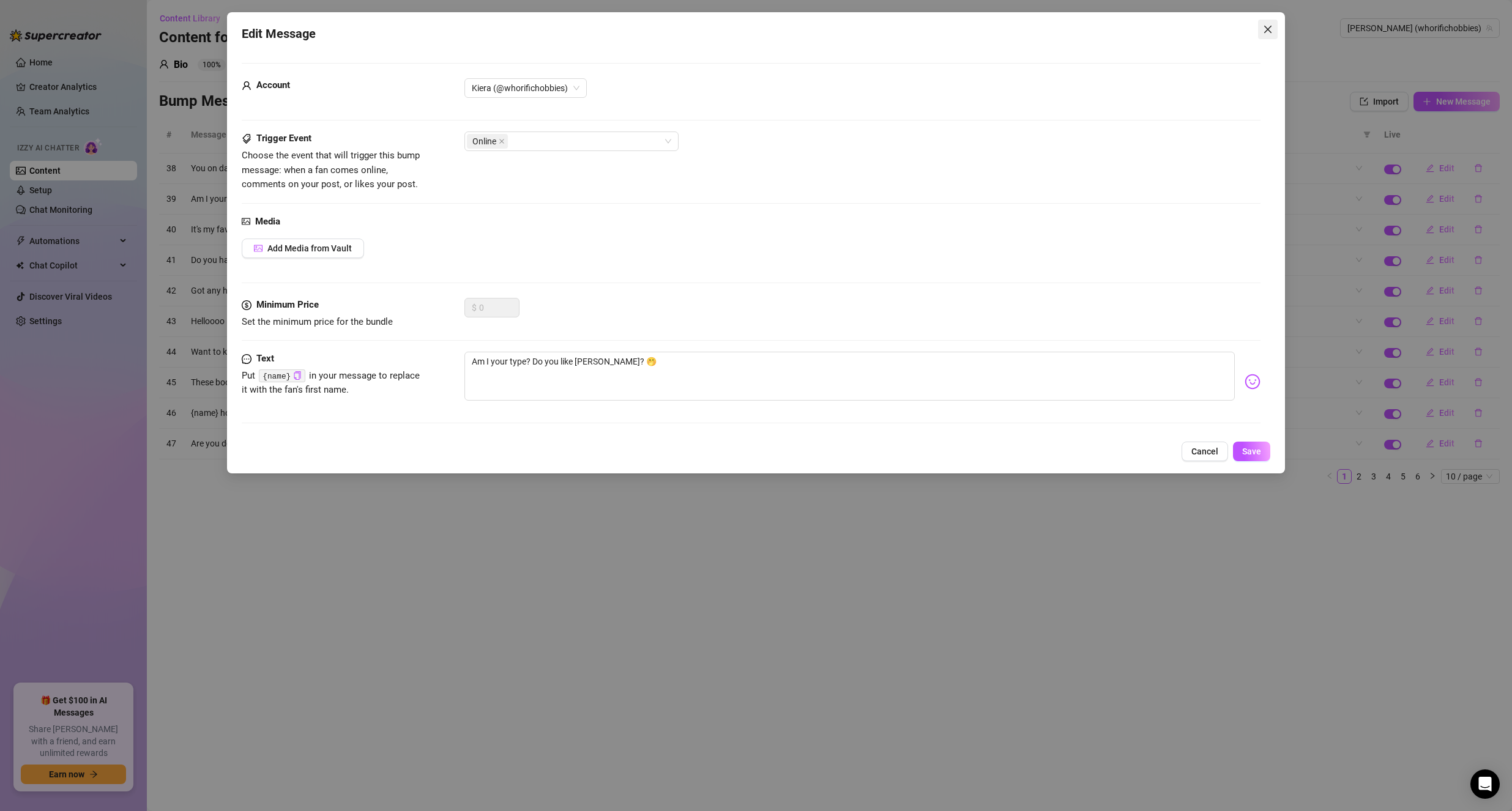
click at [1267, 30] on icon "close" at bounding box center [1268, 29] width 10 height 10
